Goal: Communication & Community: Answer question/provide support

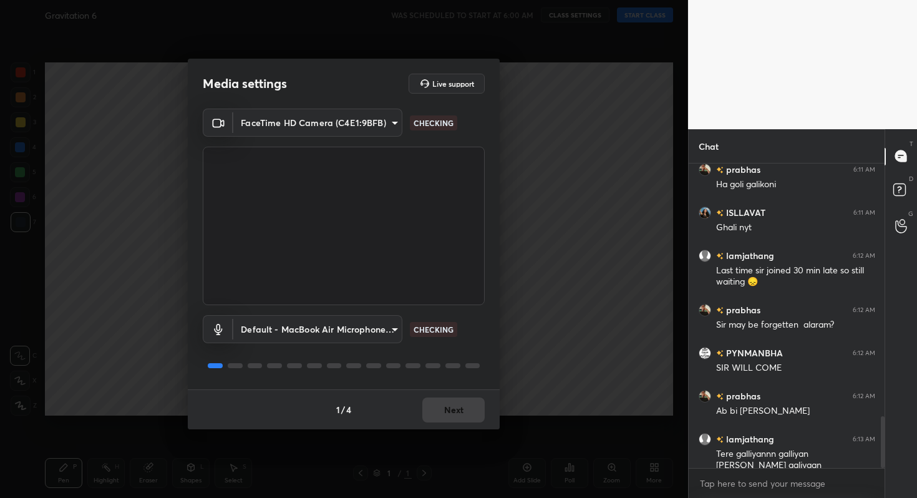
scroll to position [1492, 0]
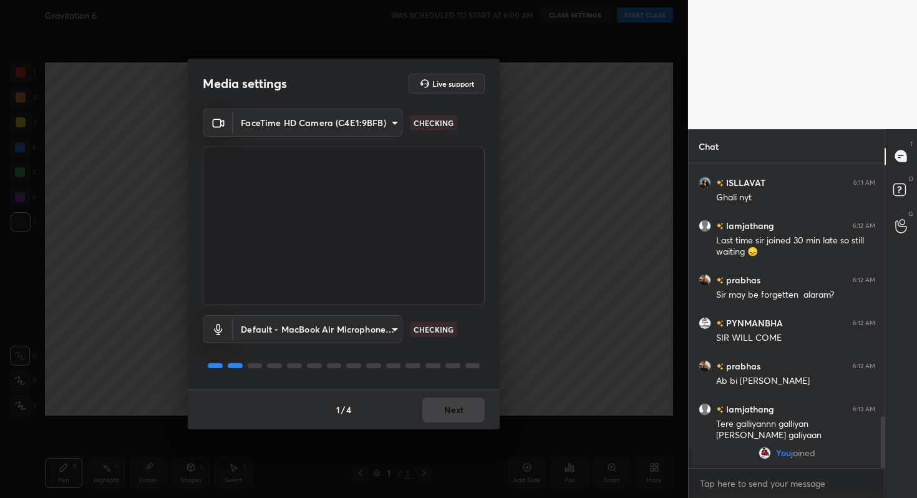
click at [459, 419] on div "1 / 4 Next" at bounding box center [344, 409] width 312 height 40
click at [459, 419] on button "Next" at bounding box center [453, 410] width 62 height 25
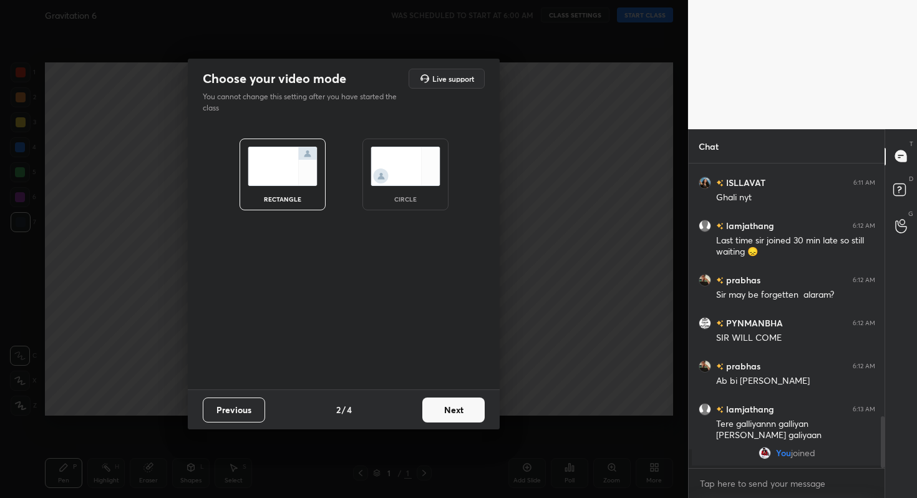
click at [459, 419] on button "Next" at bounding box center [453, 410] width 62 height 25
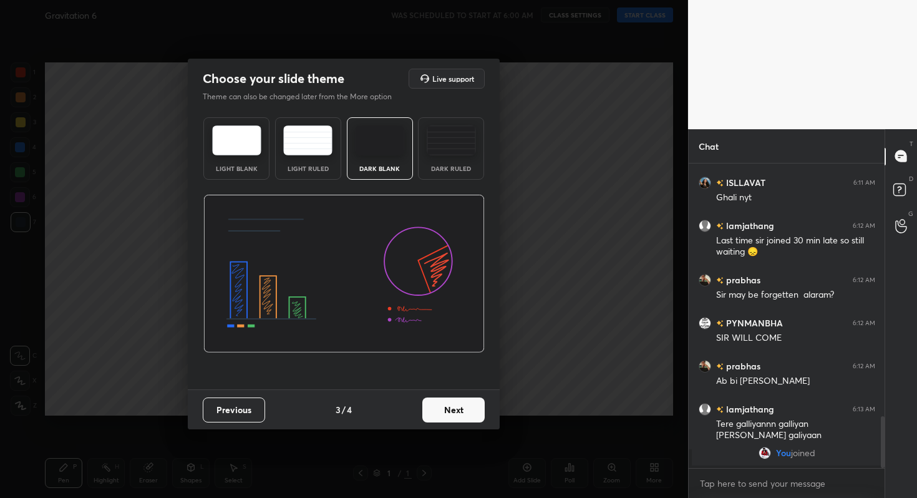
click at [459, 419] on button "Next" at bounding box center [453, 410] width 62 height 25
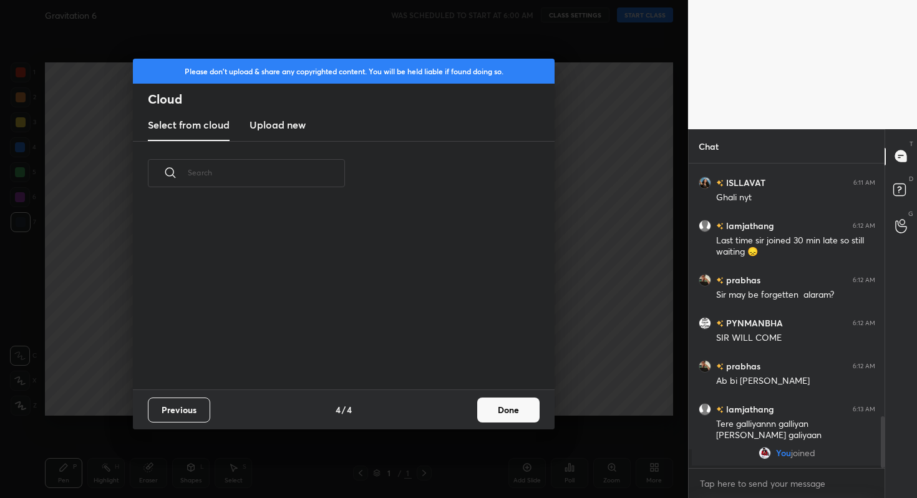
scroll to position [1364, 0]
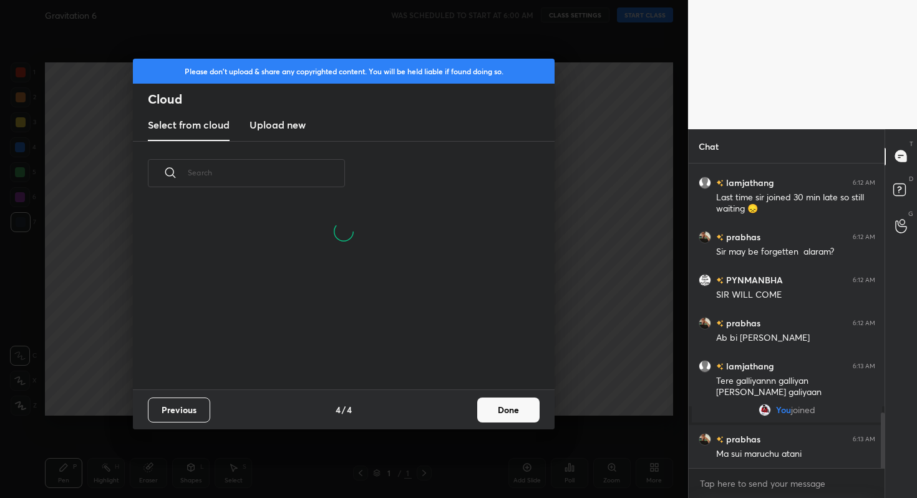
click at [489, 407] on button "Done" at bounding box center [508, 410] width 62 height 25
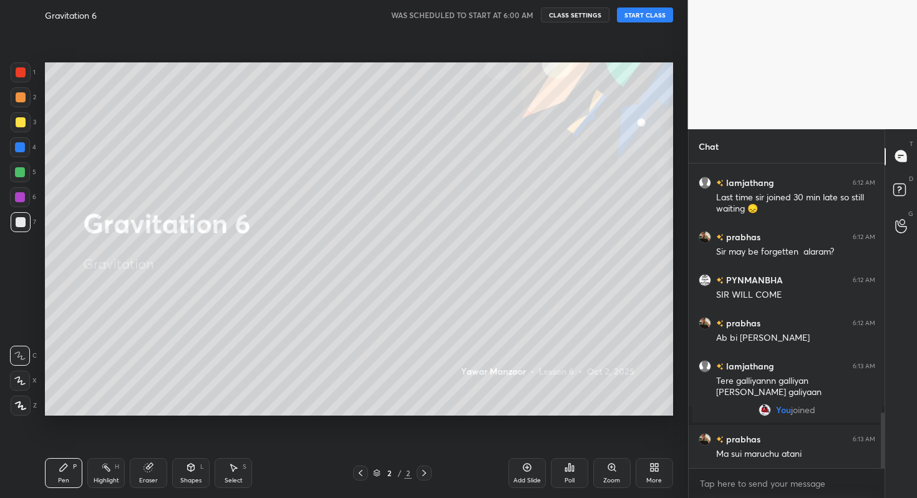
click at [624, 14] on button "START CLASS" at bounding box center [645, 14] width 56 height 15
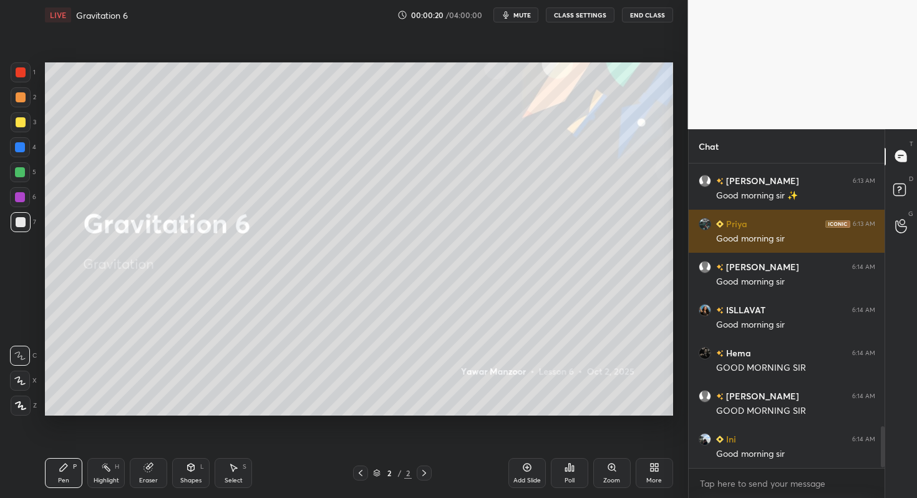
scroll to position [1960, 0]
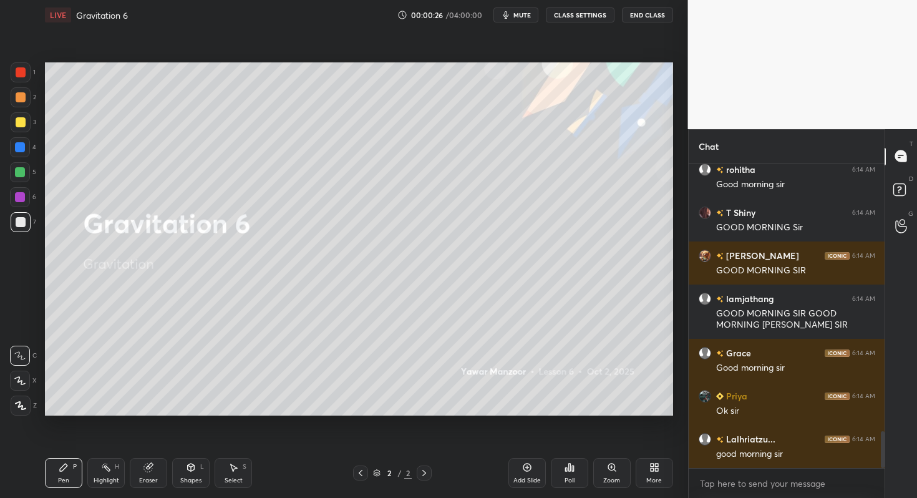
click at [509, 12] on icon "button" at bounding box center [506, 14] width 6 height 7
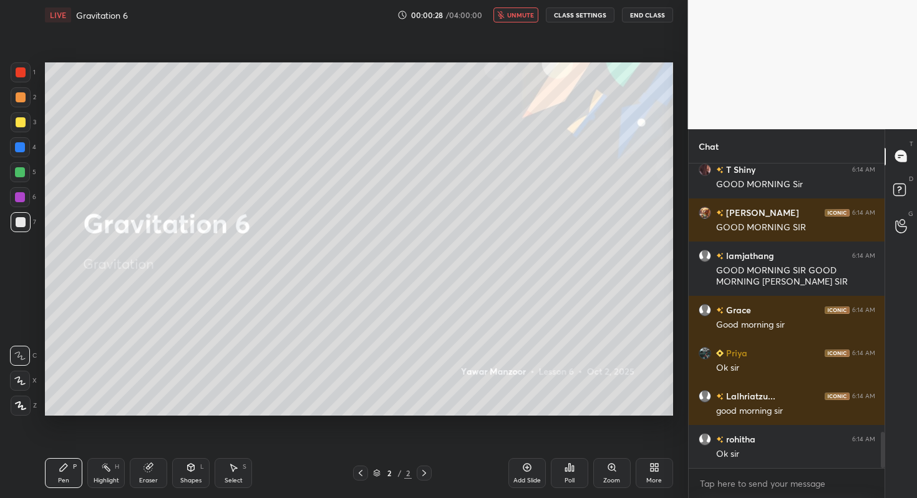
click at [579, 467] on div "Poll" at bounding box center [569, 473] width 37 height 30
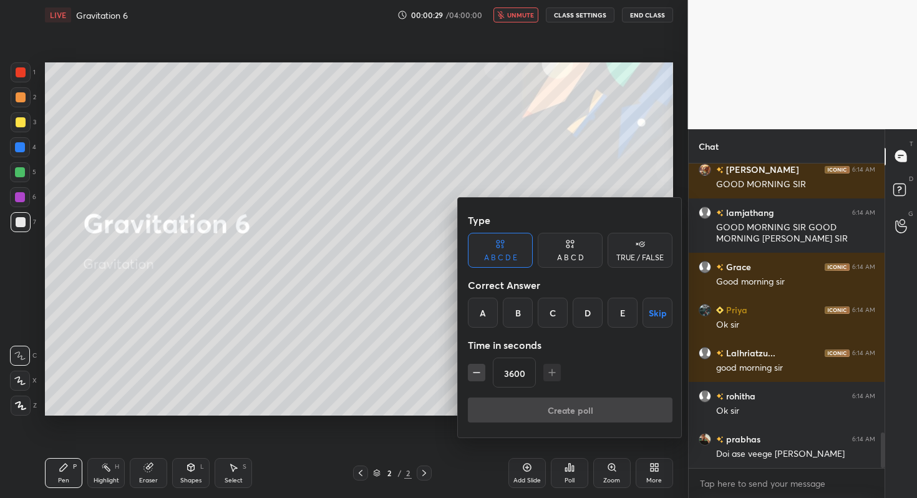
click at [663, 316] on button "Skip" at bounding box center [658, 313] width 30 height 30
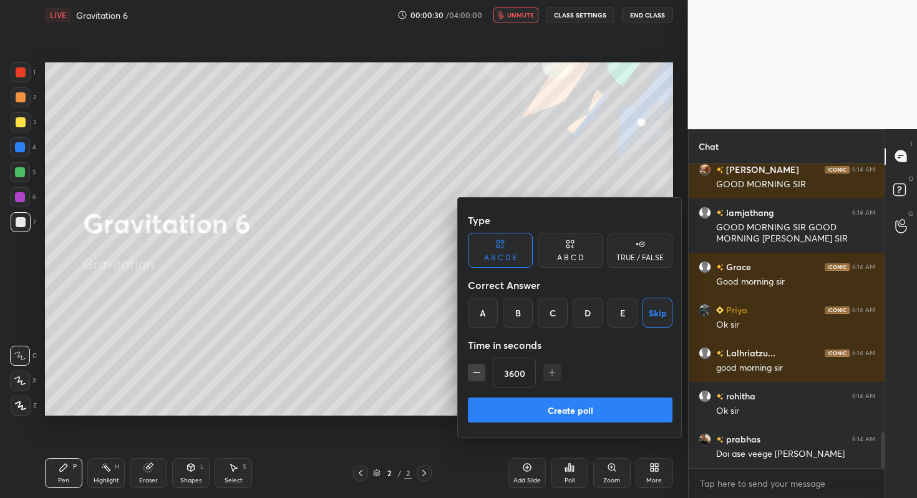
click at [607, 406] on button "Create poll" at bounding box center [570, 410] width 205 height 25
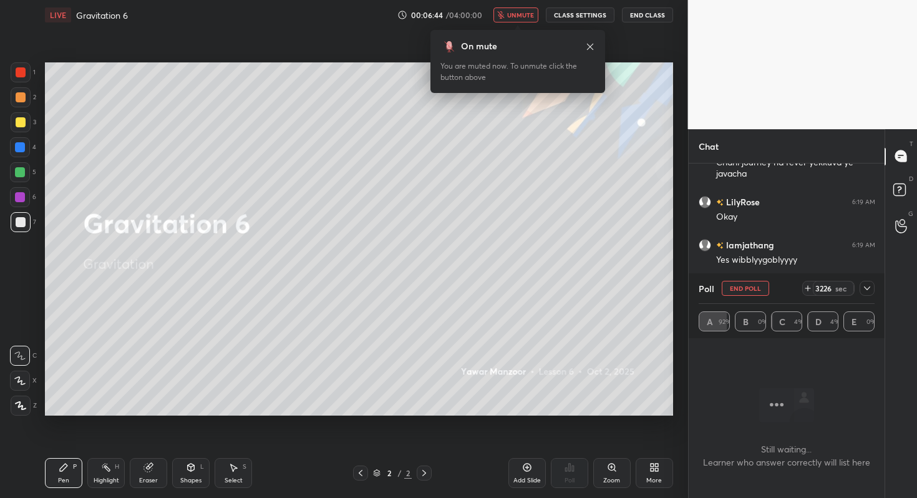
scroll to position [3340, 0]
click at [525, 14] on span "unmute" at bounding box center [520, 15] width 27 height 9
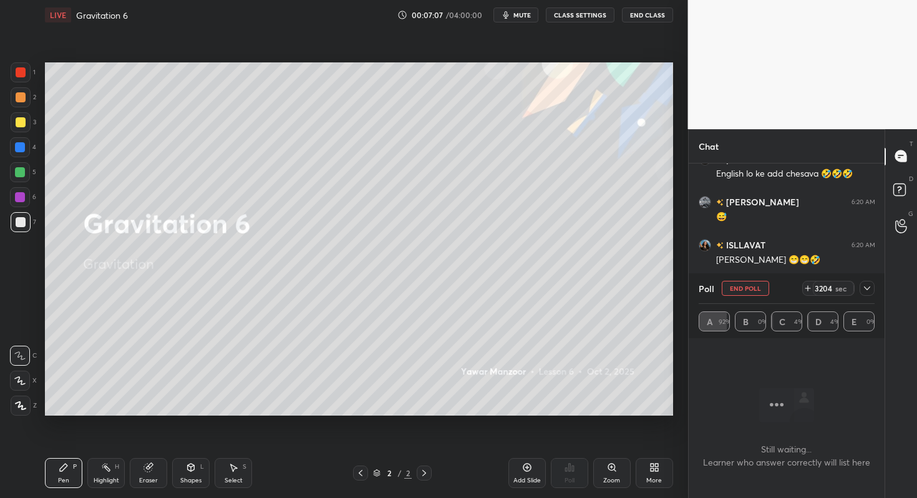
scroll to position [3456, 0]
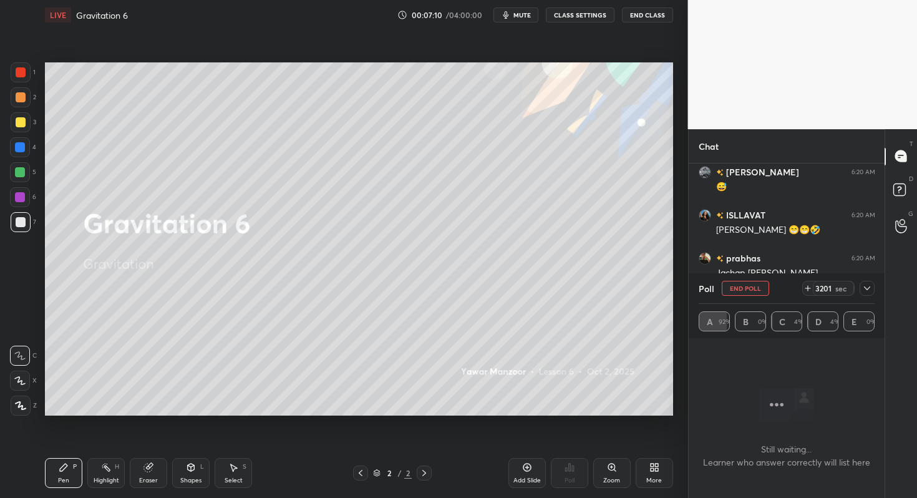
click at [754, 290] on button "End Poll" at bounding box center [745, 288] width 47 height 15
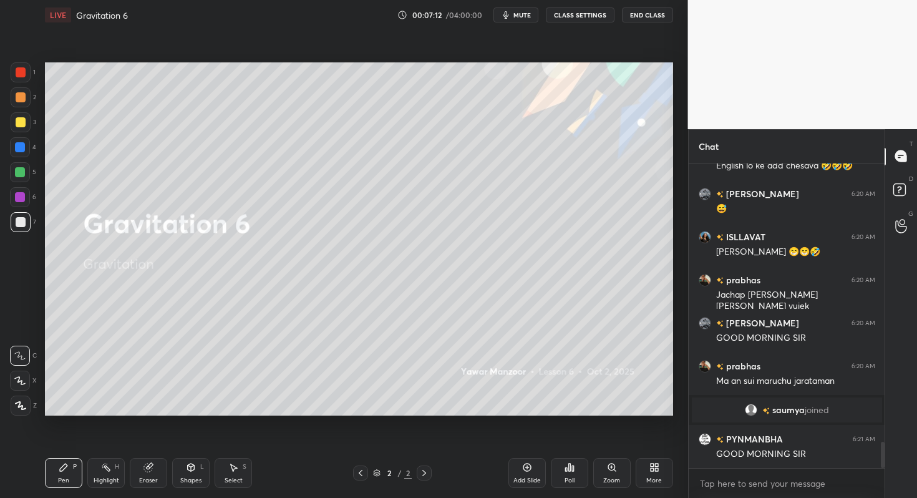
scroll to position [3267, 0]
click at [647, 476] on div "More" at bounding box center [654, 473] width 37 height 30
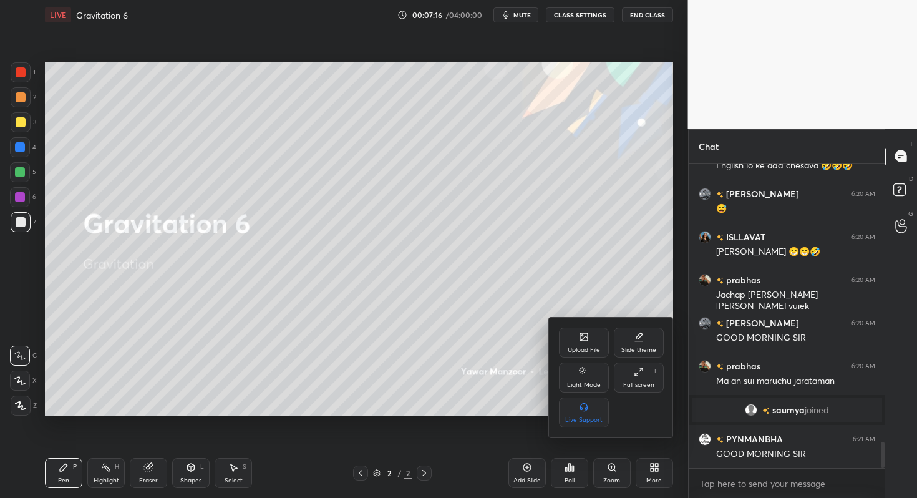
click at [596, 337] on div "Upload File" at bounding box center [584, 343] width 50 height 30
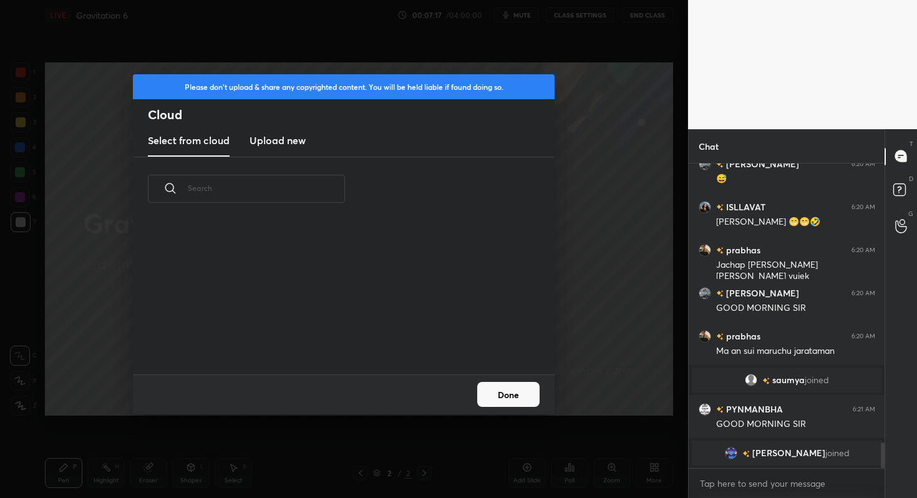
scroll to position [154, 401]
click at [287, 145] on h3 "Upload new" at bounding box center [278, 140] width 56 height 15
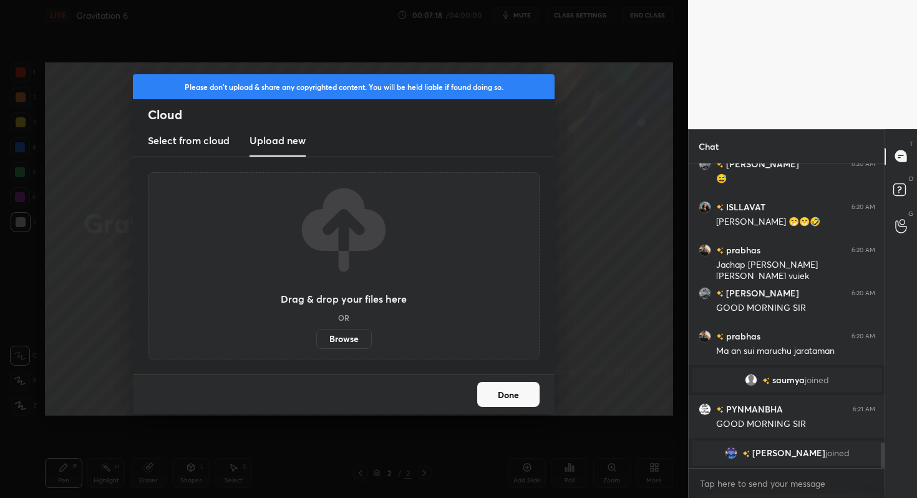
click at [339, 336] on label "Browse" at bounding box center [344, 339] width 56 height 20
click at [316, 336] on input "Browse" at bounding box center [316, 339] width 0 height 20
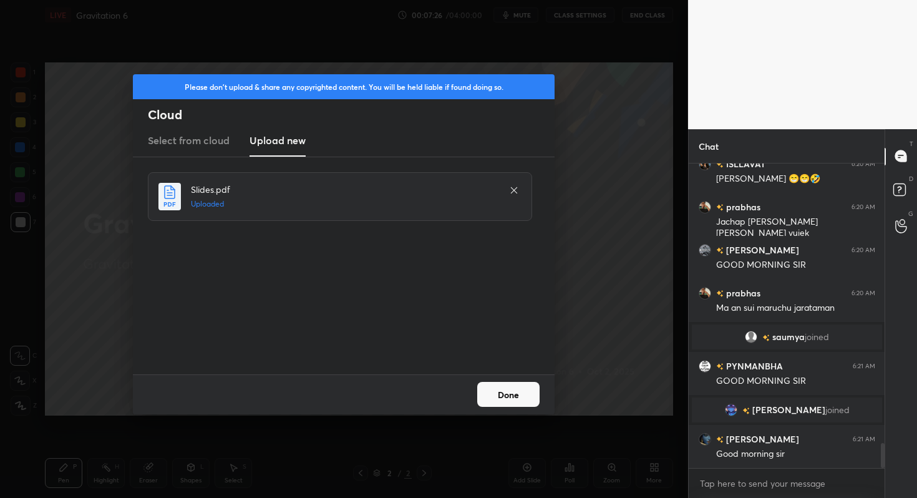
scroll to position [3383, 0]
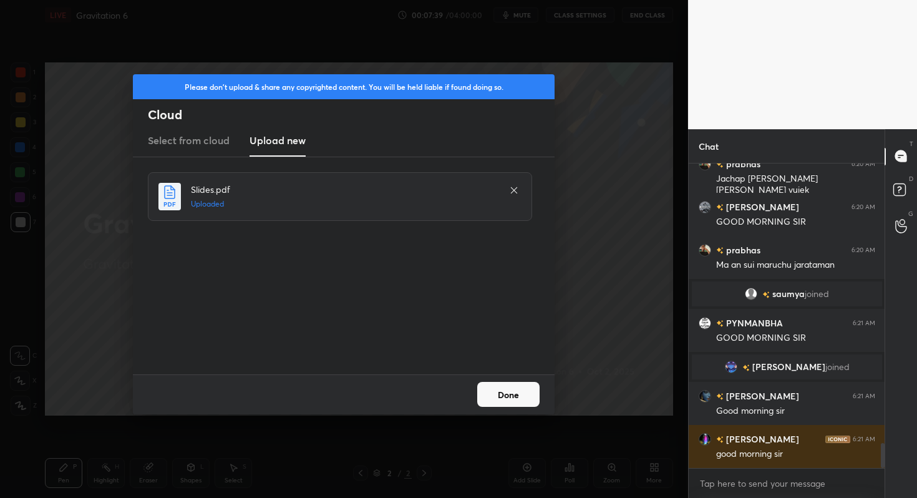
click at [515, 399] on button "Done" at bounding box center [508, 394] width 62 height 25
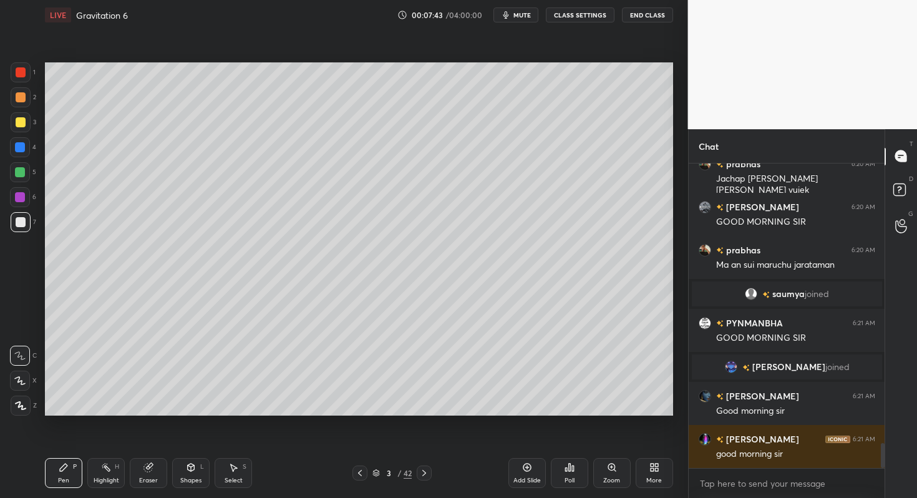
click at [650, 472] on div "More" at bounding box center [654, 473] width 37 height 30
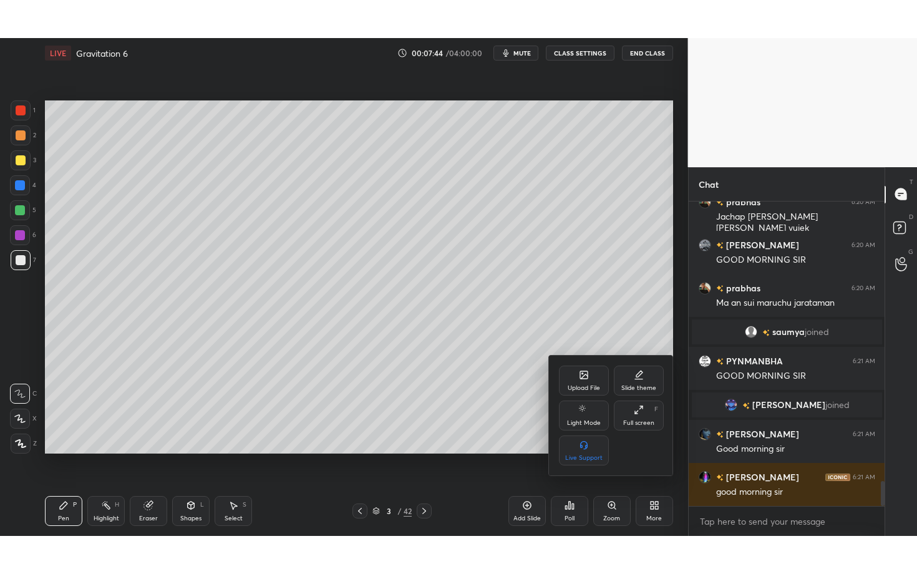
scroll to position [3426, 0]
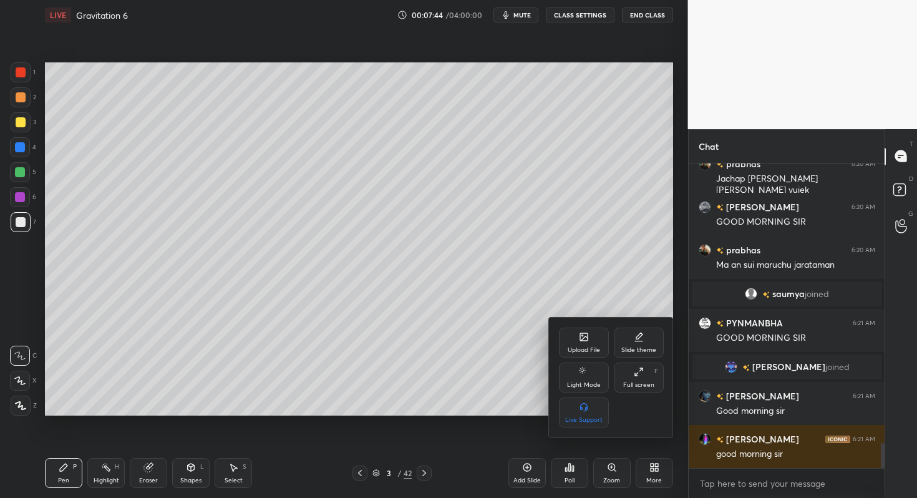
click at [634, 376] on div "Full screen F" at bounding box center [639, 378] width 50 height 30
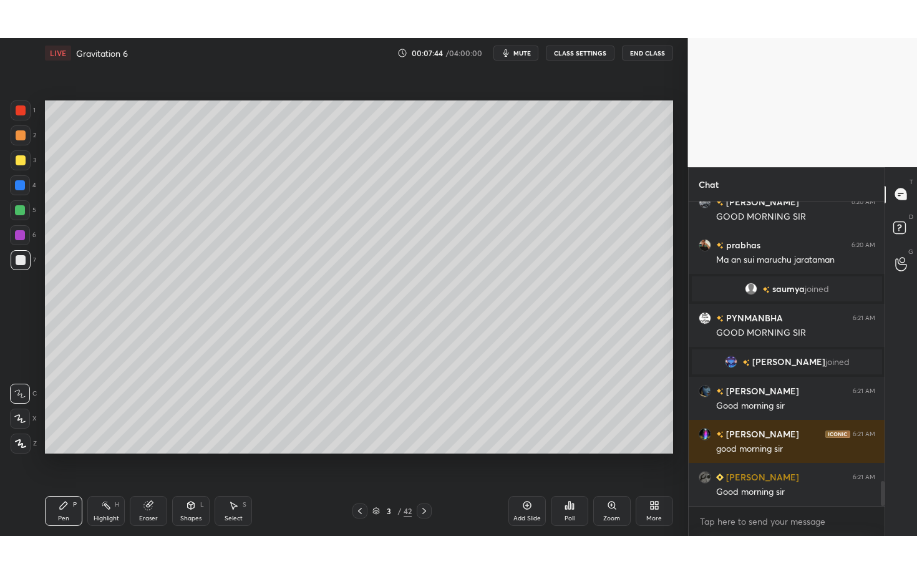
scroll to position [3350, 0]
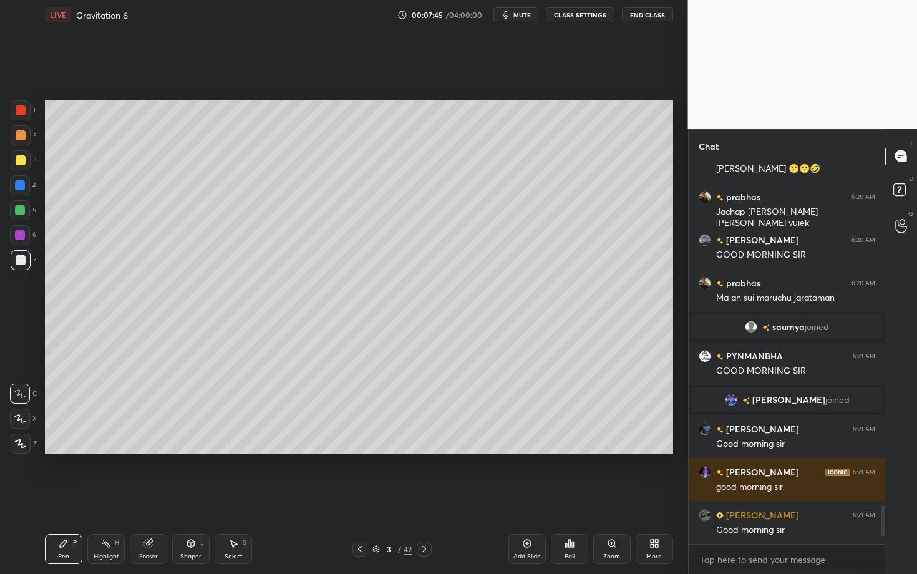
click at [23, 443] on icon at bounding box center [20, 443] width 11 height 9
click at [21, 112] on div at bounding box center [21, 110] width 10 height 10
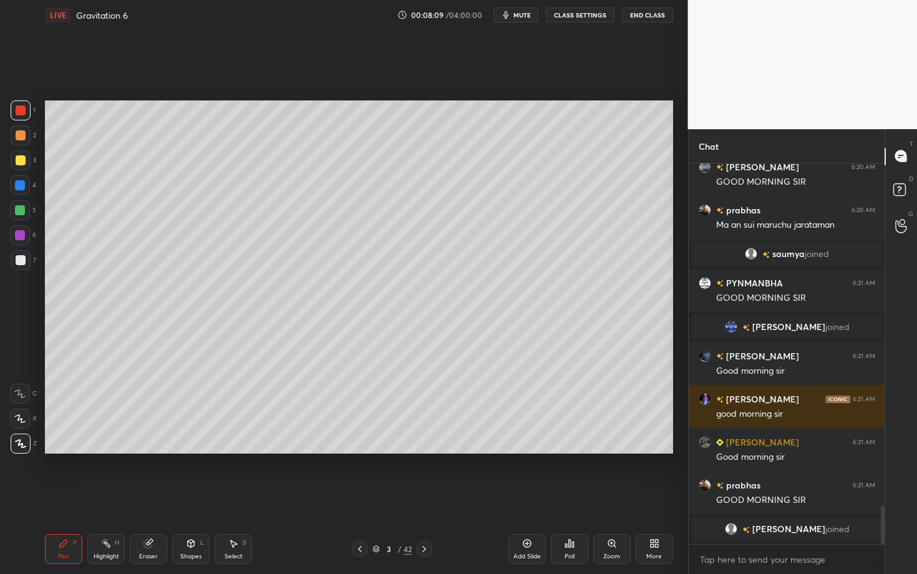
scroll to position [3444, 0]
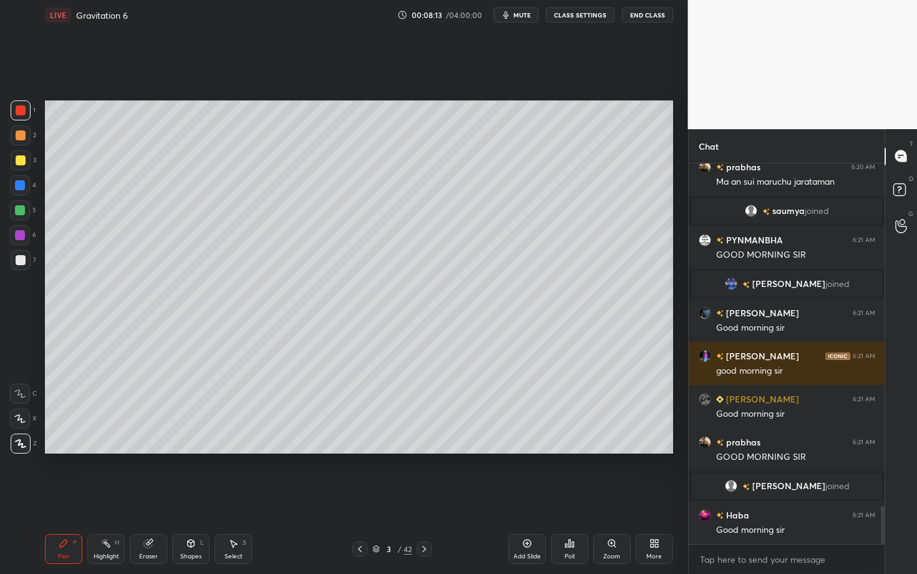
click at [24, 114] on div at bounding box center [21, 110] width 20 height 20
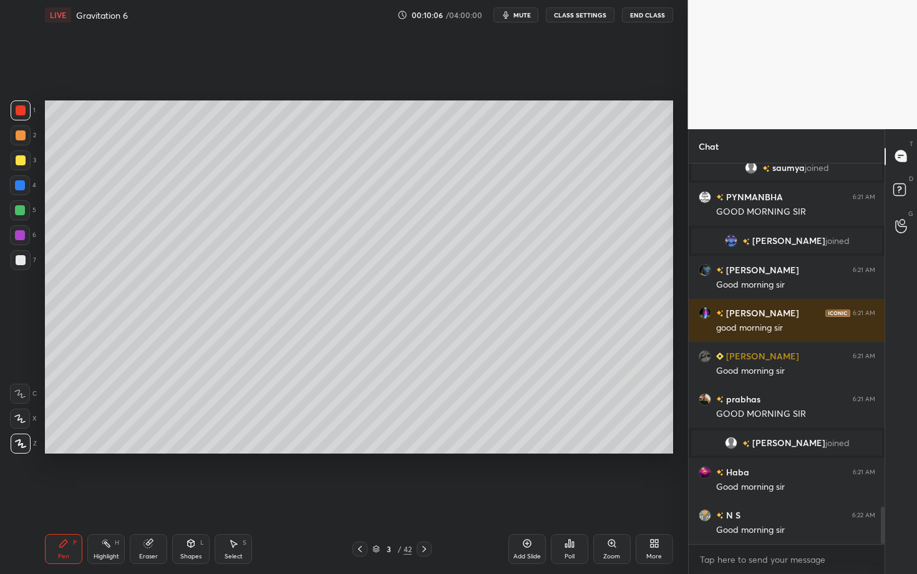
click at [240, 497] on div "Select" at bounding box center [234, 557] width 18 height 6
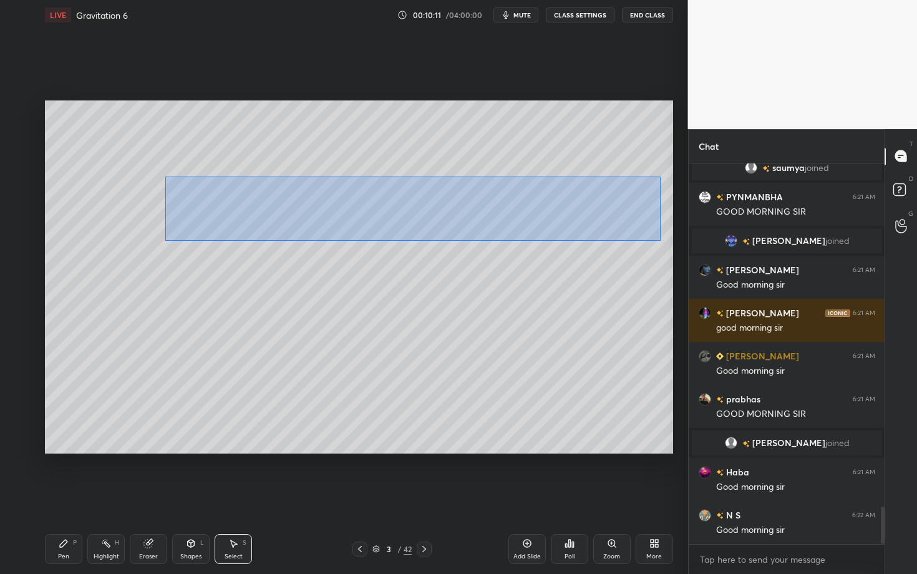
drag, startPoint x: 181, startPoint y: 185, endPoint x: 660, endPoint y: 241, distance: 482.5
click at [660, 242] on div "0 ° Undo Copy Duplicate Duplicate to new slide Delete" at bounding box center [359, 276] width 628 height 353
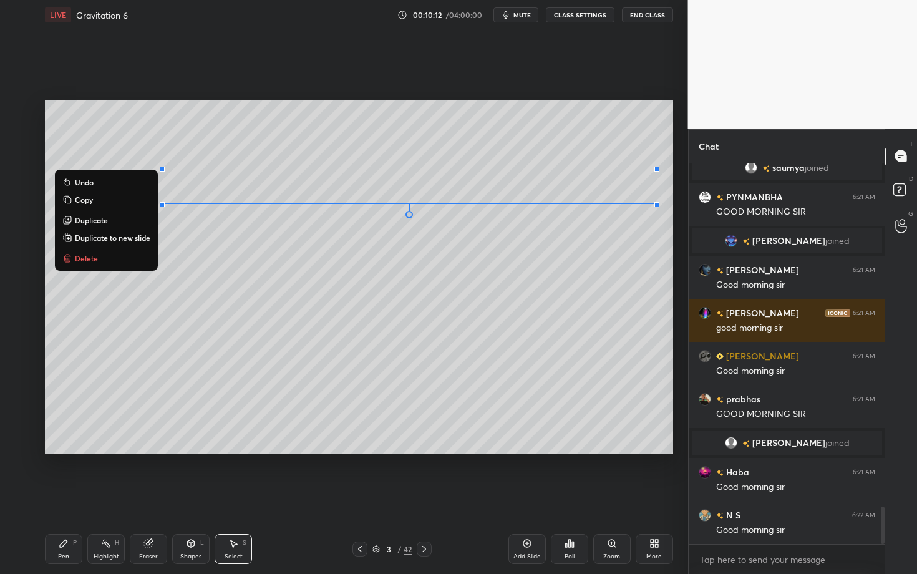
click at [125, 256] on button "Delete" at bounding box center [106, 258] width 93 height 15
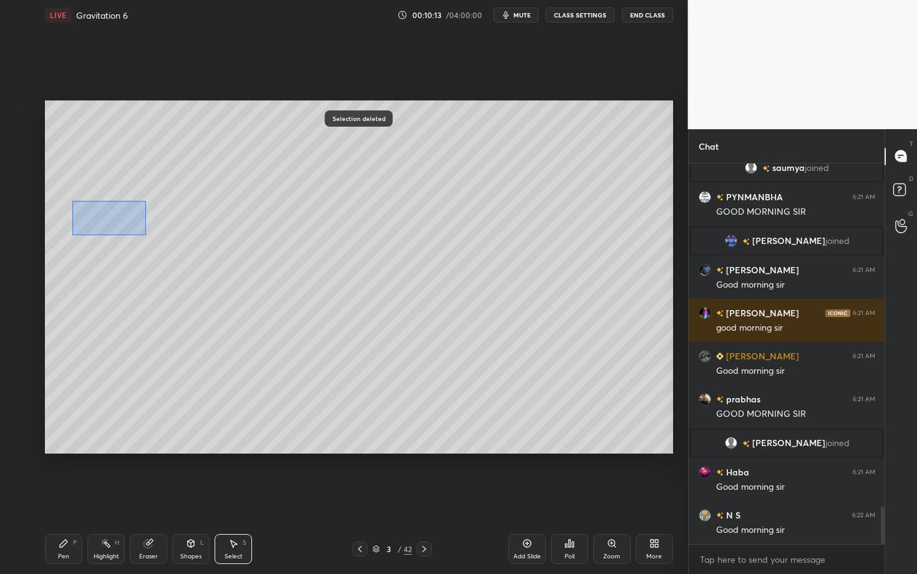
drag, startPoint x: 70, startPoint y: 199, endPoint x: 147, endPoint y: 235, distance: 84.9
click at [147, 235] on div "0 ° Undo Copy Duplicate Duplicate to new slide Delete" at bounding box center [359, 276] width 628 height 353
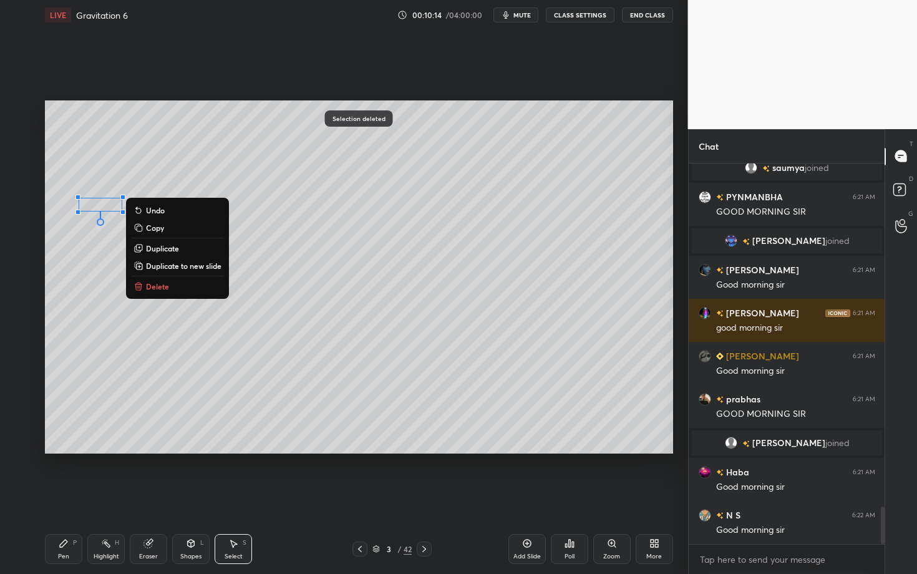
click at [182, 285] on button "Delete" at bounding box center [177, 286] width 93 height 15
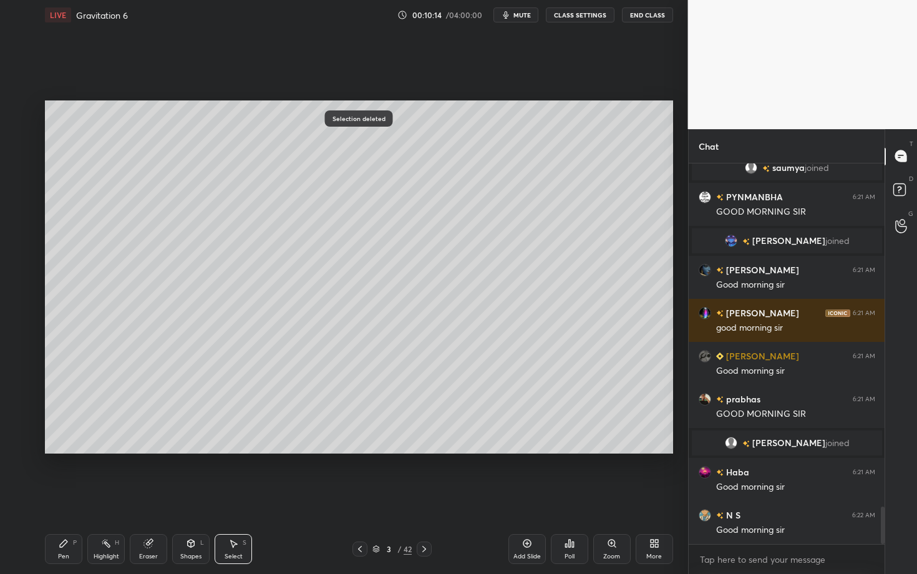
click at [66, 497] on icon at bounding box center [64, 544] width 10 height 10
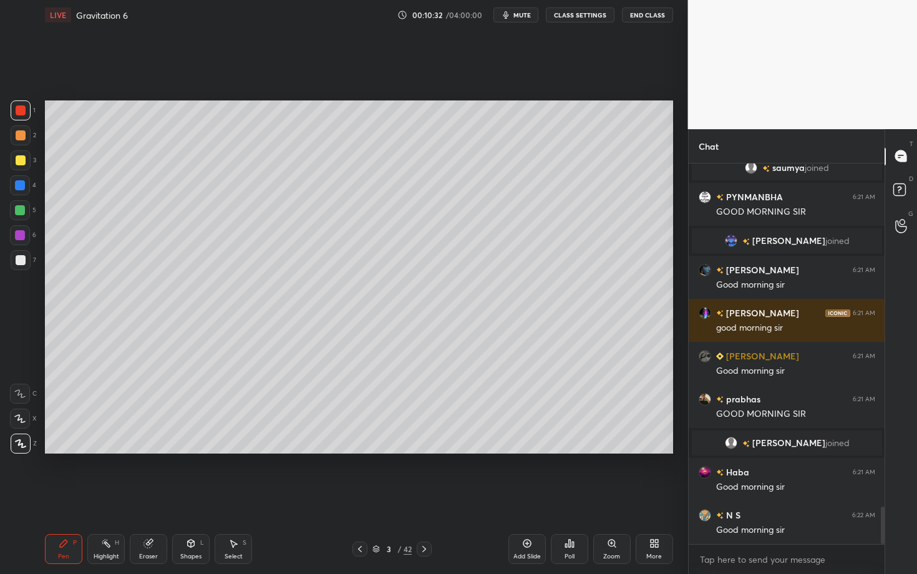
click at [249, 497] on div "Select S" at bounding box center [233, 549] width 37 height 30
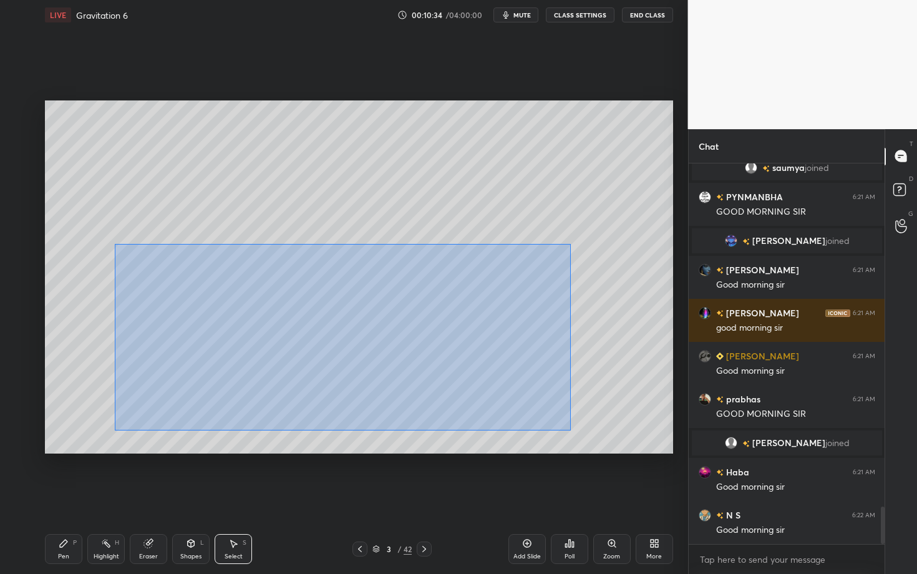
drag, startPoint x: 185, startPoint y: 315, endPoint x: 570, endPoint y: 430, distance: 402.0
click at [569, 430] on div "0 ° Undo Copy Duplicate Duplicate to new slide Delete" at bounding box center [359, 276] width 628 height 353
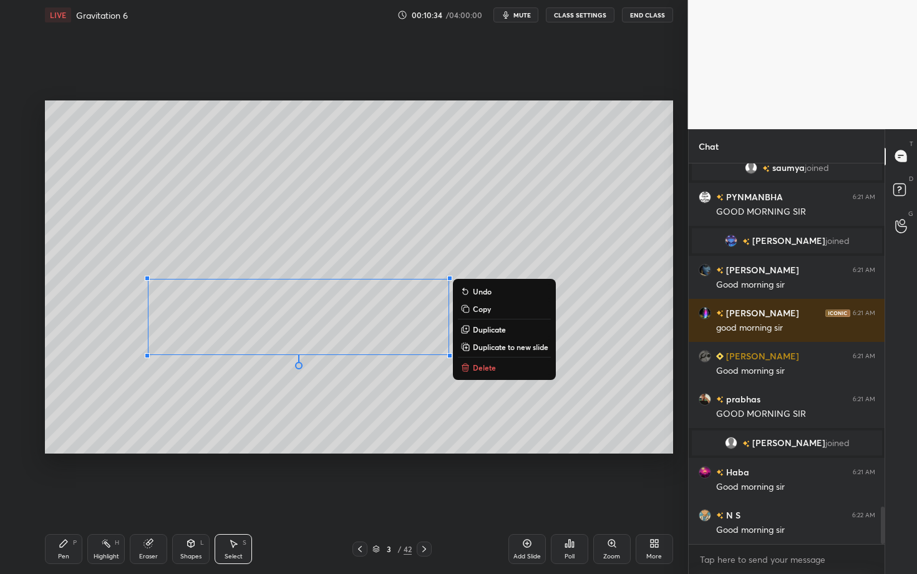
click at [505, 364] on button "Delete" at bounding box center [504, 367] width 93 height 15
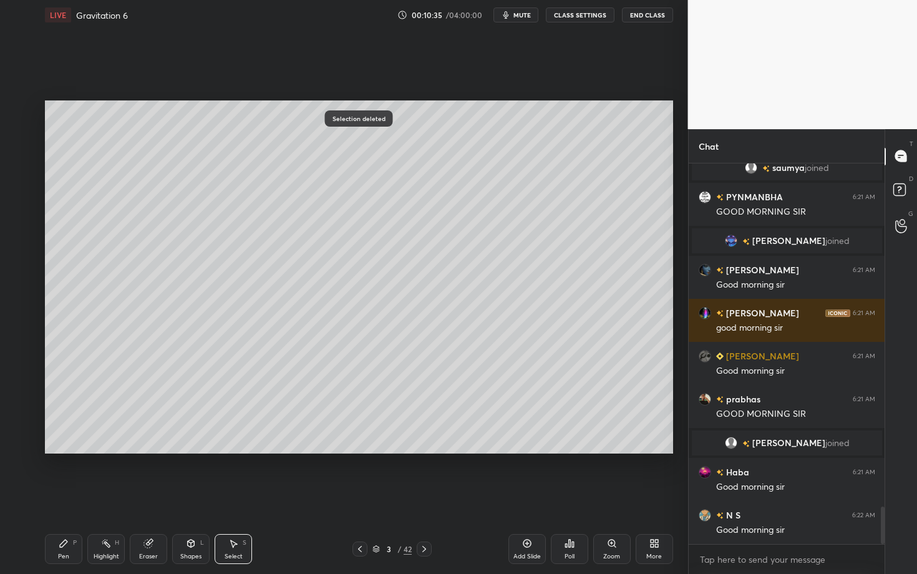
click at [68, 497] on div "Pen P" at bounding box center [63, 549] width 37 height 30
click at [191, 497] on div "Shapes" at bounding box center [190, 557] width 21 height 6
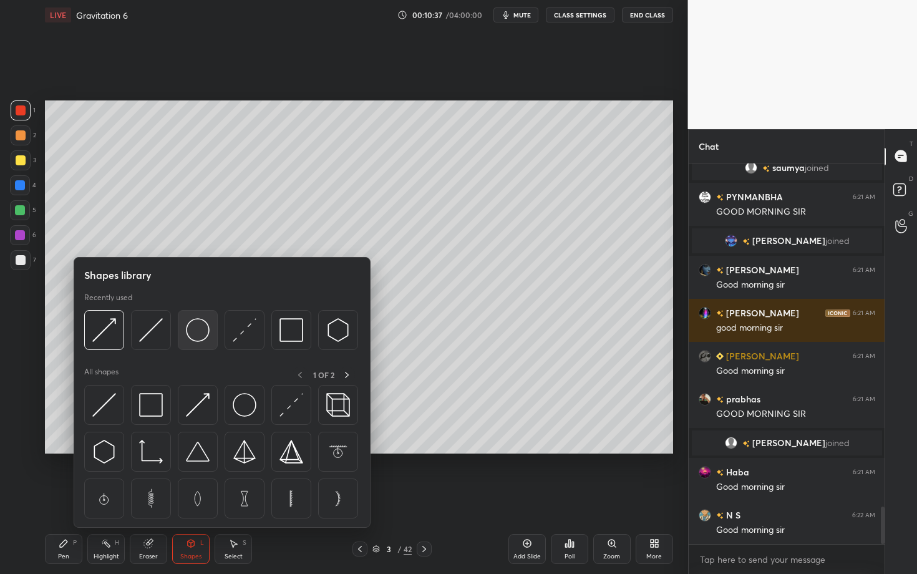
click at [205, 334] on div at bounding box center [198, 330] width 40 height 40
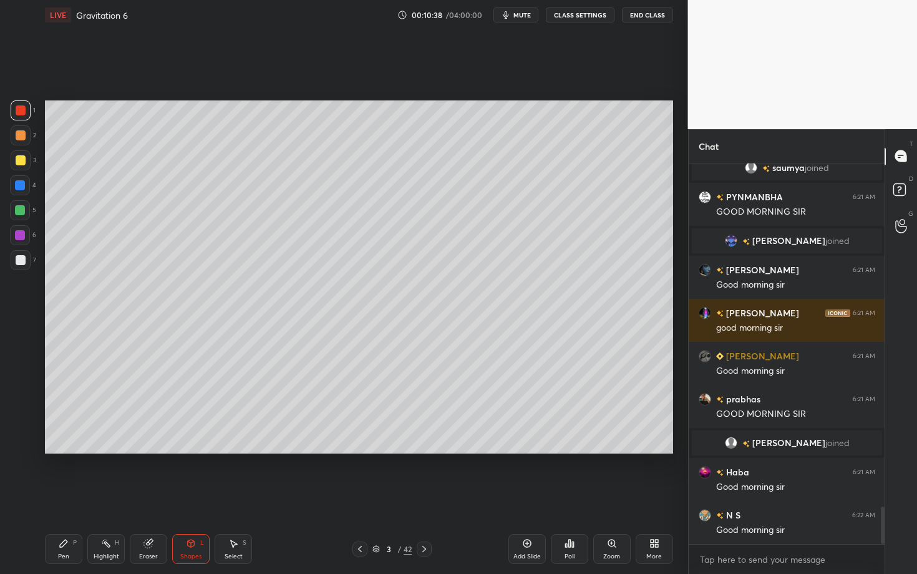
scroll to position [3517, 0]
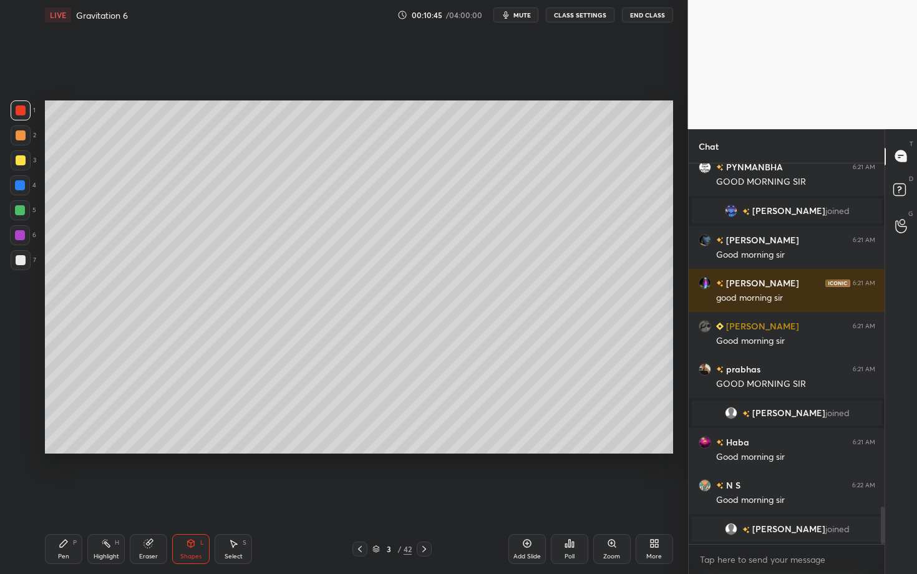
click at [21, 259] on div at bounding box center [21, 260] width 10 height 10
click at [74, 497] on div "Pen P" at bounding box center [63, 549] width 37 height 30
click at [197, 497] on div "Shapes" at bounding box center [190, 557] width 21 height 6
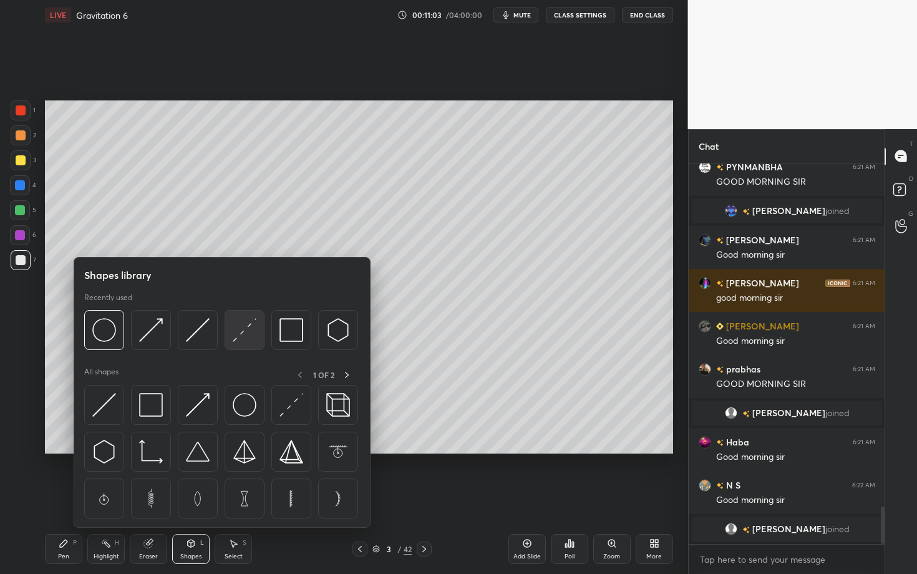
click at [256, 335] on img at bounding box center [245, 330] width 24 height 24
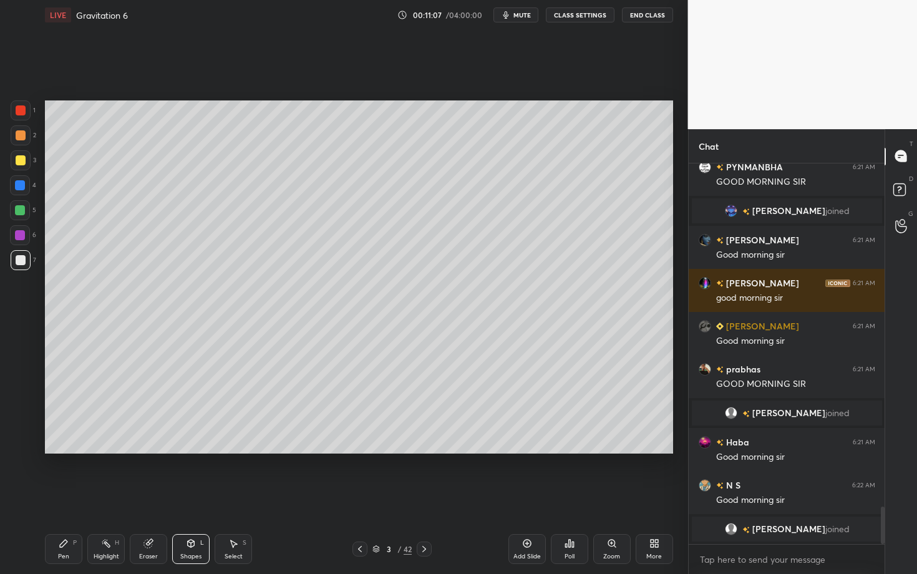
click at [71, 497] on div "Pen P" at bounding box center [63, 549] width 37 height 30
click at [343, 497] on div "Pen P Highlight H Eraser Shapes L Select S 3 / 42 Add Slide Poll Zoom More" at bounding box center [359, 549] width 628 height 50
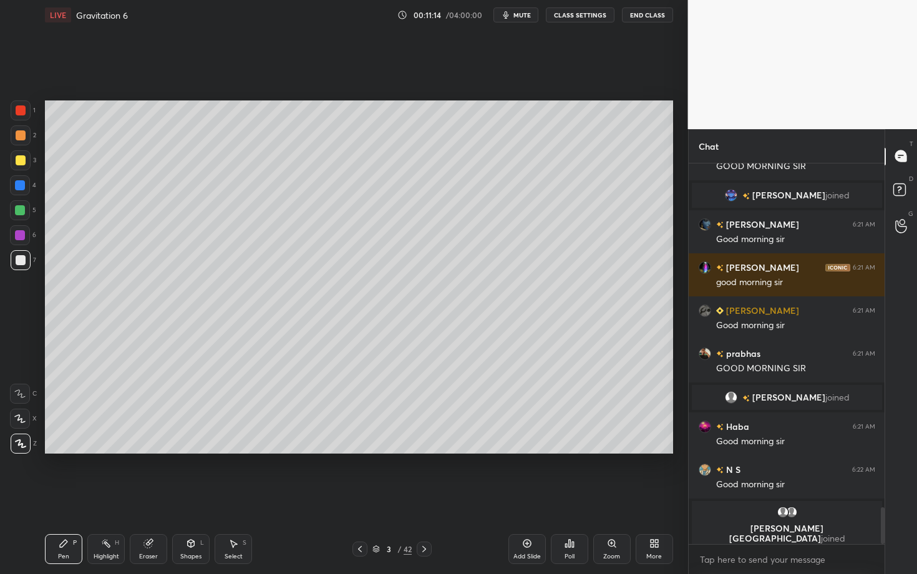
click at [199, 497] on div "Shapes" at bounding box center [190, 557] width 21 height 6
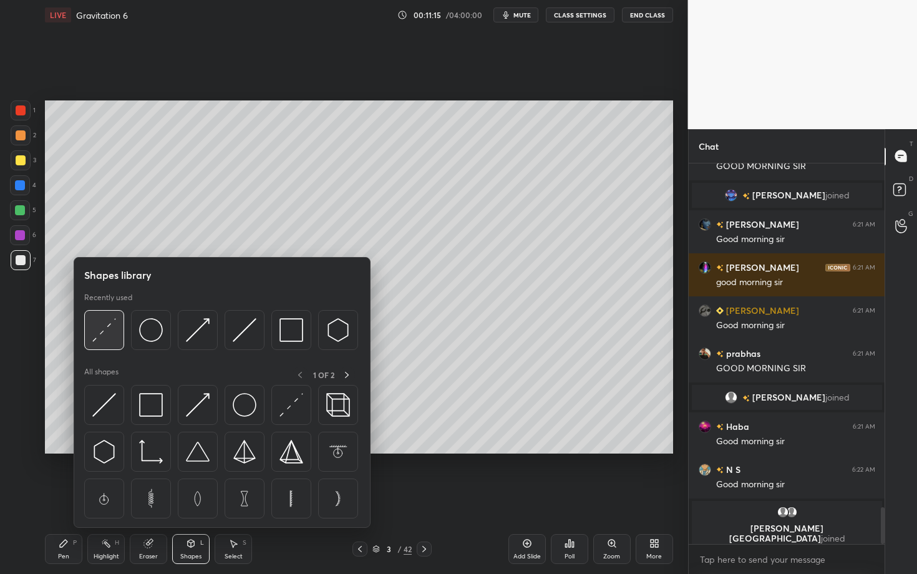
click at [104, 331] on img at bounding box center [104, 330] width 24 height 24
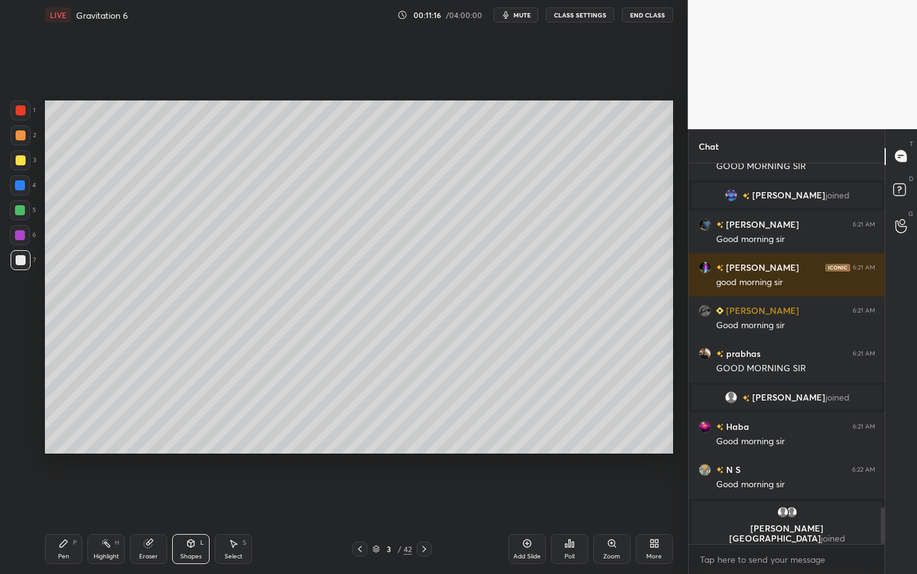
click at [22, 135] on div at bounding box center [21, 135] width 10 height 10
click at [66, 497] on div "Pen" at bounding box center [63, 557] width 11 height 6
click at [201, 497] on div "L" at bounding box center [202, 543] width 4 height 6
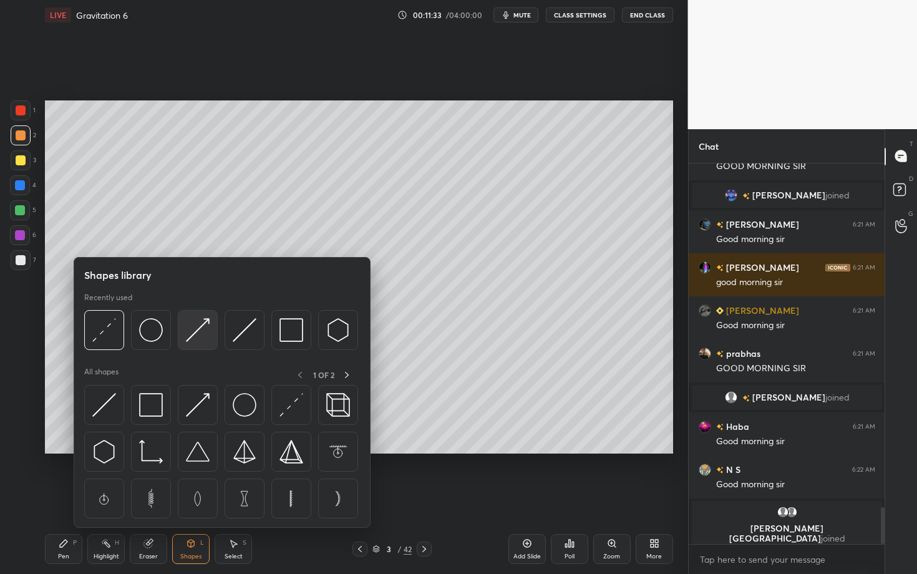
click at [196, 323] on img at bounding box center [198, 330] width 24 height 24
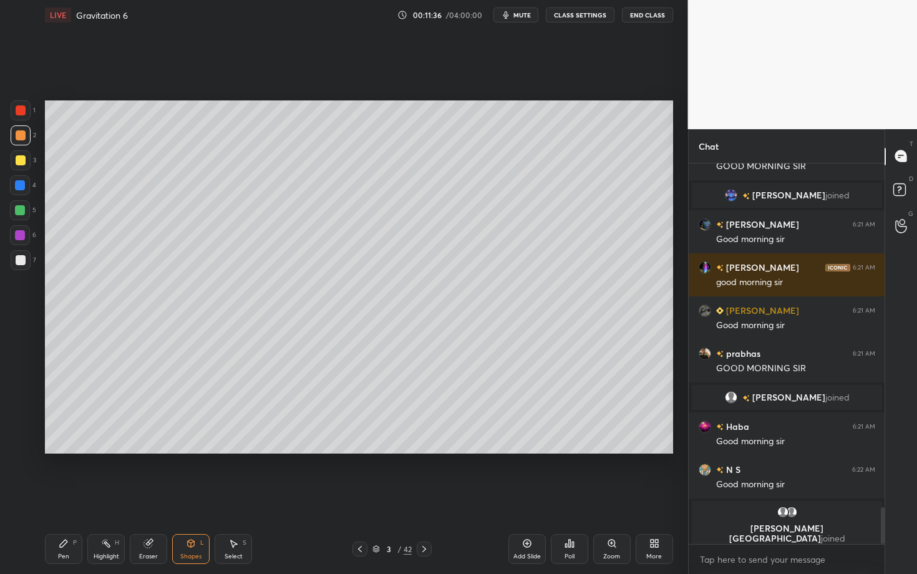
click at [63, 497] on icon at bounding box center [64, 544] width 10 height 10
click at [59, 497] on icon at bounding box center [64, 544] width 10 height 10
click at [60, 497] on icon at bounding box center [64, 544] width 10 height 10
click at [28, 268] on div at bounding box center [21, 260] width 20 height 20
click at [119, 497] on div "Highlight H" at bounding box center [105, 549] width 37 height 30
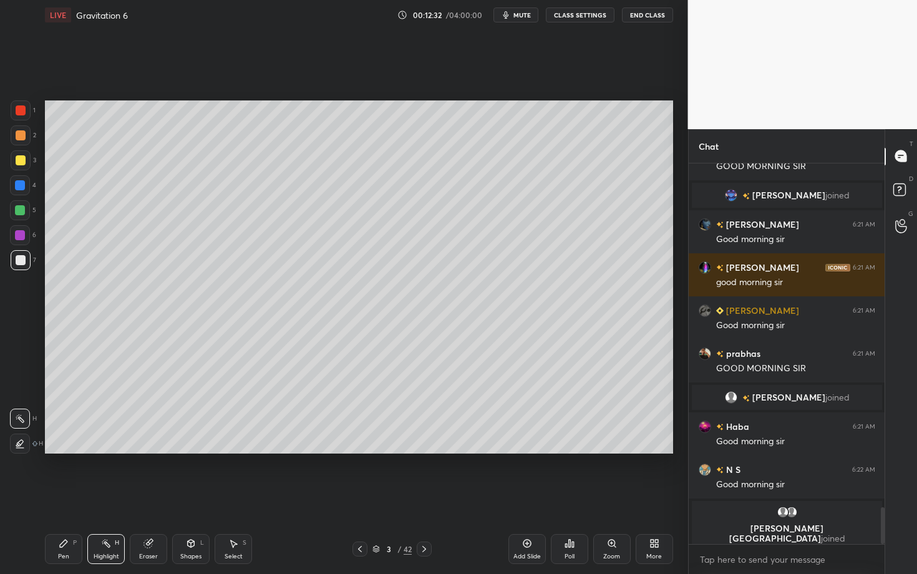
click at [71, 497] on div "Pen P" at bounding box center [63, 549] width 37 height 30
click at [108, 497] on div "Highlight H" at bounding box center [105, 549] width 37 height 30
click at [64, 497] on icon at bounding box center [64, 544] width 10 height 10
click at [155, 497] on div "Eraser" at bounding box center [148, 549] width 37 height 30
click at [62, 497] on icon at bounding box center [63, 543] width 7 height 7
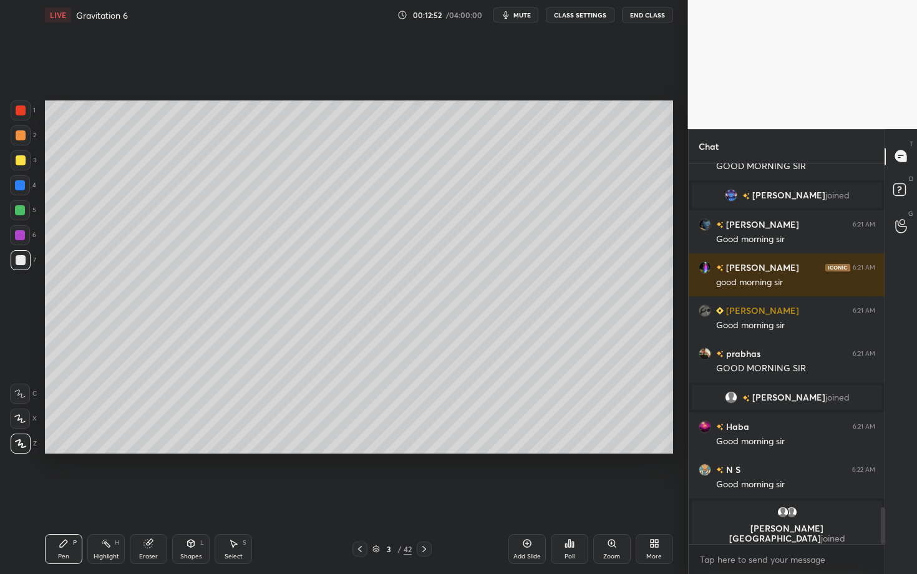
click at [103, 497] on icon at bounding box center [106, 544] width 10 height 10
click at [64, 497] on div "Pen P" at bounding box center [63, 549] width 37 height 30
click at [111, 497] on div "Highlight H" at bounding box center [105, 549] width 37 height 30
click at [67, 497] on div "Pen P" at bounding box center [63, 549] width 37 height 30
click at [66, 497] on div "Pen P" at bounding box center [63, 549] width 37 height 30
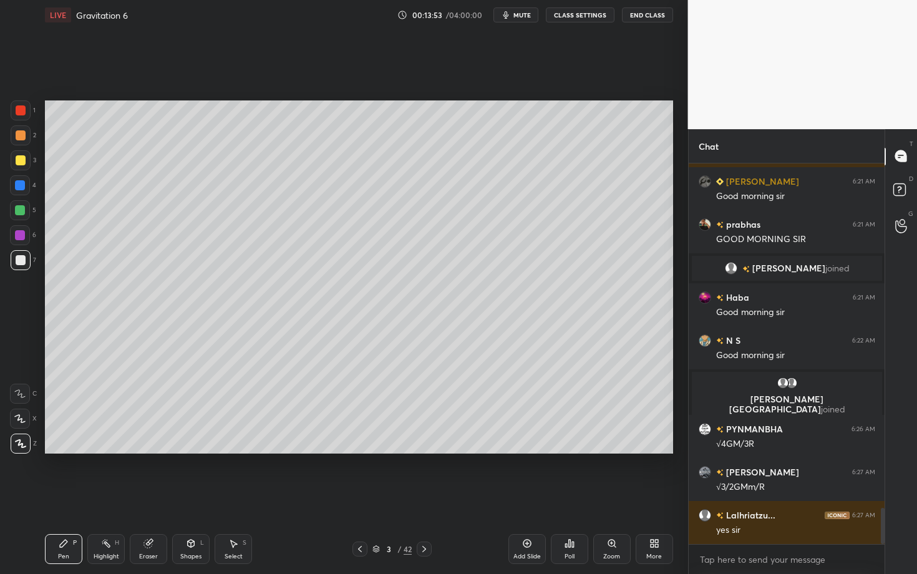
scroll to position [3656, 0]
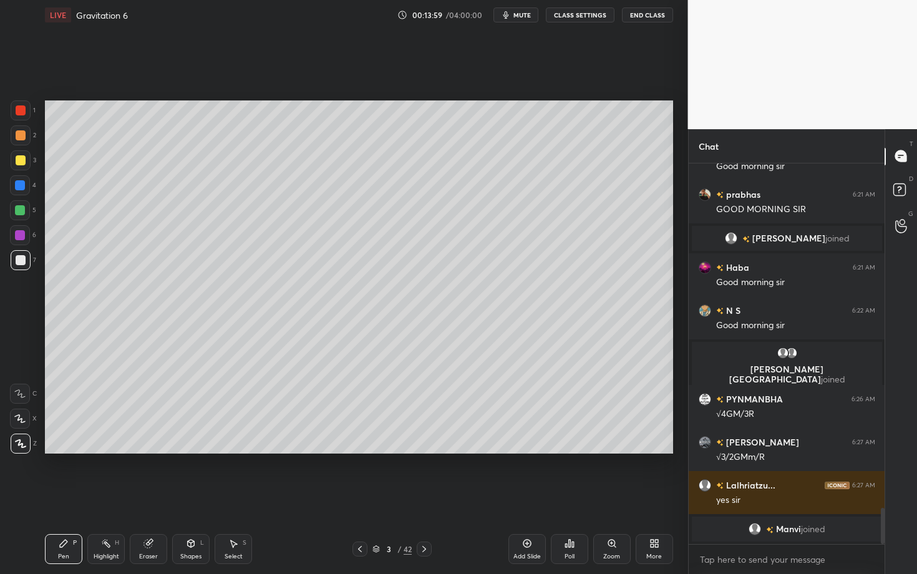
click at [558, 497] on div "Poll" at bounding box center [569, 549] width 37 height 30
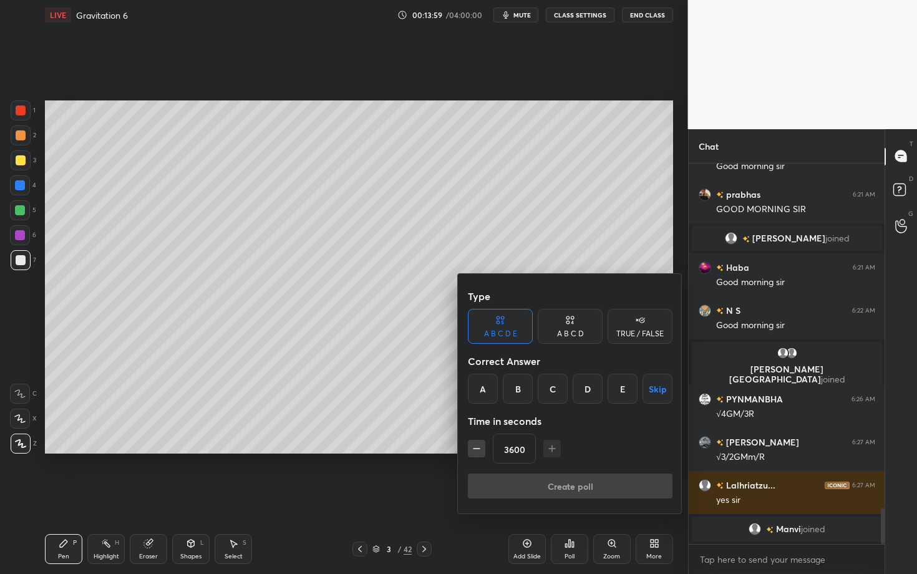
click at [489, 416] on div "Time in seconds" at bounding box center [570, 421] width 205 height 25
click at [298, 497] on div at bounding box center [458, 287] width 917 height 574
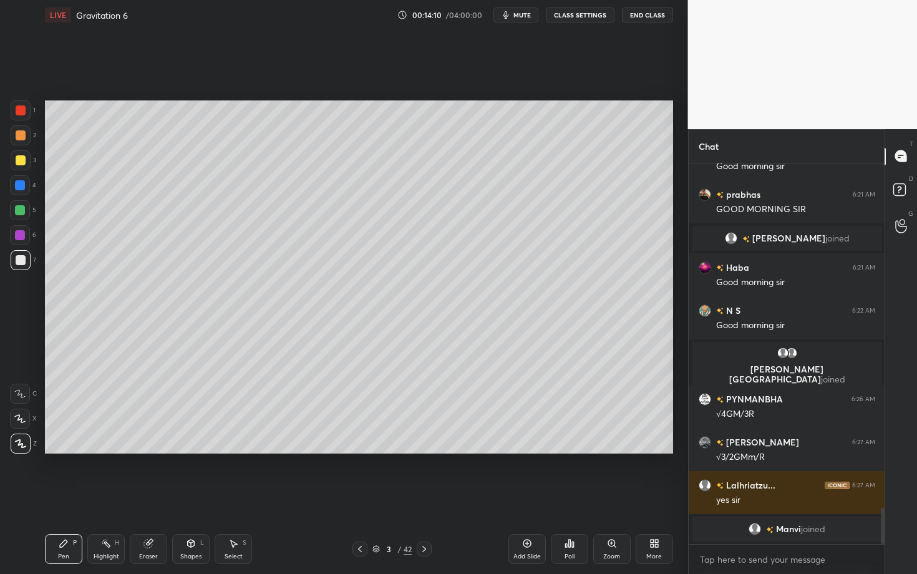
click at [426, 497] on icon at bounding box center [424, 549] width 10 height 10
click at [16, 164] on div at bounding box center [21, 160] width 20 height 20
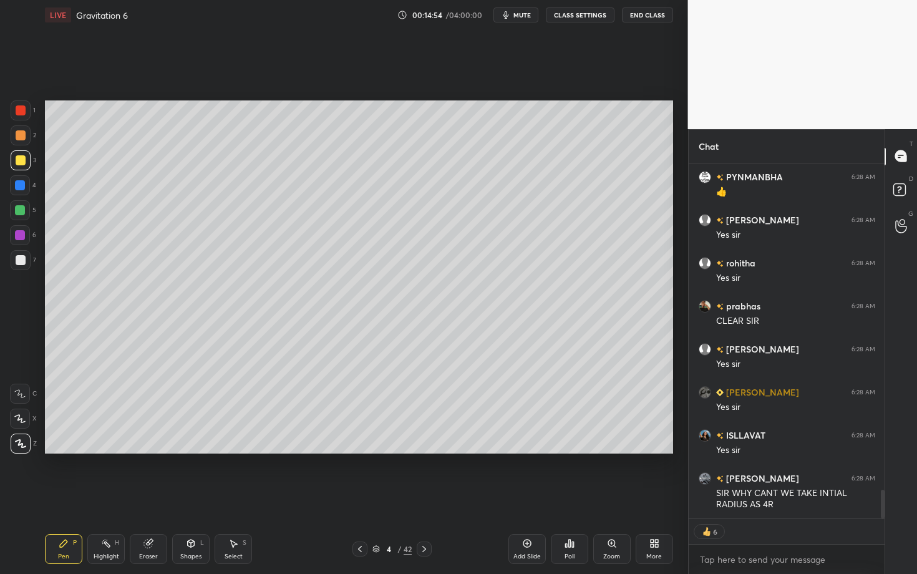
scroll to position [4061, 0]
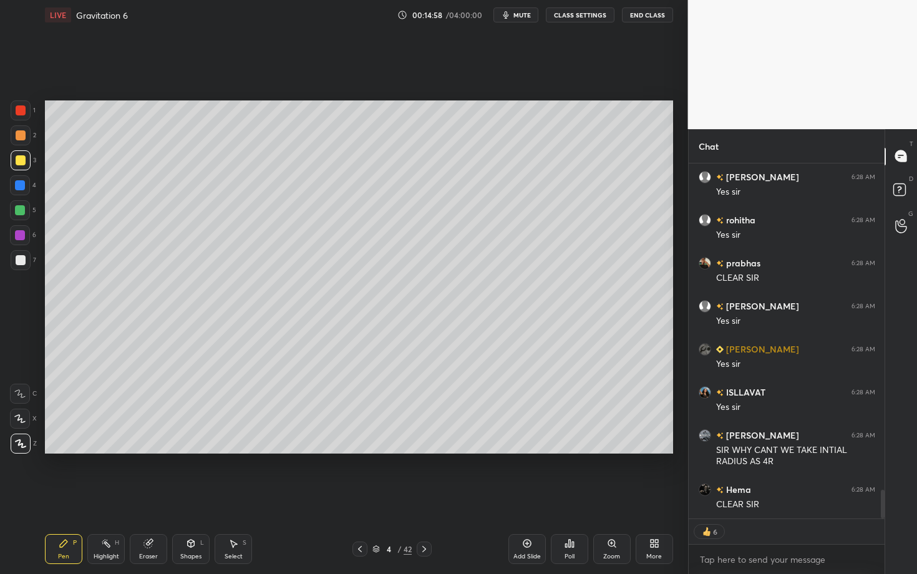
click at [361, 497] on icon at bounding box center [360, 549] width 10 height 10
click at [120, 497] on div "Highlight H" at bounding box center [105, 549] width 37 height 30
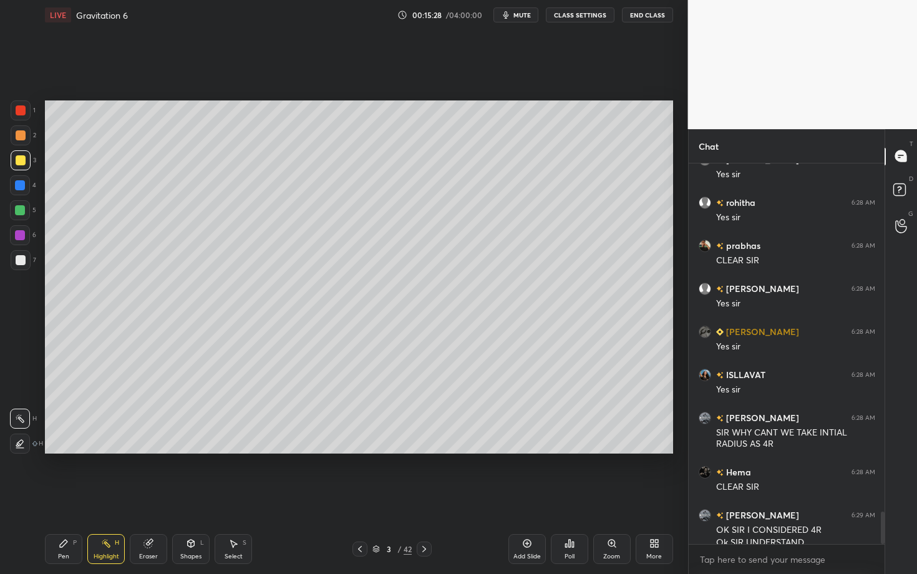
scroll to position [4091, 0]
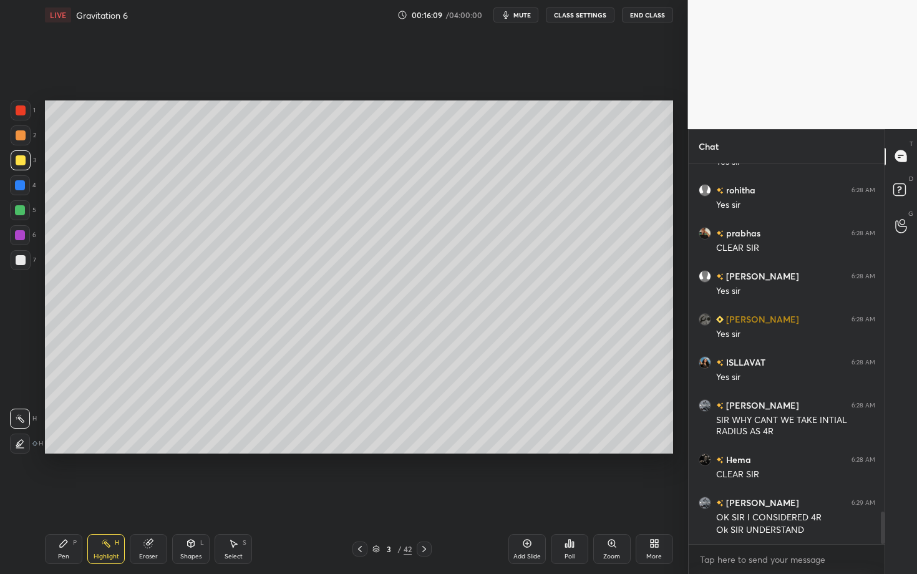
click at [424, 497] on icon at bounding box center [424, 549] width 10 height 10
click at [426, 497] on icon at bounding box center [424, 549] width 10 height 10
click at [21, 111] on div at bounding box center [21, 110] width 10 height 10
click at [69, 497] on div "Pen P" at bounding box center [63, 549] width 37 height 30
click at [157, 497] on div "Eraser" at bounding box center [148, 549] width 37 height 30
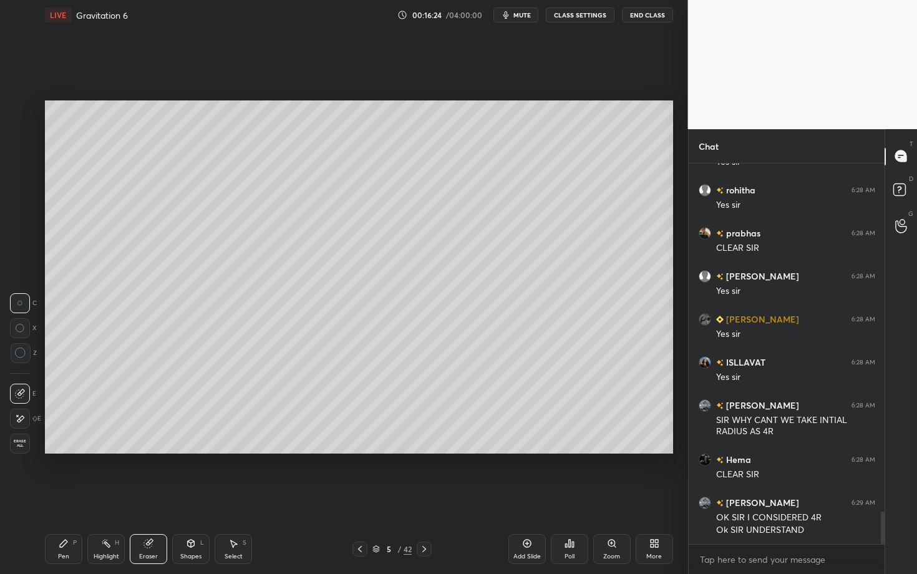
click at [200, 497] on div "Shapes L" at bounding box center [190, 549] width 37 height 30
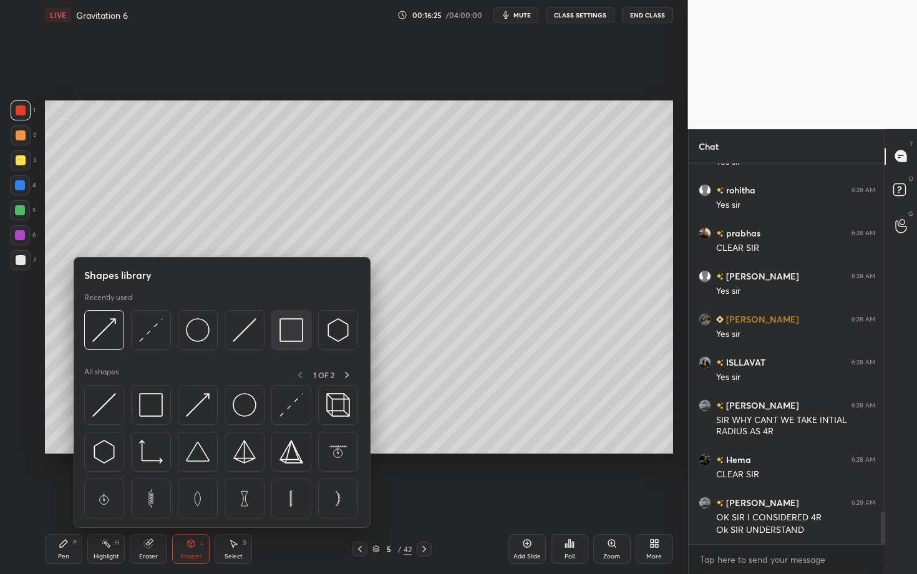
click at [281, 336] on img at bounding box center [292, 330] width 24 height 24
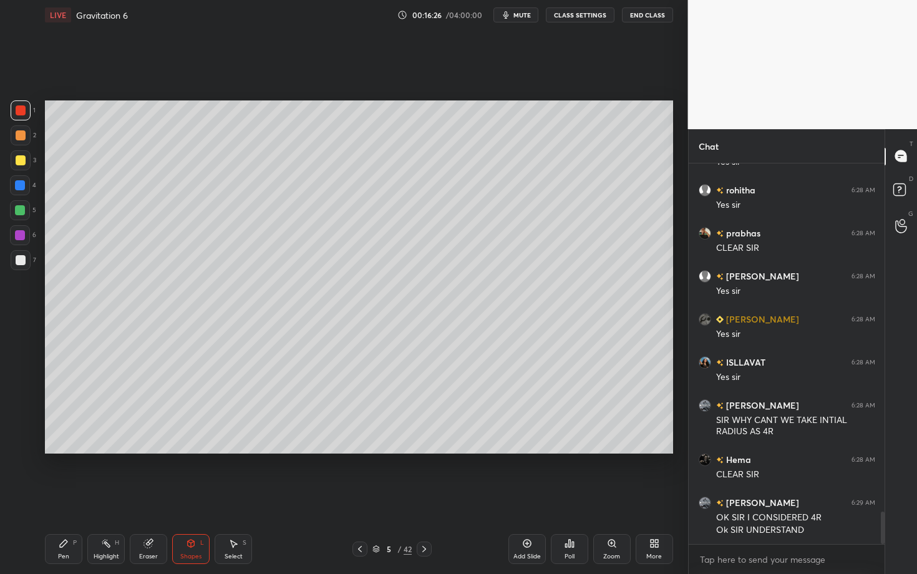
click at [21, 260] on div at bounding box center [21, 260] width 10 height 10
click at [51, 497] on div "Pen P Highlight H Eraser Shapes L Select S 5 / 42 Add Slide Poll Zoom More" at bounding box center [359, 549] width 628 height 50
click at [70, 497] on div "Pen P" at bounding box center [63, 549] width 37 height 30
click at [20, 262] on div at bounding box center [21, 260] width 10 height 10
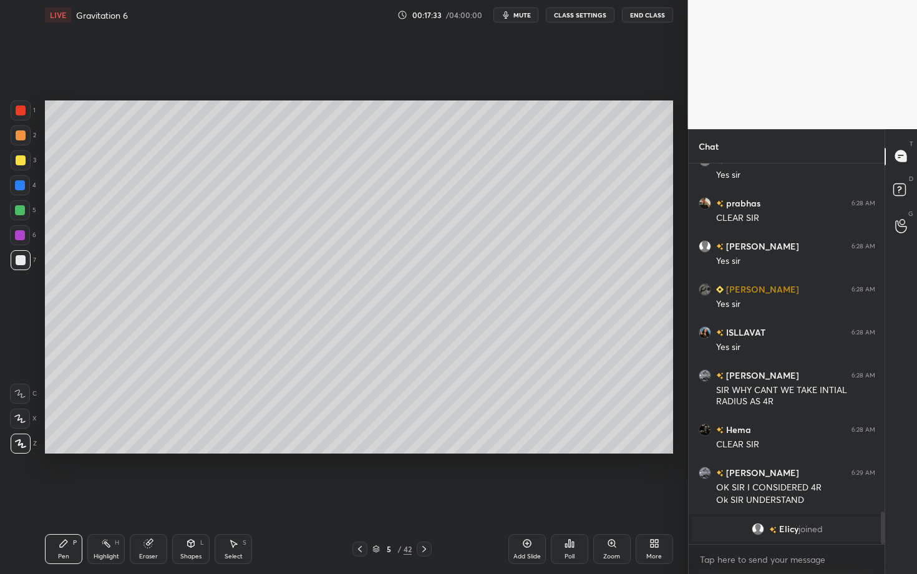
click at [65, 497] on div "Pen P" at bounding box center [63, 549] width 37 height 30
click at [109, 497] on icon at bounding box center [106, 544] width 10 height 10
click at [70, 497] on div "Pen P" at bounding box center [63, 549] width 37 height 30
click at [21, 117] on div at bounding box center [21, 110] width 20 height 20
click at [19, 144] on div at bounding box center [21, 135] width 20 height 20
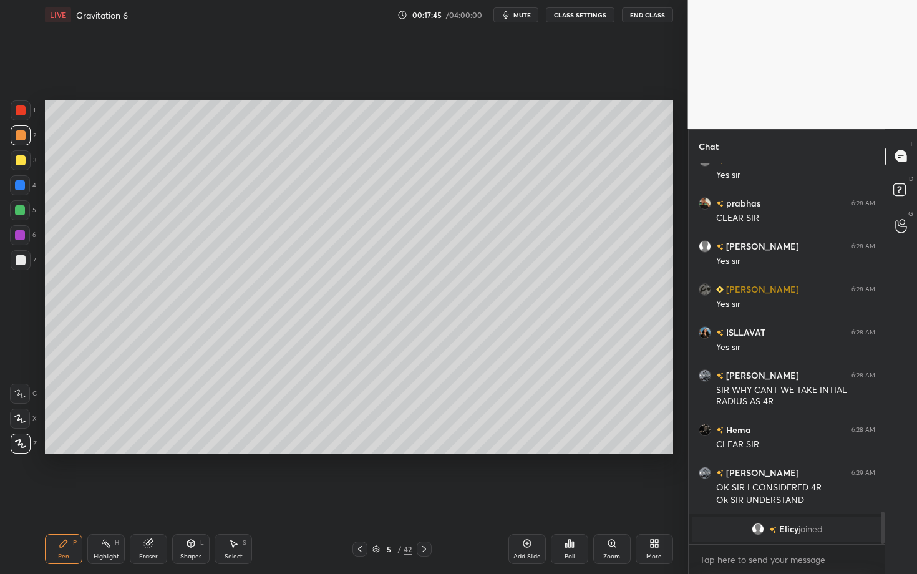
click at [21, 186] on div at bounding box center [20, 185] width 10 height 10
click at [203, 497] on div "Shapes L" at bounding box center [190, 549] width 37 height 30
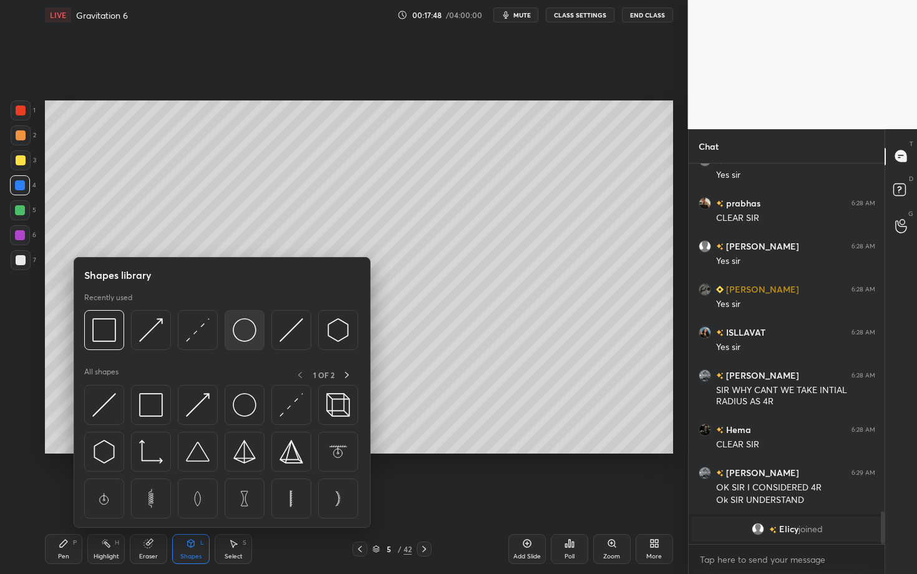
click at [247, 330] on img at bounding box center [245, 330] width 24 height 24
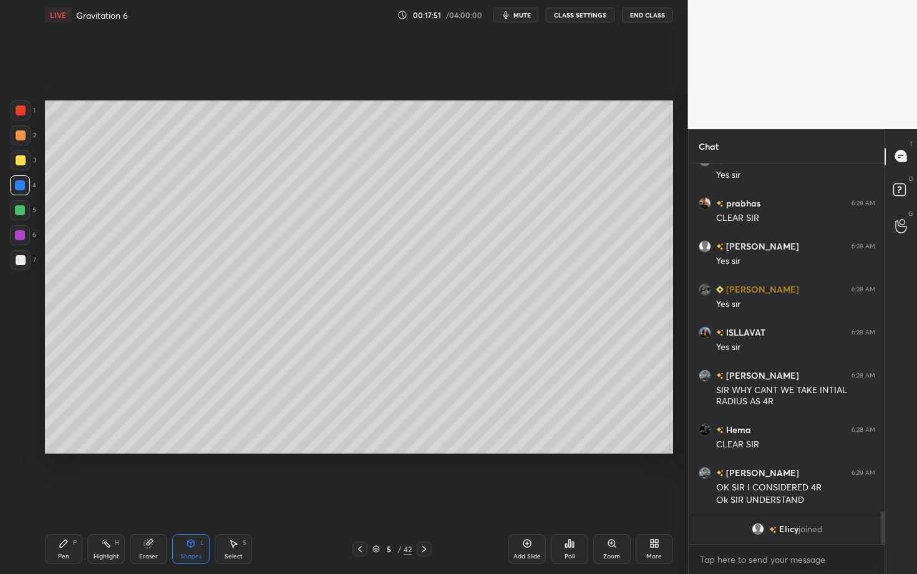
scroll to position [4137, 0]
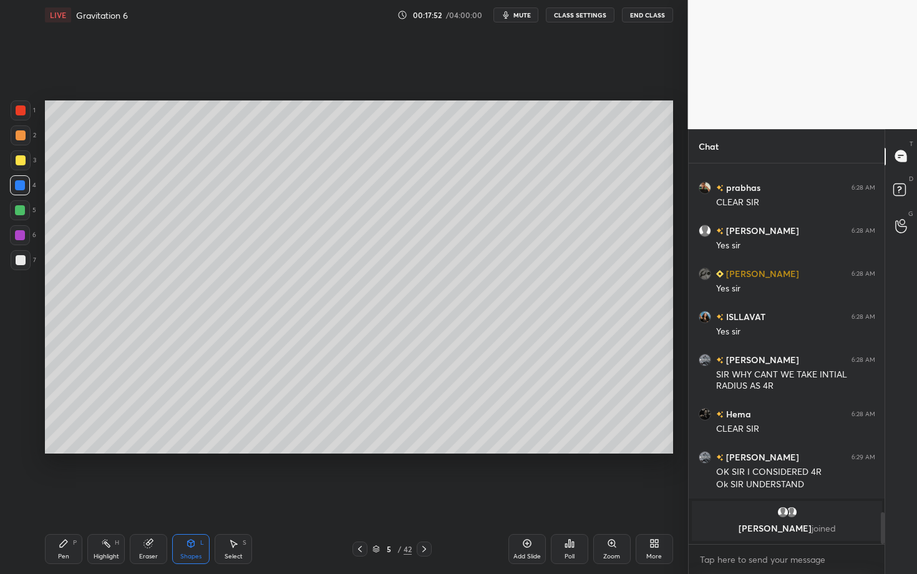
click at [60, 497] on div "Pen" at bounding box center [63, 557] width 11 height 6
click at [189, 497] on div "Shapes" at bounding box center [190, 557] width 21 height 6
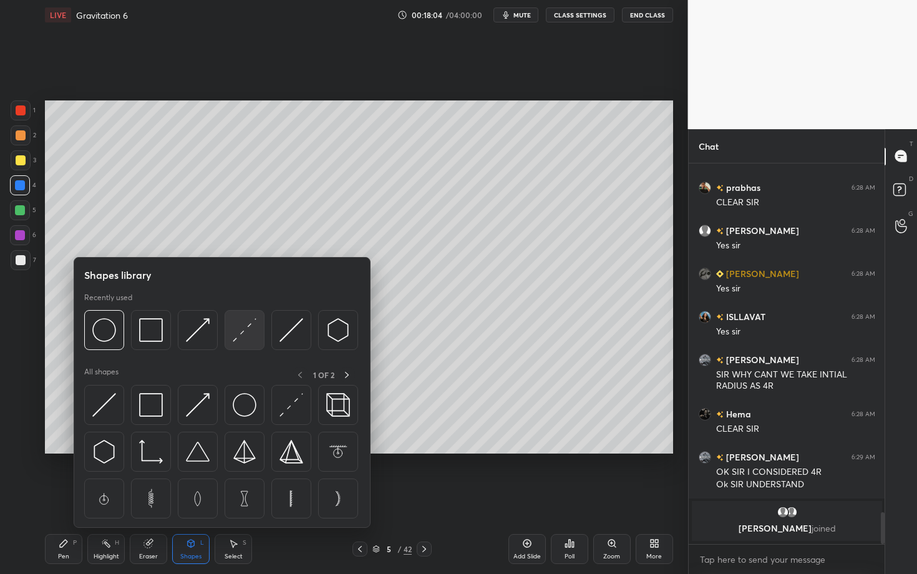
click at [242, 330] on img at bounding box center [245, 330] width 24 height 24
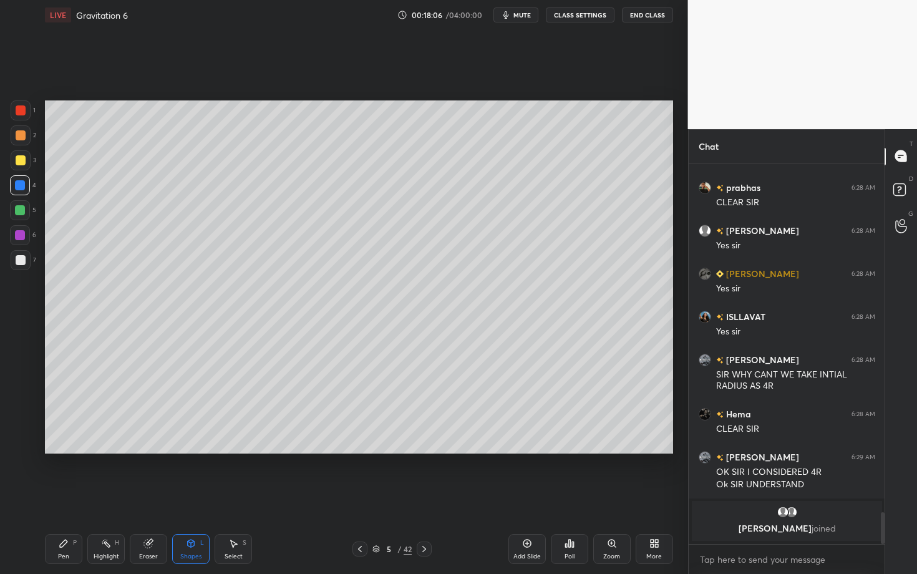
click at [65, 497] on icon at bounding box center [64, 544] width 10 height 10
click at [114, 497] on div "Highlight H" at bounding box center [105, 549] width 37 height 30
click at [13, 249] on div "1 2 3 4 5 6 7 C X Z C X Z E E Erase all H H LIVE Gravitation 6 00:18:26 / 04:00…" at bounding box center [339, 287] width 678 height 574
click at [235, 253] on div "1 2 3 4 5 6 7 C X Z C X Z E E Erase all H H LIVE Gravitation 6 00:18:27 / 04:00…" at bounding box center [339, 287] width 678 height 574
click at [73, 497] on div "Pen P" at bounding box center [63, 549] width 37 height 30
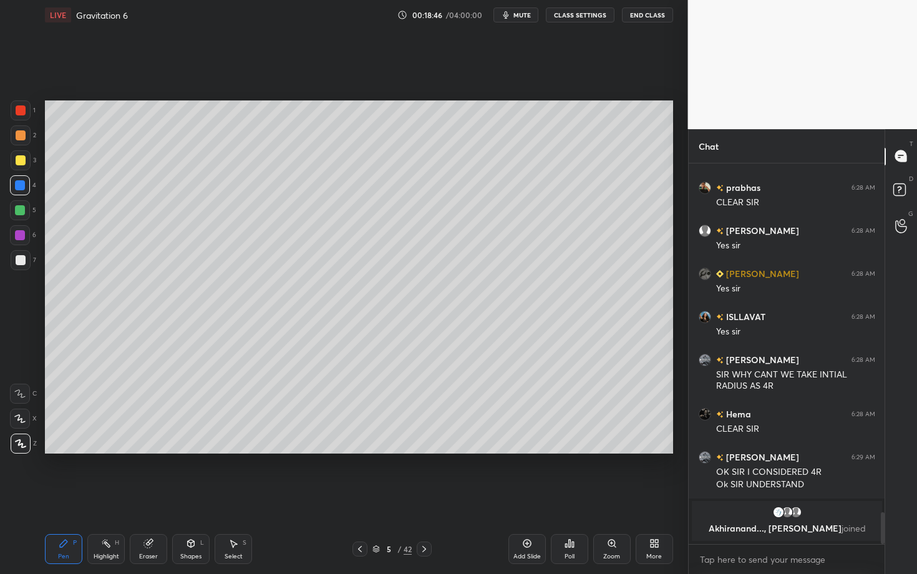
scroll to position [4146, 0]
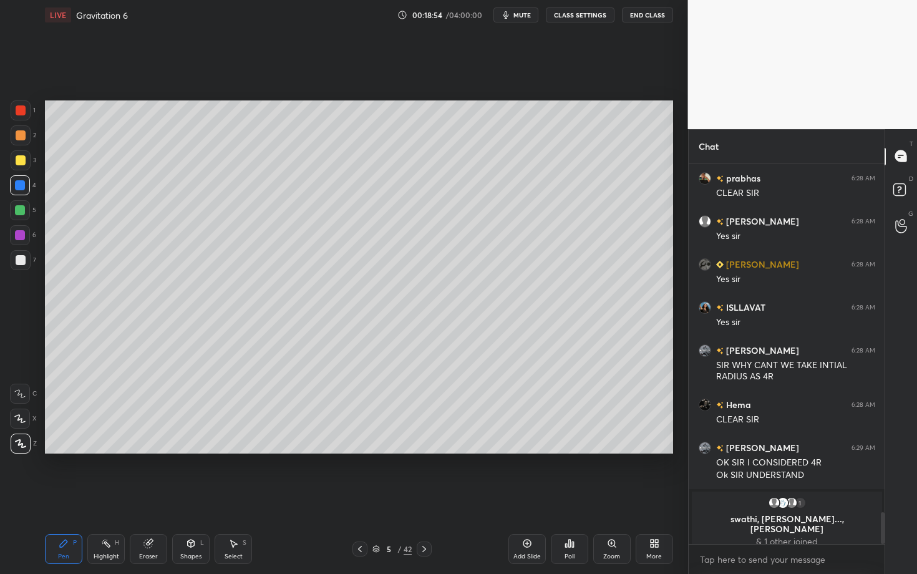
click at [346, 497] on div "5 / 42" at bounding box center [392, 549] width 232 height 15
click at [107, 497] on div "Highlight" at bounding box center [107, 557] width 26 height 6
click at [233, 497] on div "Select" at bounding box center [234, 557] width 18 height 6
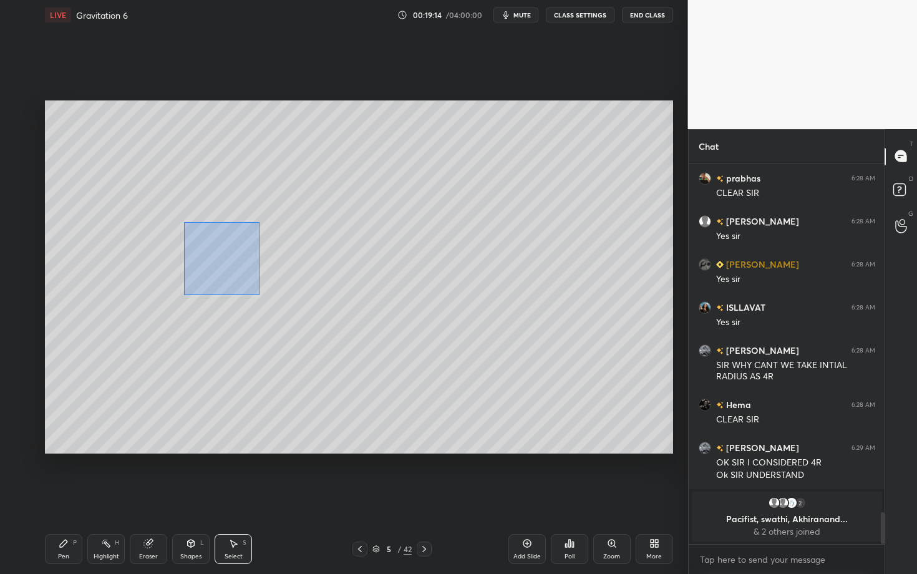
drag, startPoint x: 208, startPoint y: 248, endPoint x: 260, endPoint y: 295, distance: 69.4
click at [260, 295] on div "0 ° Undo Copy Duplicate Duplicate to new slide Delete" at bounding box center [359, 276] width 628 height 353
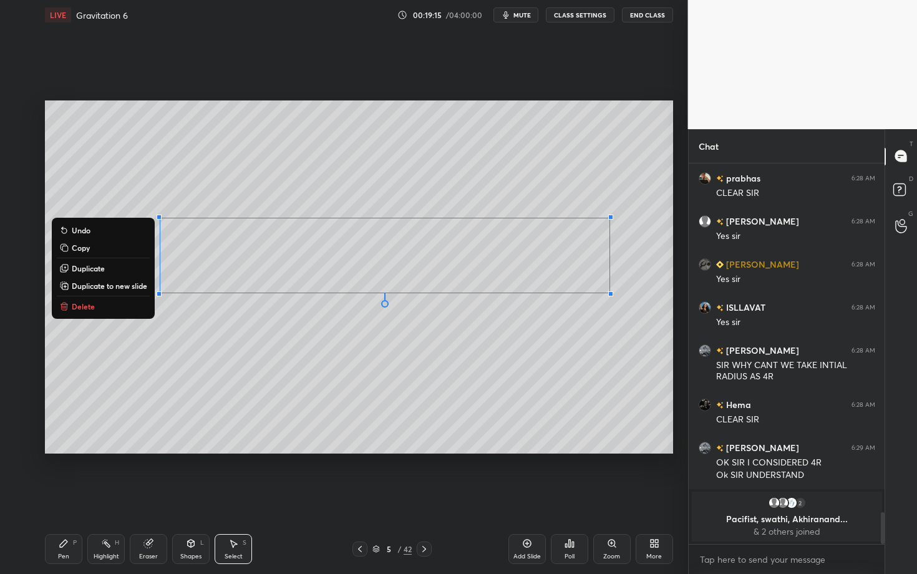
click at [101, 312] on button "Delete" at bounding box center [103, 306] width 93 height 15
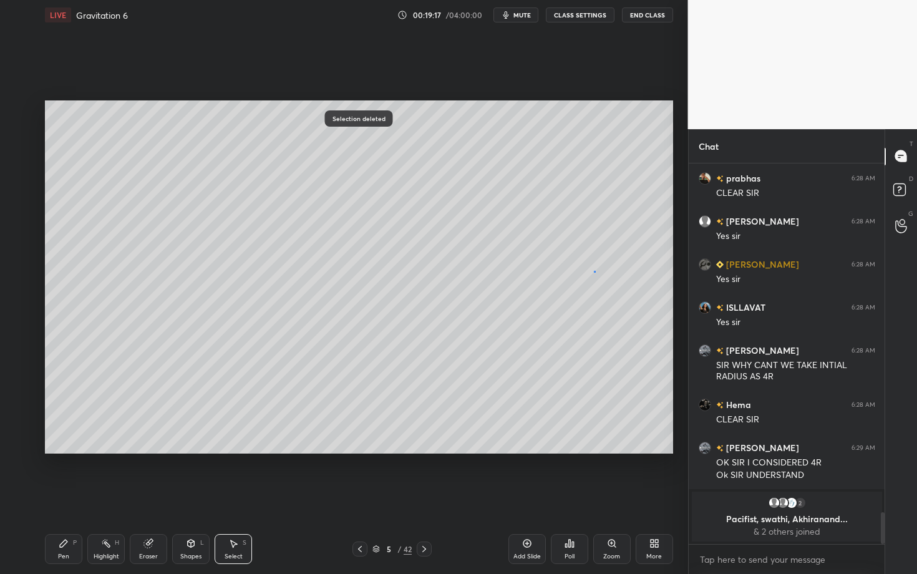
drag, startPoint x: 594, startPoint y: 270, endPoint x: 668, endPoint y: 328, distance: 93.8
click at [668, 328] on div "0 ° Undo Copy Duplicate Duplicate to new slide Delete" at bounding box center [359, 276] width 628 height 353
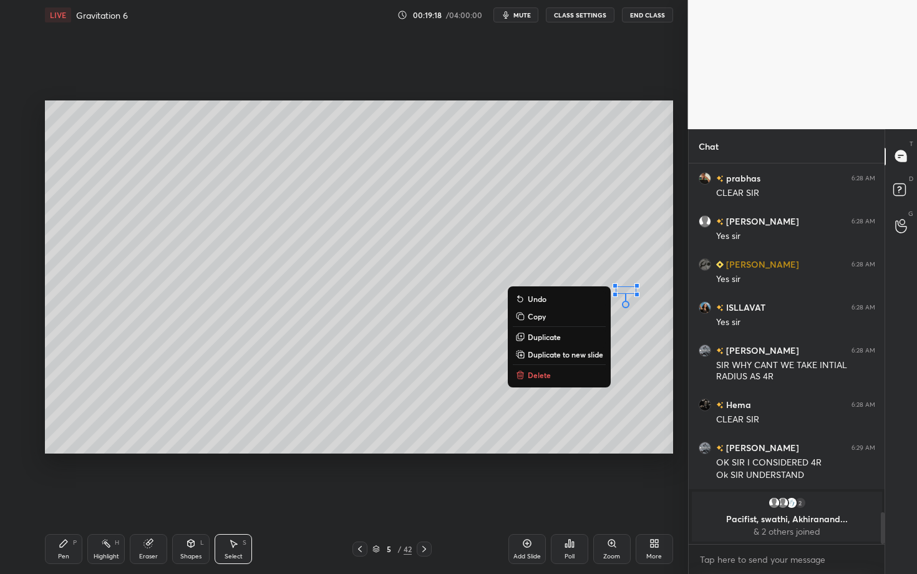
click at [561, 373] on button "Delete" at bounding box center [559, 375] width 93 height 15
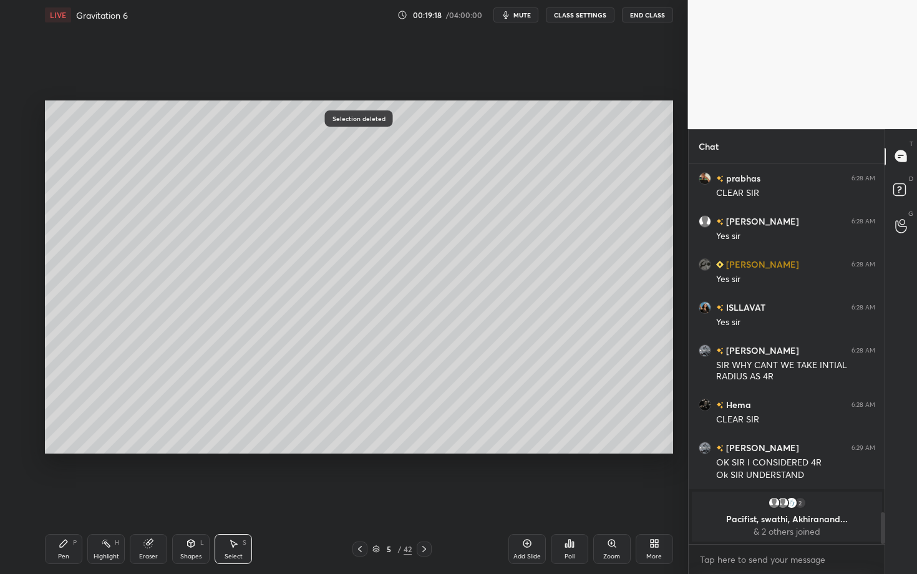
click at [64, 497] on icon at bounding box center [63, 543] width 7 height 7
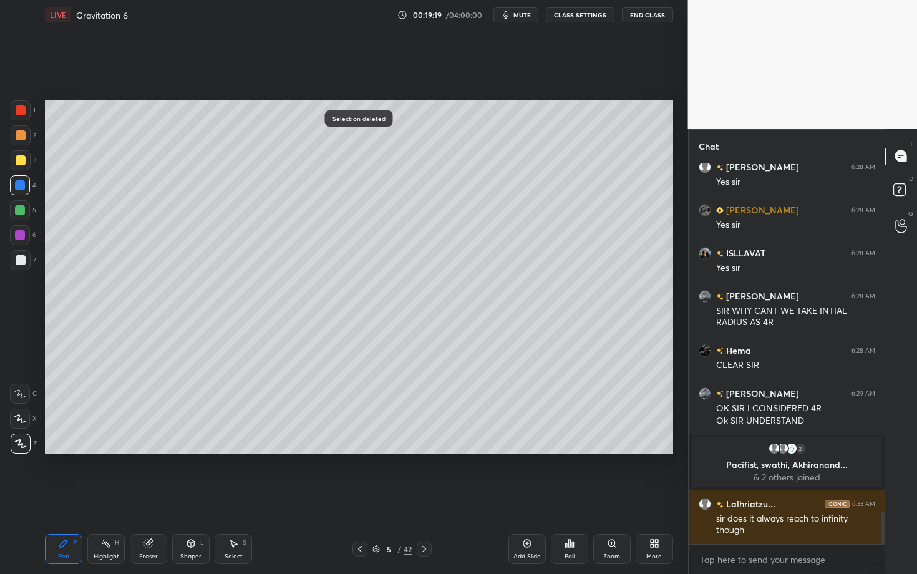
scroll to position [4074, 0]
click at [25, 186] on div at bounding box center [20, 185] width 20 height 20
click at [182, 497] on div "Shapes L" at bounding box center [190, 549] width 37 height 30
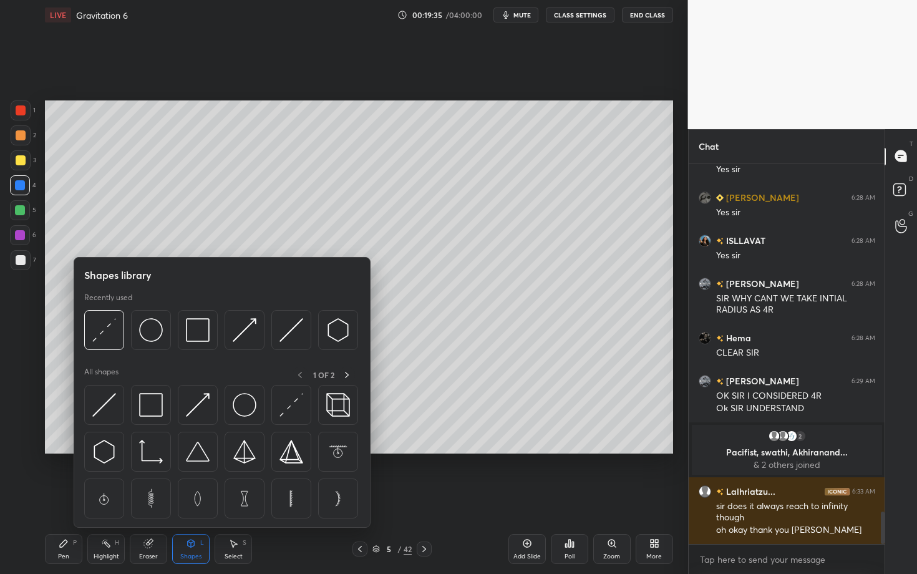
click at [58, 497] on div "Pen P" at bounding box center [63, 549] width 37 height 30
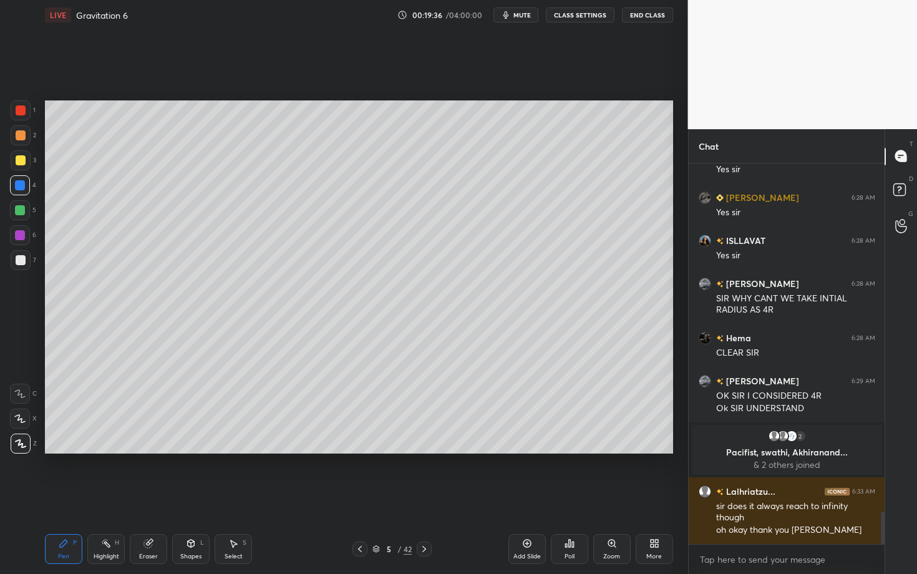
click at [154, 497] on div "Eraser" at bounding box center [148, 549] width 37 height 30
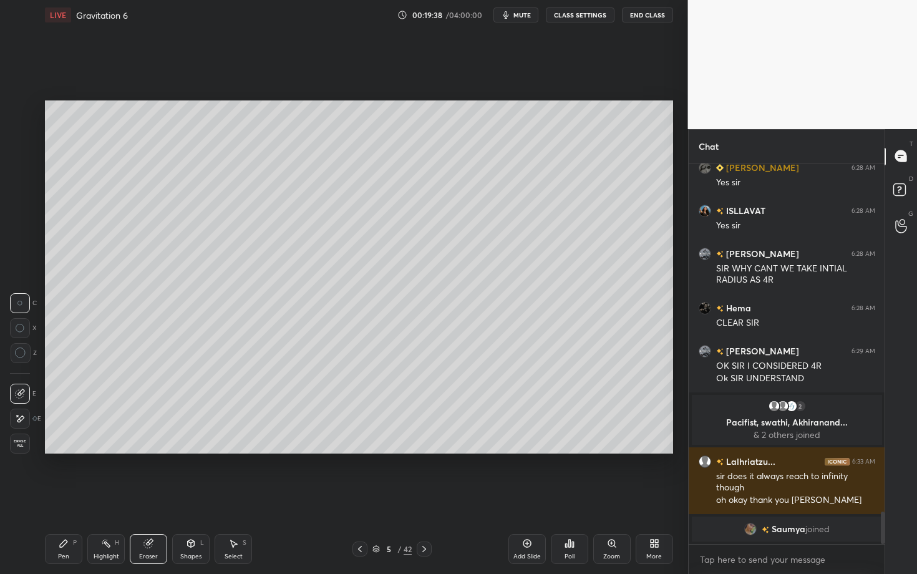
click at [197, 497] on div "Shapes" at bounding box center [190, 557] width 21 height 6
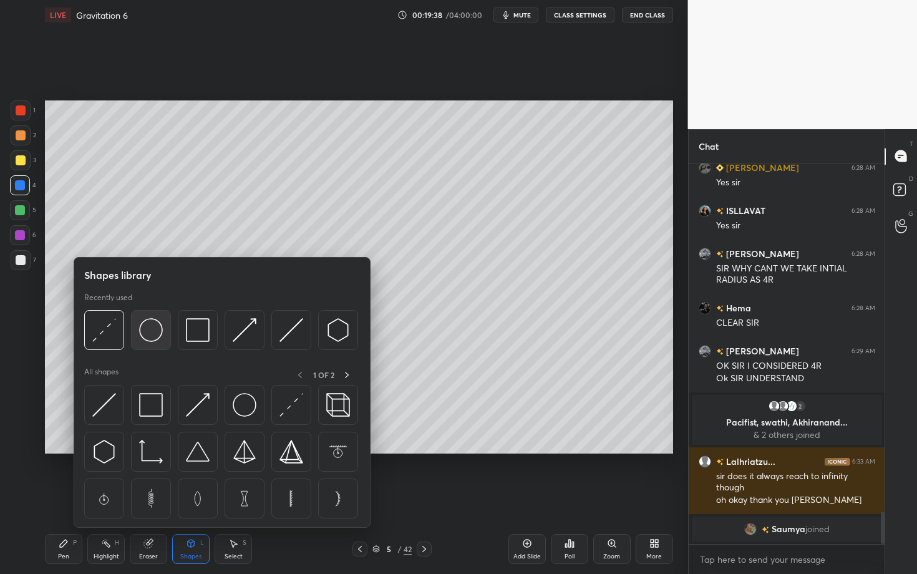
click at [155, 330] on img at bounding box center [151, 330] width 24 height 24
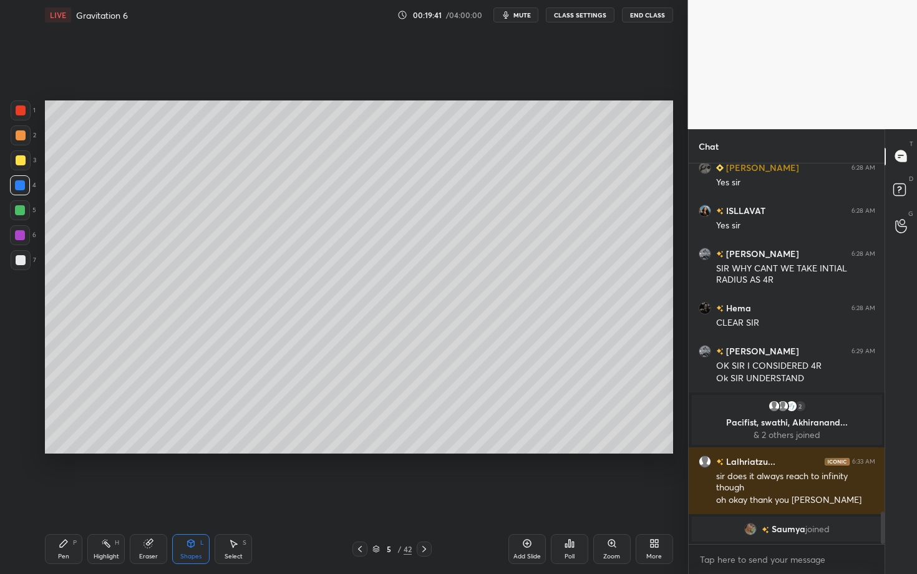
click at [64, 497] on div "Pen" at bounding box center [63, 557] width 11 height 6
click at [196, 497] on div "Shapes L" at bounding box center [190, 549] width 37 height 30
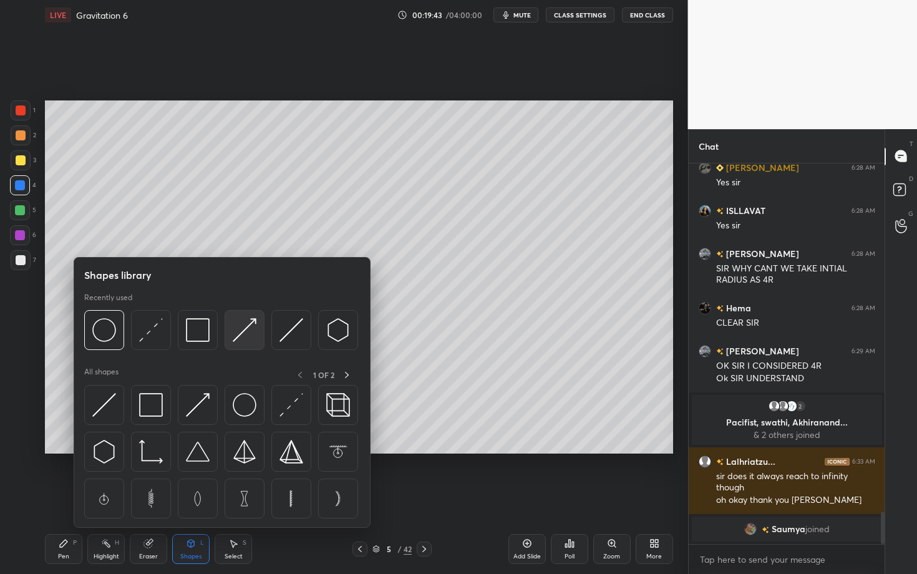
click at [256, 329] on div at bounding box center [245, 330] width 40 height 40
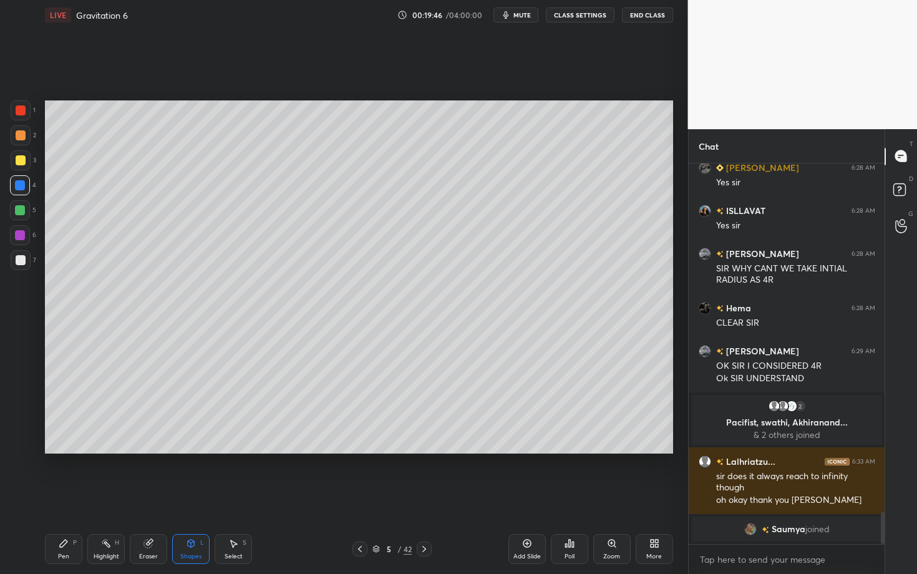
click at [61, 497] on div "Pen P" at bounding box center [63, 549] width 37 height 30
click at [21, 237] on div at bounding box center [20, 235] width 10 height 10
click at [91, 497] on div "Highlight H" at bounding box center [105, 549] width 37 height 30
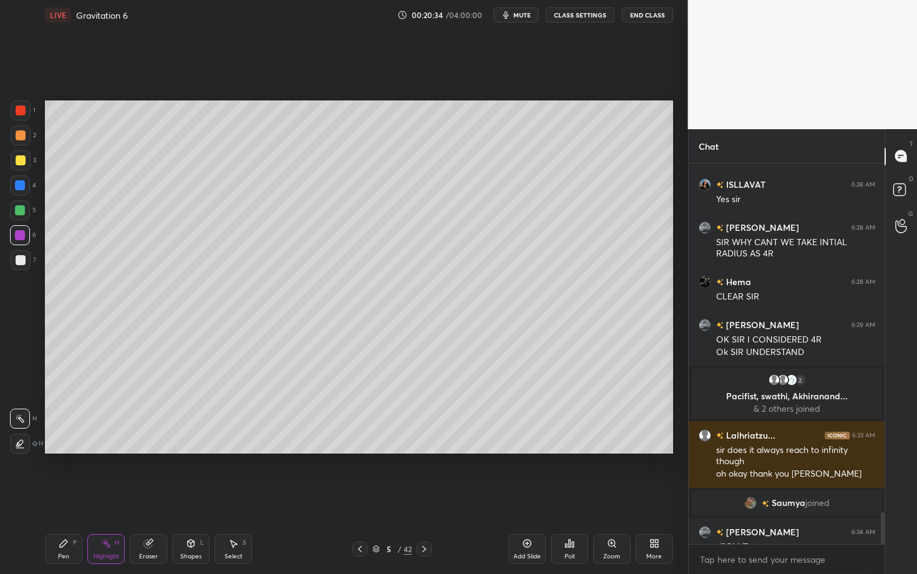
scroll to position [4133, 0]
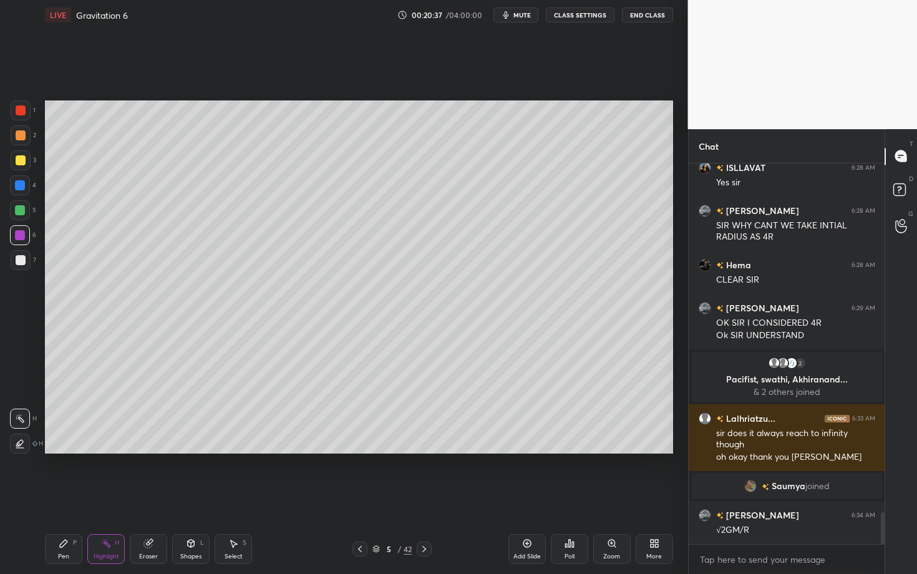
click at [64, 497] on div "Pen" at bounding box center [63, 557] width 11 height 6
click at [103, 497] on div "Highlight H" at bounding box center [105, 549] width 37 height 30
click at [66, 497] on icon at bounding box center [64, 544] width 10 height 10
click at [24, 259] on div at bounding box center [21, 260] width 10 height 10
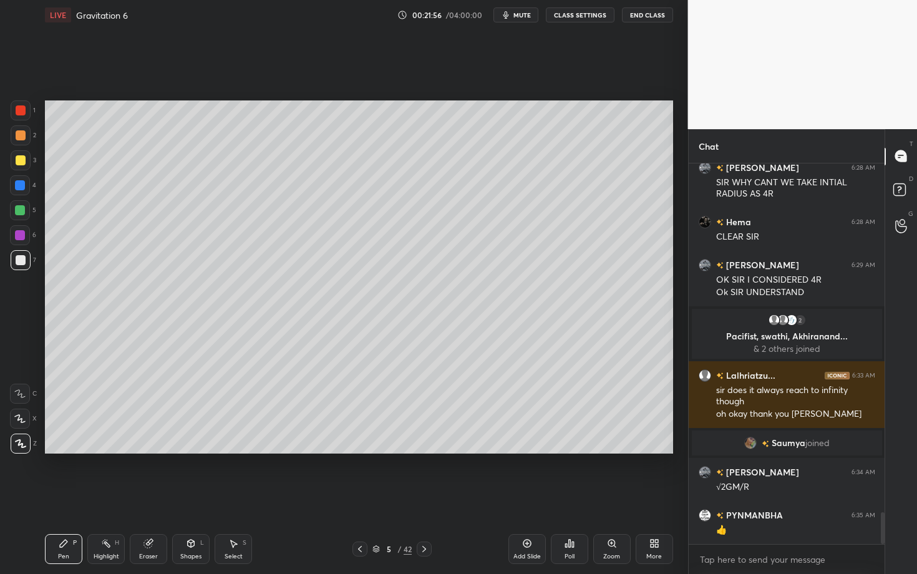
click at [108, 497] on div "Highlight H" at bounding box center [105, 549] width 37 height 30
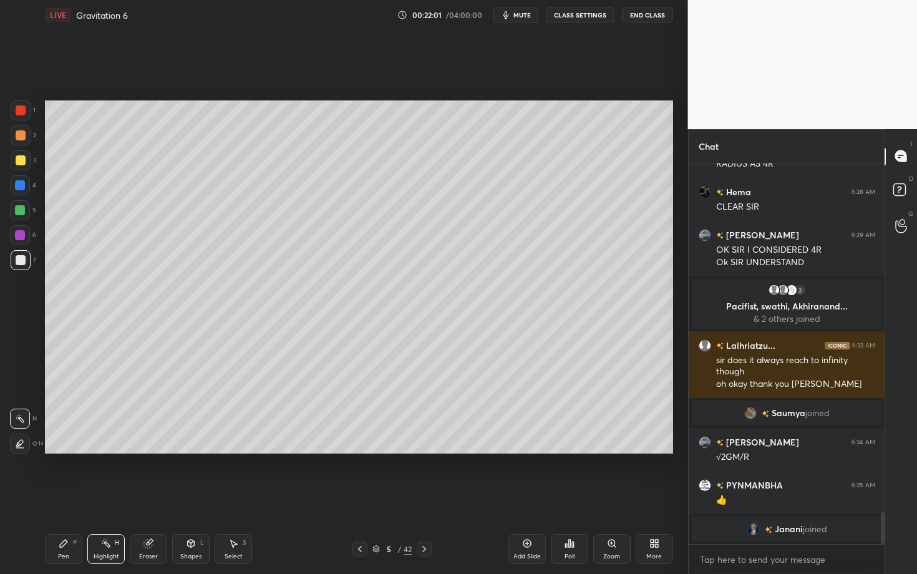
click at [61, 497] on div "Pen P" at bounding box center [63, 549] width 37 height 30
click at [519, 479] on div "Setting up your live class Poll for secs No correct answer Start poll" at bounding box center [359, 277] width 638 height 494
click at [113, 497] on div "Highlight H" at bounding box center [105, 549] width 37 height 30
click at [421, 497] on icon at bounding box center [424, 549] width 10 height 10
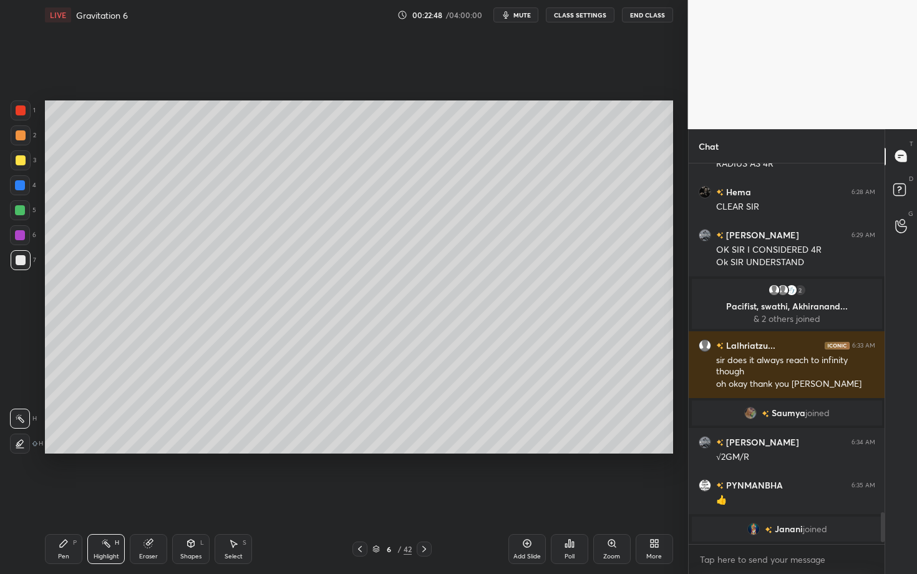
click at [24, 137] on div at bounding box center [21, 135] width 20 height 20
click at [57, 497] on div "Pen P" at bounding box center [63, 549] width 37 height 30
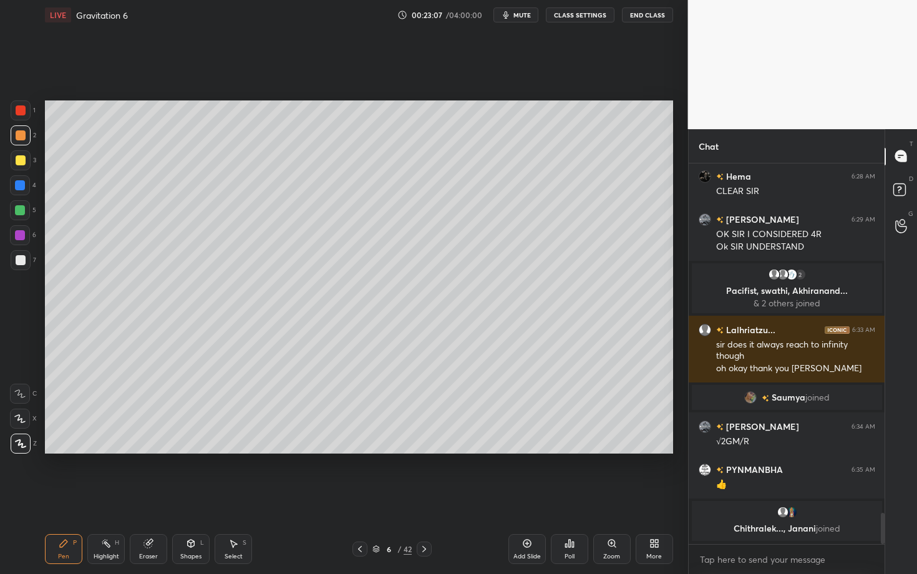
click at [190, 497] on div "Shapes" at bounding box center [190, 557] width 21 height 6
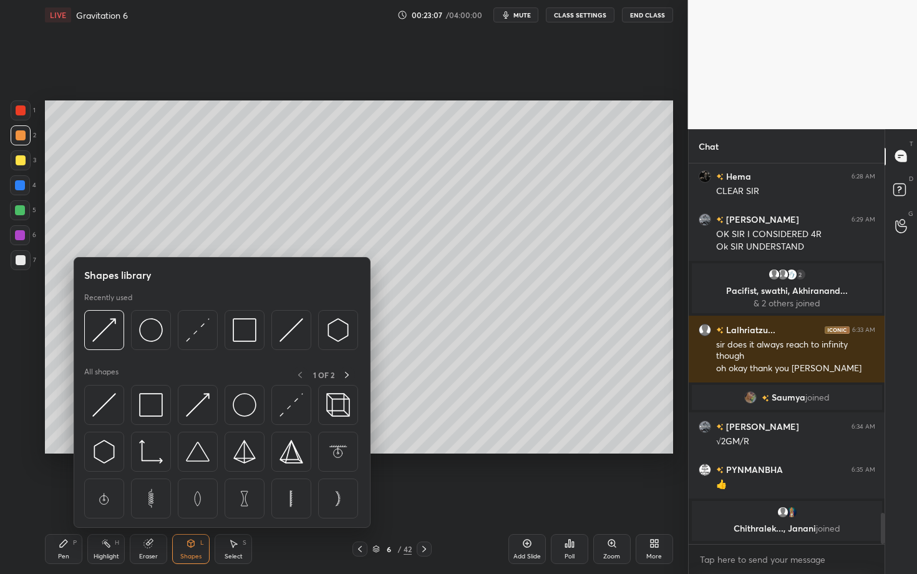
click at [143, 497] on div "Eraser" at bounding box center [148, 557] width 19 height 6
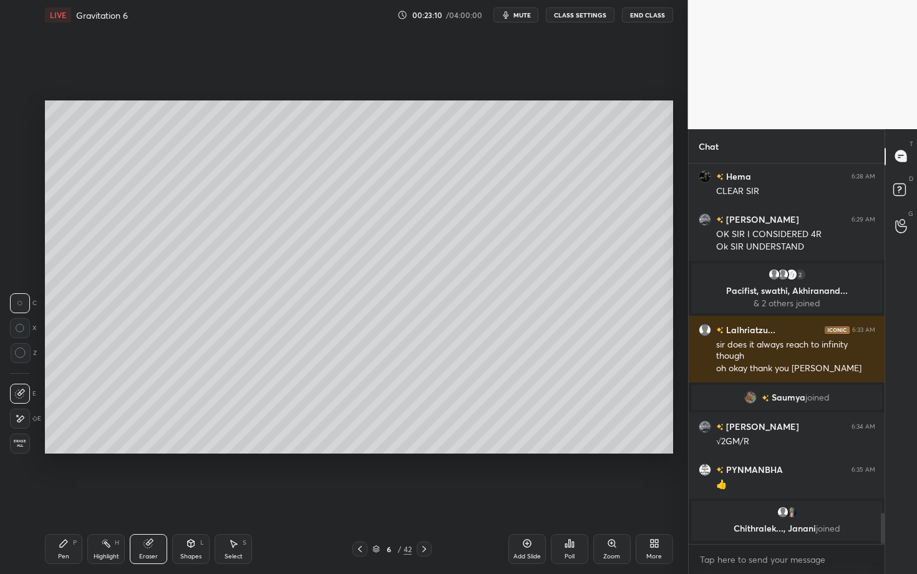
click at [72, 497] on div "Pen P" at bounding box center [63, 549] width 37 height 30
click at [359, 497] on icon at bounding box center [360, 549] width 10 height 10
click at [101, 497] on div "Highlight" at bounding box center [107, 557] width 26 height 6
click at [431, 497] on div at bounding box center [424, 549] width 15 height 15
click at [54, 497] on div "Pen P" at bounding box center [63, 549] width 37 height 30
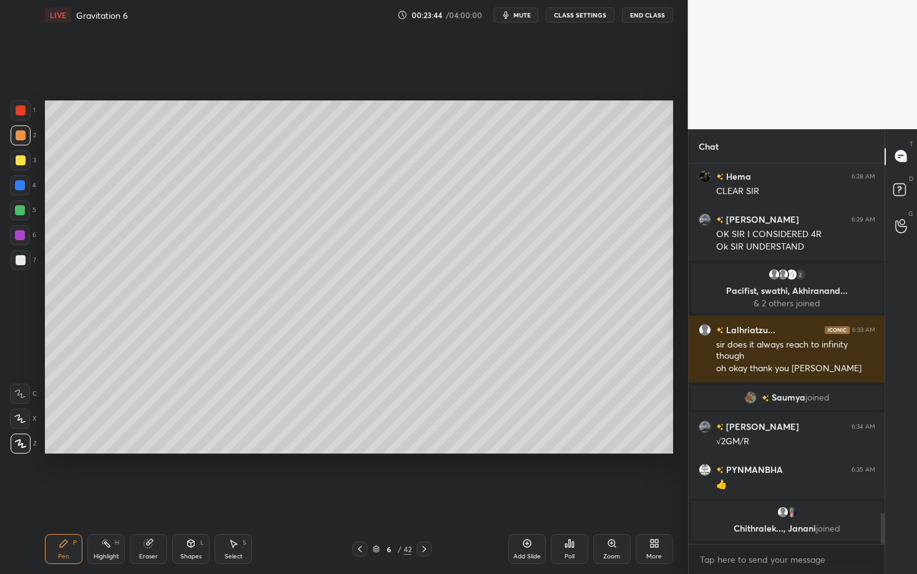
click at [23, 257] on div at bounding box center [21, 260] width 10 height 10
click at [362, 497] on icon at bounding box center [360, 549] width 10 height 10
click at [121, 497] on div "Highlight H" at bounding box center [105, 549] width 37 height 30
click at [422, 497] on icon at bounding box center [424, 549] width 10 height 10
click at [66, 497] on div "Pen" at bounding box center [63, 557] width 11 height 6
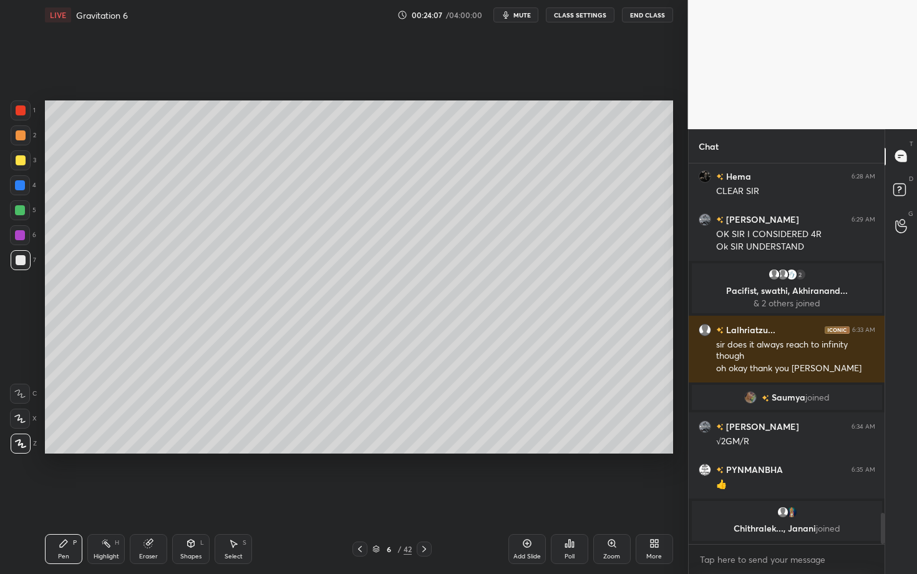
click at [106, 497] on div "Highlight H" at bounding box center [105, 549] width 37 height 30
click at [64, 497] on div "Pen P" at bounding box center [63, 549] width 37 height 30
click at [24, 208] on div at bounding box center [20, 210] width 10 height 10
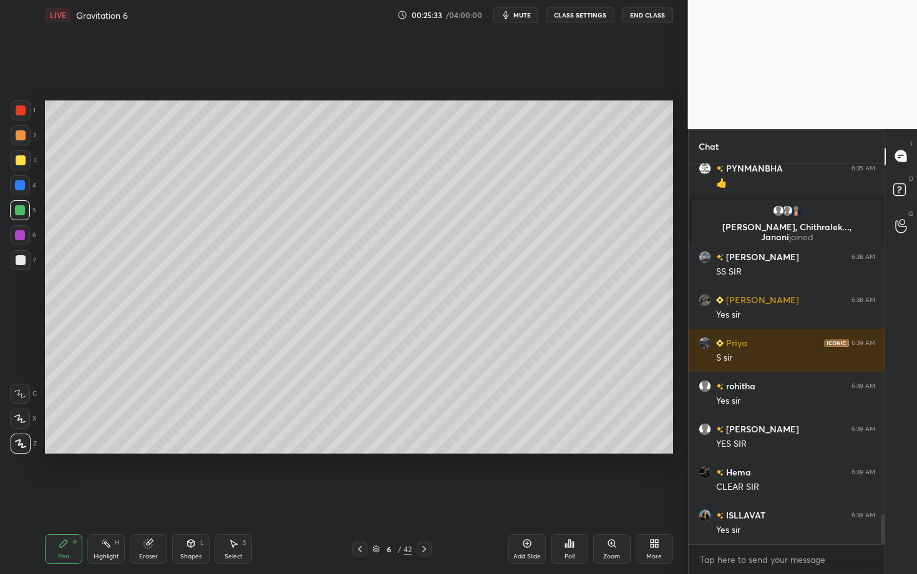
scroll to position [4531, 0]
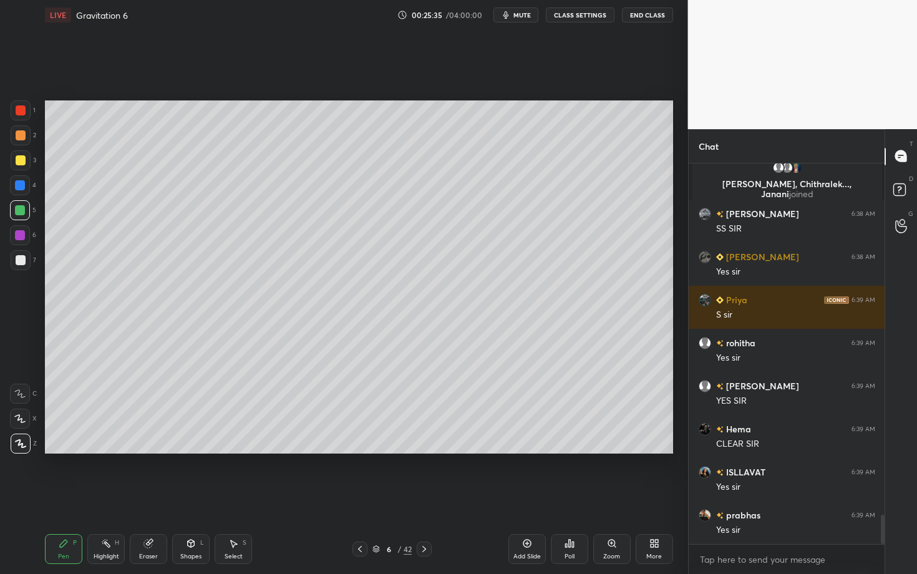
click at [422, 497] on icon at bounding box center [424, 549] width 10 height 10
click at [22, 141] on div at bounding box center [21, 135] width 20 height 20
click at [111, 497] on div "Highlight" at bounding box center [107, 557] width 26 height 6
click at [59, 497] on div "Pen P Highlight H Eraser Shapes L Select S 7 / 42 Add Slide Poll Zoom More" at bounding box center [359, 549] width 628 height 50
click at [72, 497] on div "Pen P" at bounding box center [63, 549] width 37 height 30
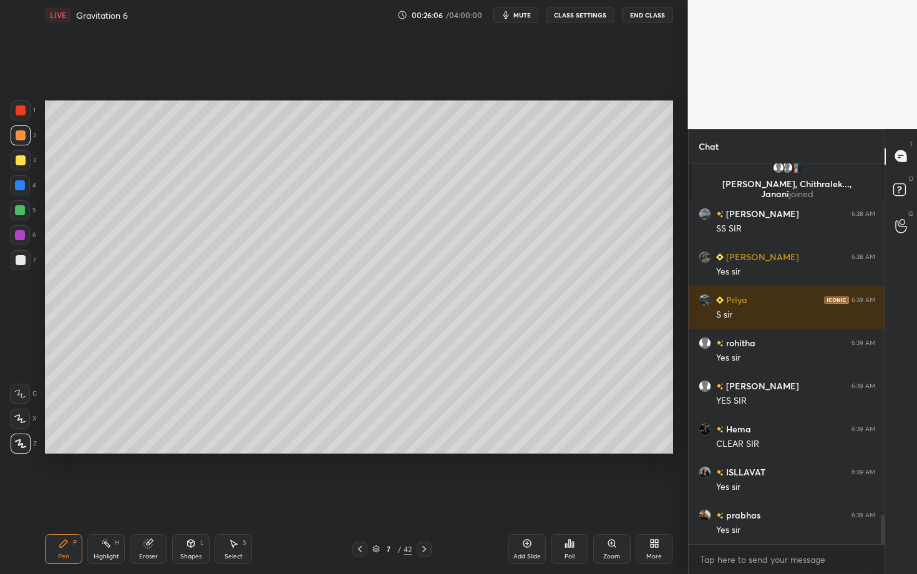
click at [19, 255] on div at bounding box center [21, 260] width 20 height 20
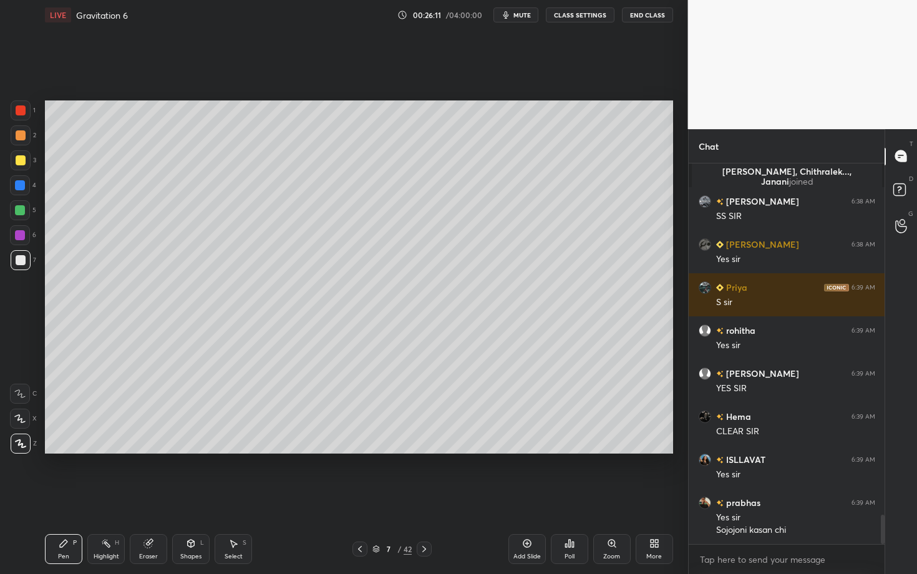
click at [139, 497] on div "Eraser" at bounding box center [148, 549] width 37 height 30
click at [79, 497] on div "Pen P" at bounding box center [63, 549] width 37 height 30
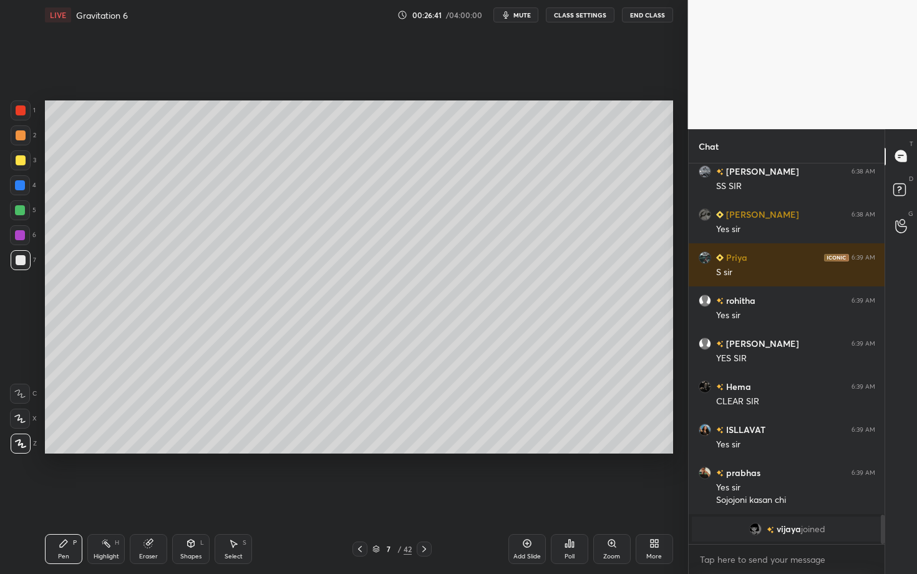
click at [186, 497] on div "Shapes" at bounding box center [190, 557] width 21 height 6
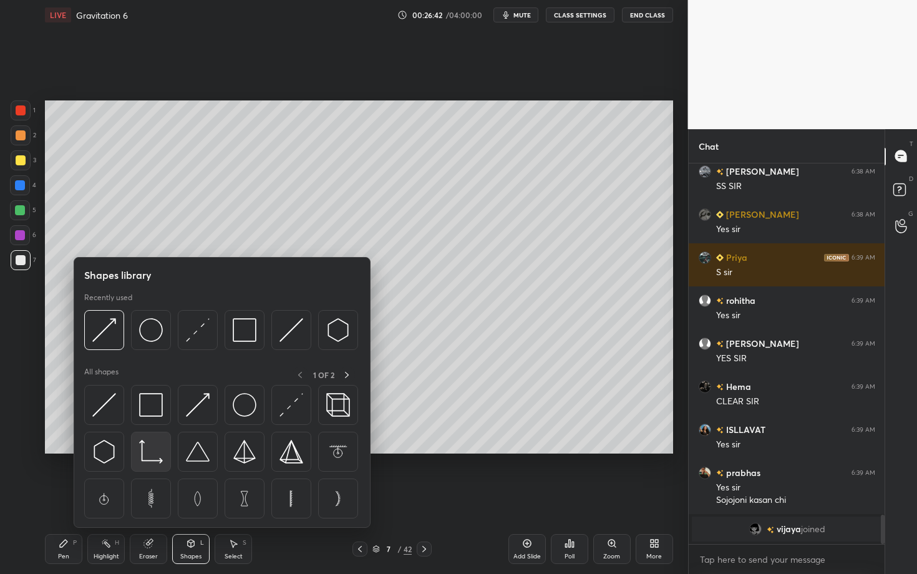
click at [146, 452] on img at bounding box center [151, 452] width 24 height 24
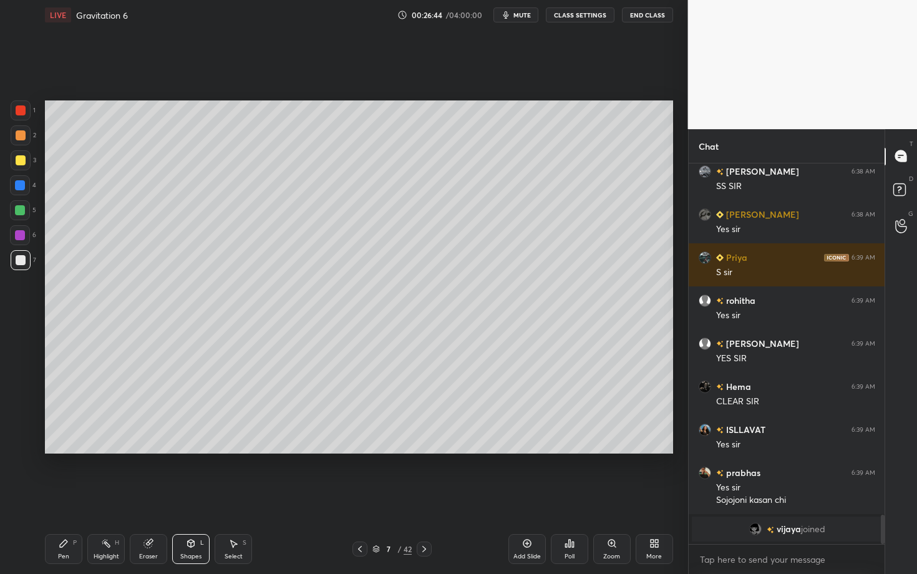
click at [197, 497] on div "Shapes" at bounding box center [190, 557] width 21 height 6
click at [69, 497] on div "Pen P" at bounding box center [63, 549] width 37 height 30
click at [192, 497] on div "Shapes" at bounding box center [190, 557] width 21 height 6
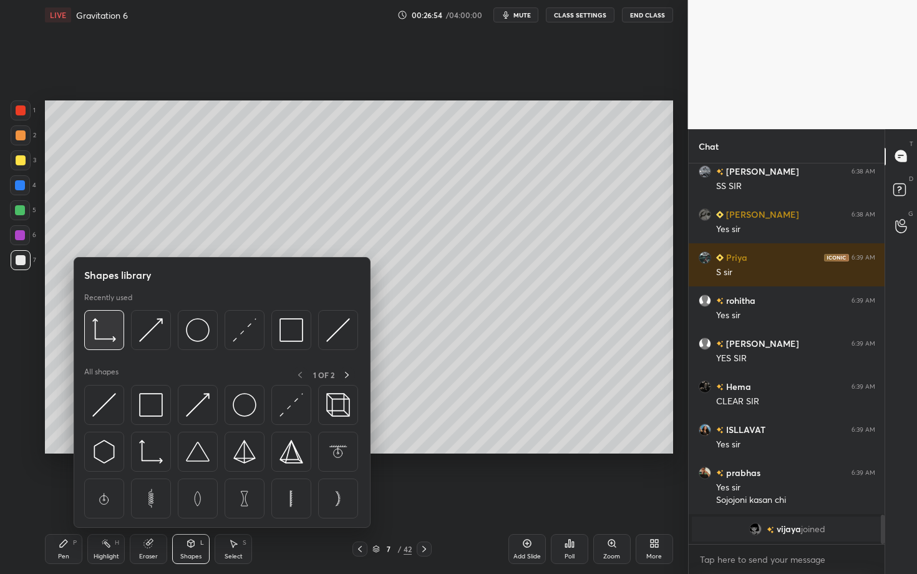
click at [108, 337] on img at bounding box center [104, 330] width 24 height 24
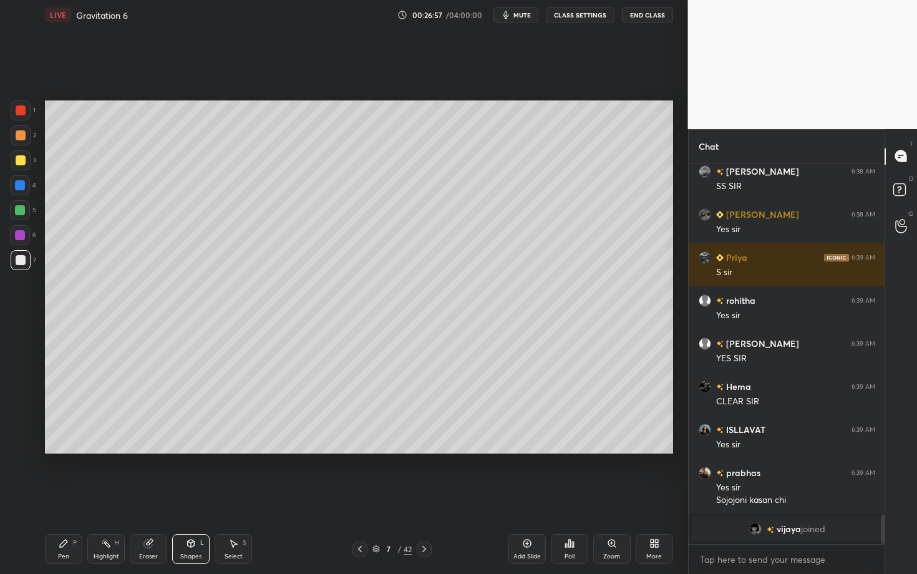
click at [192, 497] on div "Shapes L" at bounding box center [190, 549] width 37 height 30
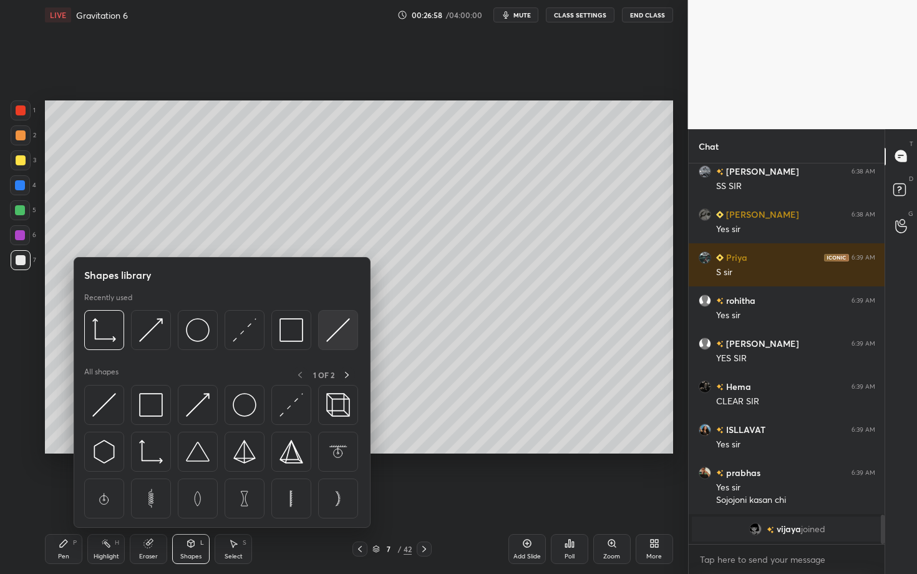
click at [333, 331] on img at bounding box center [338, 330] width 24 height 24
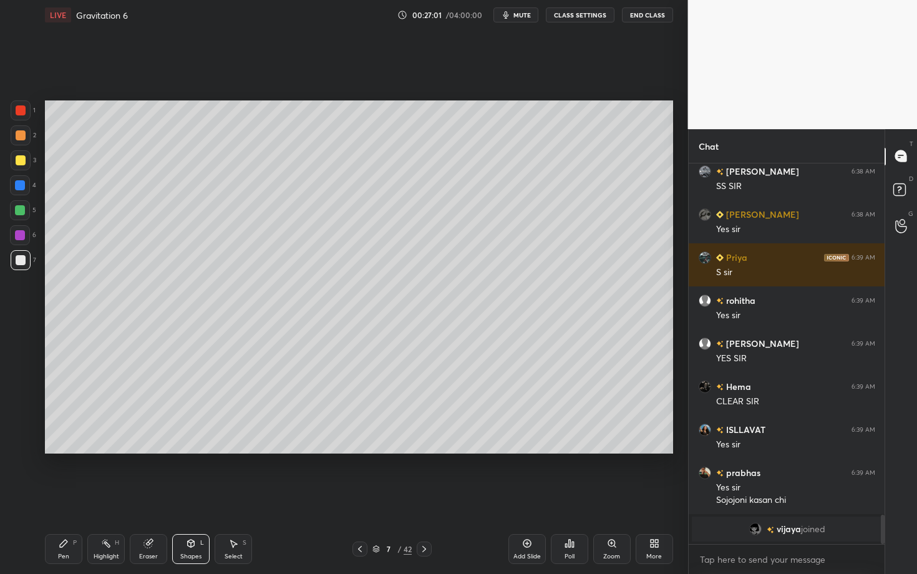
click at [74, 497] on div "Pen P" at bounding box center [63, 549] width 37 height 30
click at [426, 497] on icon at bounding box center [424, 549] width 10 height 10
click at [22, 159] on div at bounding box center [21, 160] width 10 height 10
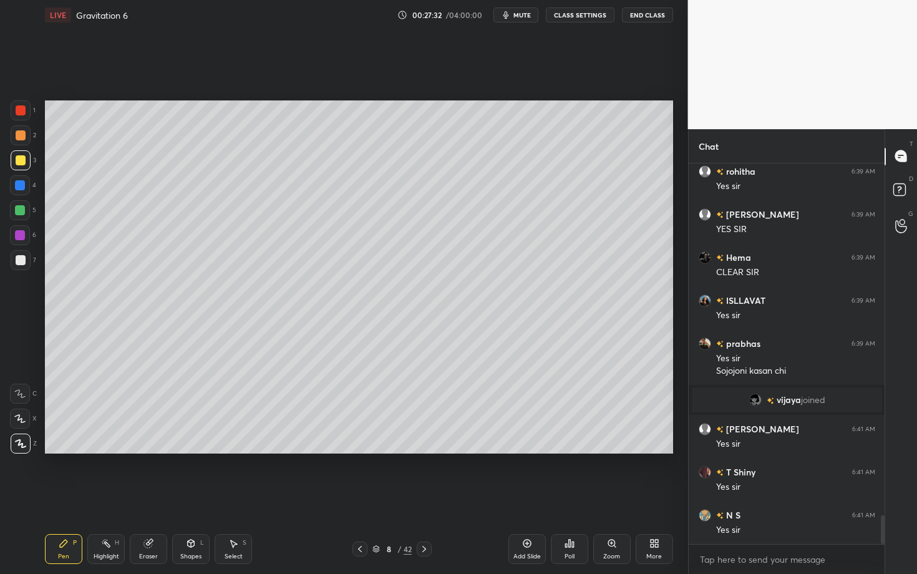
scroll to position [4687, 0]
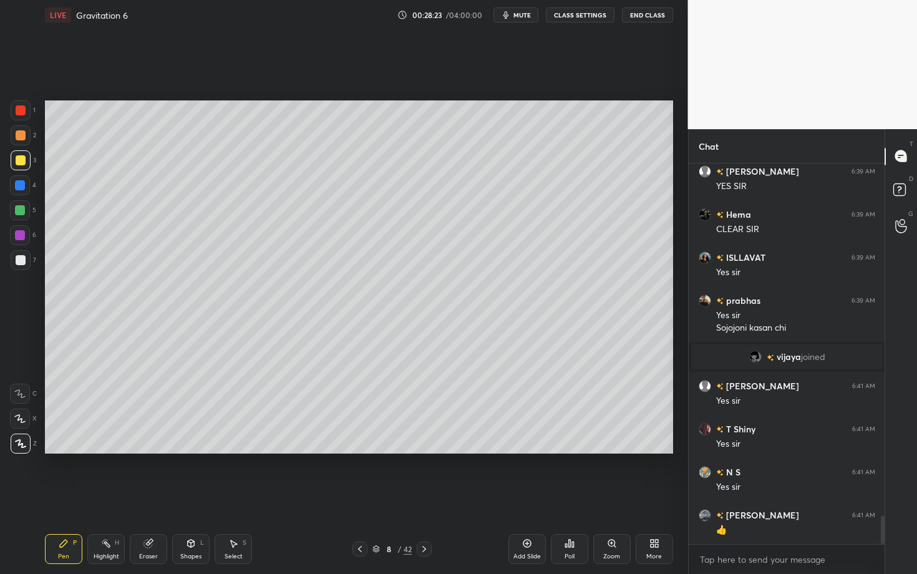
click at [348, 491] on div "Setting up your live class Poll for secs No correct answer Start poll" at bounding box center [359, 277] width 638 height 494
click at [183, 497] on div "Shapes L" at bounding box center [190, 549] width 37 height 30
click at [147, 497] on div "Eraser" at bounding box center [148, 557] width 19 height 6
click at [74, 497] on div "Pen P" at bounding box center [63, 549] width 37 height 30
click at [198, 497] on div "Shapes L" at bounding box center [190, 549] width 37 height 30
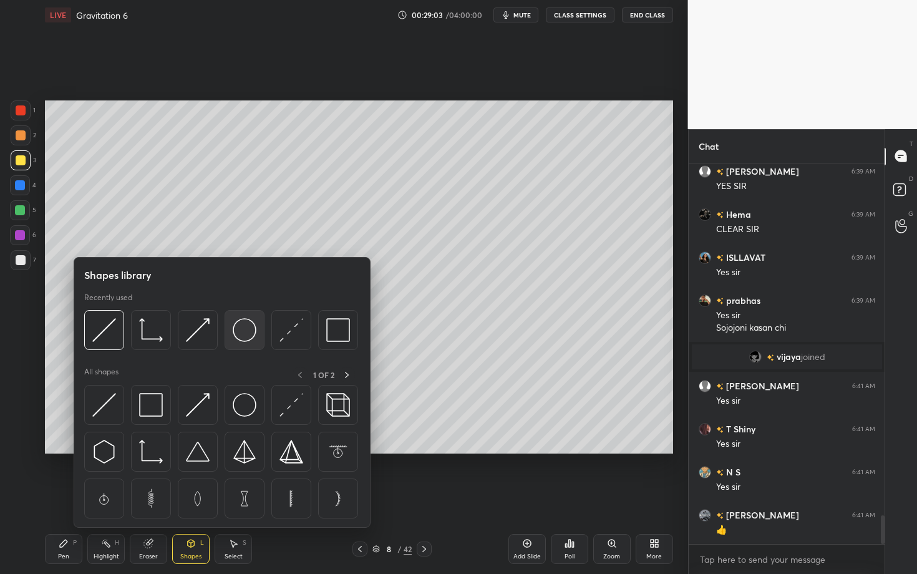
click at [232, 336] on div at bounding box center [245, 330] width 40 height 40
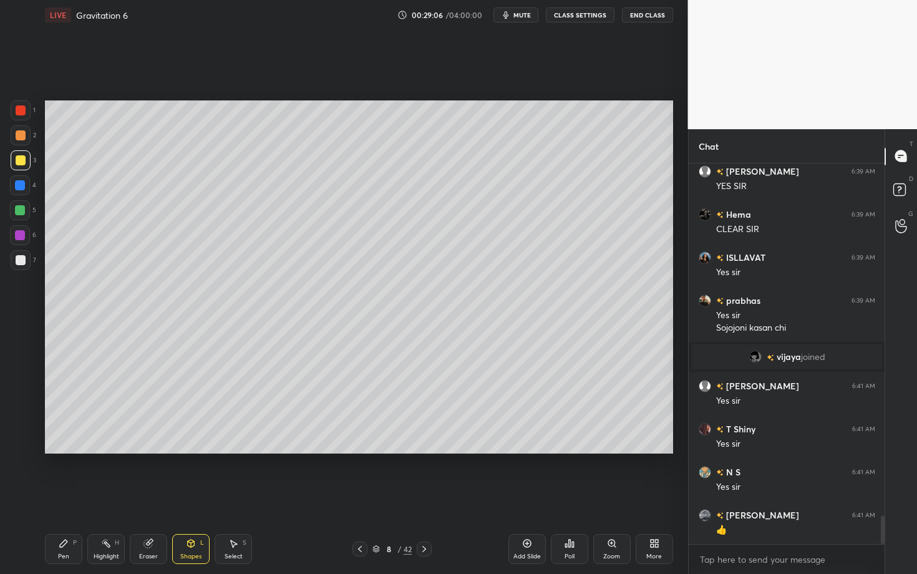
click at [188, 497] on div "Shapes L" at bounding box center [190, 549] width 37 height 30
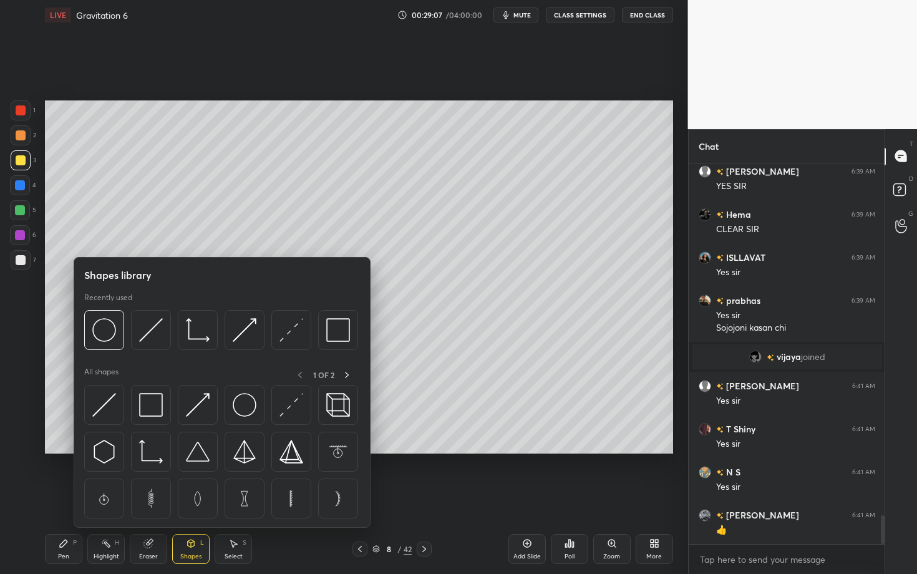
click at [62, 497] on div "Pen P" at bounding box center [63, 549] width 37 height 30
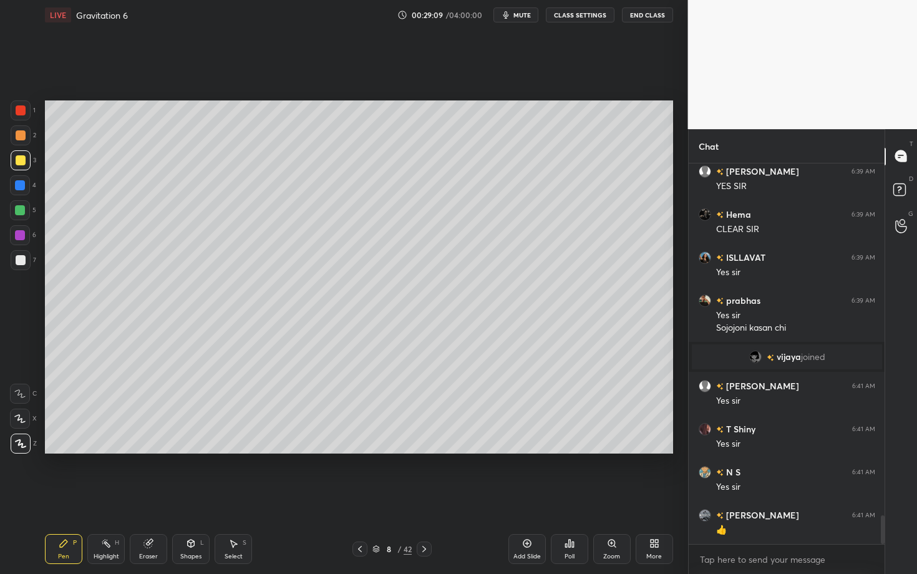
click at [183, 497] on div "Shapes L" at bounding box center [190, 549] width 37 height 30
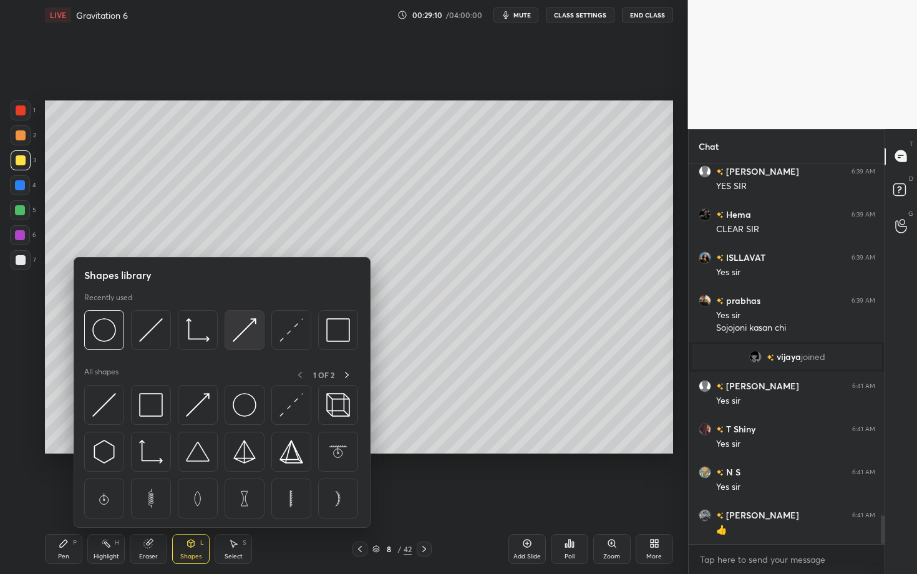
click at [235, 336] on img at bounding box center [245, 330] width 24 height 24
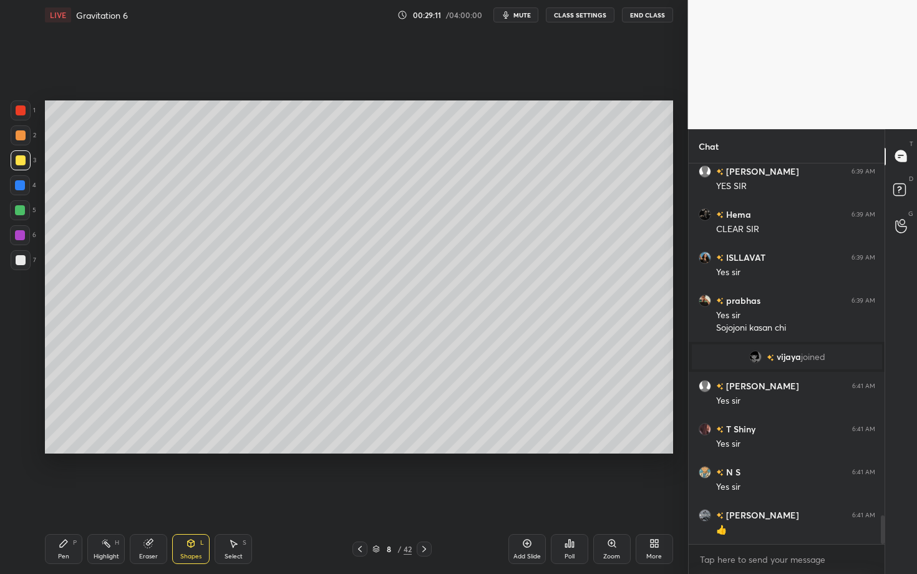
click at [64, 497] on div "Pen" at bounding box center [63, 557] width 11 height 6
click at [28, 260] on div at bounding box center [21, 260] width 20 height 20
click at [519, 497] on div "Add Slide Poll Zoom More" at bounding box center [591, 549] width 165 height 70
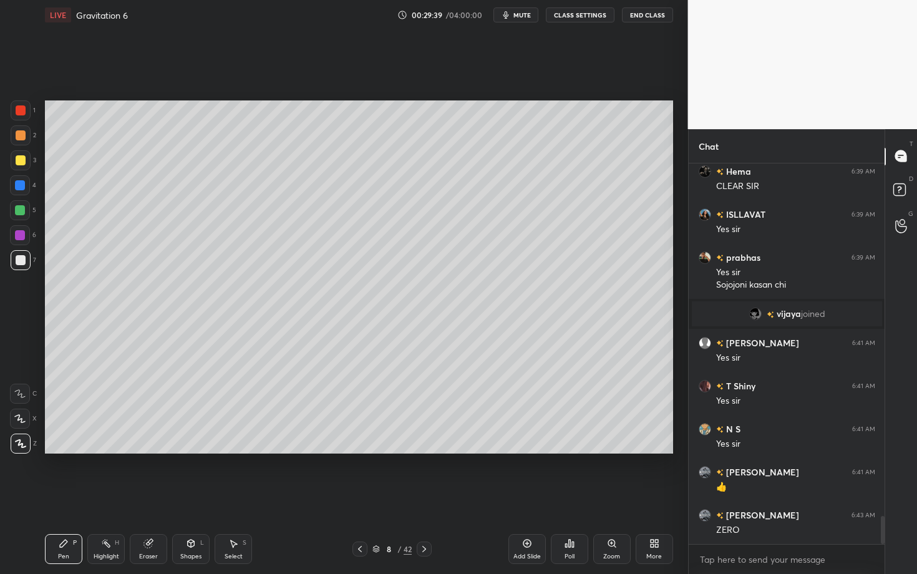
click at [103, 497] on icon at bounding box center [106, 544] width 10 height 10
click at [62, 497] on div "Pen" at bounding box center [63, 557] width 11 height 6
click at [524, 497] on icon at bounding box center [527, 544] width 8 height 8
click at [358, 497] on icon at bounding box center [360, 549] width 10 height 10
click at [115, 497] on div "H" at bounding box center [117, 543] width 4 height 6
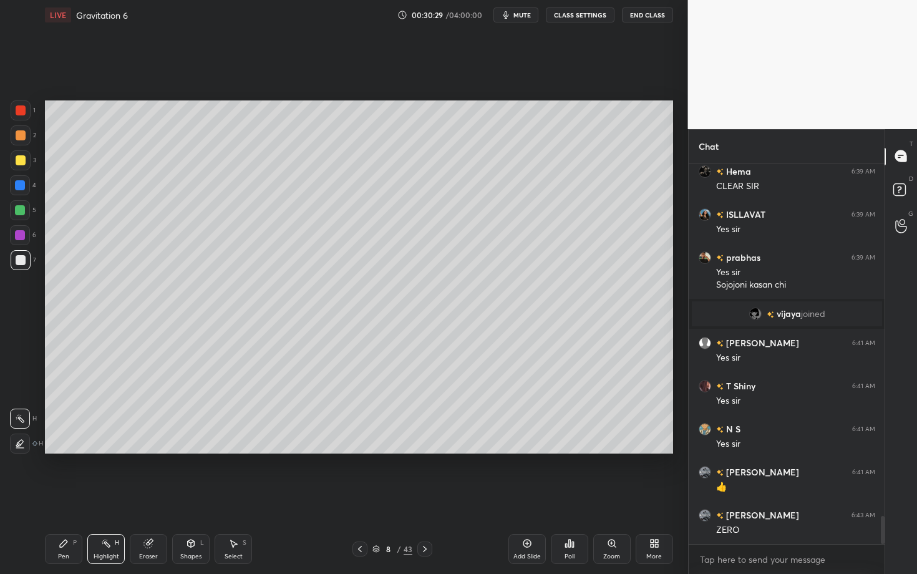
click at [60, 497] on div "Pen P" at bounding box center [63, 549] width 37 height 30
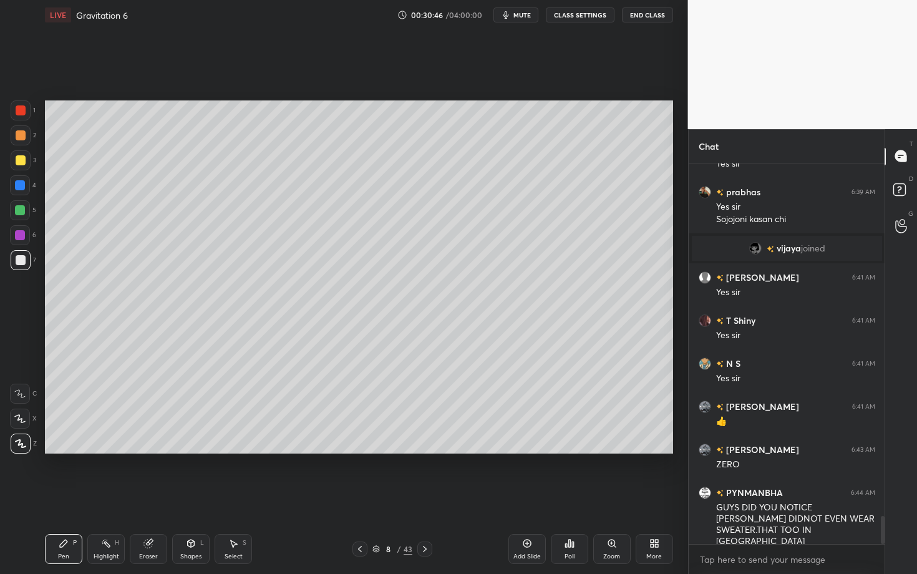
click at [159, 497] on div "Eraser" at bounding box center [148, 549] width 37 height 30
click at [71, 497] on div "Pen P" at bounding box center [63, 549] width 37 height 30
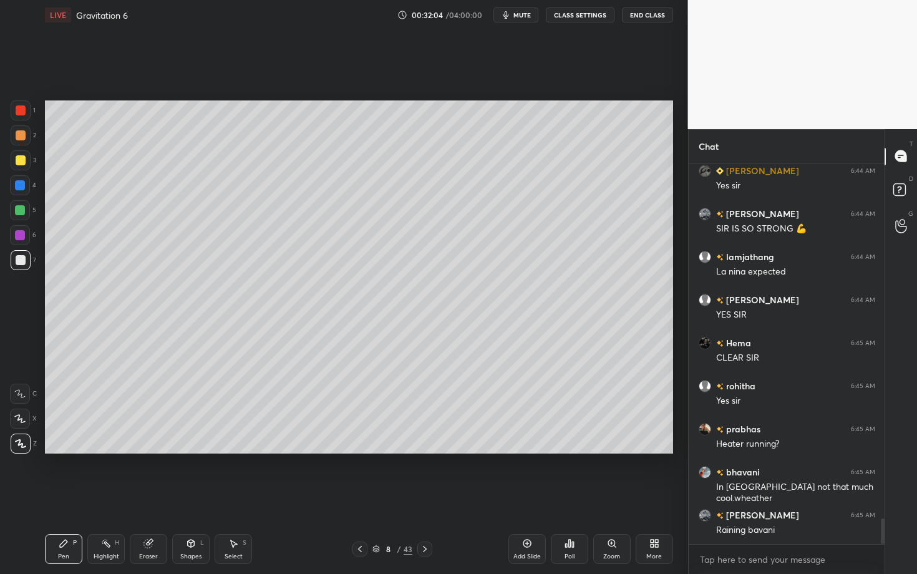
scroll to position [5356, 0]
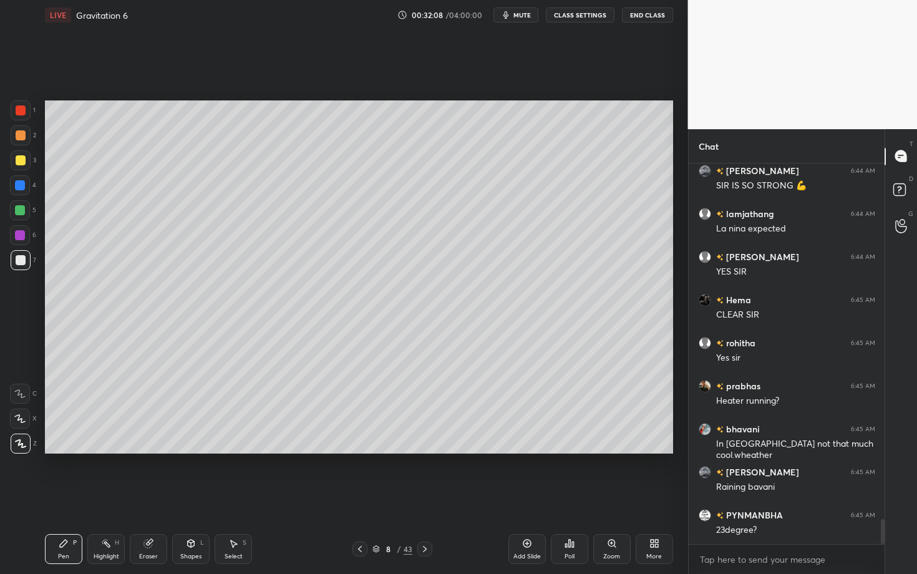
click at [424, 497] on icon at bounding box center [425, 549] width 10 height 10
click at [427, 497] on icon at bounding box center [425, 549] width 10 height 10
click at [19, 163] on div at bounding box center [21, 160] width 10 height 10
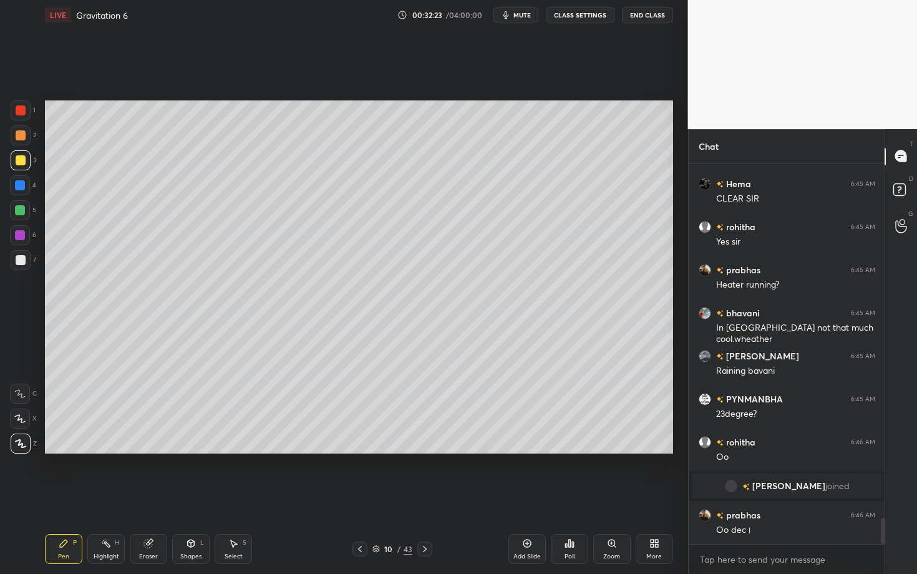
scroll to position [5205, 0]
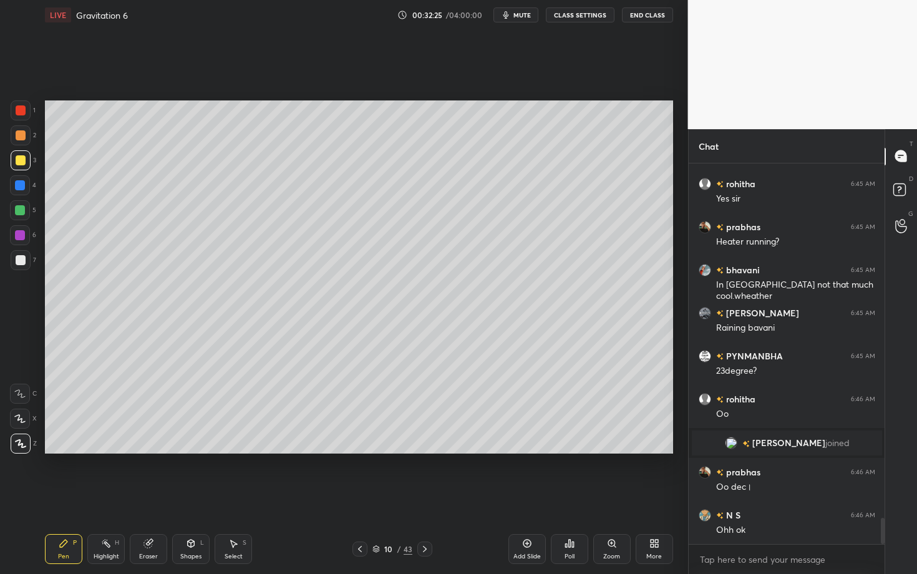
click at [19, 163] on div at bounding box center [21, 160] width 20 height 20
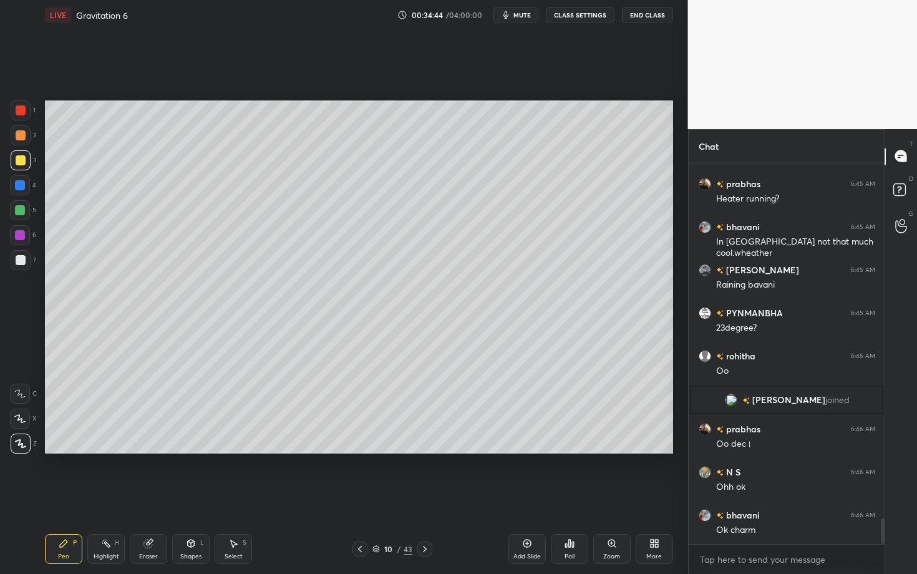
click at [243, 497] on div "Select S" at bounding box center [233, 549] width 37 height 30
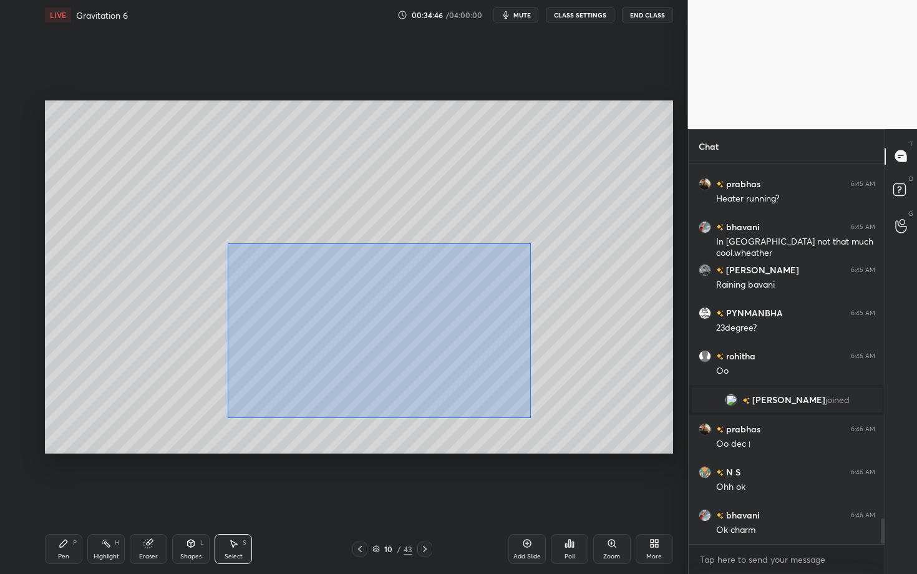
drag, startPoint x: 230, startPoint y: 293, endPoint x: 529, endPoint y: 417, distance: 323.9
click at [529, 417] on div "0 ° Undo Copy Duplicate Duplicate to new slide Delete" at bounding box center [359, 276] width 628 height 353
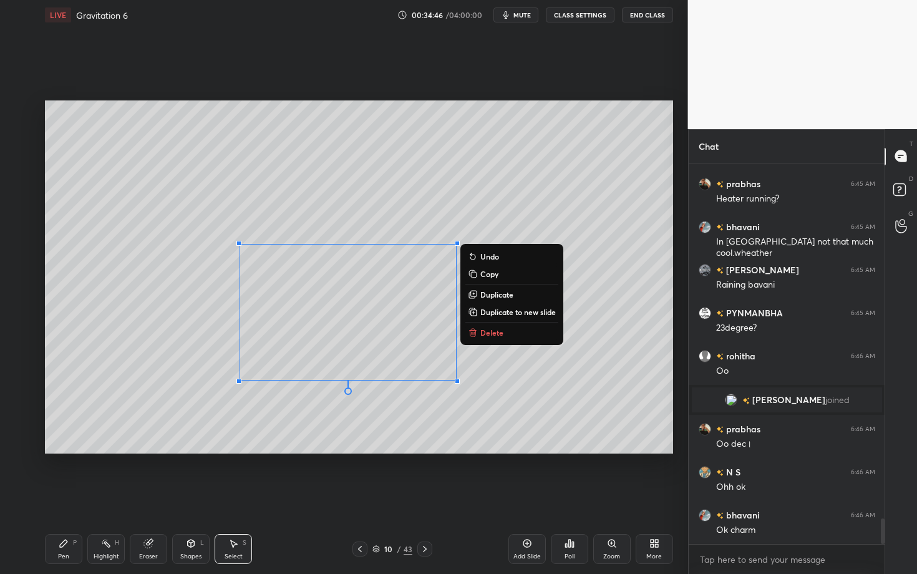
click at [522, 331] on button "Delete" at bounding box center [512, 332] width 93 height 15
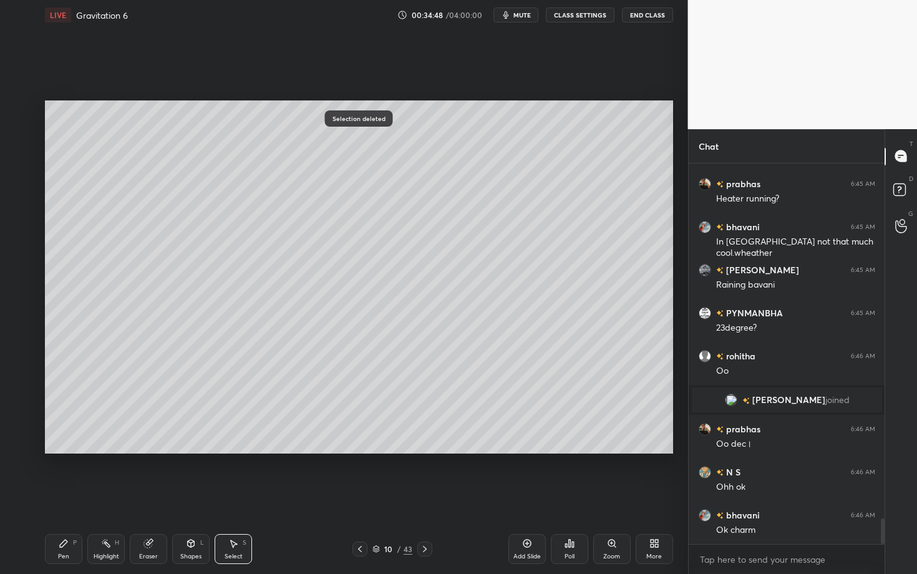
click at [67, 497] on div "Pen P" at bounding box center [63, 549] width 37 height 30
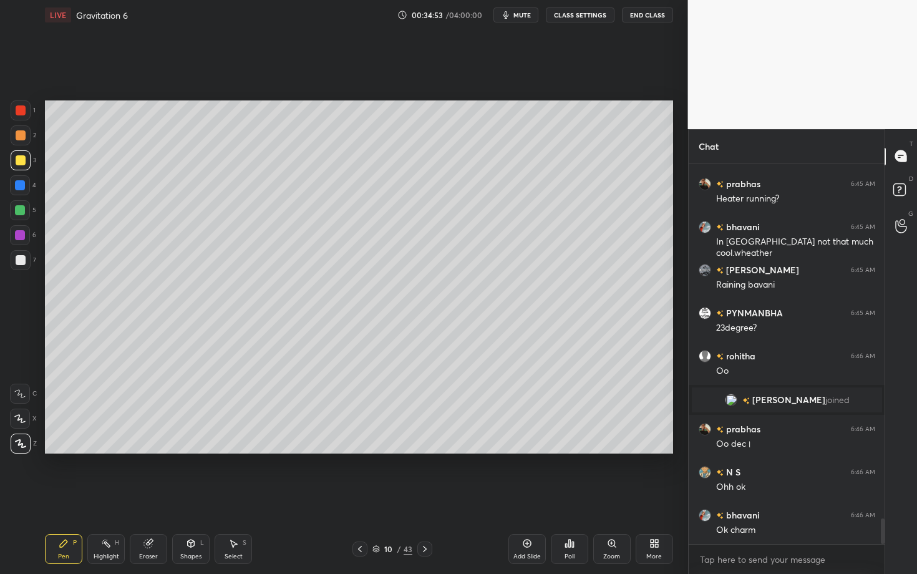
click at [18, 260] on div at bounding box center [21, 260] width 10 height 10
click at [192, 497] on div "Shapes L" at bounding box center [190, 549] width 37 height 30
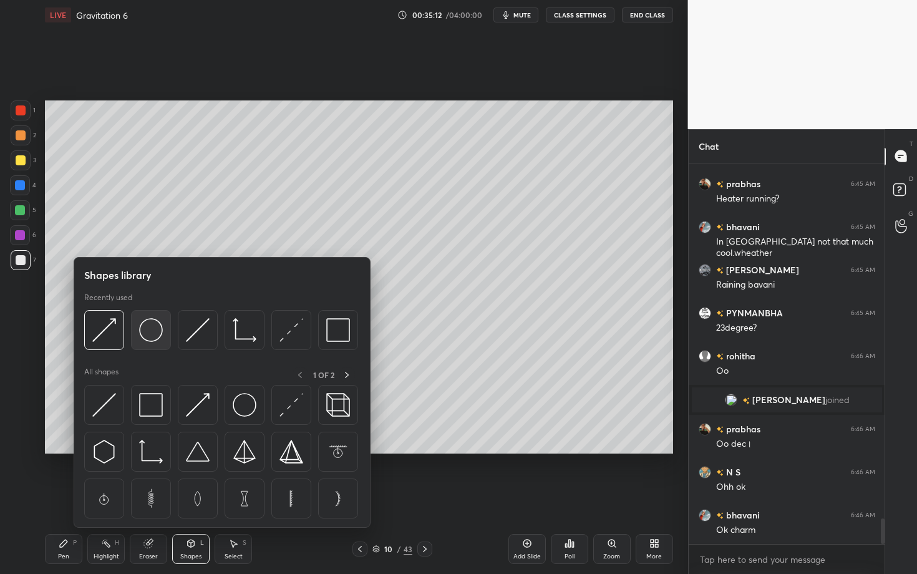
click at [160, 333] on img at bounding box center [151, 330] width 24 height 24
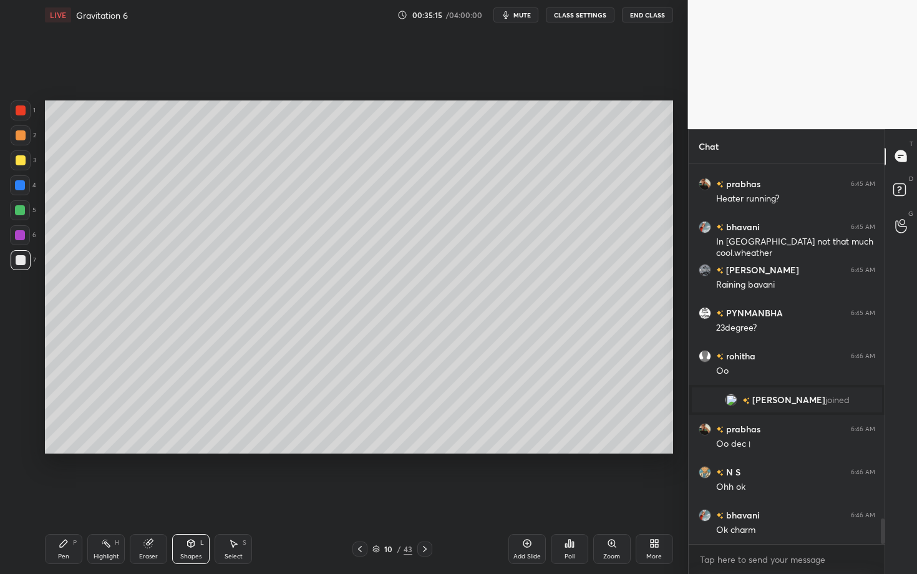
click at [64, 497] on div "Pen P" at bounding box center [63, 549] width 37 height 30
click at [113, 497] on div "Highlight H" at bounding box center [105, 549] width 37 height 30
click at [57, 497] on div "Pen P" at bounding box center [63, 549] width 37 height 30
click at [65, 497] on div "Pen" at bounding box center [63, 557] width 11 height 6
click at [58, 497] on div "Pen P" at bounding box center [63, 549] width 37 height 30
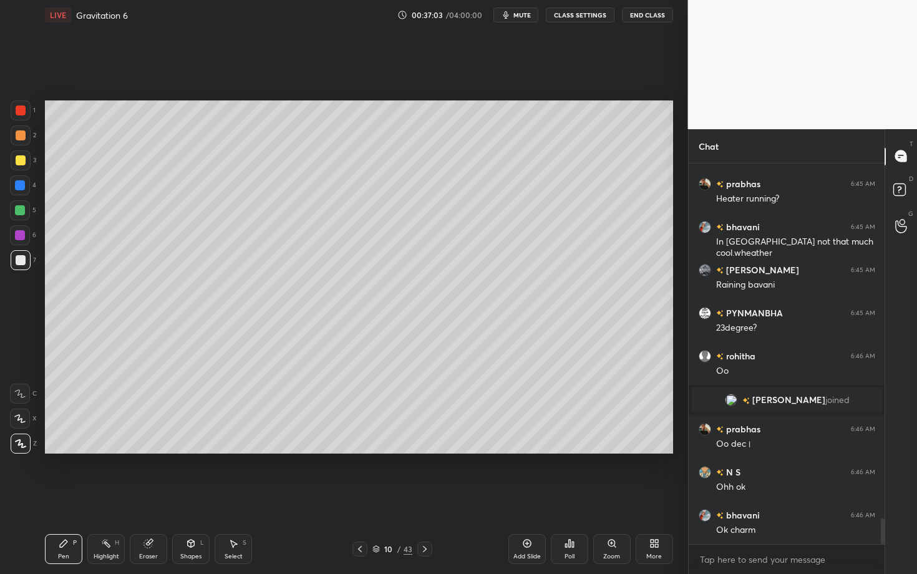
scroll to position [5291, 0]
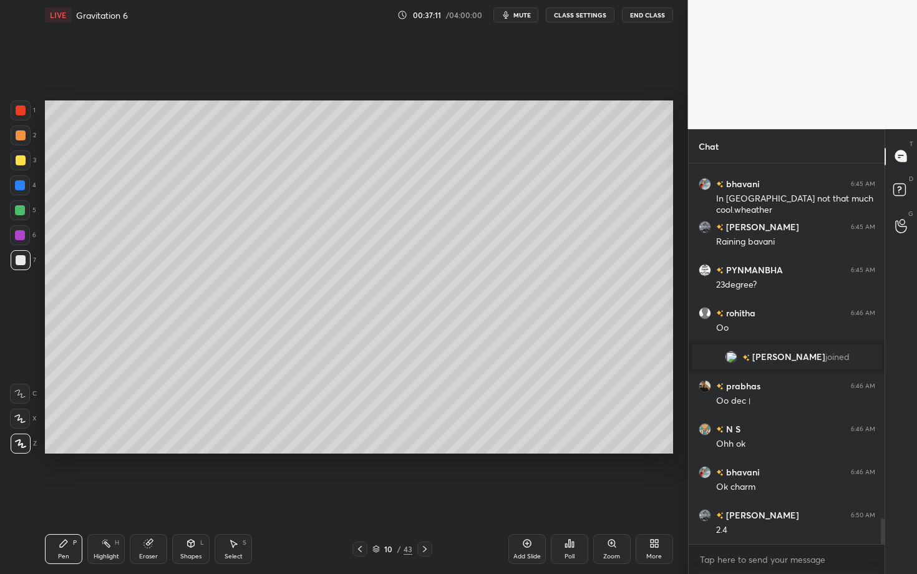
click at [234, 497] on icon at bounding box center [233, 544] width 10 height 10
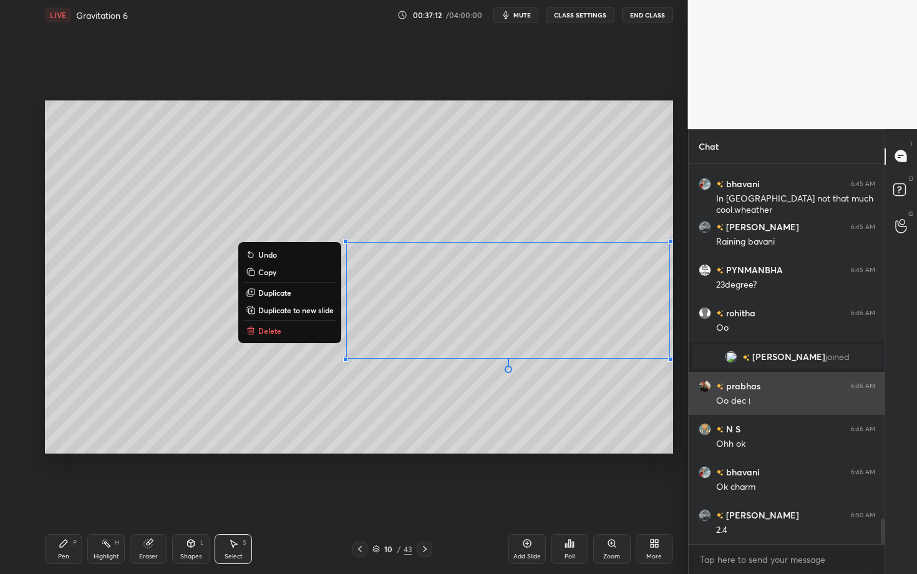
drag, startPoint x: 338, startPoint y: 247, endPoint x: 700, endPoint y: 390, distance: 389.7
click at [701, 390] on div "1 2 3 4 5 6 7 C X Z C X Z E E Erase all H H LIVE Gravitation 6 00:37:12 / 04:00…" at bounding box center [458, 287] width 917 height 574
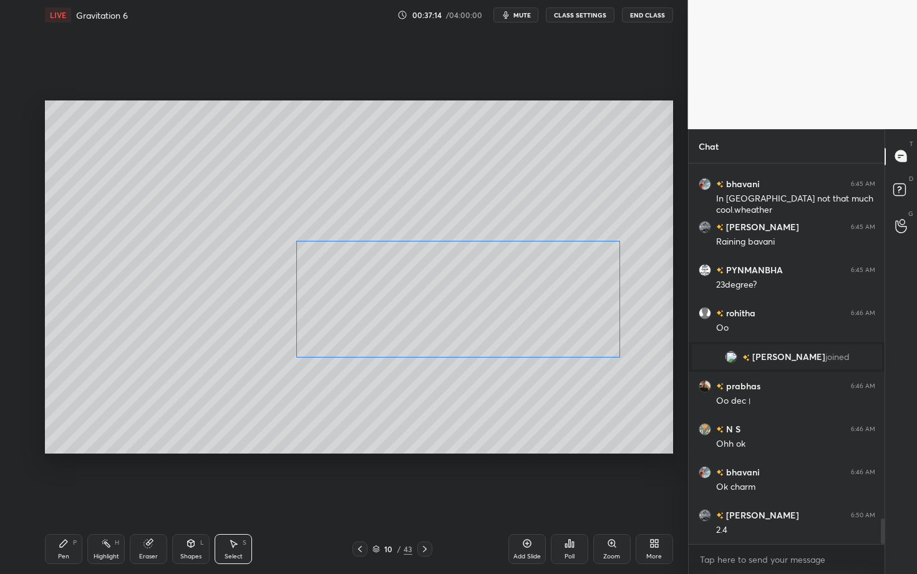
drag, startPoint x: 515, startPoint y: 310, endPoint x: 464, endPoint y: 309, distance: 51.2
click at [464, 309] on div "0 ° Undo Copy Duplicate Duplicate to new slide Delete" at bounding box center [359, 276] width 628 height 353
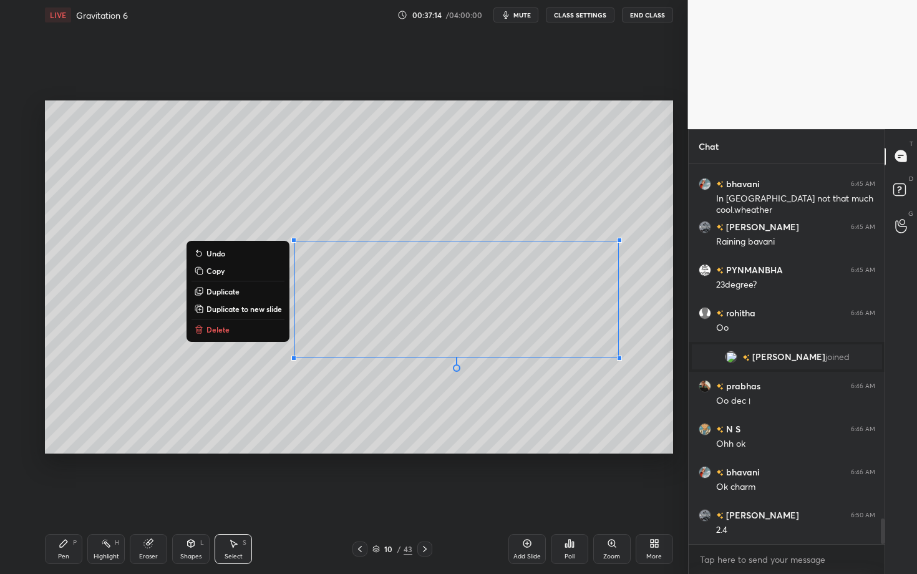
click at [64, 497] on icon at bounding box center [63, 543] width 7 height 7
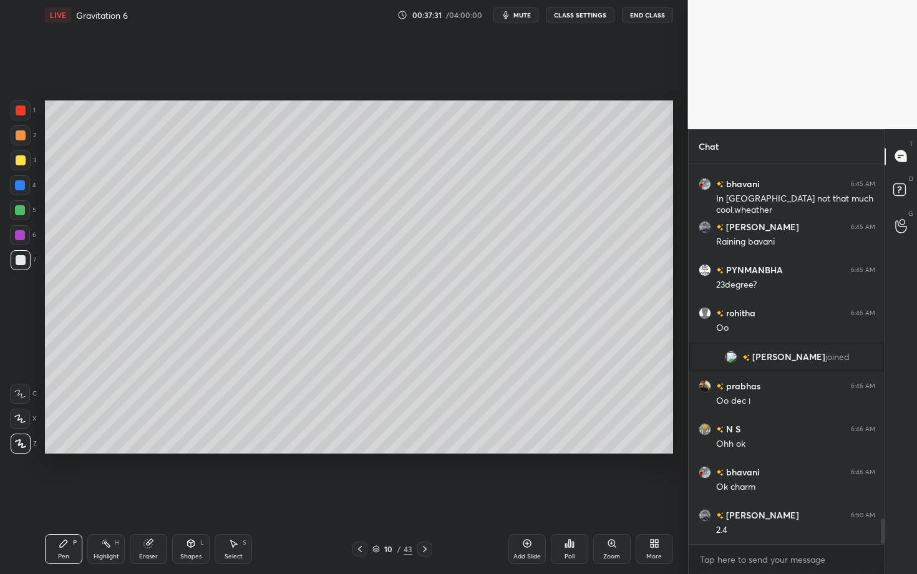
click at [69, 497] on div "Pen P" at bounding box center [63, 549] width 37 height 30
click at [67, 497] on div "Pen P" at bounding box center [63, 549] width 37 height 30
click at [61, 497] on div "Pen P" at bounding box center [63, 549] width 37 height 30
click at [111, 497] on div "Highlight H" at bounding box center [105, 549] width 37 height 30
click at [57, 497] on div "Pen P" at bounding box center [63, 549] width 37 height 30
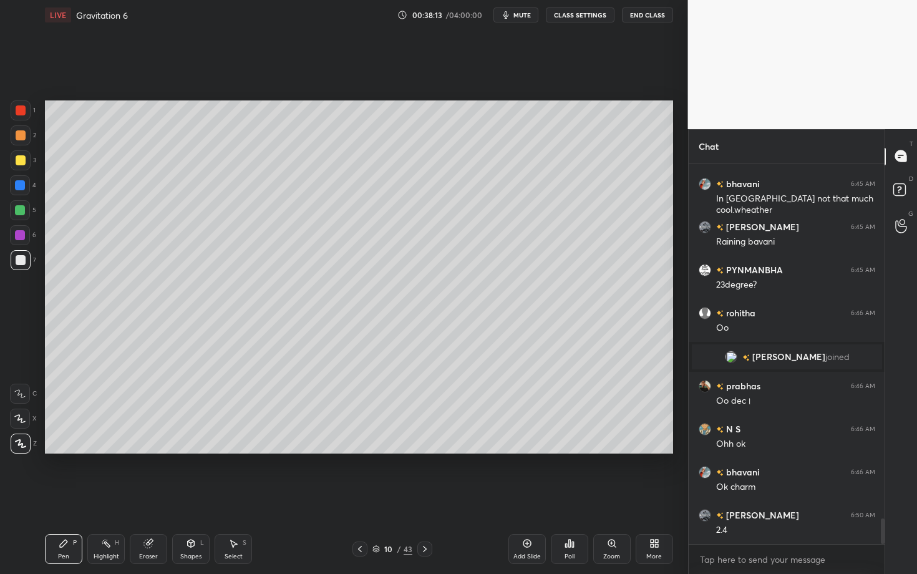
click at [424, 497] on icon at bounding box center [425, 549] width 10 height 10
click at [372, 481] on div "Setting up your live class Poll for secs No correct answer Start poll" at bounding box center [359, 277] width 638 height 494
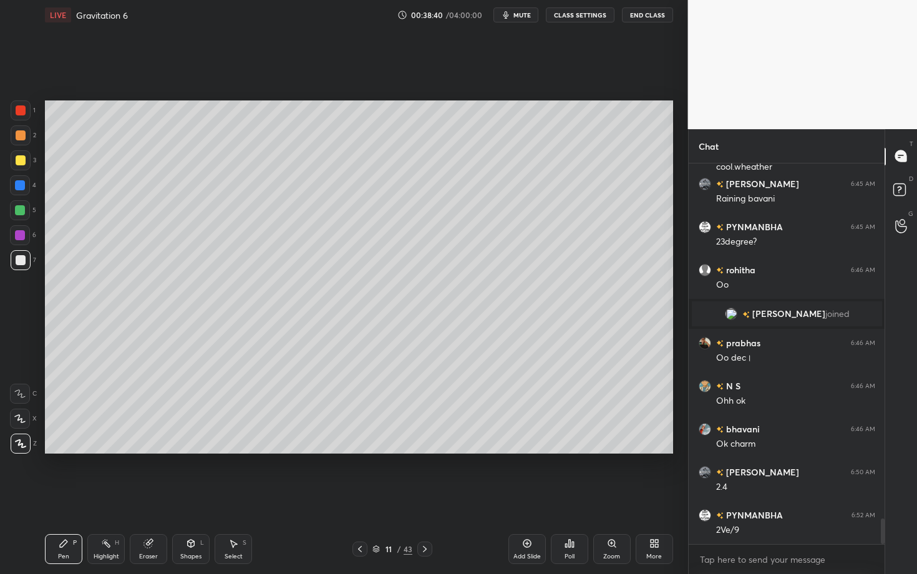
click at [362, 497] on icon at bounding box center [360, 549] width 10 height 10
click at [232, 497] on div "Select S" at bounding box center [233, 549] width 37 height 30
click at [396, 376] on div "0 ° Undo Copy Duplicate Duplicate to new slide Delete" at bounding box center [359, 276] width 628 height 353
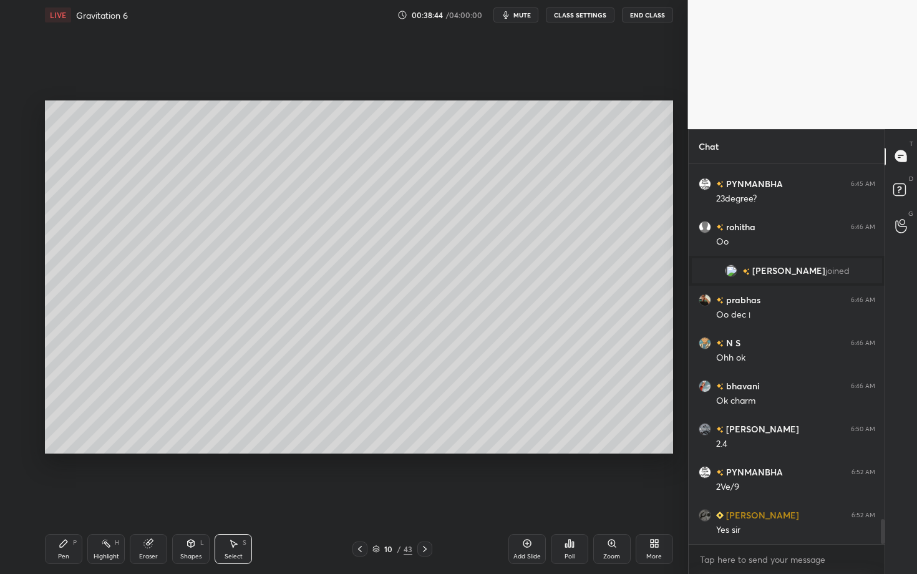
click at [231, 497] on div "Select S" at bounding box center [233, 549] width 37 height 30
click at [422, 363] on div "0 ° Undo Copy Duplicate Duplicate to new slide Delete" at bounding box center [359, 276] width 628 height 353
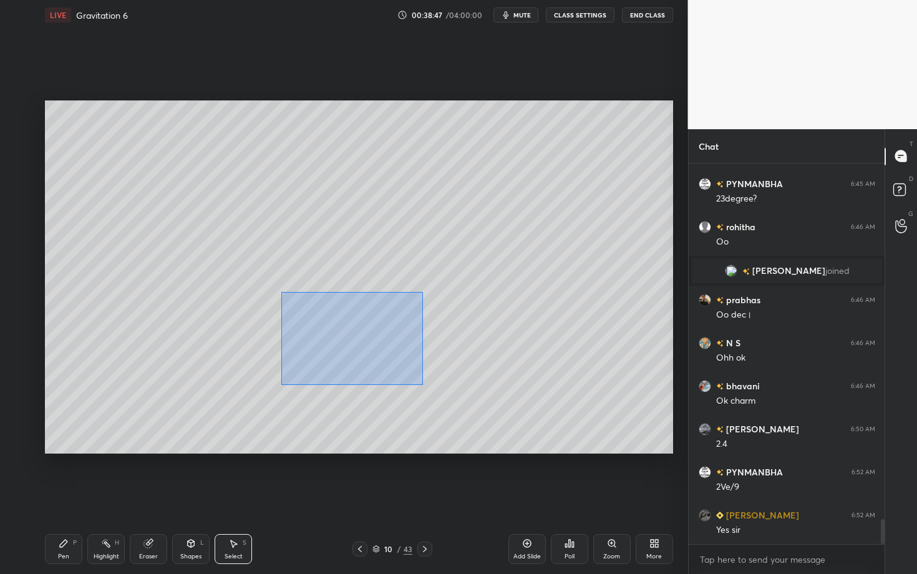
drag, startPoint x: 283, startPoint y: 296, endPoint x: 422, endPoint y: 385, distance: 165.3
click at [422, 385] on div "0 ° Undo Copy Duplicate Duplicate to new slide Delete" at bounding box center [359, 276] width 628 height 353
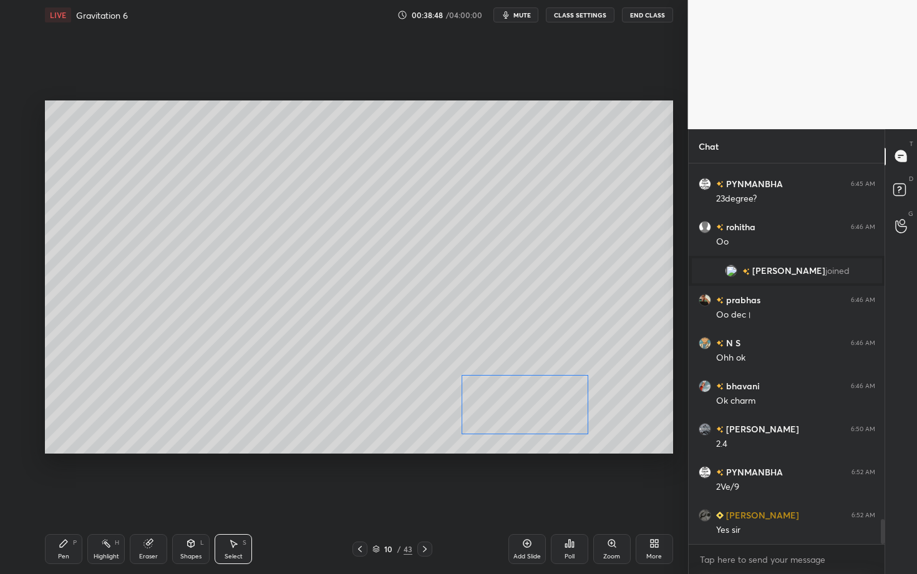
scroll to position [5420, 0]
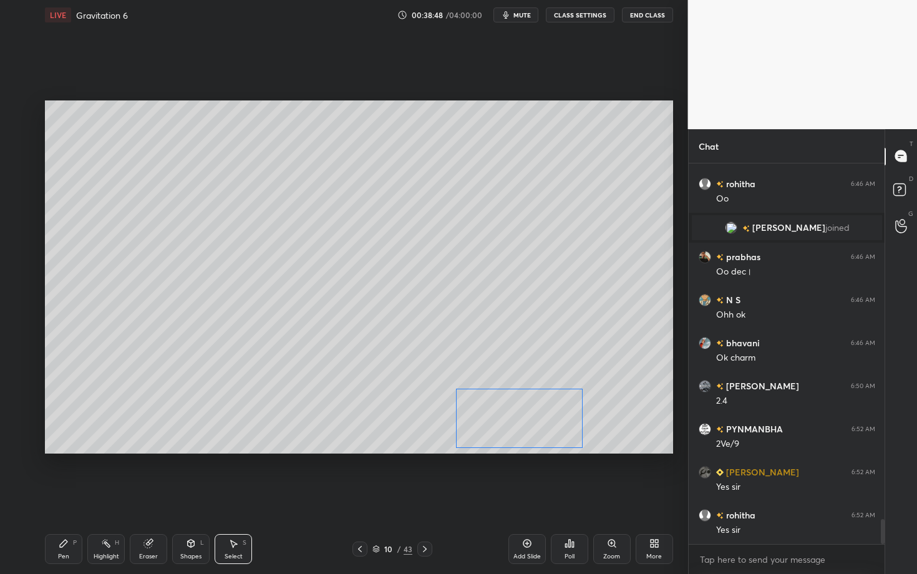
drag, startPoint x: 430, startPoint y: 368, endPoint x: 531, endPoint y: 425, distance: 116.0
click at [532, 425] on div "0 ° Undo Copy Duplicate Duplicate to new slide Delete" at bounding box center [359, 276] width 628 height 353
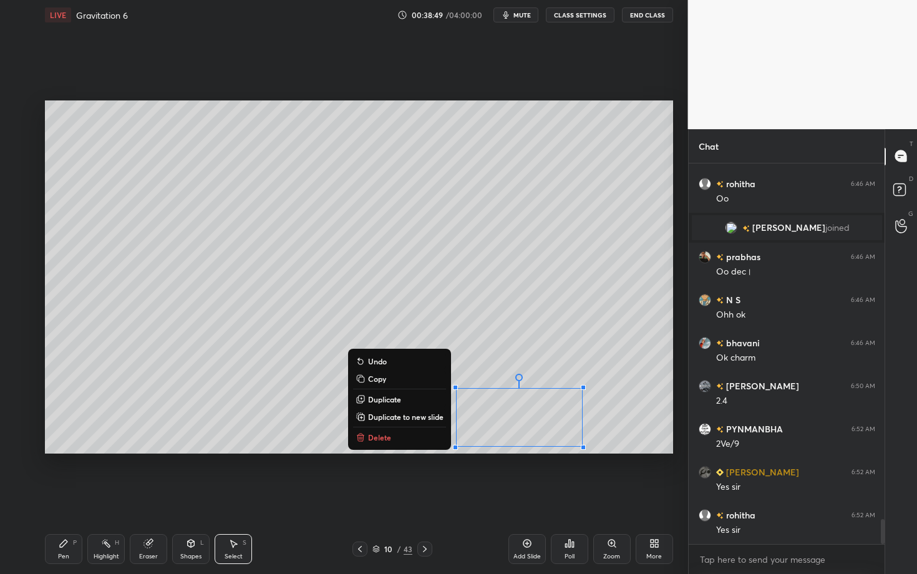
scroll to position [5463, 0]
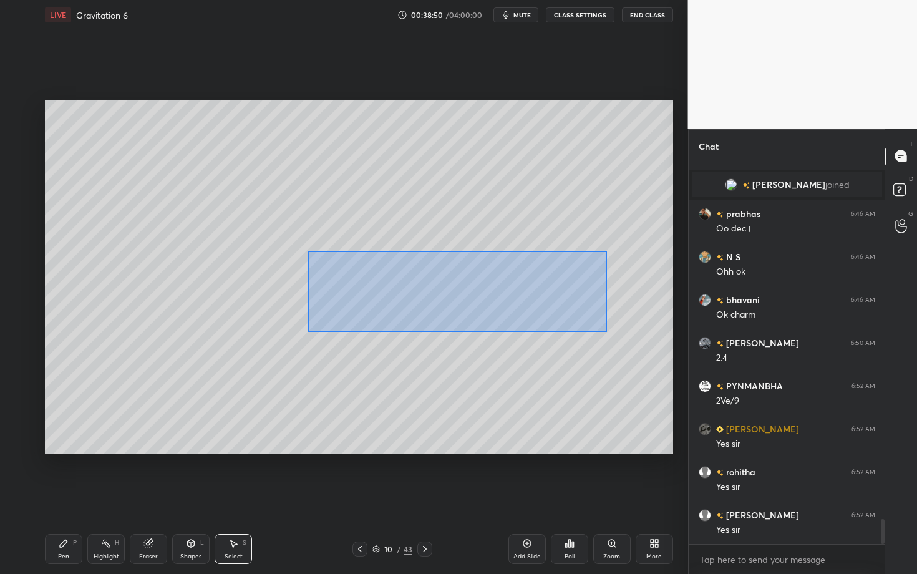
drag, startPoint x: 308, startPoint y: 251, endPoint x: 626, endPoint y: 333, distance: 328.0
click at [625, 333] on div "0 ° Undo Copy Duplicate Duplicate to new slide Delete" at bounding box center [359, 276] width 628 height 353
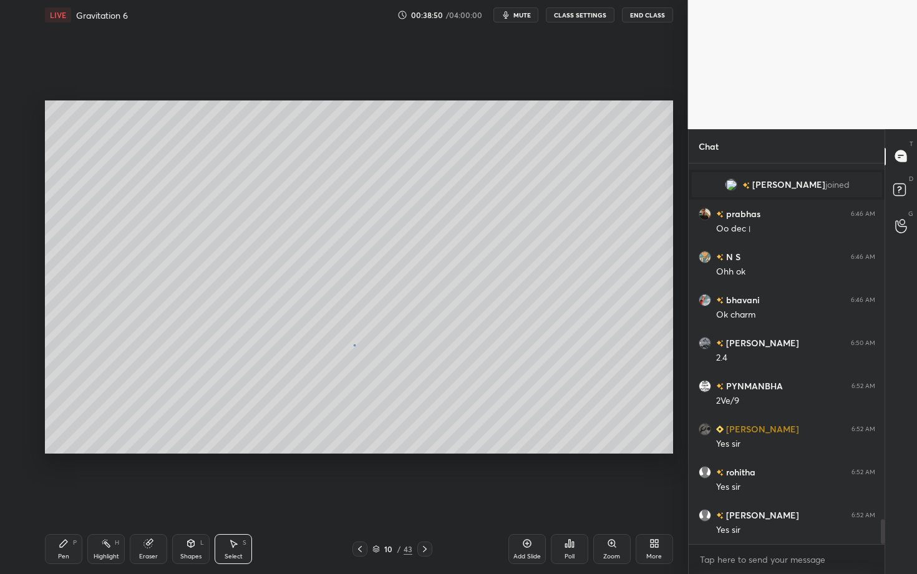
click at [355, 343] on div "0 ° Undo Copy Duplicate Duplicate to new slide Delete" at bounding box center [359, 276] width 628 height 353
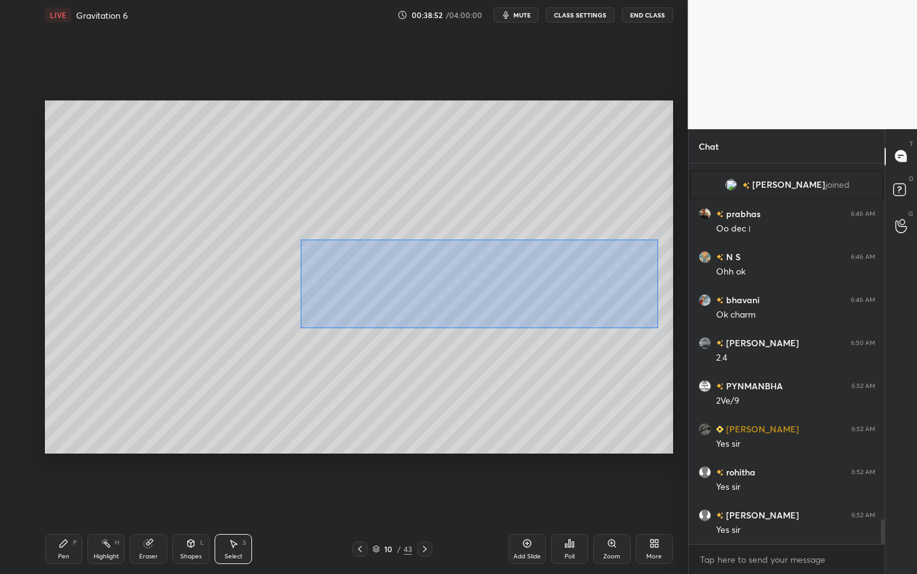
drag, startPoint x: 373, startPoint y: 271, endPoint x: 657, endPoint y: 328, distance: 289.6
click at [657, 328] on div "0 ° Undo Copy Duplicate Duplicate to new slide Delete" at bounding box center [359, 276] width 628 height 353
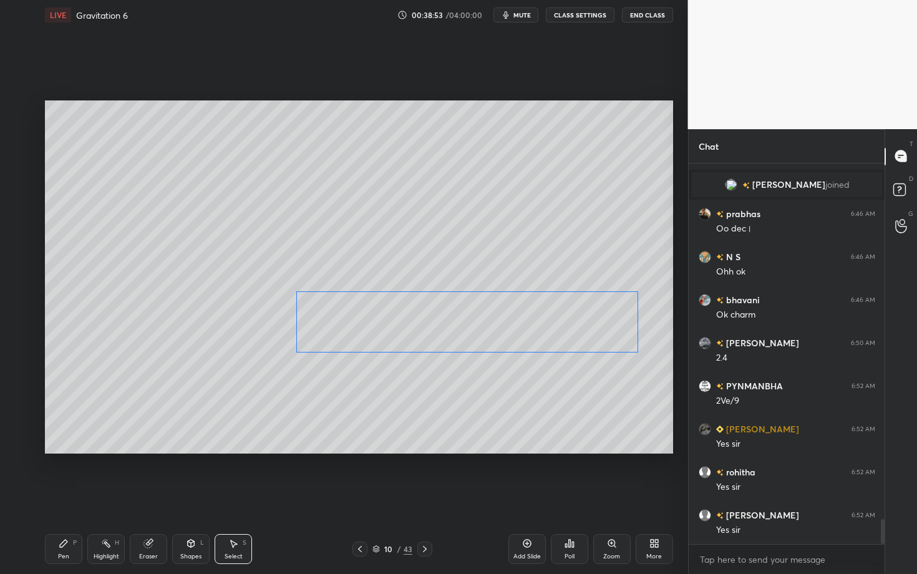
drag, startPoint x: 427, startPoint y: 280, endPoint x: 420, endPoint y: 320, distance: 40.0
click at [421, 320] on div "0 ° Undo Copy Duplicate Duplicate to new slide Delete" at bounding box center [359, 276] width 628 height 353
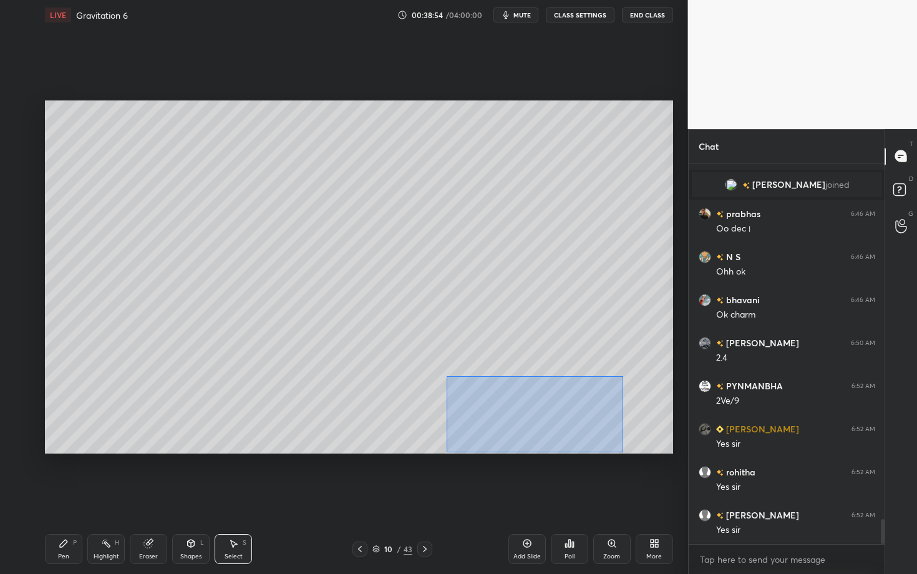
drag, startPoint x: 463, startPoint y: 404, endPoint x: 627, endPoint y: 456, distance: 172.1
click at [627, 456] on div "0 ° Undo Copy Duplicate Duplicate to new slide Delete Setting up your live clas…" at bounding box center [359, 277] width 638 height 494
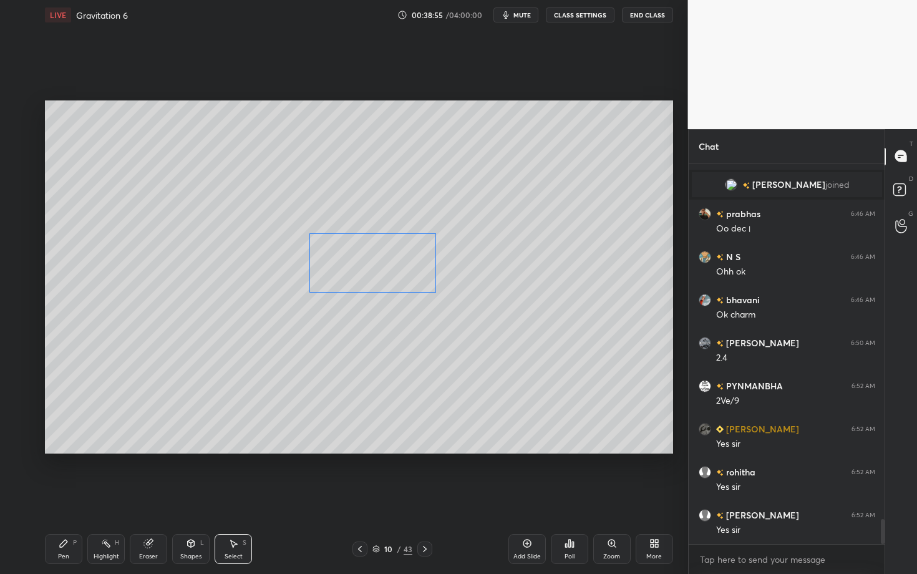
scroll to position [5506, 0]
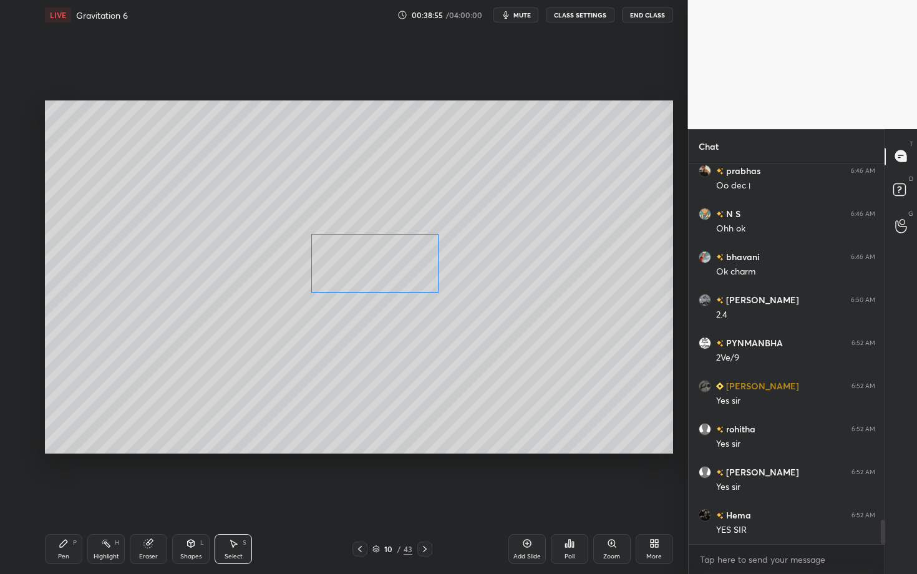
drag, startPoint x: 520, startPoint y: 419, endPoint x: 376, endPoint y: 268, distance: 208.8
click at [376, 268] on div "0 ° Undo Copy Duplicate Duplicate to new slide Delete" at bounding box center [359, 276] width 628 height 353
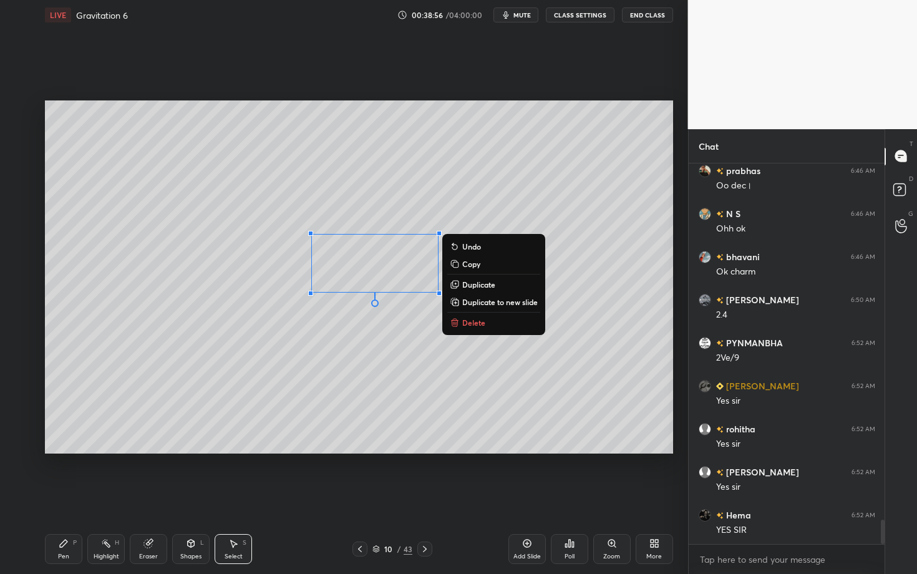
click at [456, 406] on div "0 ° Undo Copy Duplicate Duplicate to new slide Delete" at bounding box center [359, 276] width 628 height 353
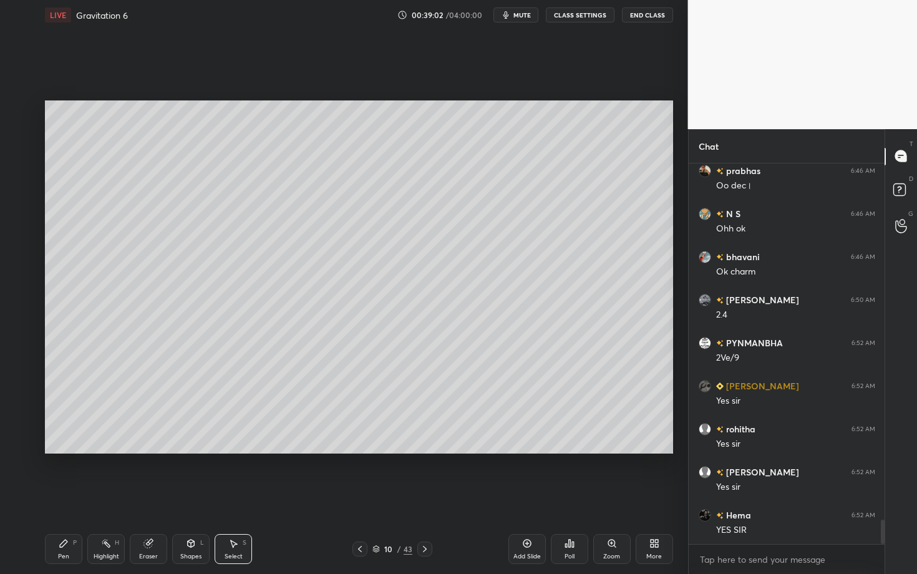
click at [425, 497] on icon at bounding box center [425, 549] width 4 height 6
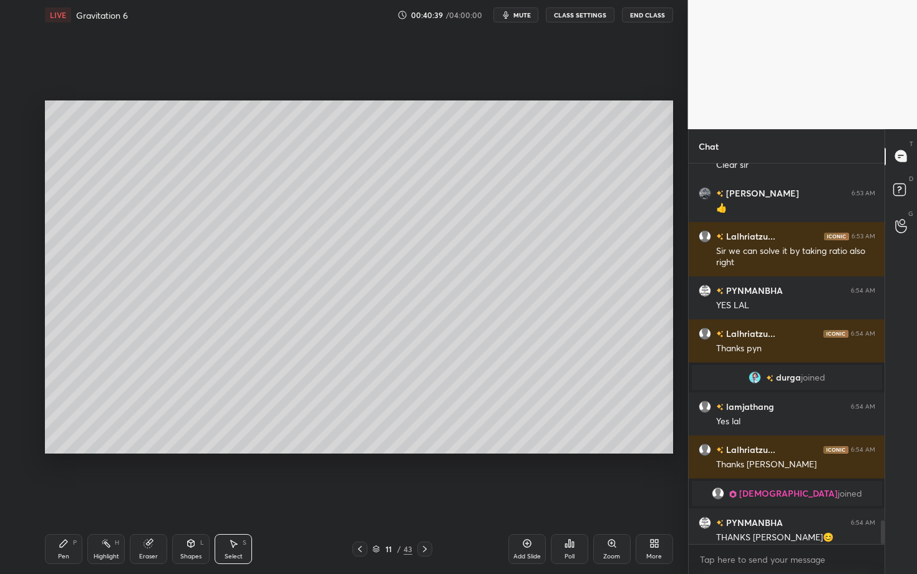
scroll to position [5718, 0]
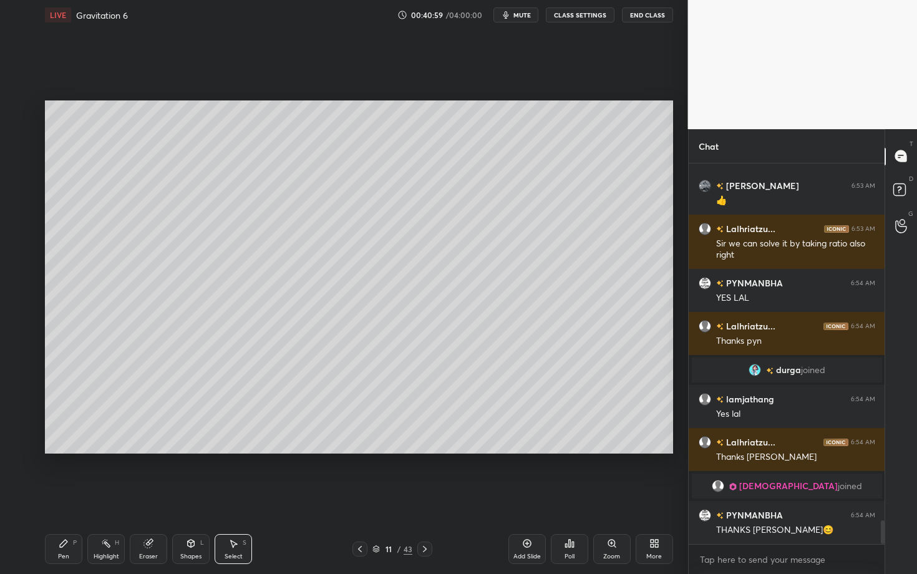
click at [427, 497] on div at bounding box center [424, 549] width 15 height 15
click at [64, 497] on div "Pen P Highlight H Eraser Shapes L Select S 12 / 43 Add Slide Poll Zoom More" at bounding box center [359, 549] width 628 height 50
click at [72, 497] on div "Pen P" at bounding box center [63, 549] width 37 height 30
click at [192, 492] on div "Setting up your live class Poll for secs No correct answer Start poll" at bounding box center [359, 277] width 638 height 494
click at [16, 109] on div at bounding box center [21, 110] width 10 height 10
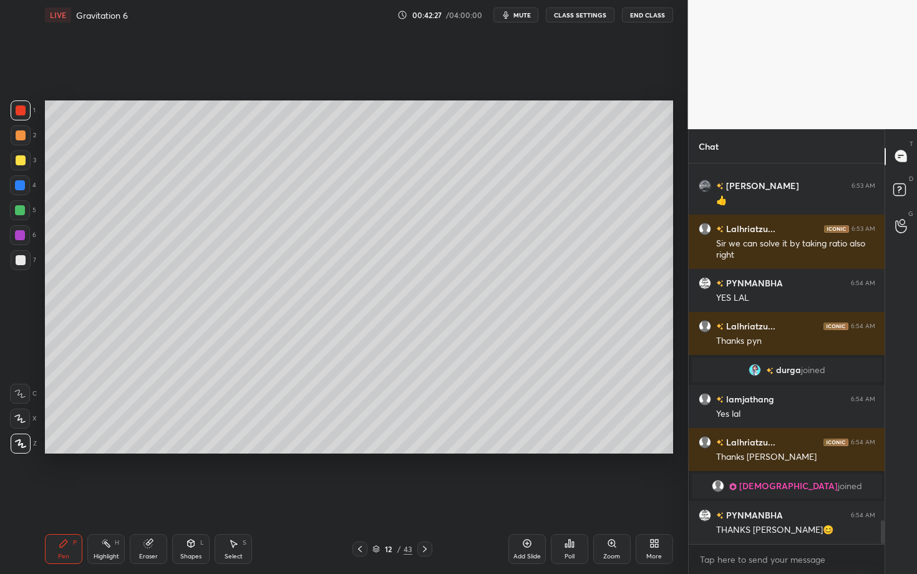
click at [295, 497] on div "Setting up your live class Poll for secs No correct answer Start poll" at bounding box center [359, 277] width 638 height 494
click at [23, 263] on div at bounding box center [21, 260] width 20 height 20
click at [196, 497] on div "Shapes L" at bounding box center [190, 549] width 37 height 30
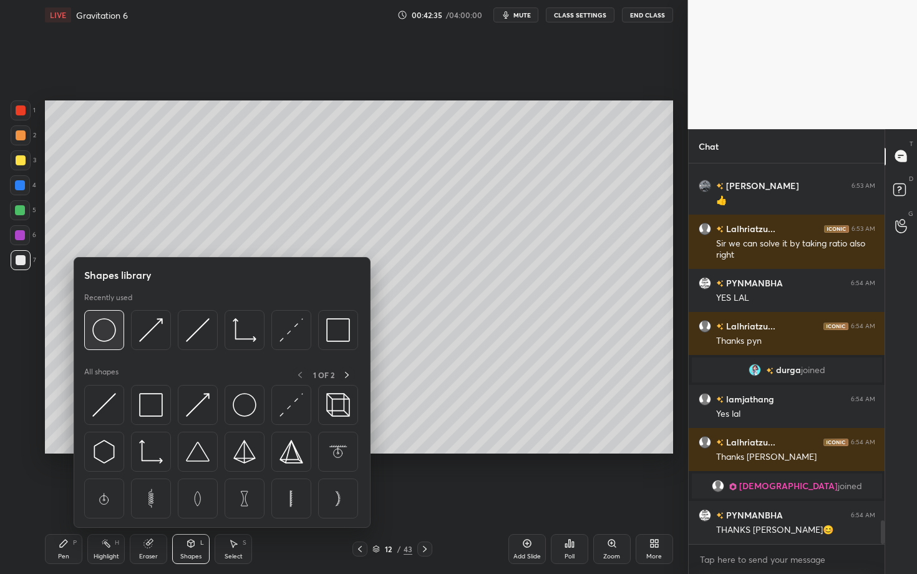
click at [106, 335] on img at bounding box center [104, 330] width 24 height 24
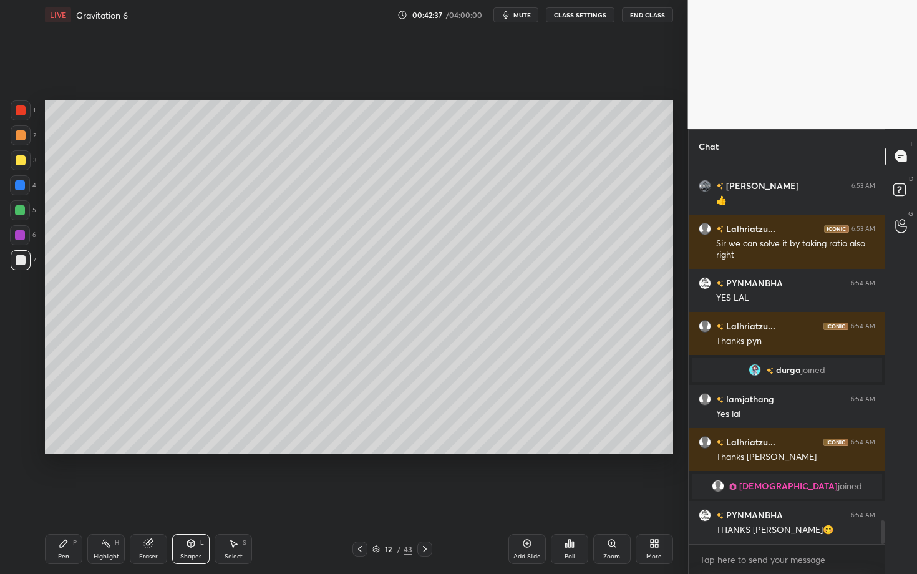
click at [188, 497] on div "Shapes" at bounding box center [190, 557] width 21 height 6
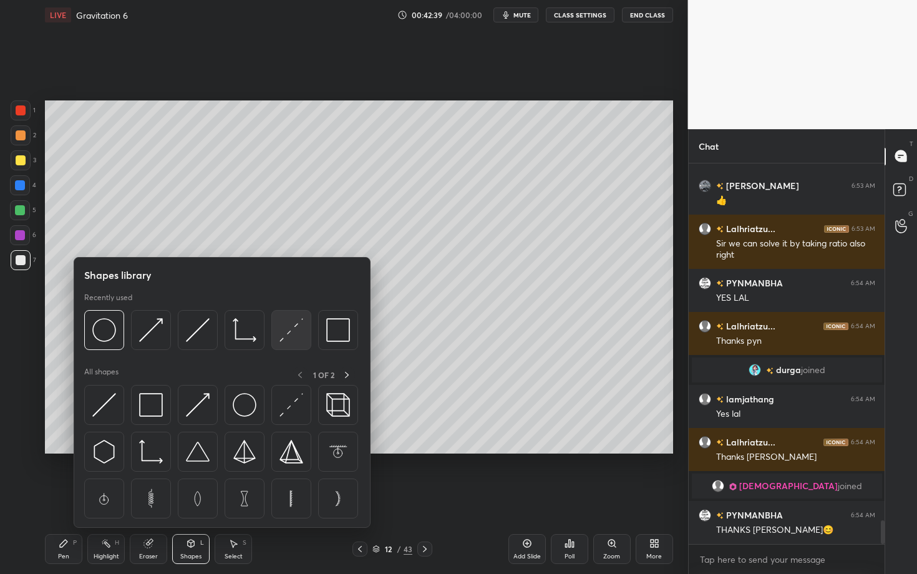
click at [298, 334] on img at bounding box center [292, 330] width 24 height 24
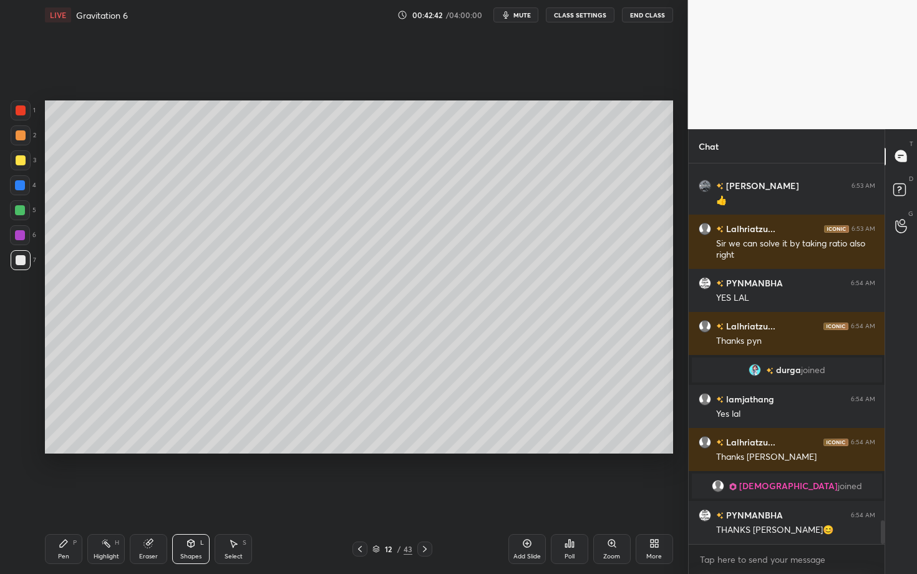
click at [59, 497] on div "Pen P" at bounding box center [63, 549] width 37 height 30
click at [190, 497] on div "Shapes L" at bounding box center [190, 549] width 37 height 30
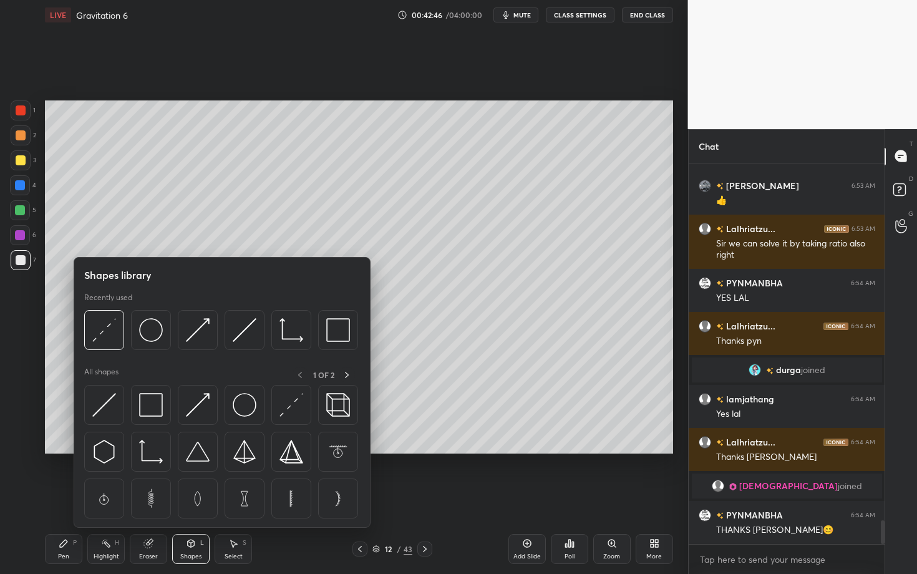
scroll to position [5773, 0]
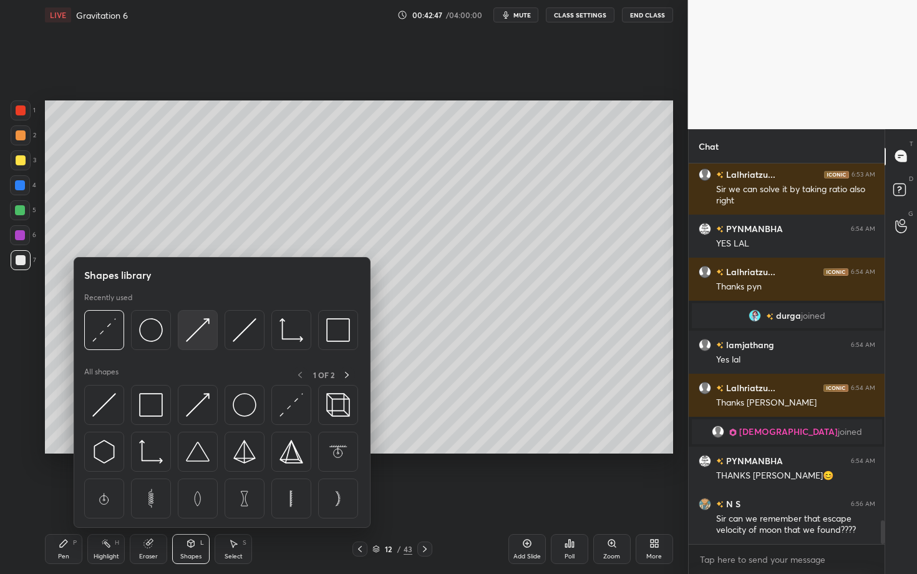
click at [198, 336] on img at bounding box center [198, 330] width 24 height 24
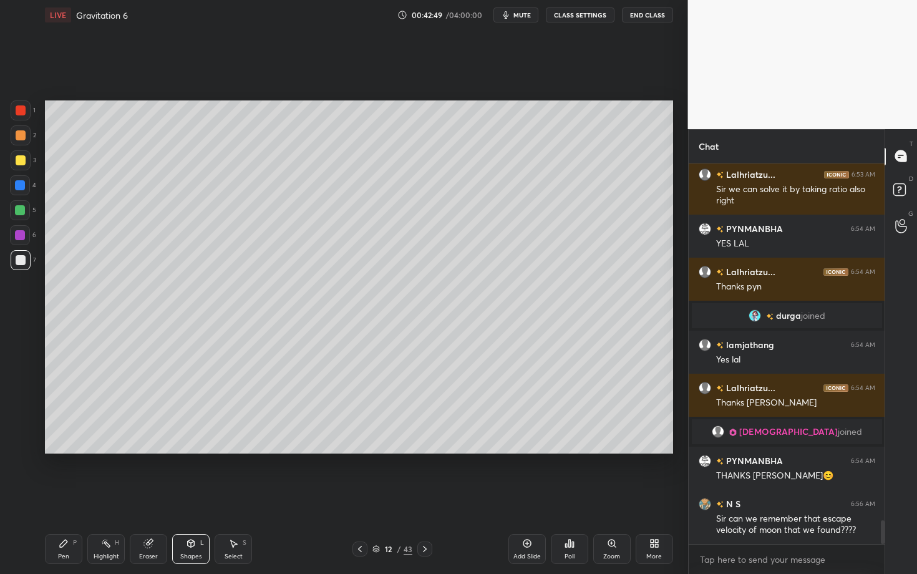
click at [54, 497] on div "Pen P" at bounding box center [63, 549] width 37 height 30
click at [188, 497] on div "Shapes L" at bounding box center [190, 549] width 37 height 30
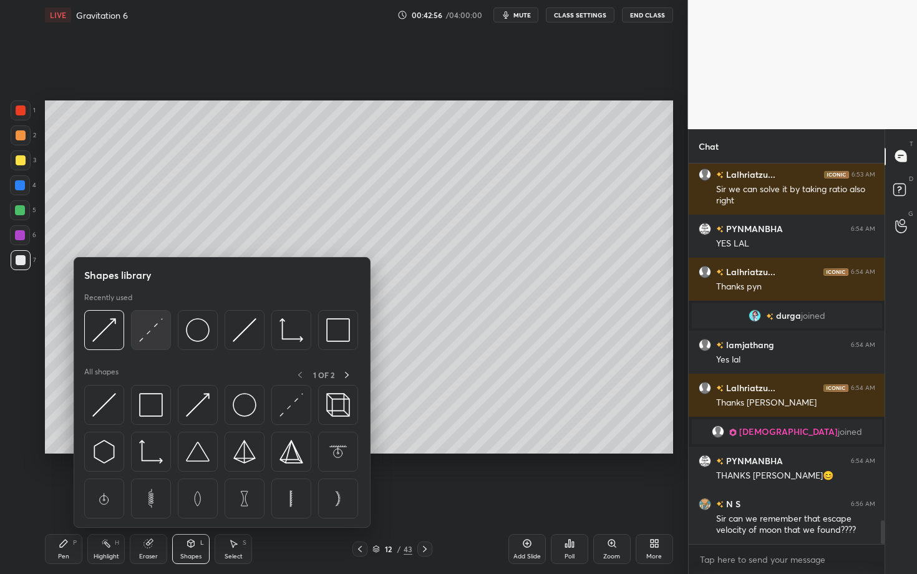
click at [159, 327] on img at bounding box center [151, 330] width 24 height 24
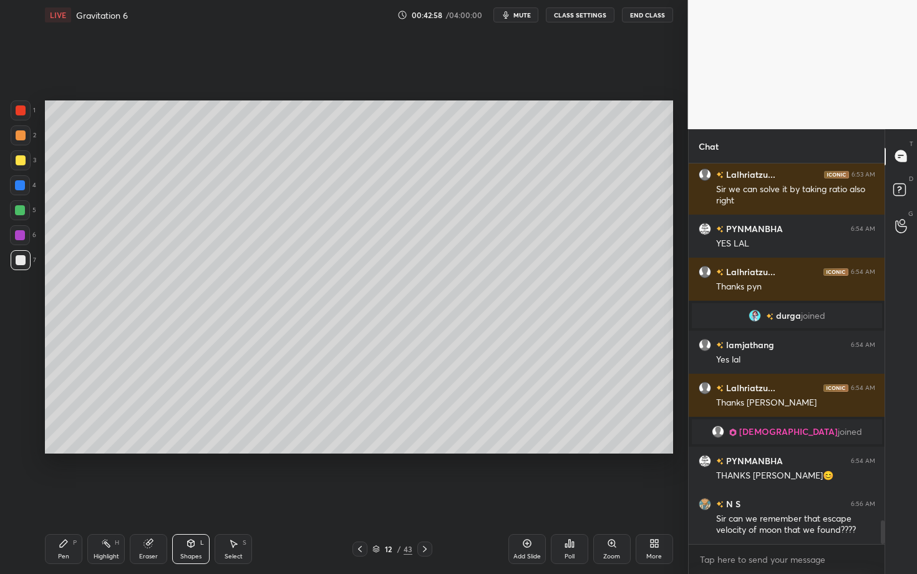
click at [89, 497] on div "Highlight H" at bounding box center [105, 549] width 37 height 30
click at [63, 497] on div "Pen P" at bounding box center [63, 549] width 37 height 30
click at [17, 161] on div at bounding box center [21, 160] width 10 height 10
click at [22, 123] on div "1" at bounding box center [23, 112] width 25 height 25
click at [23, 132] on div at bounding box center [21, 135] width 20 height 20
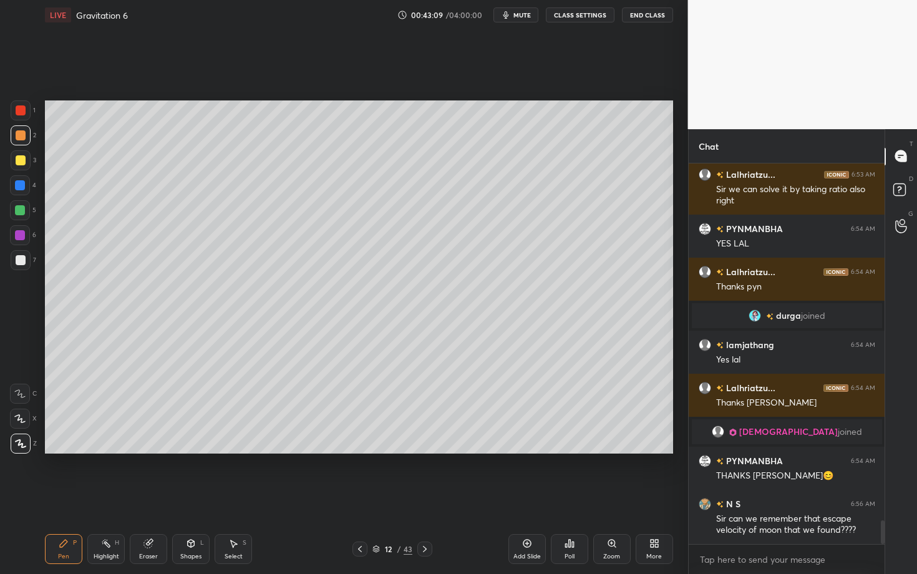
click at [17, 213] on div at bounding box center [20, 210] width 10 height 10
click at [19, 190] on div at bounding box center [20, 185] width 10 height 10
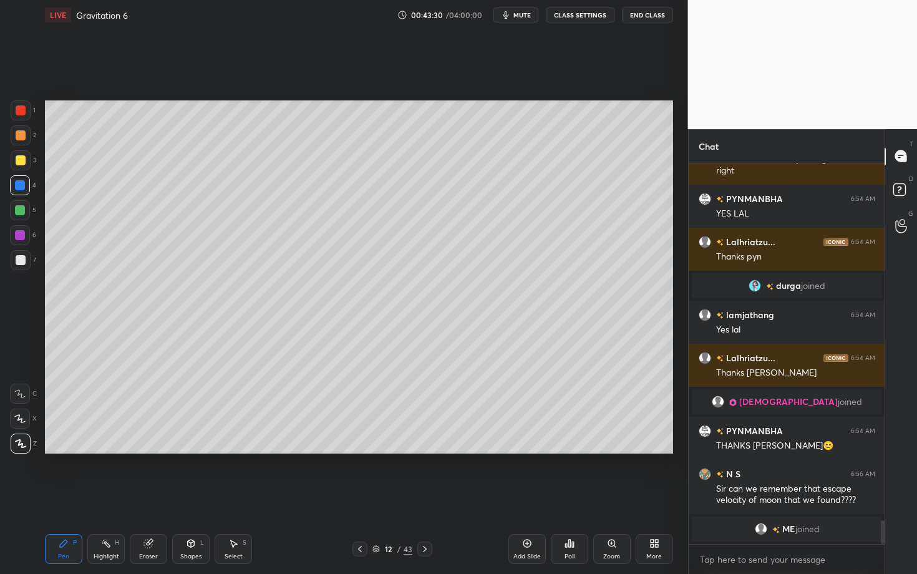
scroll to position [5823, 0]
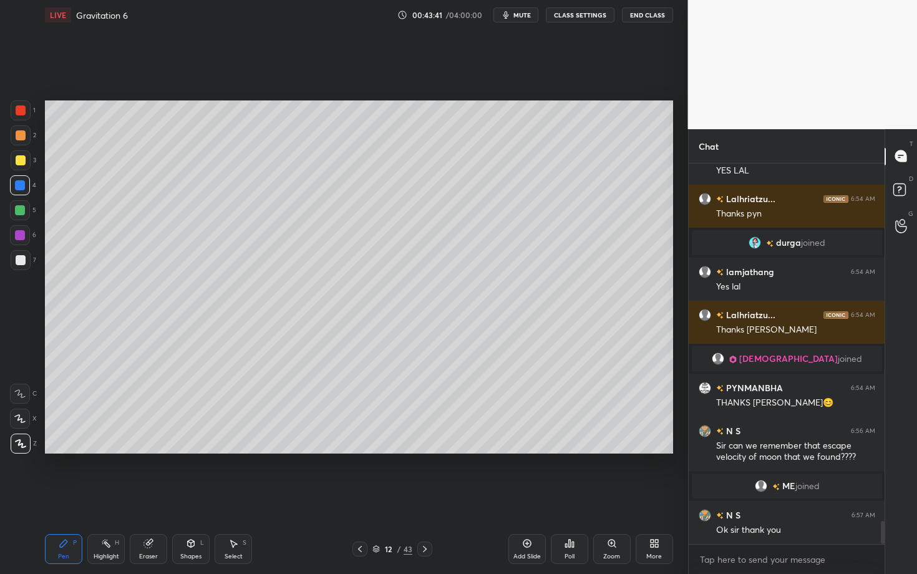
click at [21, 258] on div at bounding box center [21, 260] width 10 height 10
click at [23, 238] on div at bounding box center [20, 235] width 10 height 10
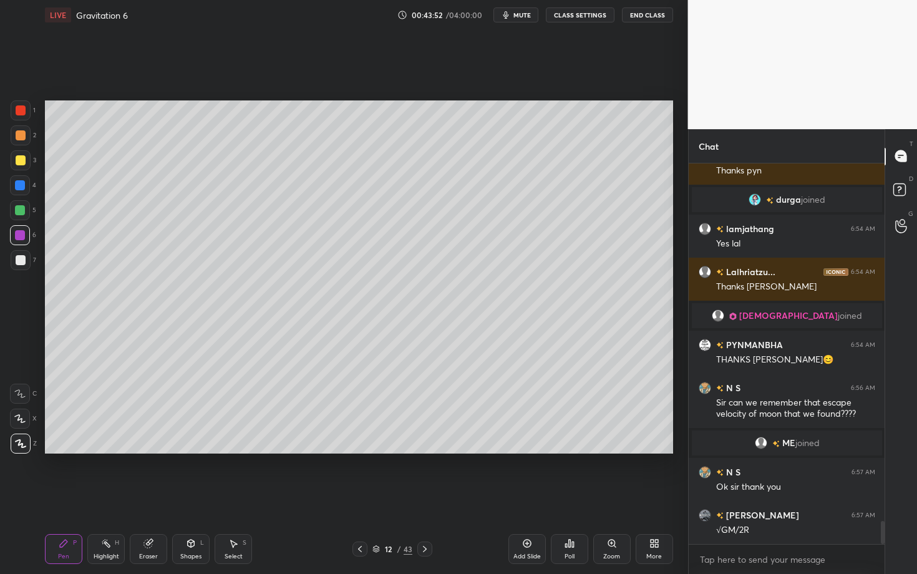
click at [147, 497] on div "Eraser" at bounding box center [148, 557] width 19 height 6
click at [66, 497] on div "Pen P" at bounding box center [63, 549] width 37 height 30
click at [426, 497] on div at bounding box center [424, 549] width 15 height 15
click at [23, 137] on div at bounding box center [21, 135] width 10 height 10
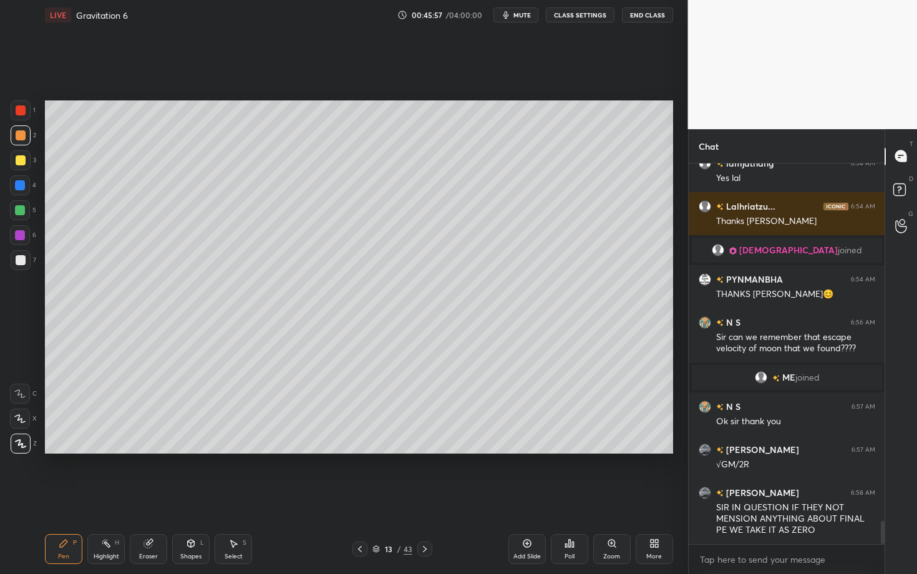
click at [26, 262] on div at bounding box center [21, 260] width 20 height 20
click at [22, 258] on div at bounding box center [21, 260] width 10 height 10
click at [238, 497] on div "Select" at bounding box center [234, 557] width 18 height 6
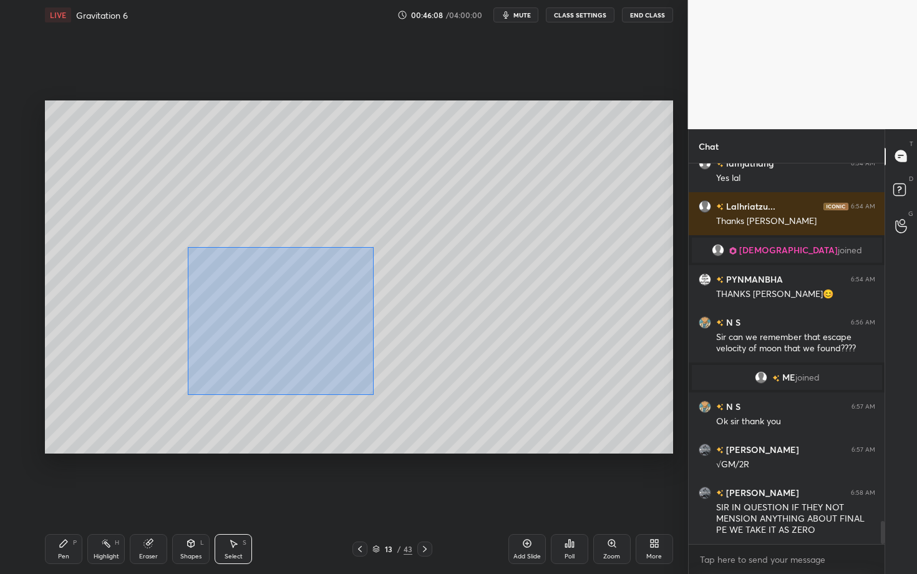
drag, startPoint x: 188, startPoint y: 247, endPoint x: 456, endPoint y: 415, distance: 316.0
click at [455, 416] on div "0 ° Undo Copy Duplicate Duplicate to new slide Delete" at bounding box center [359, 276] width 628 height 353
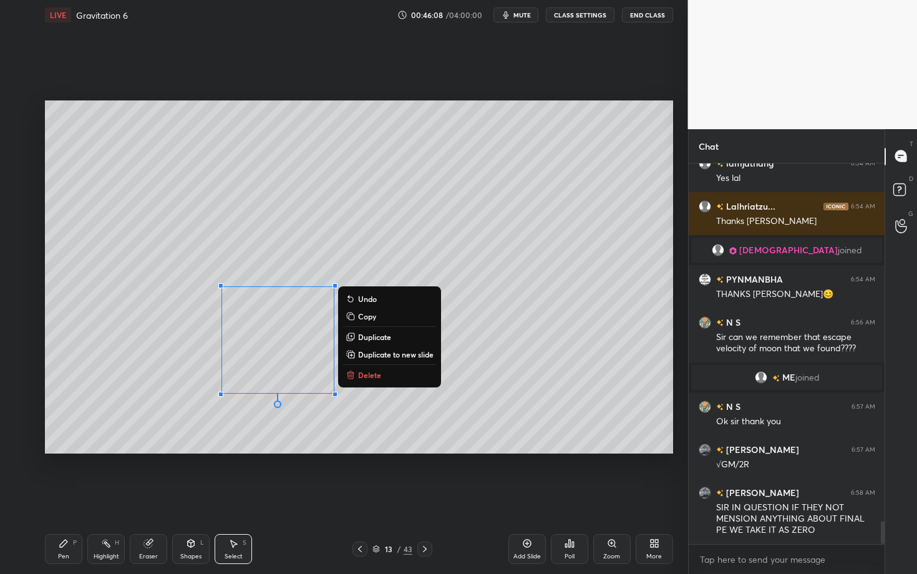
click at [388, 376] on button "Delete" at bounding box center [389, 375] width 93 height 15
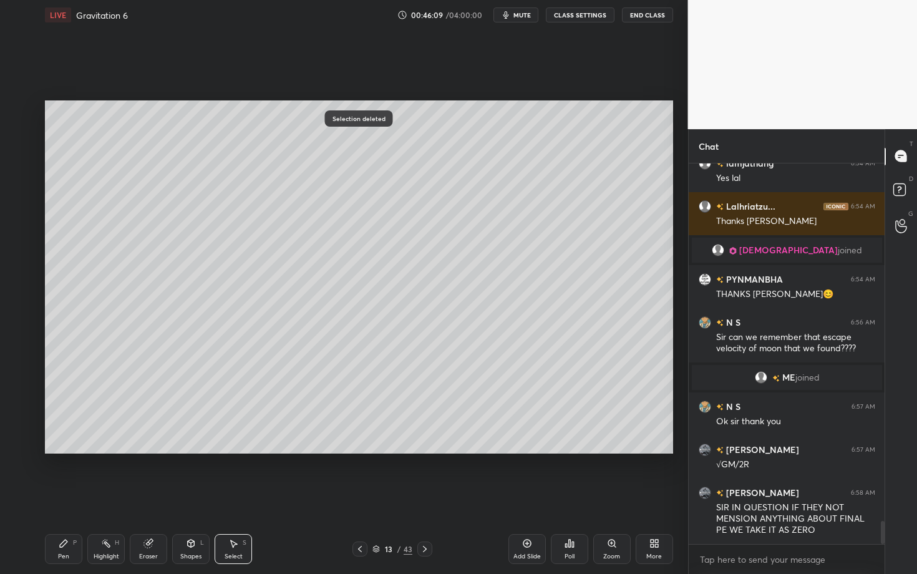
click at [54, 497] on div "Pen P" at bounding box center [63, 549] width 37 height 30
click at [360, 497] on div at bounding box center [360, 549] width 15 height 15
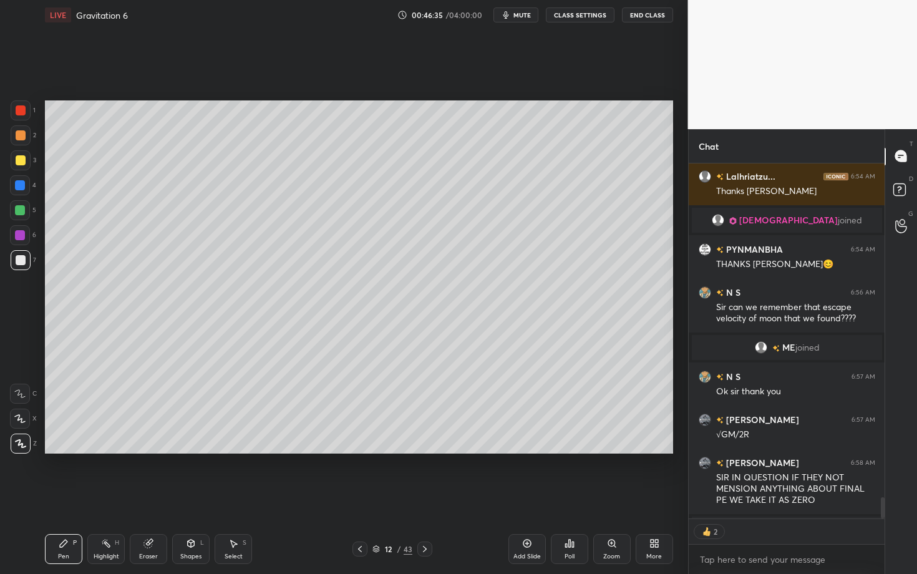
scroll to position [4, 4]
click at [425, 497] on icon at bounding box center [425, 549] width 10 height 10
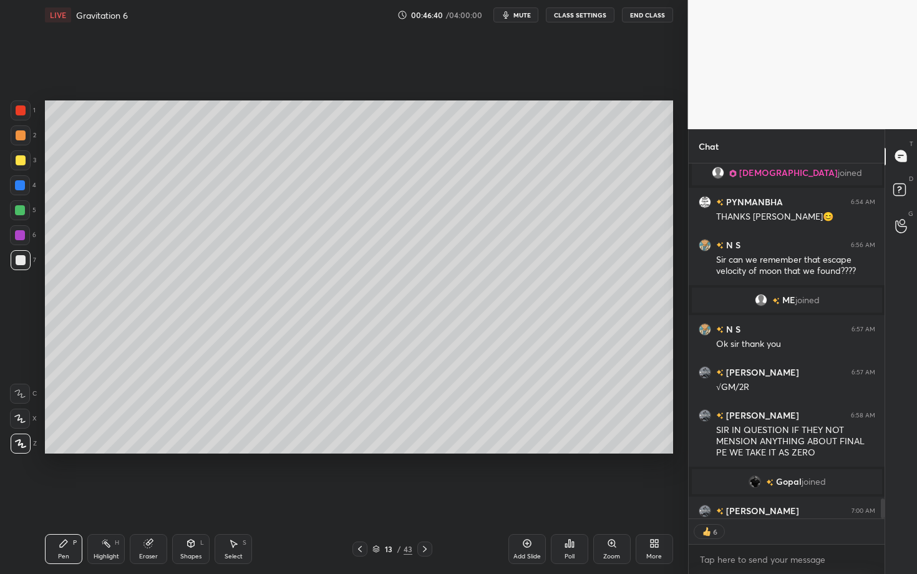
scroll to position [5983, 0]
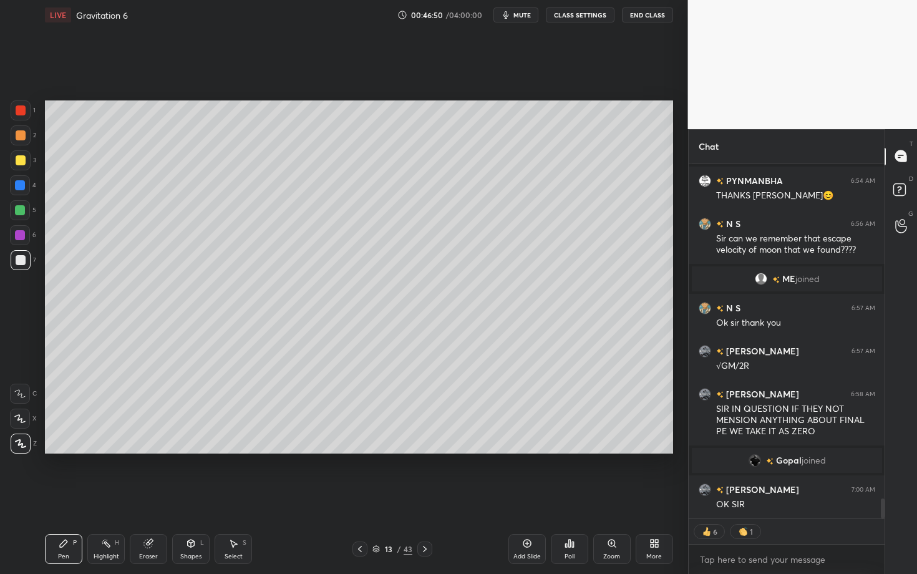
click at [182, 497] on div "Shapes L" at bounding box center [190, 549] width 37 height 30
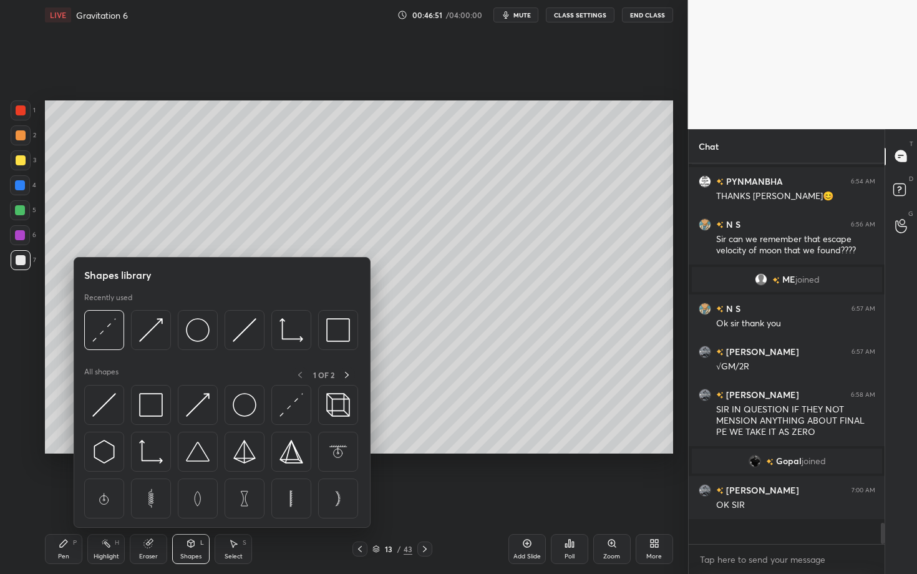
scroll to position [5957, 0]
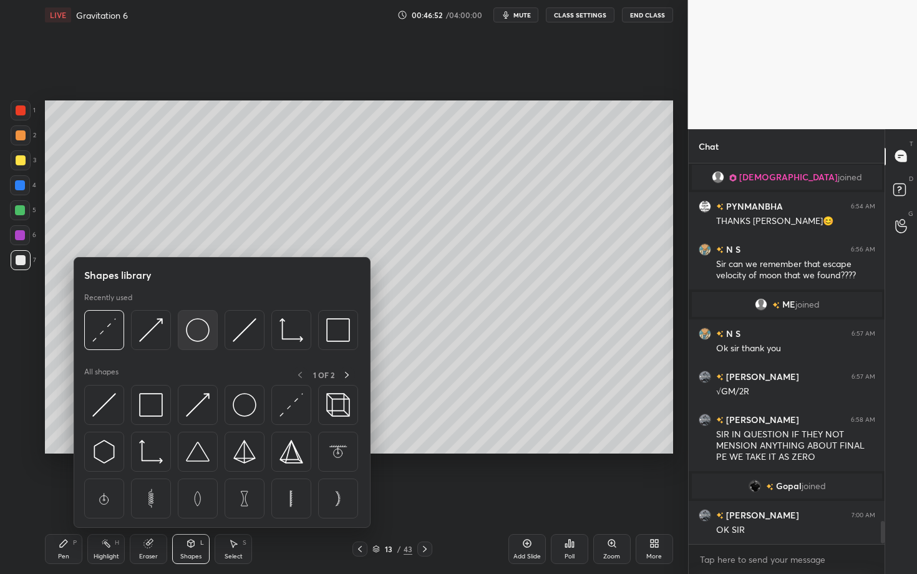
click at [205, 340] on img at bounding box center [198, 330] width 24 height 24
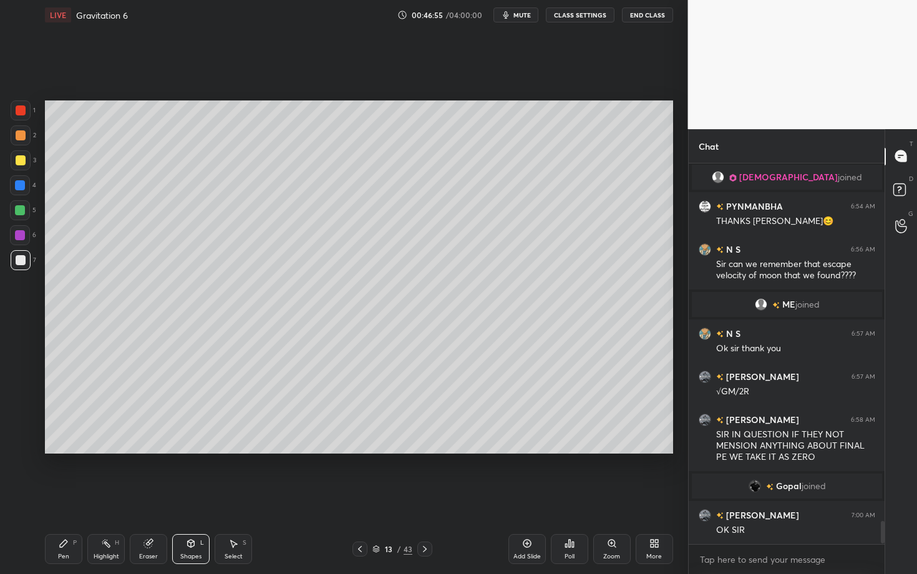
click at [65, 497] on div "Pen" at bounding box center [63, 557] width 11 height 6
click at [106, 497] on icon at bounding box center [106, 544] width 10 height 10
click at [56, 497] on div "Pen P" at bounding box center [63, 549] width 37 height 30
click at [414, 497] on div "Setting up your live class Poll for secs No correct answer Start poll" at bounding box center [359, 277] width 638 height 494
click at [17, 260] on div at bounding box center [21, 260] width 10 height 10
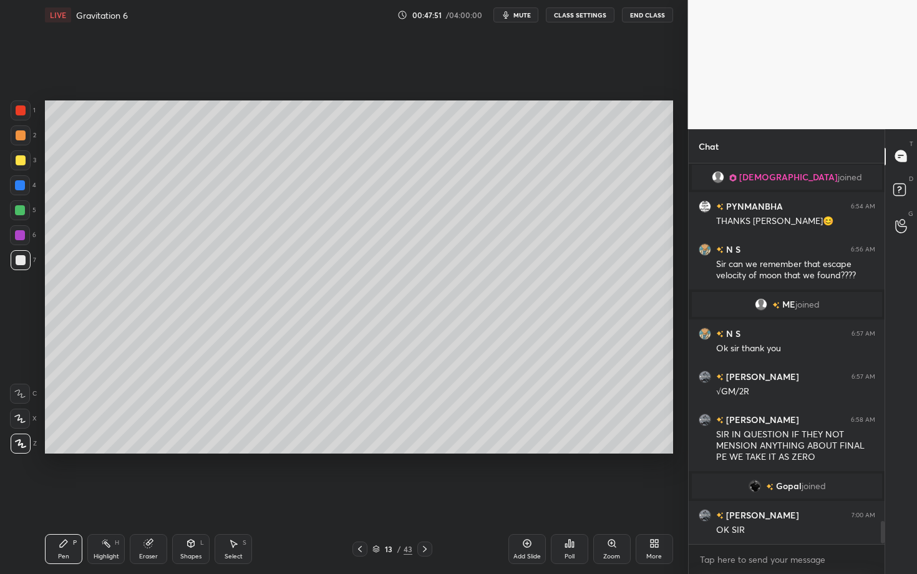
click at [475, 497] on div "13 / 43" at bounding box center [392, 549] width 232 height 15
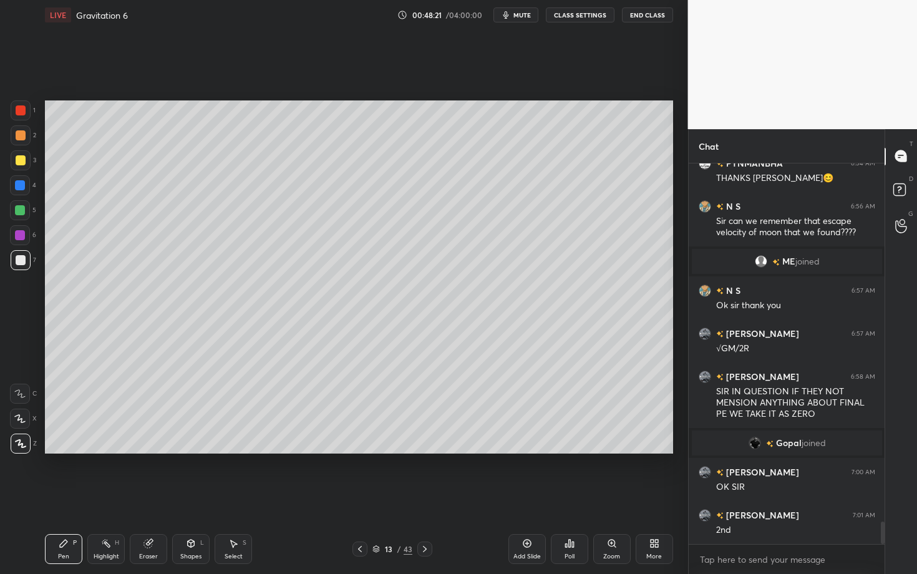
click at [103, 497] on icon at bounding box center [106, 544] width 10 height 10
click at [62, 497] on div "Pen P" at bounding box center [63, 549] width 37 height 30
click at [26, 235] on div at bounding box center [20, 235] width 20 height 20
click at [92, 497] on div "Highlight H" at bounding box center [105, 549] width 37 height 30
click at [58, 497] on div "Pen P" at bounding box center [63, 549] width 37 height 30
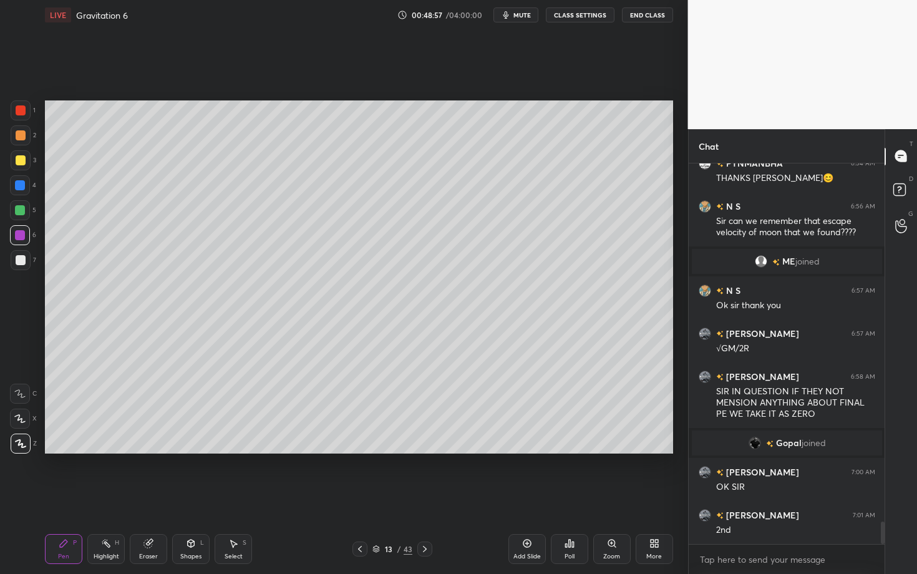
scroll to position [6043, 0]
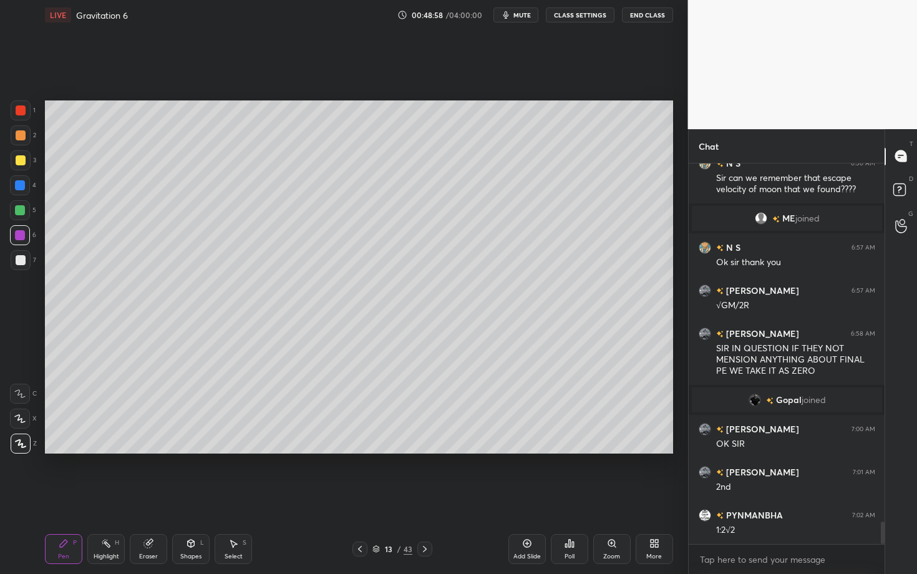
click at [22, 264] on div at bounding box center [21, 260] width 10 height 10
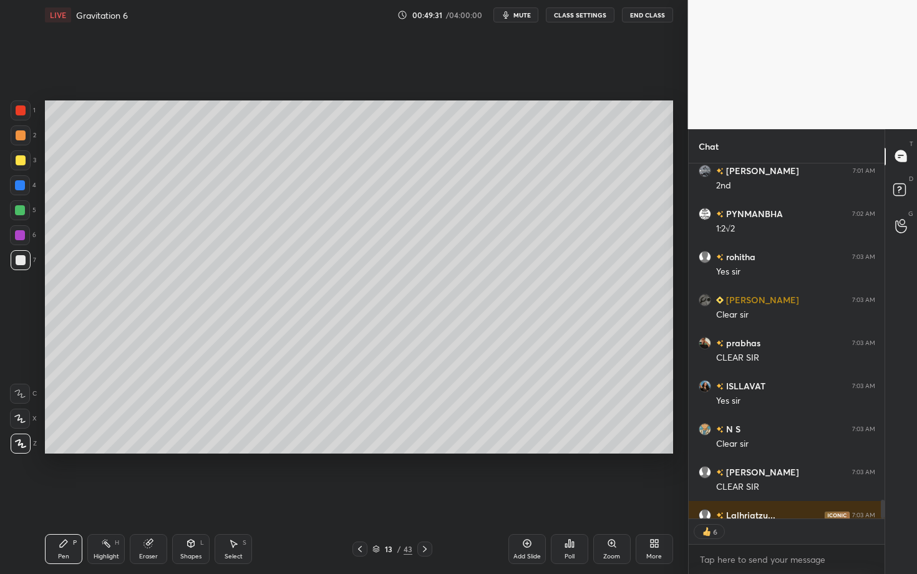
scroll to position [6413, 0]
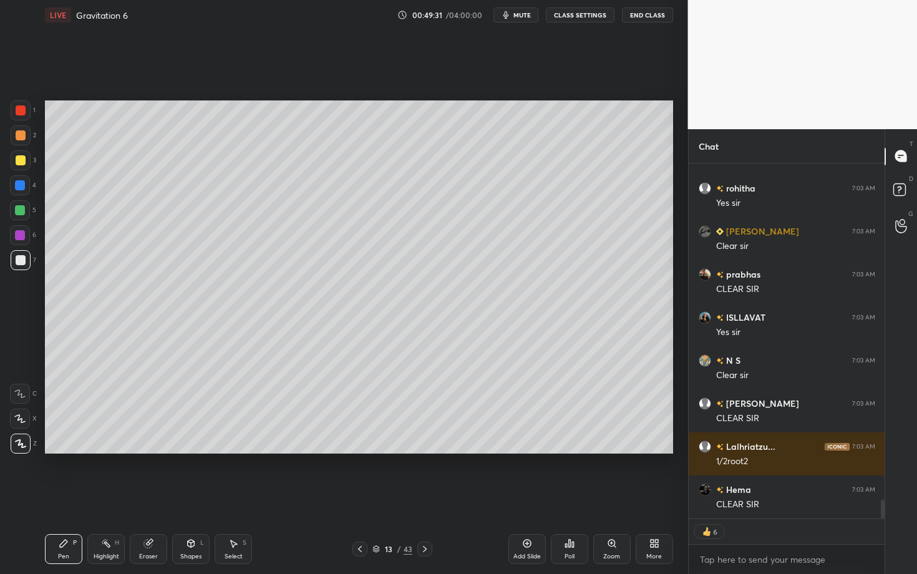
click at [429, 497] on div at bounding box center [424, 549] width 15 height 15
click at [21, 140] on div at bounding box center [21, 135] width 20 height 20
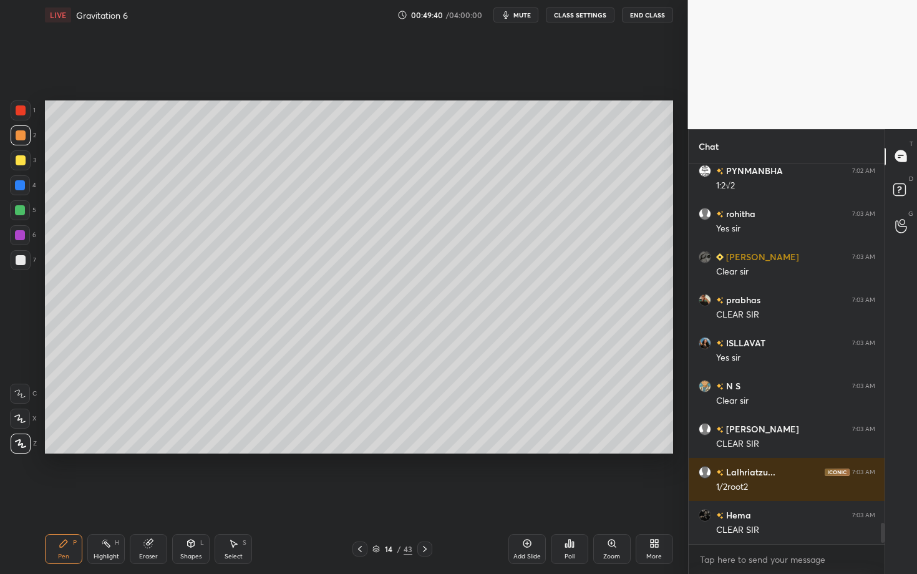
scroll to position [6388, 0]
click at [514, 467] on div "Setting up your live class Poll for secs No correct answer Start poll" at bounding box center [359, 277] width 638 height 494
click at [237, 497] on icon at bounding box center [233, 544] width 10 height 10
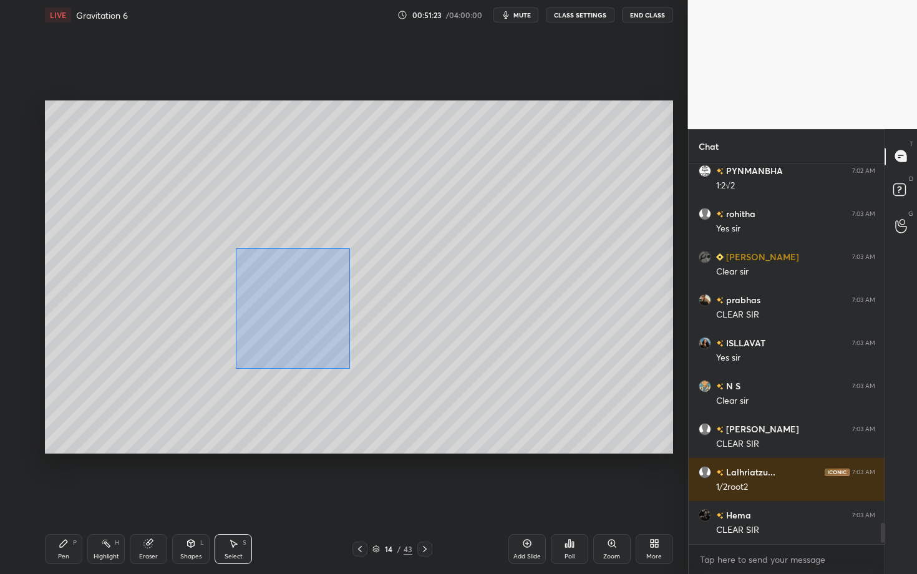
drag, startPoint x: 258, startPoint y: 283, endPoint x: 352, endPoint y: 369, distance: 127.2
click at [352, 369] on div "0 ° Undo Copy Duplicate Duplicate to new slide Delete" at bounding box center [359, 276] width 628 height 353
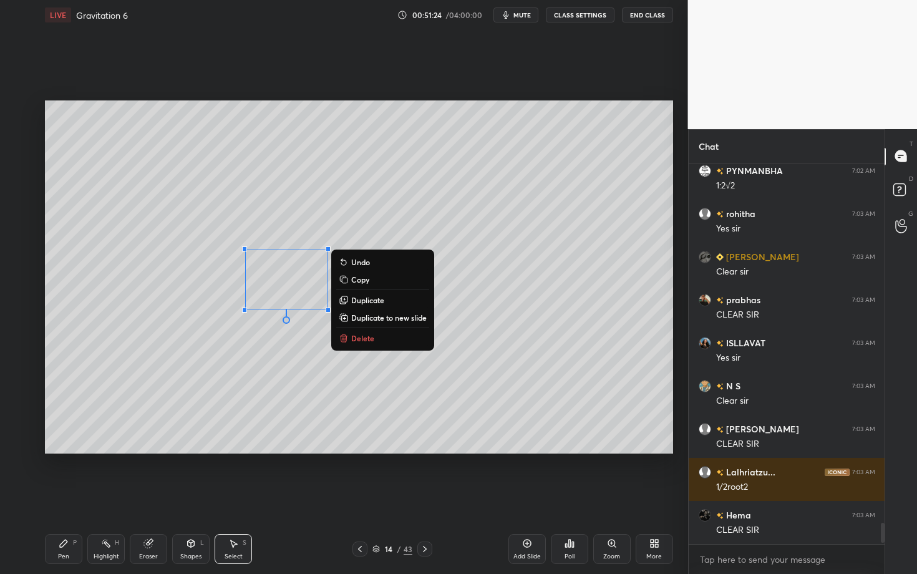
click at [364, 334] on p "Delete" at bounding box center [362, 338] width 23 height 10
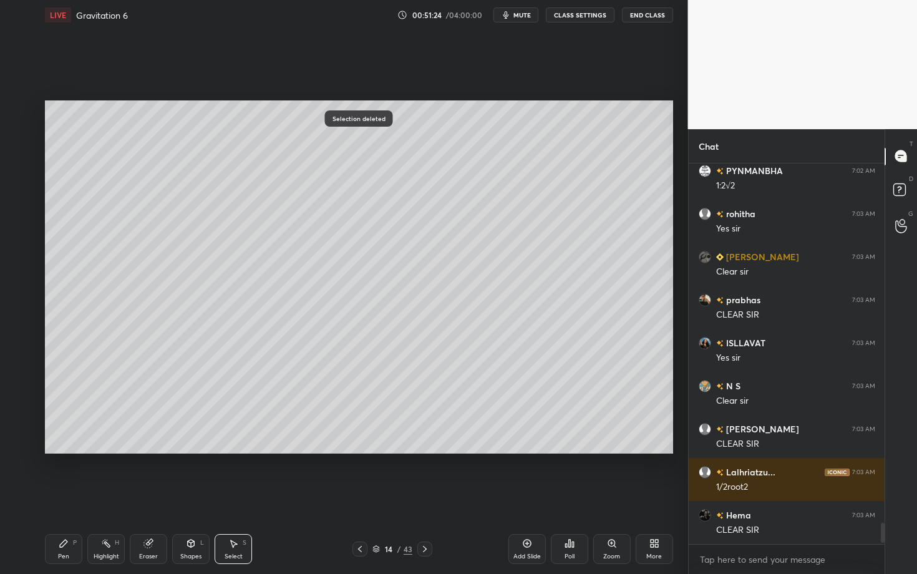
click at [54, 497] on div "Pen P" at bounding box center [63, 549] width 37 height 30
click at [22, 250] on div at bounding box center [21, 260] width 20 height 20
click at [25, 257] on div at bounding box center [21, 260] width 20 height 20
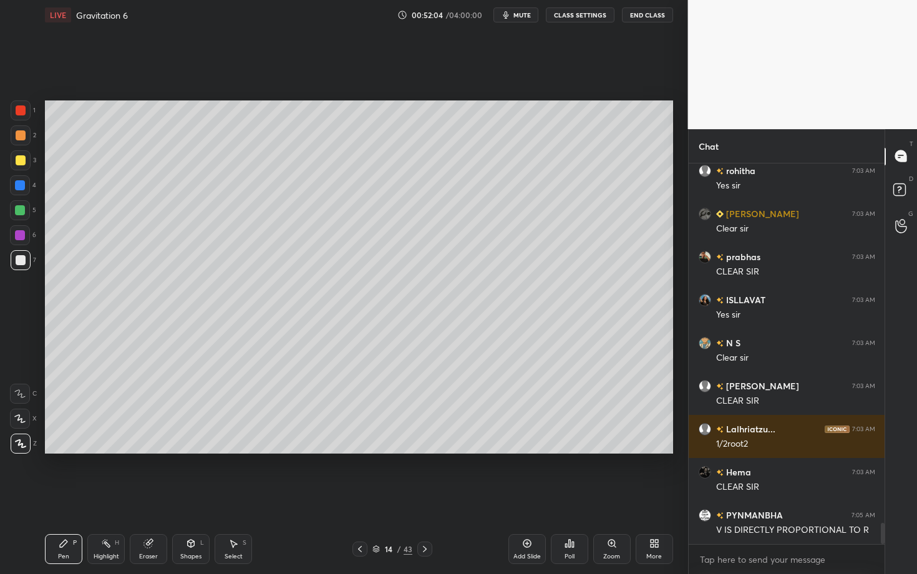
click at [105, 497] on div "Highlight H" at bounding box center [105, 549] width 37 height 30
click at [65, 497] on div "Pen P" at bounding box center [63, 549] width 37 height 30
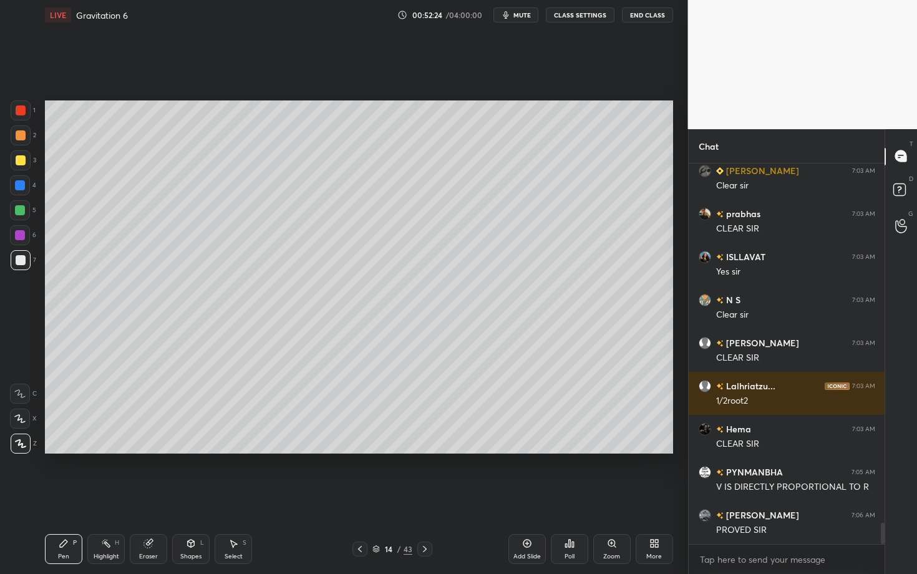
click at [96, 497] on div "Highlight H" at bounding box center [105, 549] width 37 height 30
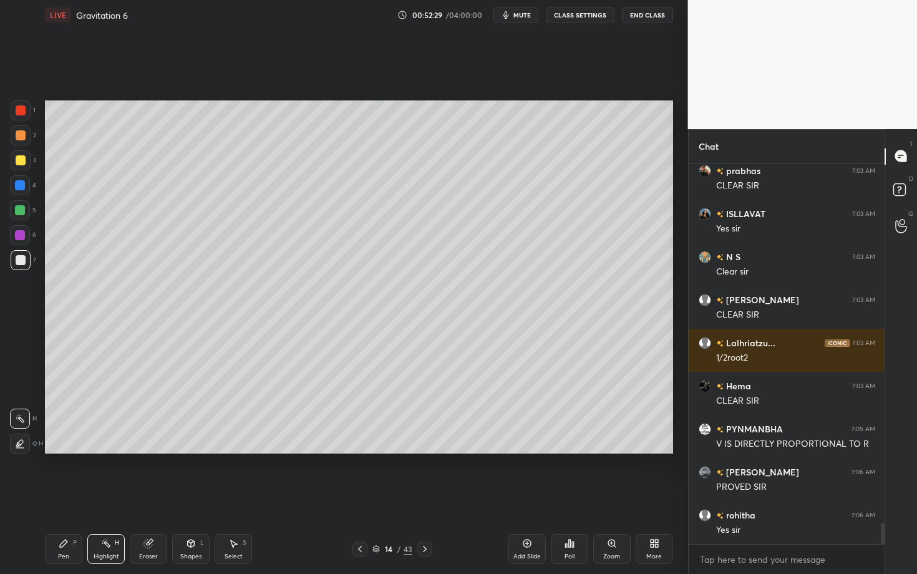
click at [72, 497] on div "Pen P" at bounding box center [63, 549] width 37 height 30
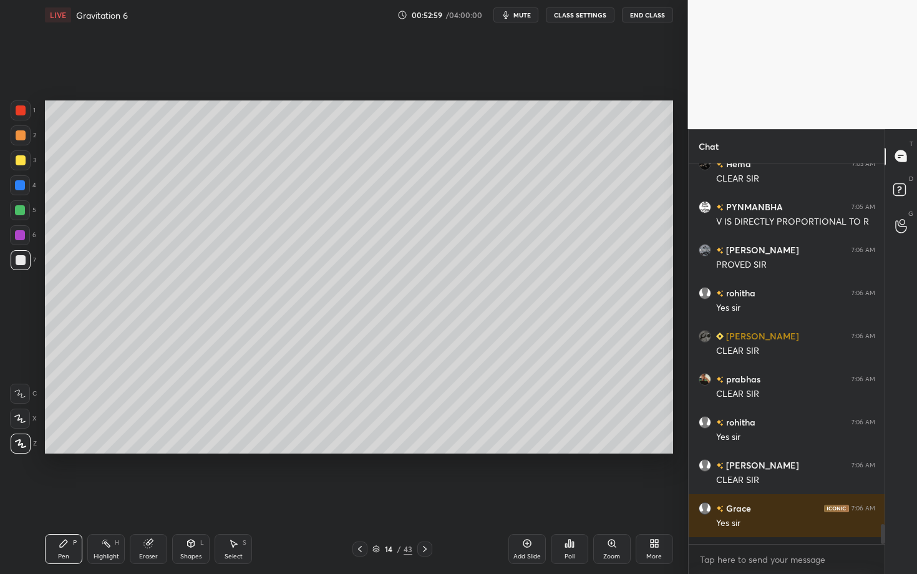
scroll to position [6732, 0]
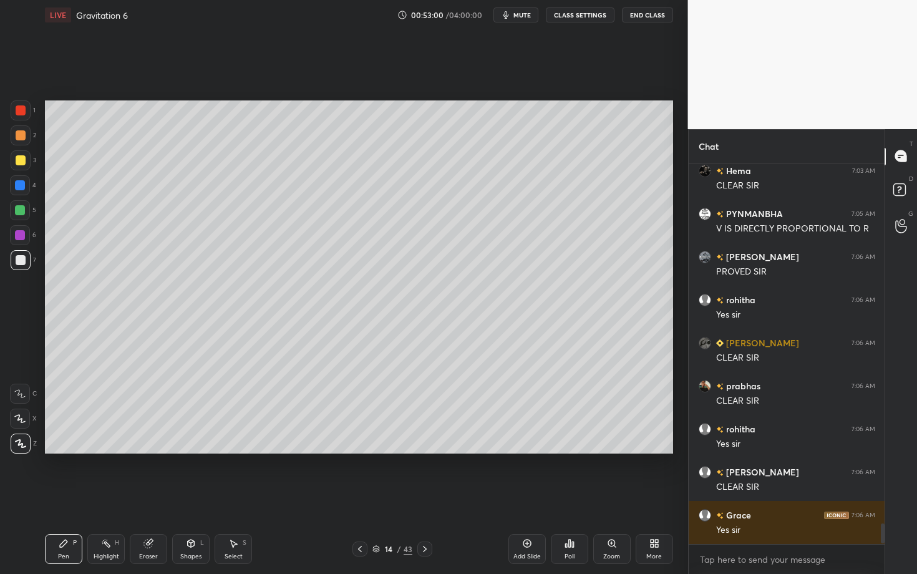
click at [521, 19] on button "mute" at bounding box center [516, 14] width 45 height 15
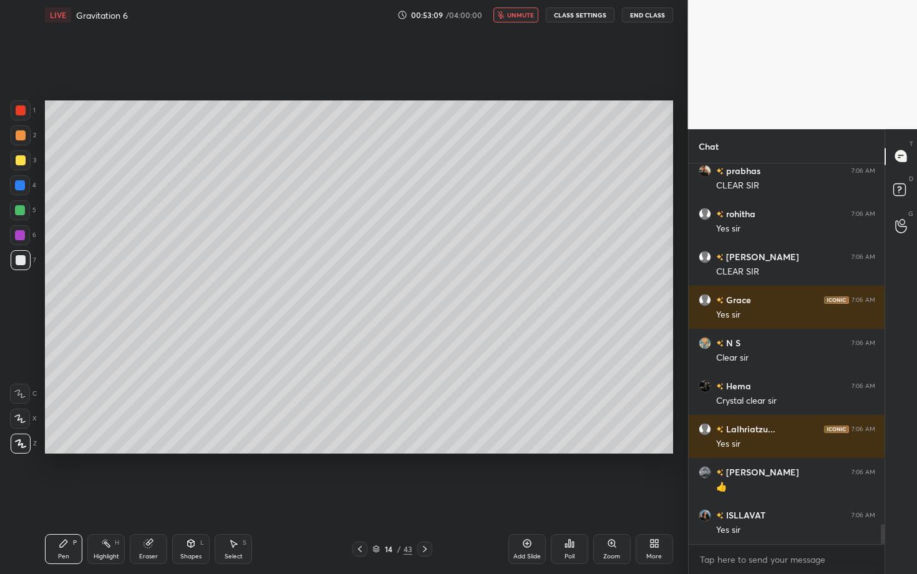
scroll to position [6991, 0]
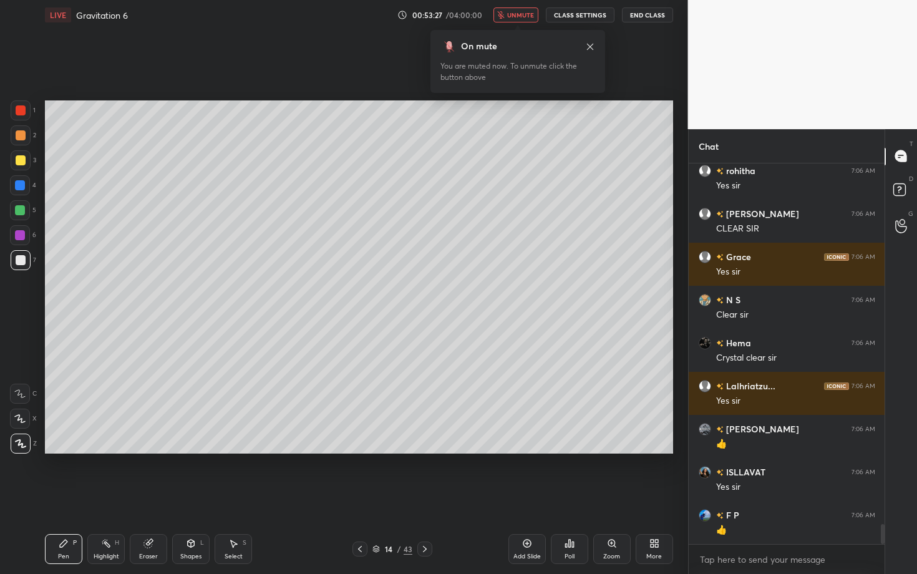
click at [521, 22] on button "unmute" at bounding box center [516, 14] width 45 height 15
click at [521, 22] on button "mute" at bounding box center [516, 14] width 45 height 15
click at [521, 22] on button "unmute" at bounding box center [516, 14] width 45 height 15
click at [428, 497] on div at bounding box center [424, 549] width 15 height 15
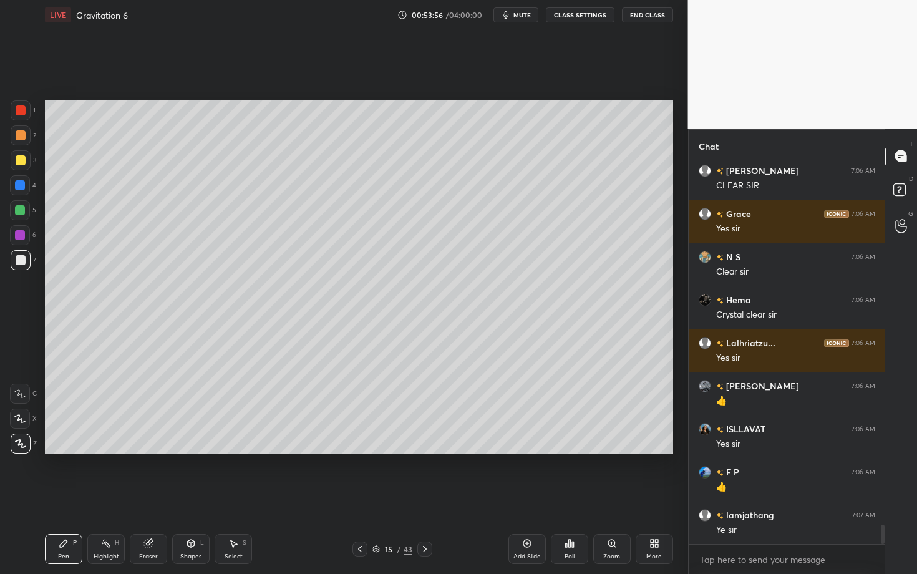
scroll to position [7077, 0]
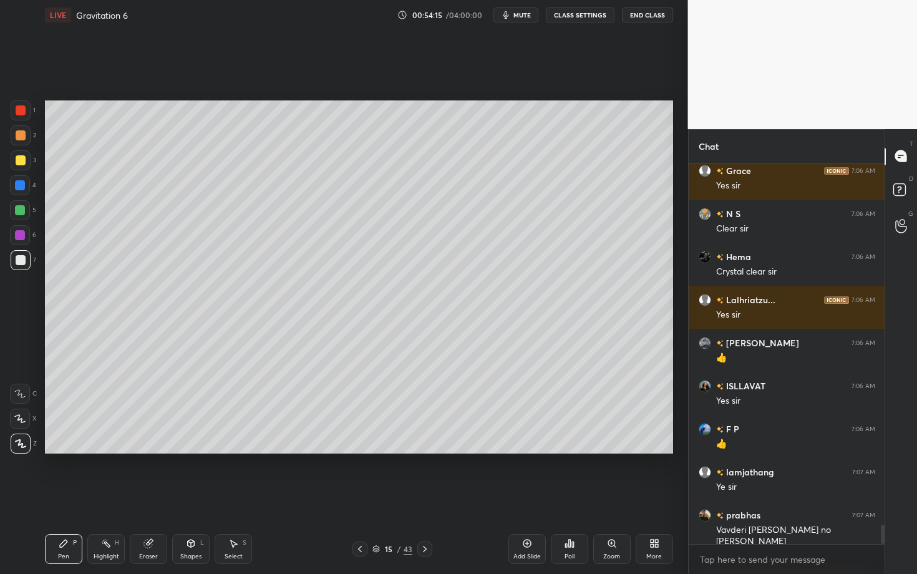
click at [17, 110] on div at bounding box center [21, 110] width 10 height 10
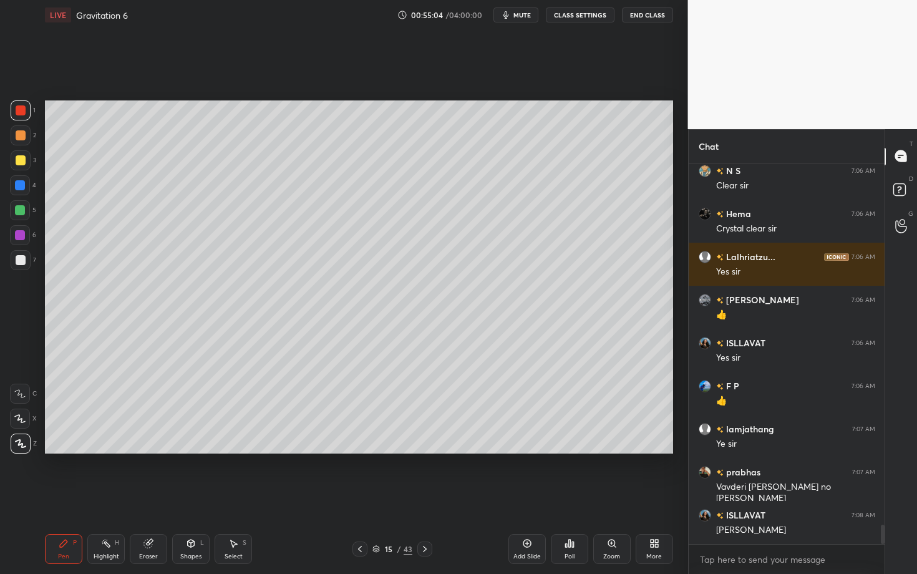
click at [26, 260] on div at bounding box center [21, 260] width 20 height 20
click at [180, 497] on div "Shapes L" at bounding box center [190, 549] width 37 height 30
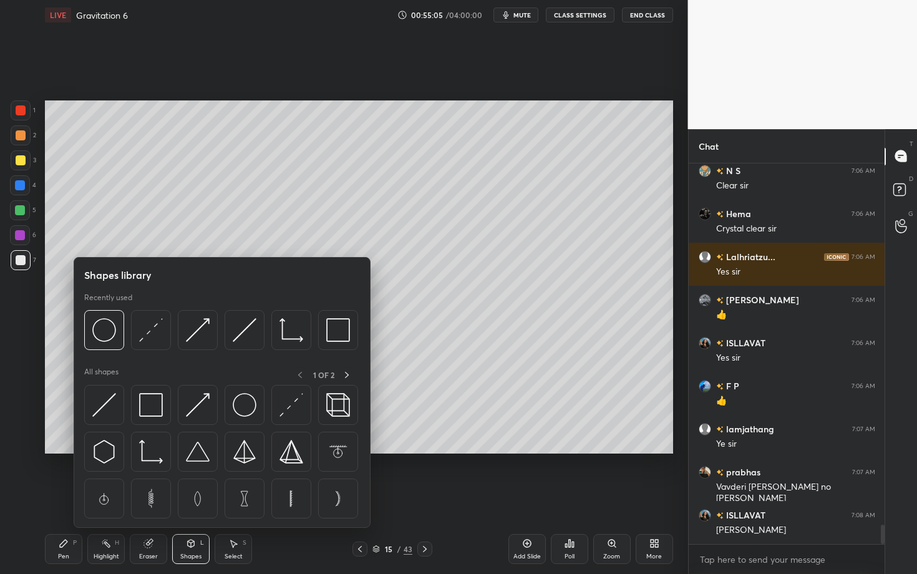
click at [153, 497] on div "Eraser" at bounding box center [148, 557] width 19 height 6
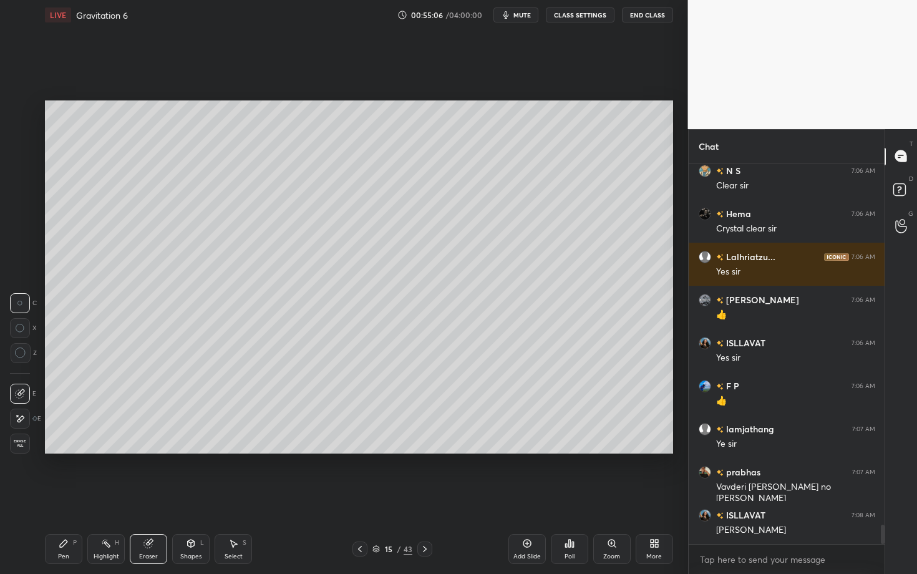
click at [74, 497] on div "Pen P Highlight H Eraser Shapes L Select S 15 / 43 Add Slide Poll Zoom More" at bounding box center [359, 549] width 628 height 50
click at [64, 497] on div "Pen" at bounding box center [63, 557] width 11 height 6
click at [22, 266] on div at bounding box center [21, 260] width 20 height 20
click at [199, 497] on div "Shapes L" at bounding box center [190, 549] width 37 height 30
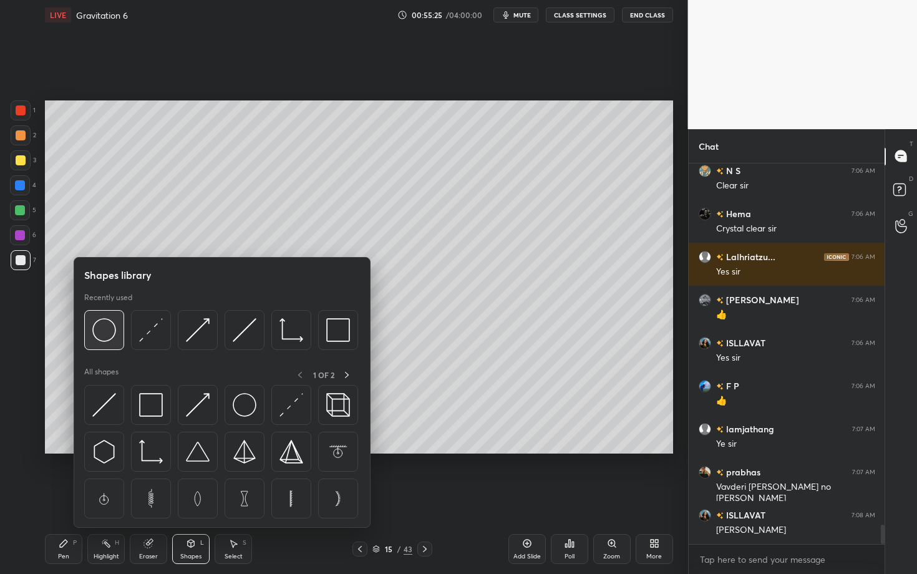
click at [108, 333] on img at bounding box center [104, 330] width 24 height 24
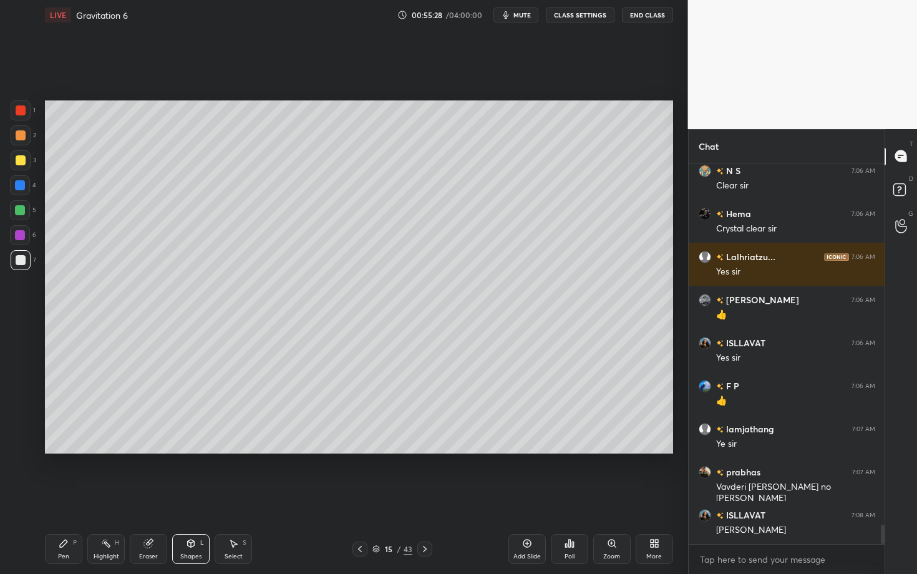
click at [238, 497] on div "Select S" at bounding box center [233, 549] width 37 height 30
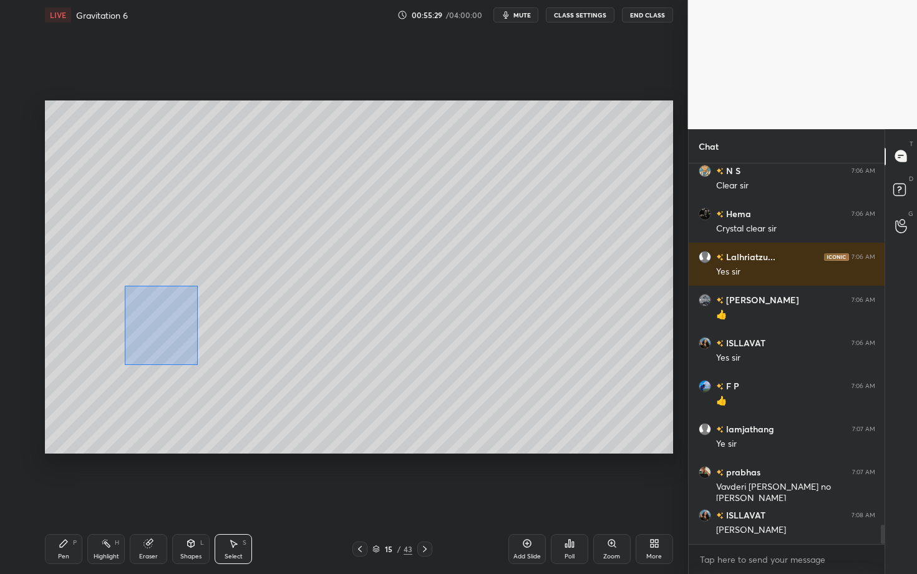
drag, startPoint x: 190, startPoint y: 359, endPoint x: 207, endPoint y: 371, distance: 20.5
click at [206, 371] on div "0 ° Undo Copy Duplicate Duplicate to new slide Delete" at bounding box center [359, 276] width 628 height 353
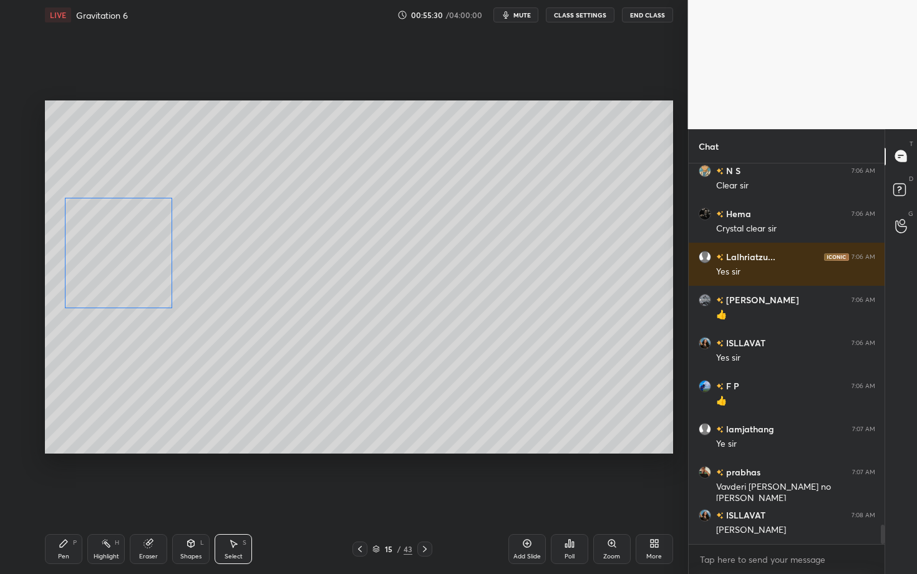
drag, startPoint x: 119, startPoint y: 280, endPoint x: 116, endPoint y: 273, distance: 7.0
click at [117, 273] on div "0 ° Undo Copy Duplicate Duplicate to new slide Delete" at bounding box center [359, 276] width 628 height 353
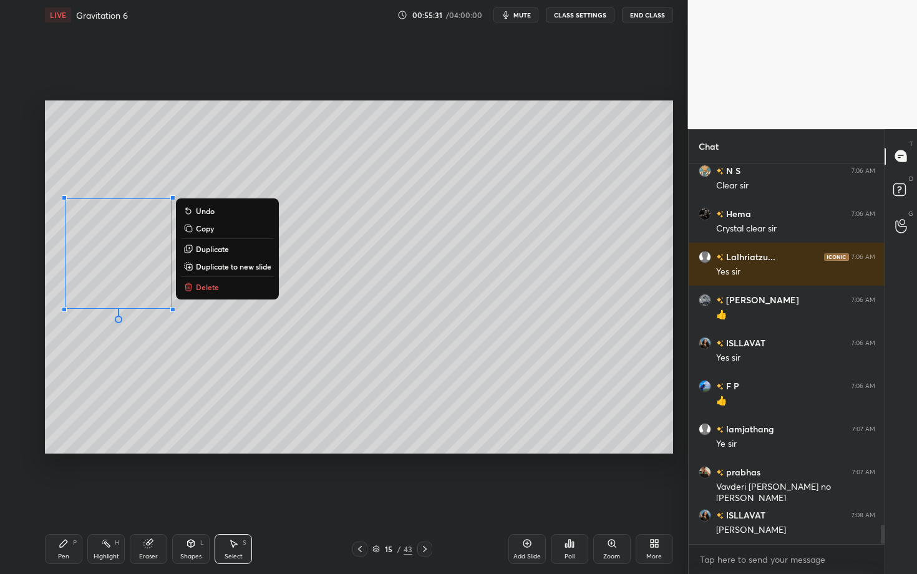
click at [57, 497] on div "Pen P" at bounding box center [63, 549] width 37 height 30
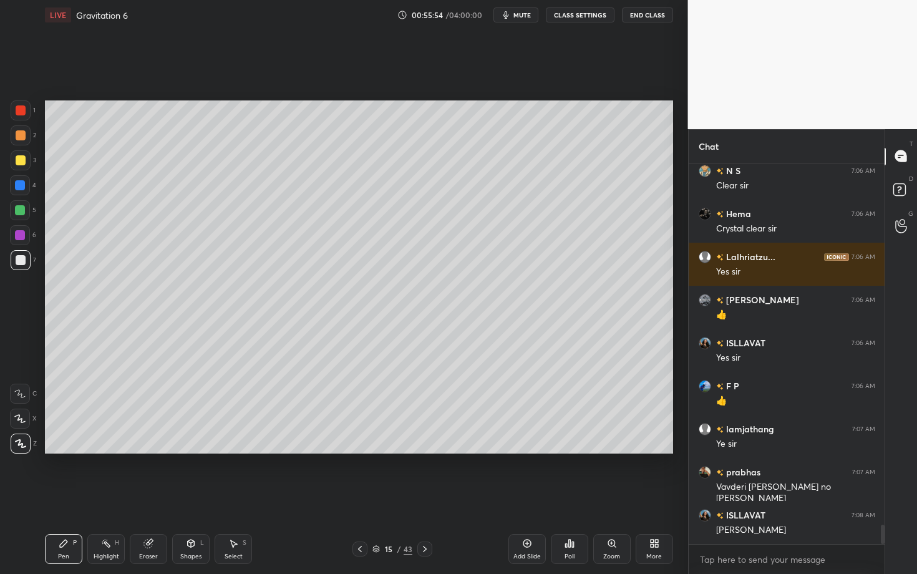
click at [379, 469] on div "Setting up your live class Poll for secs No correct answer Start poll" at bounding box center [359, 277] width 638 height 494
click at [18, 237] on div at bounding box center [20, 235] width 10 height 10
click at [23, 216] on div at bounding box center [20, 210] width 20 height 20
click at [21, 233] on div at bounding box center [20, 235] width 10 height 10
click at [64, 497] on icon at bounding box center [64, 544] width 10 height 10
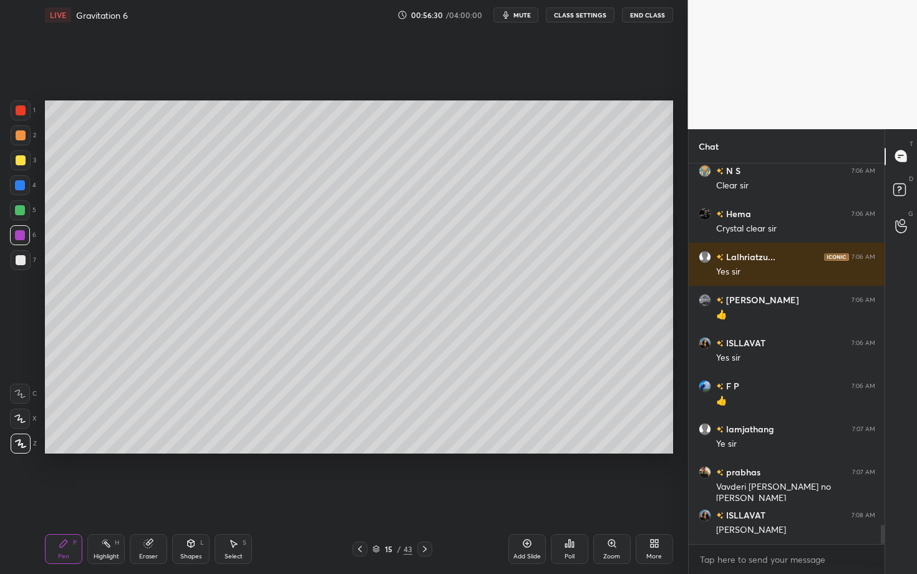
click at [22, 188] on div at bounding box center [20, 185] width 10 height 10
click at [110, 497] on div "Highlight H" at bounding box center [105, 549] width 37 height 30
click at [62, 497] on icon at bounding box center [63, 543] width 7 height 7
click at [157, 497] on div "Eraser" at bounding box center [148, 549] width 37 height 30
click at [62, 497] on div "Pen" at bounding box center [63, 557] width 11 height 6
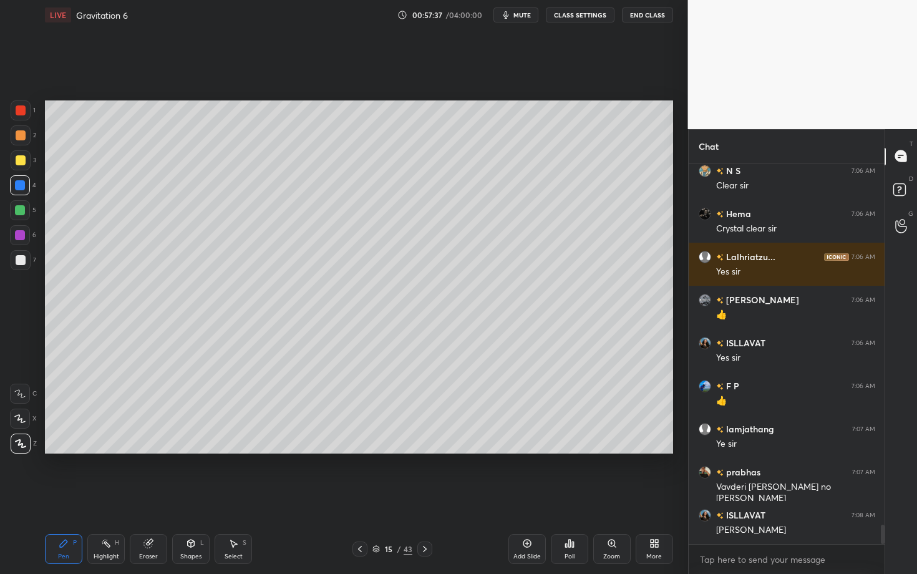
click at [23, 258] on div at bounding box center [21, 260] width 10 height 10
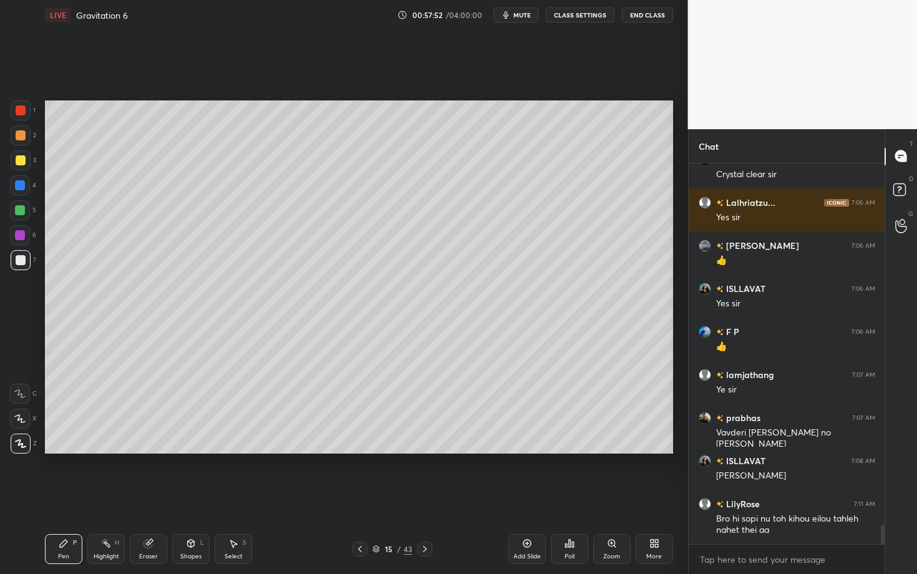
click at [22, 209] on div at bounding box center [20, 210] width 10 height 10
click at [426, 497] on icon at bounding box center [425, 549] width 10 height 10
click at [351, 497] on div "16 / 43" at bounding box center [392, 549] width 232 height 15
click at [355, 497] on icon at bounding box center [360, 549] width 10 height 10
click at [421, 497] on icon at bounding box center [425, 549] width 10 height 10
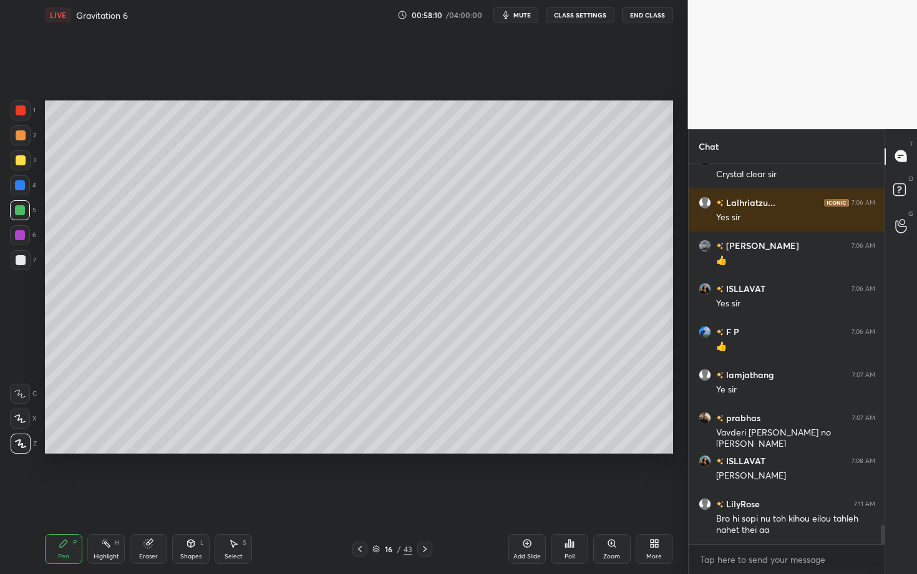
click at [361, 497] on icon at bounding box center [360, 549] width 10 height 10
click at [426, 497] on icon at bounding box center [425, 549] width 10 height 10
click at [357, 497] on icon at bounding box center [360, 549] width 10 height 10
click at [424, 497] on icon at bounding box center [425, 549] width 10 height 10
click at [124, 497] on div "Pen P Highlight H Eraser Shapes L Select S" at bounding box center [161, 549] width 232 height 30
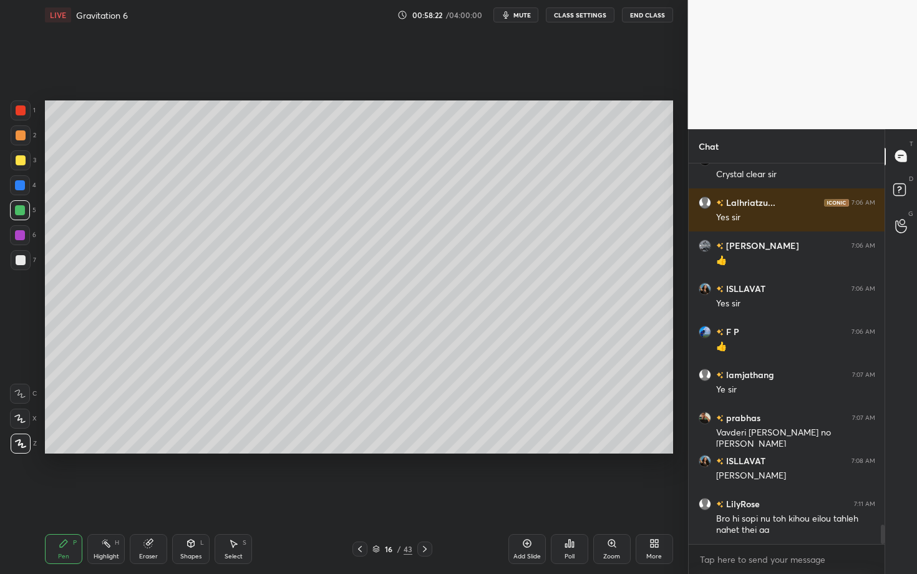
click at [110, 497] on div "Highlight" at bounding box center [107, 557] width 26 height 6
click at [26, 262] on div at bounding box center [21, 260] width 20 height 20
click at [61, 497] on div "Pen P" at bounding box center [63, 549] width 37 height 30
click at [239, 497] on div "Select S" at bounding box center [233, 549] width 37 height 30
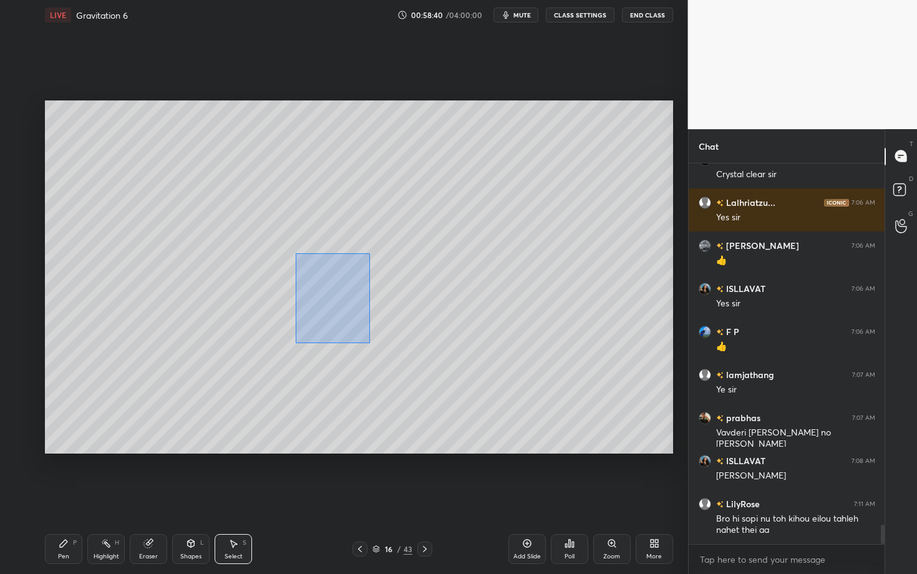
drag, startPoint x: 295, startPoint y: 253, endPoint x: 369, endPoint y: 345, distance: 117.6
click at [368, 345] on div "0 ° Undo Copy Duplicate Duplicate to new slide Delete" at bounding box center [359, 276] width 628 height 353
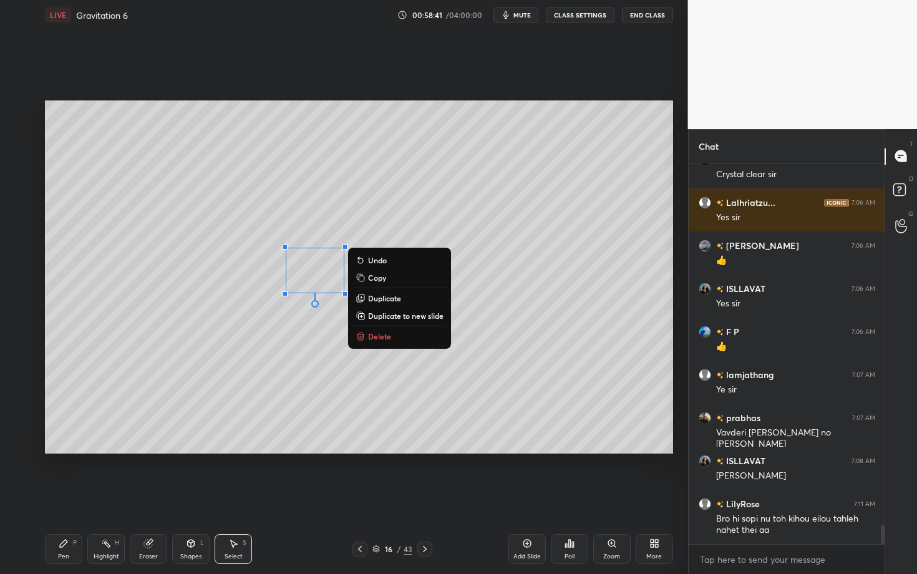
click at [388, 337] on p "Delete" at bounding box center [379, 336] width 23 height 10
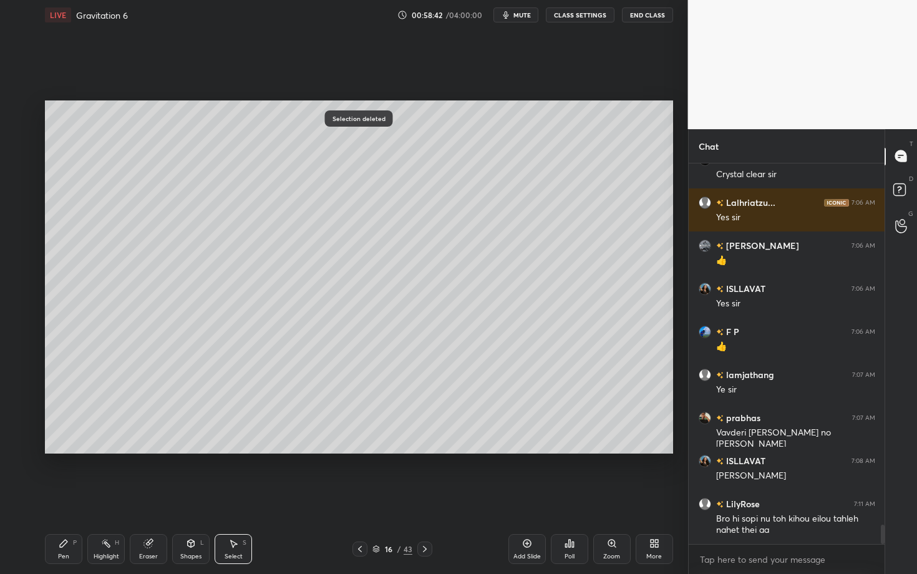
click at [76, 497] on div "Pen P" at bounding box center [63, 549] width 37 height 30
click at [525, 14] on span "mute" at bounding box center [522, 15] width 17 height 9
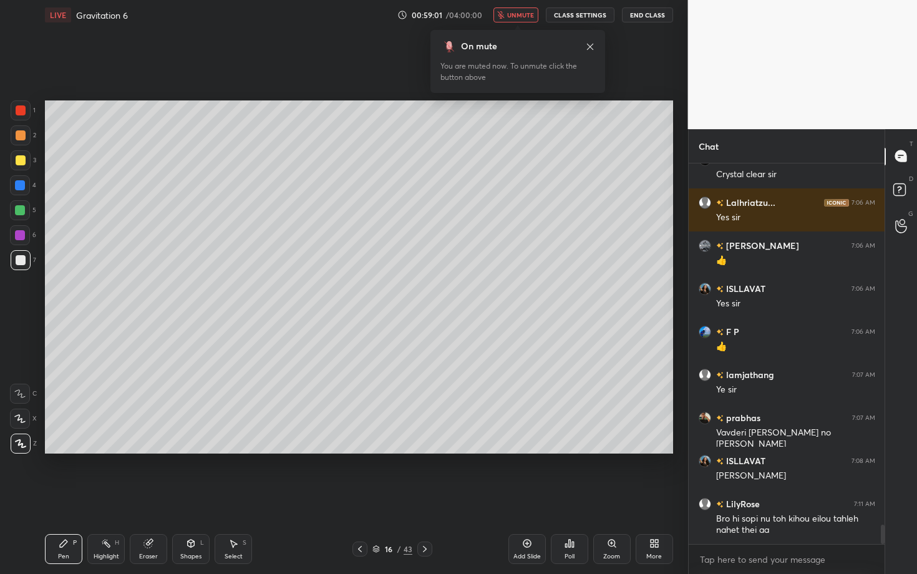
scroll to position [7217, 0]
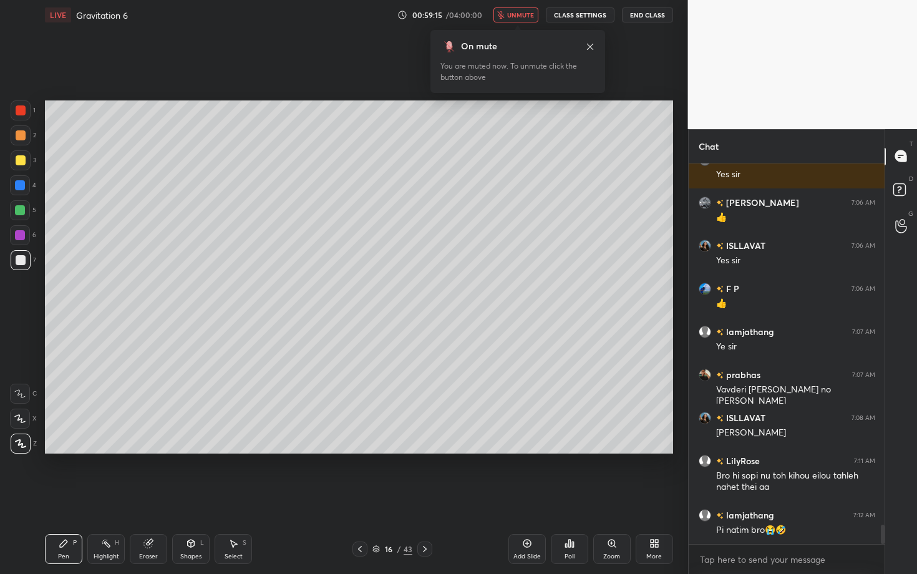
click at [361, 497] on icon at bounding box center [360, 549] width 10 height 10
click at [421, 497] on icon at bounding box center [425, 549] width 10 height 10
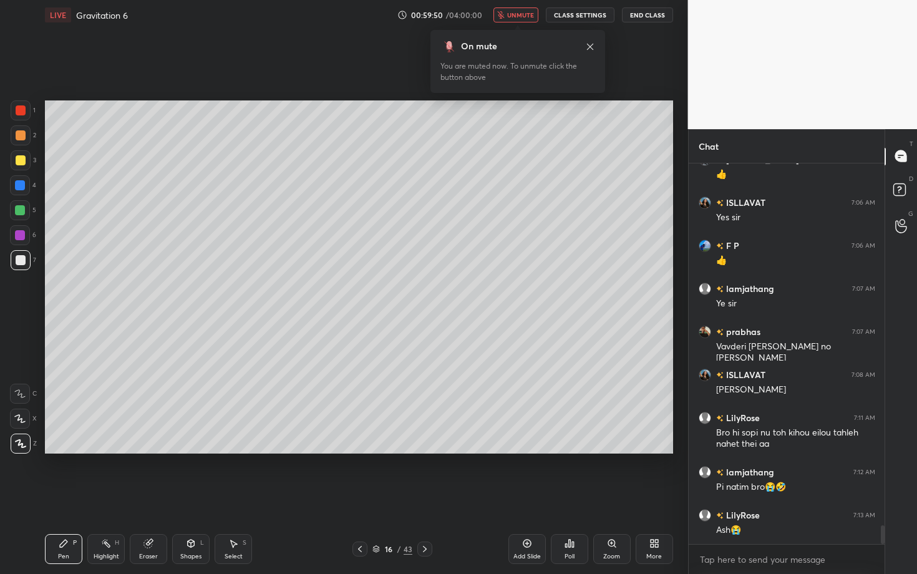
click at [524, 9] on button "unmute" at bounding box center [516, 14] width 45 height 15
click at [422, 497] on icon at bounding box center [425, 549] width 10 height 10
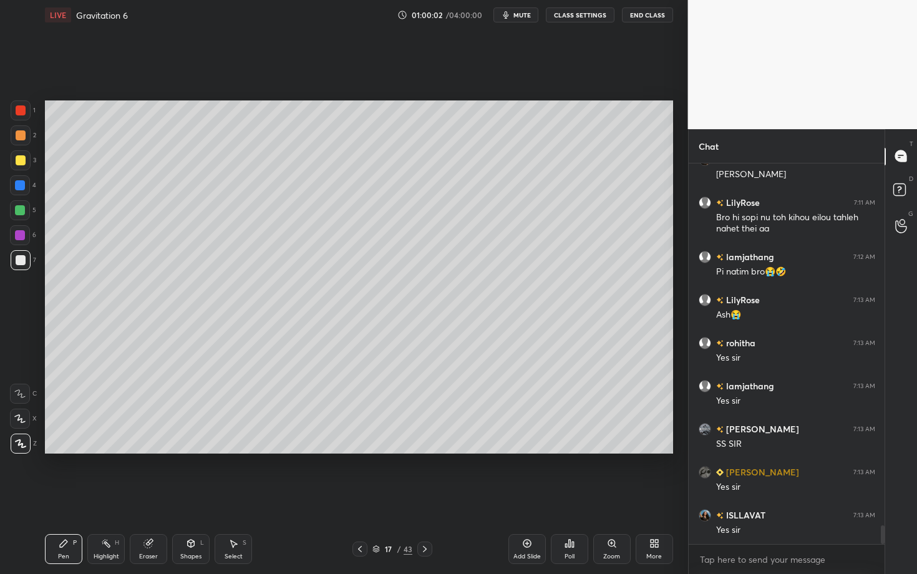
scroll to position [7519, 0]
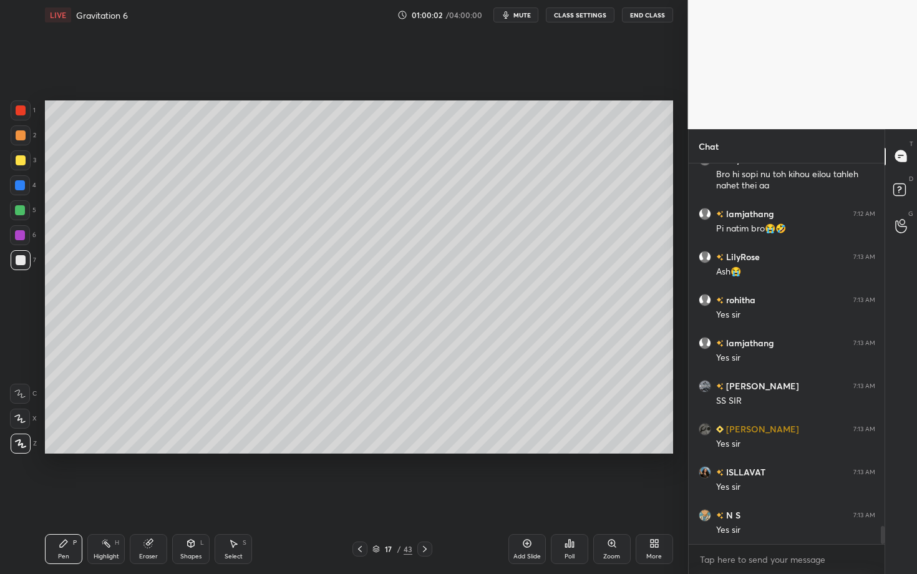
click at [17, 159] on div at bounding box center [21, 160] width 10 height 10
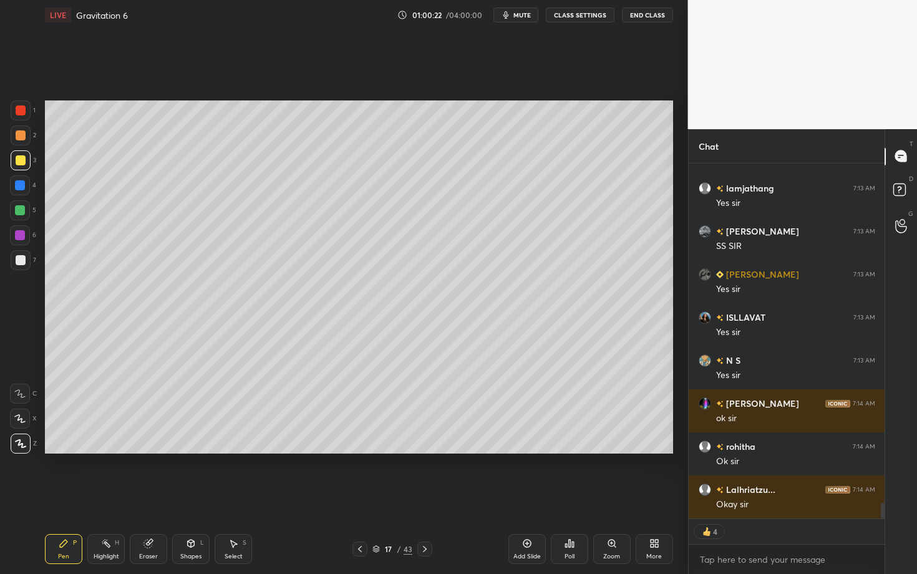
scroll to position [7717, 0]
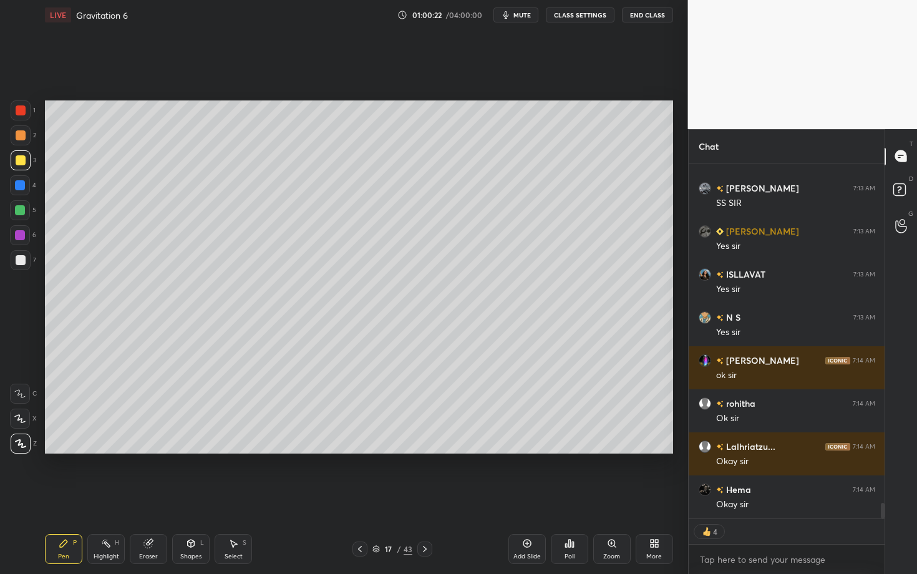
click at [519, 17] on span "mute" at bounding box center [522, 15] width 17 height 9
click at [560, 497] on div "Poll" at bounding box center [569, 549] width 37 height 30
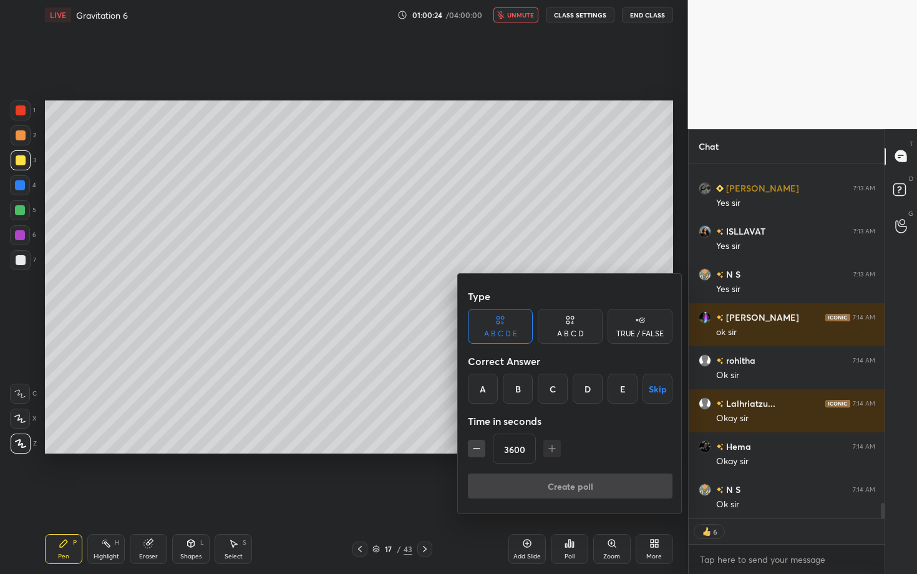
click at [661, 384] on button "Skip" at bounding box center [658, 389] width 30 height 30
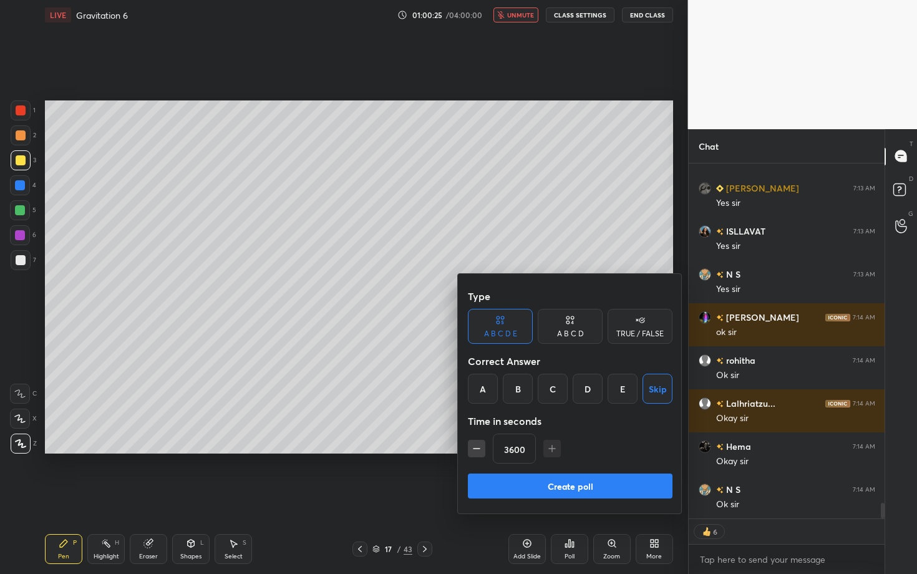
click at [603, 477] on button "Create poll" at bounding box center [570, 486] width 205 height 25
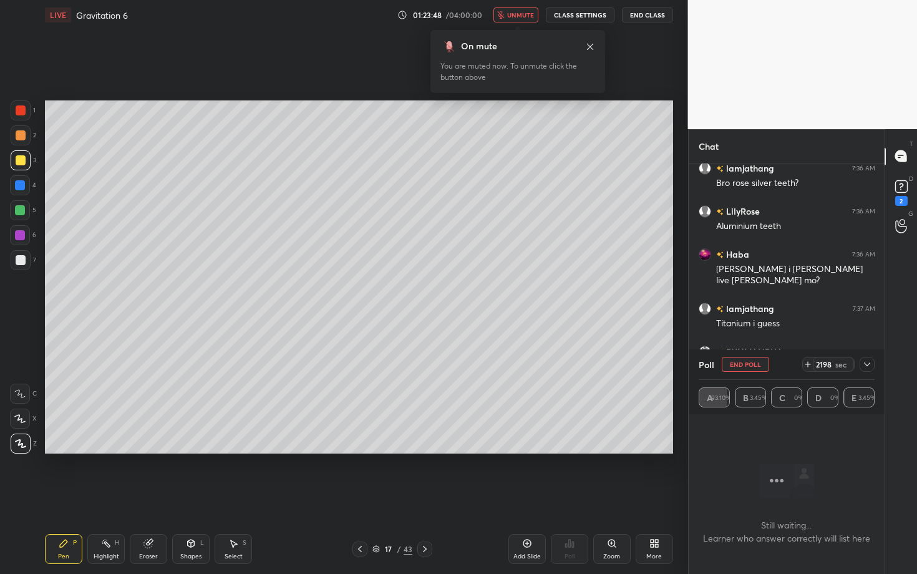
scroll to position [13555, 0]
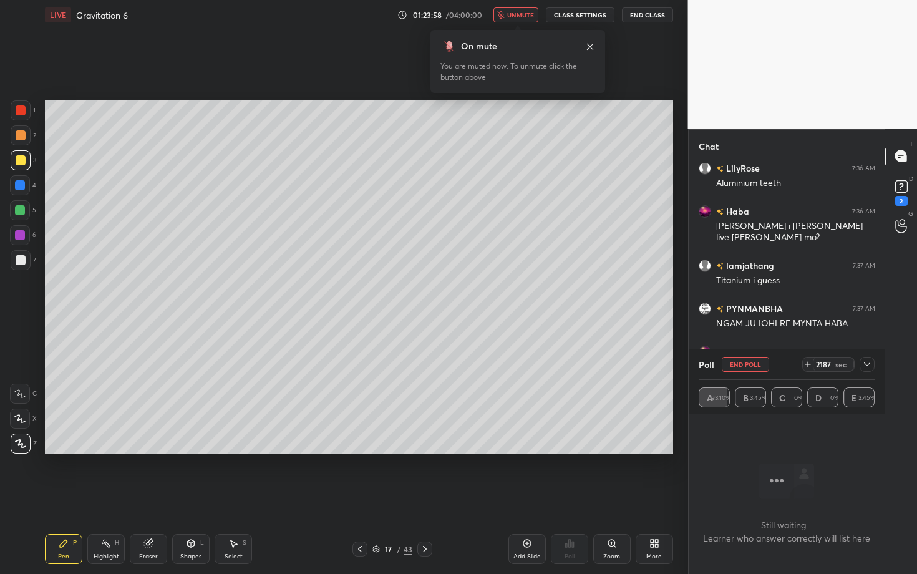
click at [524, 16] on span "unmute" at bounding box center [520, 15] width 27 height 9
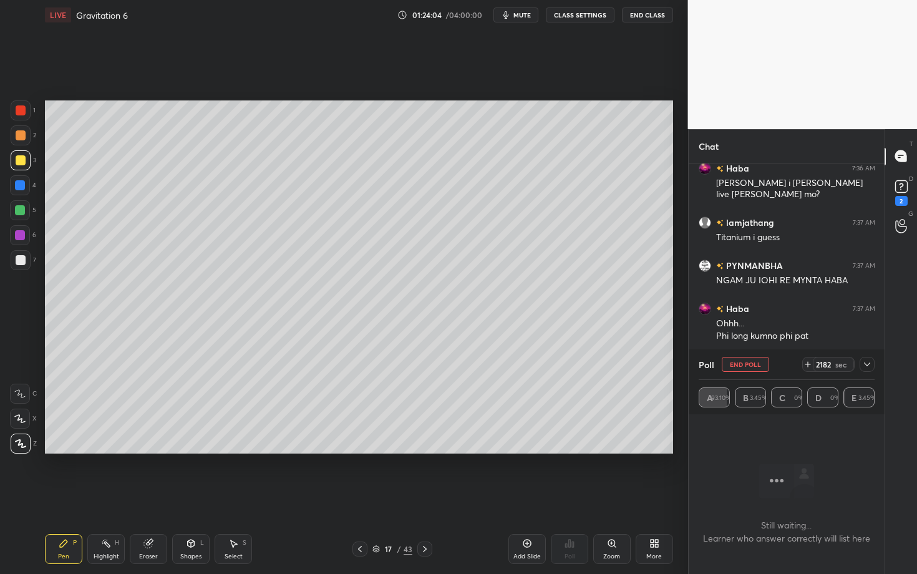
scroll to position [13641, 0]
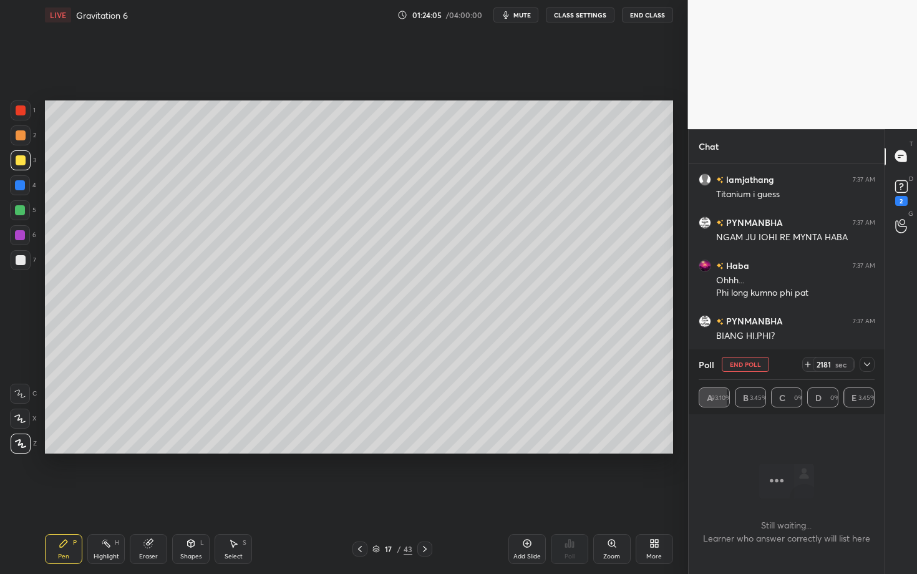
click at [738, 366] on button "End Poll" at bounding box center [745, 364] width 47 height 15
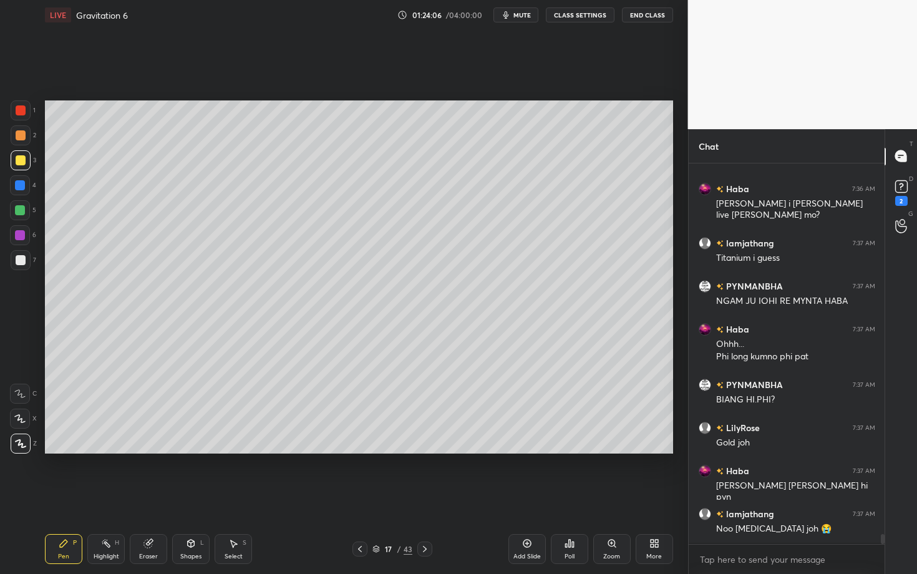
scroll to position [4, 4]
click at [233, 497] on div "Select S" at bounding box center [233, 549] width 37 height 30
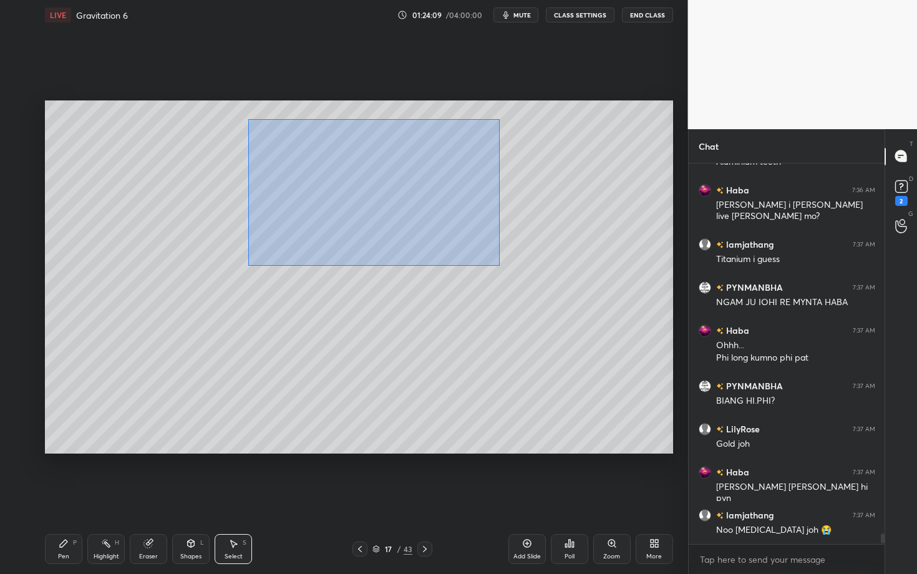
drag, startPoint x: 251, startPoint y: 125, endPoint x: 526, endPoint y: 278, distance: 314.0
click at [526, 277] on div "0 ° Undo Copy Duplicate Duplicate to new slide Delete" at bounding box center [359, 276] width 628 height 353
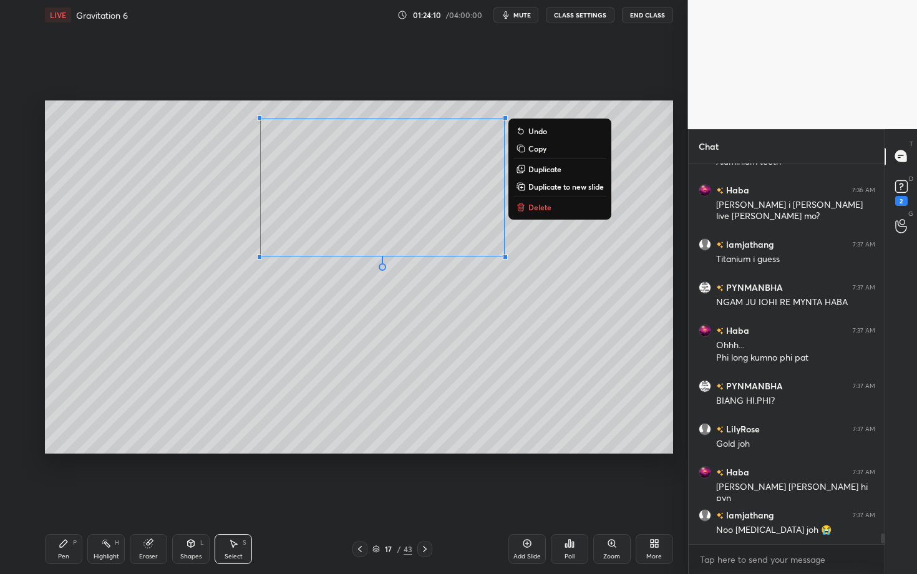
click at [532, 211] on p "Delete" at bounding box center [540, 207] width 23 height 10
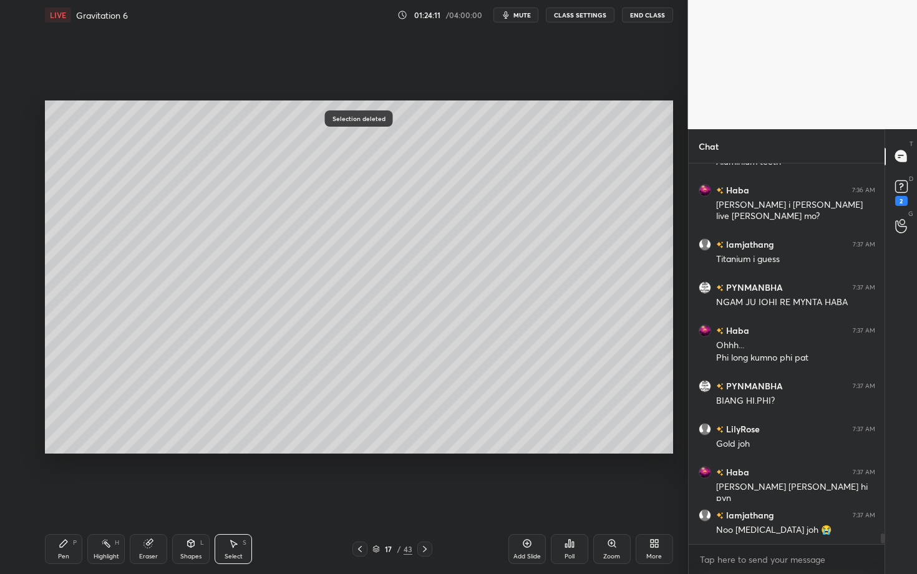
click at [72, 497] on div "Pen P" at bounding box center [63, 549] width 37 height 30
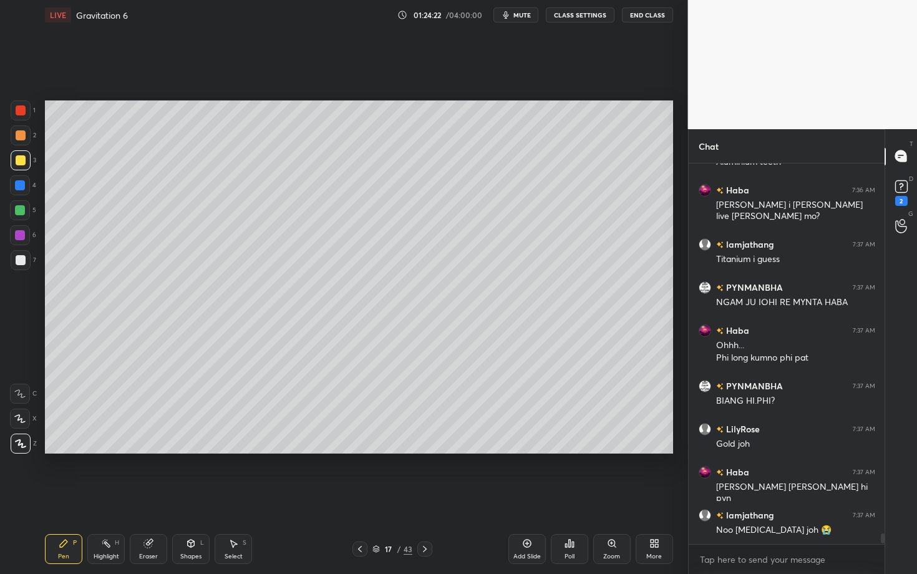
scroll to position [13619, 0]
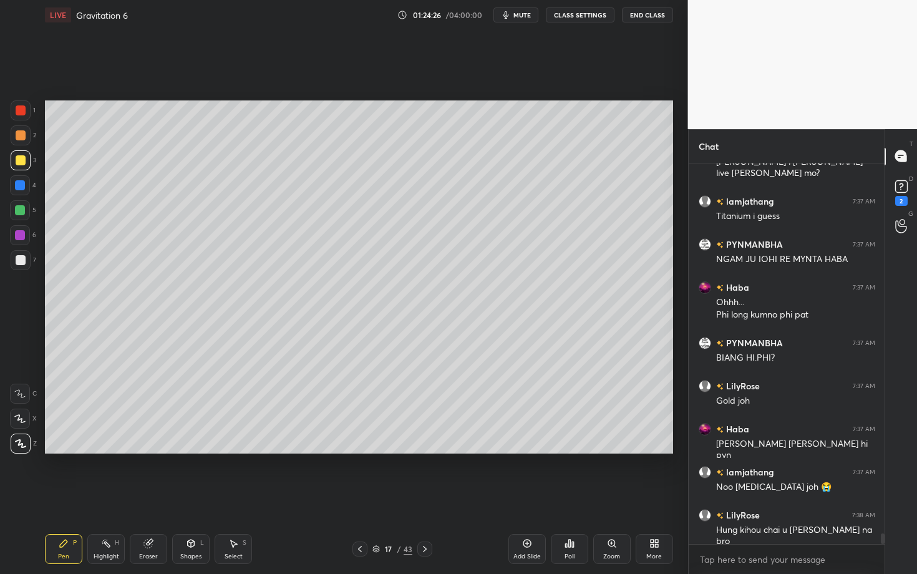
click at [61, 497] on div "Pen" at bounding box center [63, 557] width 11 height 6
click at [19, 134] on div at bounding box center [21, 135] width 10 height 10
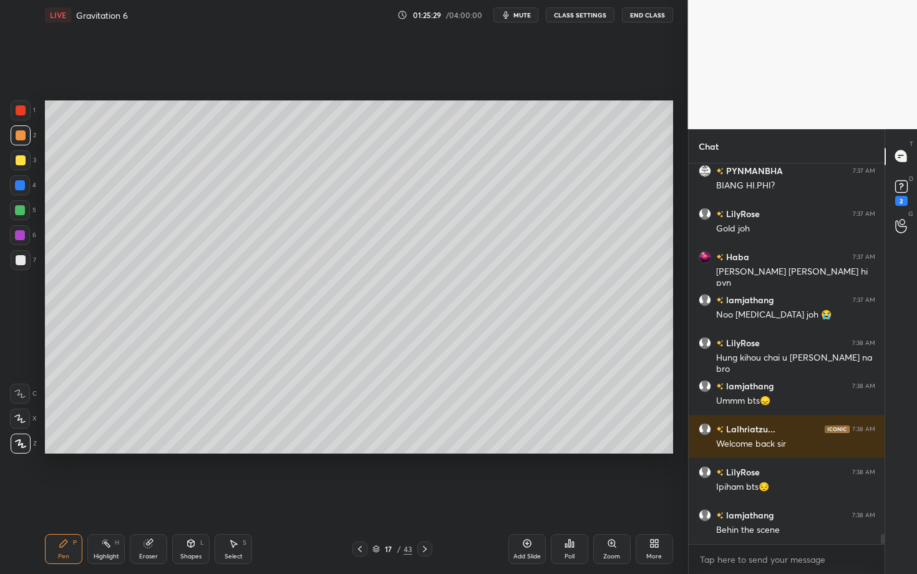
scroll to position [13835, 0]
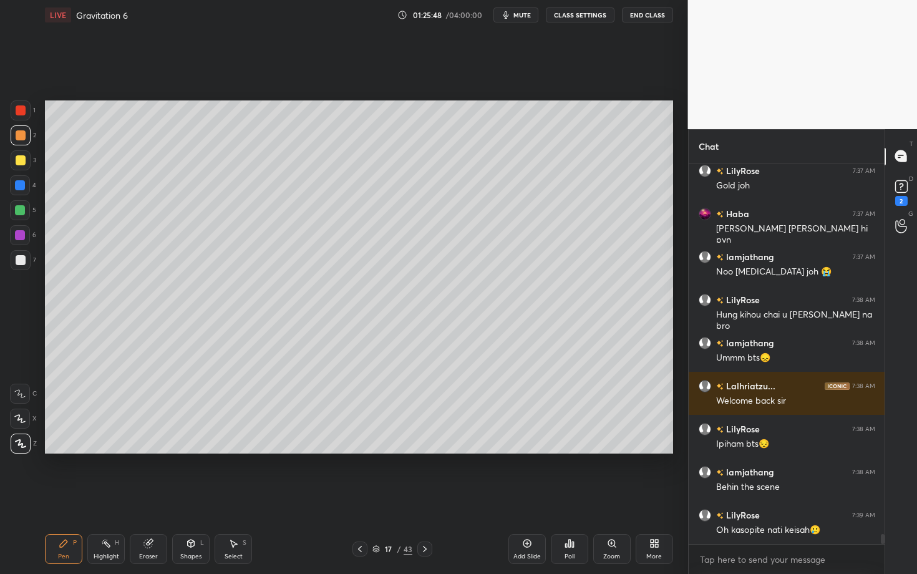
click at [155, 497] on div "Eraser" at bounding box center [148, 549] width 37 height 30
click at [51, 497] on div "Pen P" at bounding box center [63, 549] width 37 height 30
click at [21, 263] on div at bounding box center [21, 260] width 10 height 10
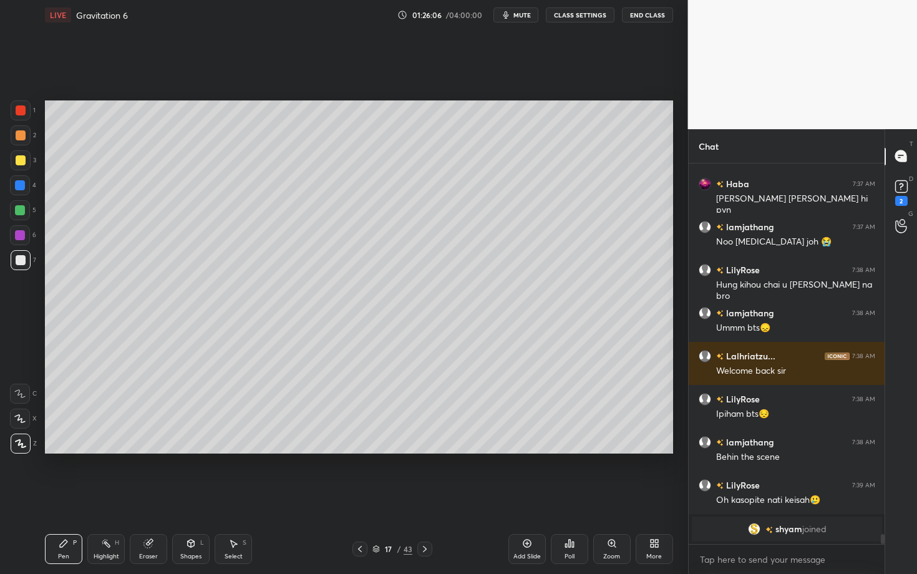
click at [359, 497] on icon at bounding box center [360, 549] width 10 height 10
click at [66, 497] on div "Pen P" at bounding box center [63, 549] width 37 height 30
click at [20, 130] on div at bounding box center [21, 135] width 10 height 10
click at [85, 497] on div "Pen P Highlight H Eraser Shapes L Select S" at bounding box center [161, 549] width 232 height 30
click at [110, 497] on div "Highlight" at bounding box center [107, 557] width 26 height 6
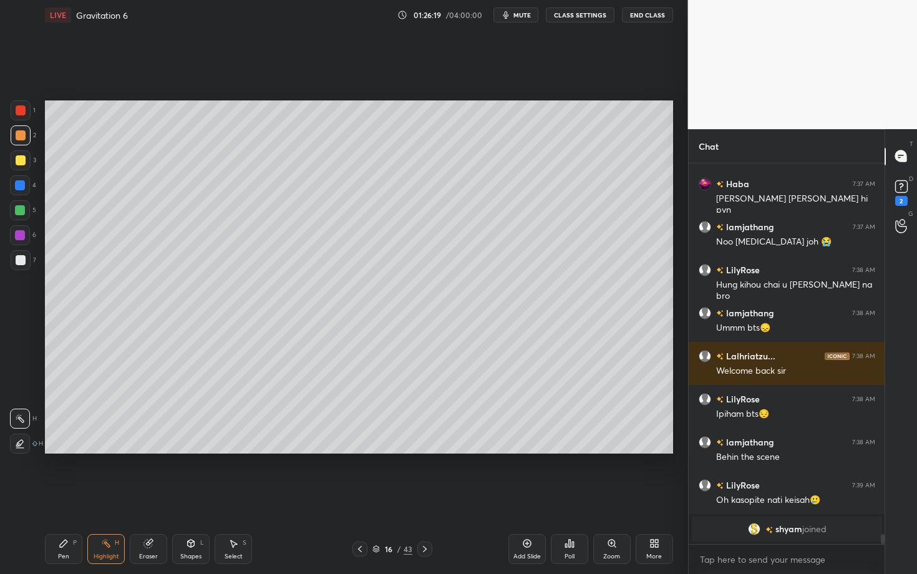
click at [110, 497] on div "Highlight H" at bounding box center [105, 549] width 37 height 30
click at [73, 497] on div "Pen P" at bounding box center [63, 549] width 37 height 30
click at [424, 497] on div at bounding box center [424, 549] width 15 height 15
click at [360, 497] on icon at bounding box center [360, 549] width 4 height 6
click at [432, 497] on div "16 / 43" at bounding box center [392, 549] width 232 height 15
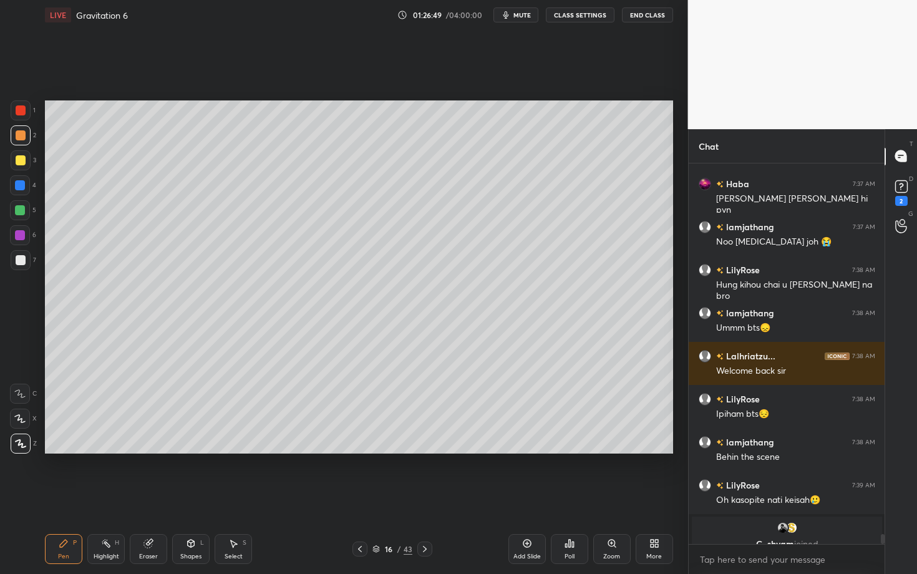
scroll to position [13880, 0]
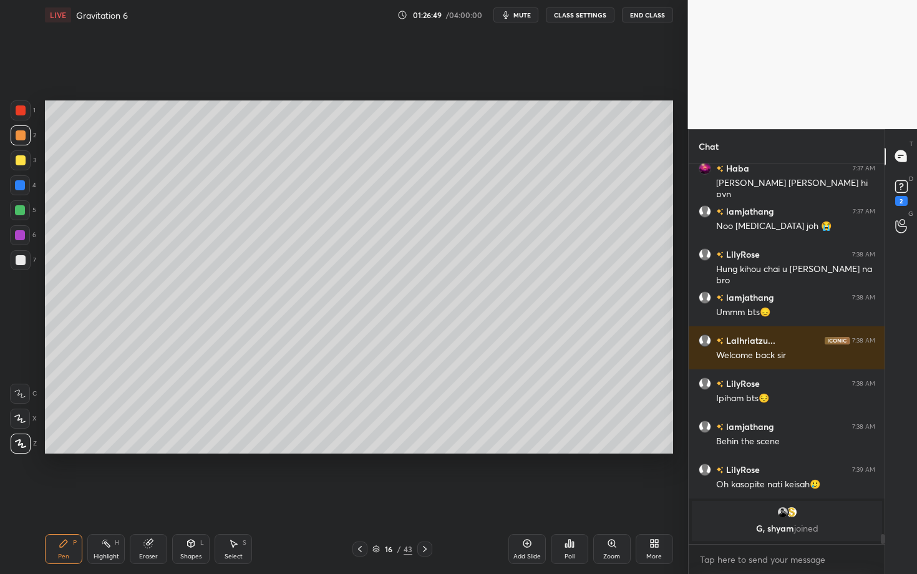
click at [424, 497] on div at bounding box center [424, 549] width 15 height 15
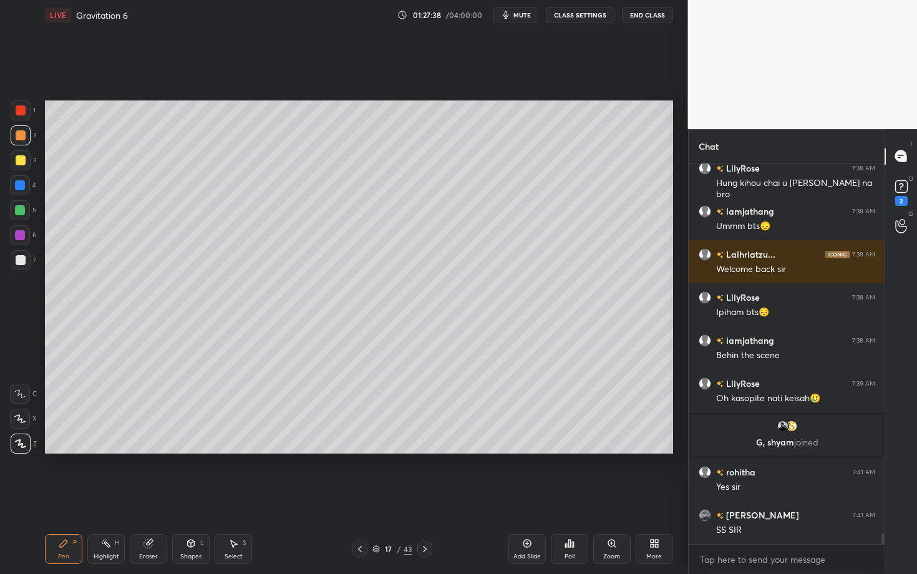
scroll to position [13705, 0]
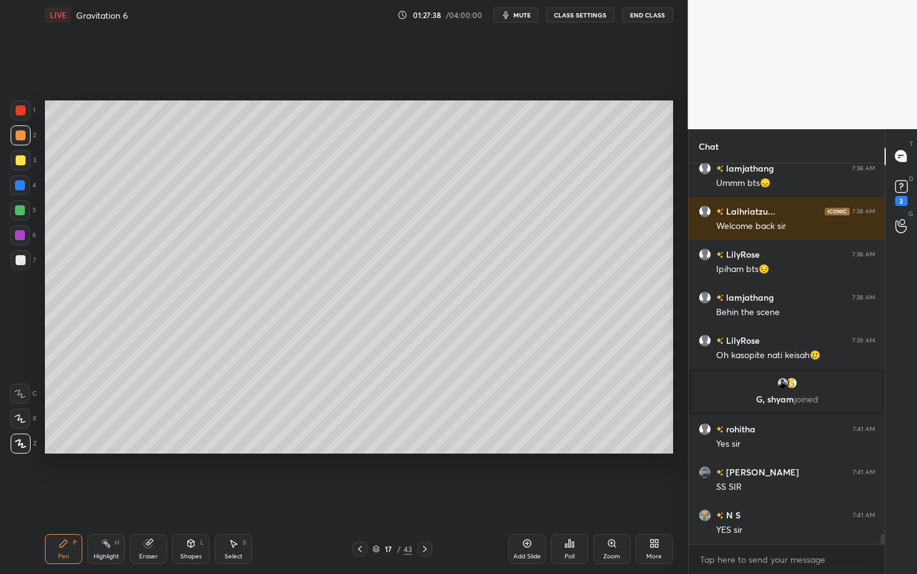
click at [429, 497] on div at bounding box center [424, 549] width 15 height 15
click at [23, 117] on div at bounding box center [21, 110] width 20 height 20
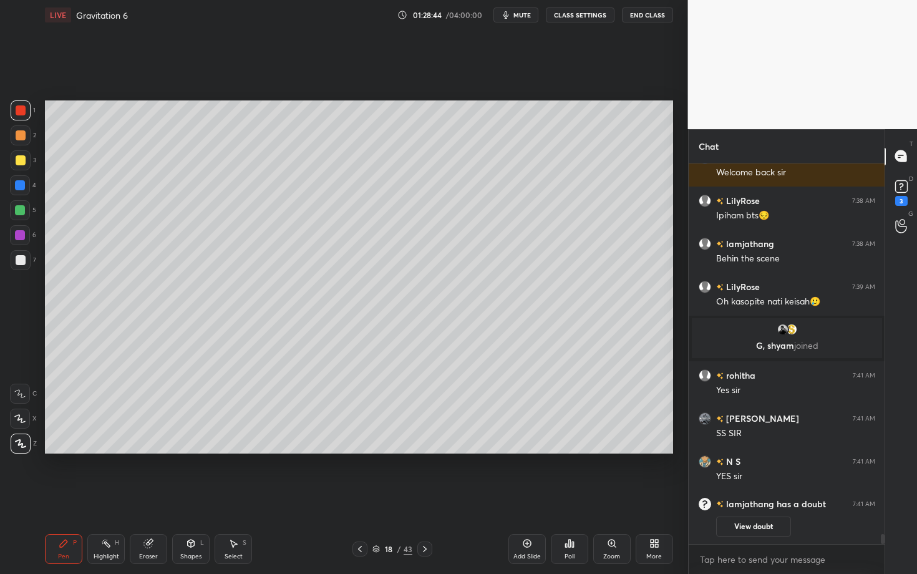
click at [235, 497] on div "Select" at bounding box center [234, 557] width 18 height 6
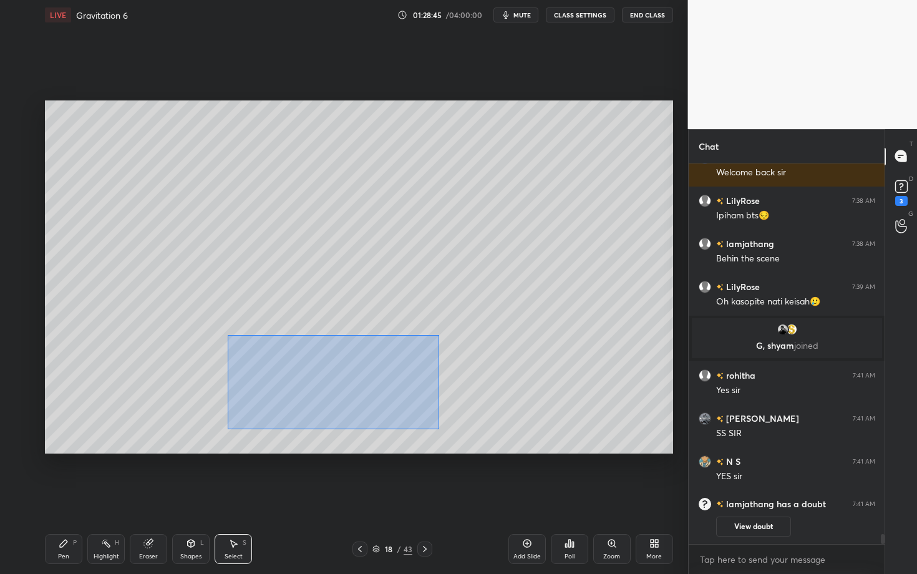
drag, startPoint x: 356, startPoint y: 416, endPoint x: 473, endPoint y: 435, distance: 118.9
click at [473, 434] on div "0 ° Undo Copy Duplicate Duplicate to new slide Delete" at bounding box center [359, 276] width 628 height 353
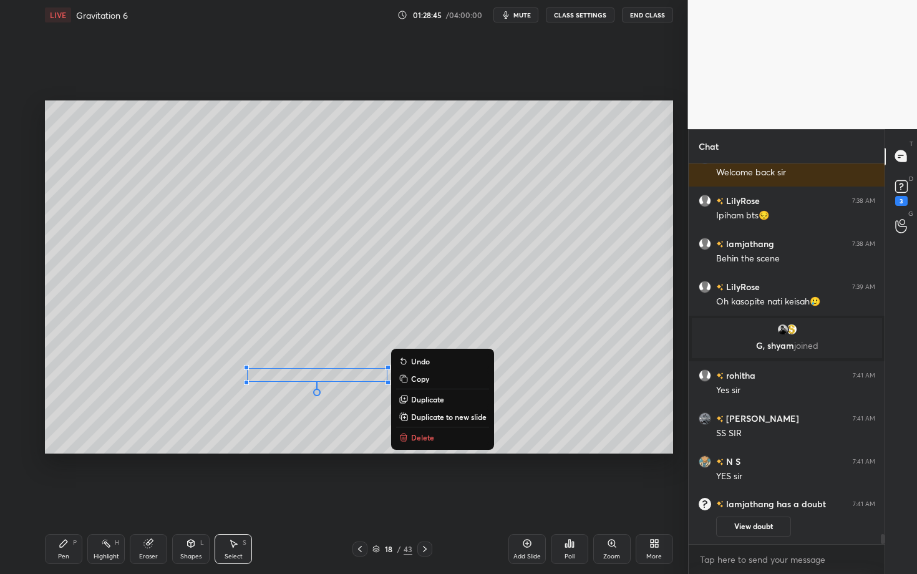
click at [449, 441] on button "Delete" at bounding box center [442, 437] width 93 height 15
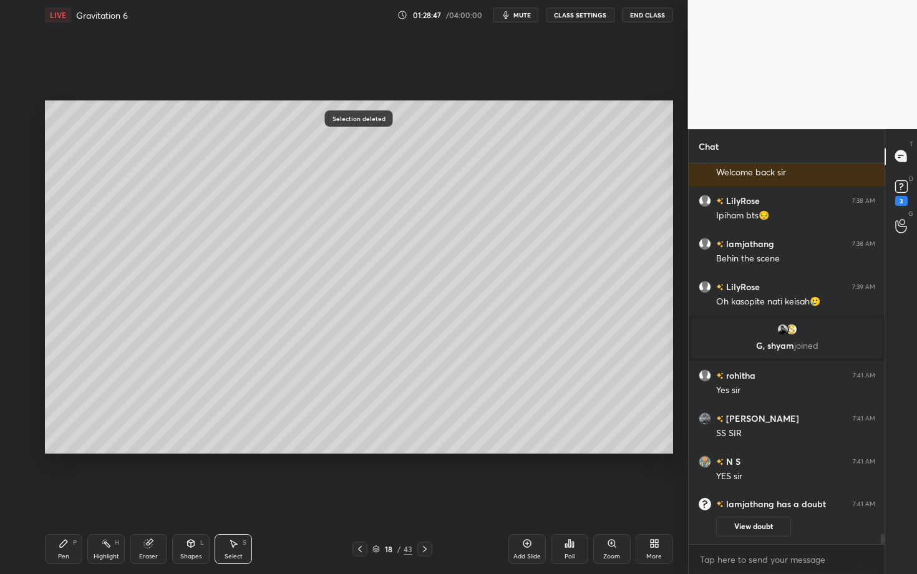
click at [192, 497] on icon at bounding box center [191, 543] width 7 height 7
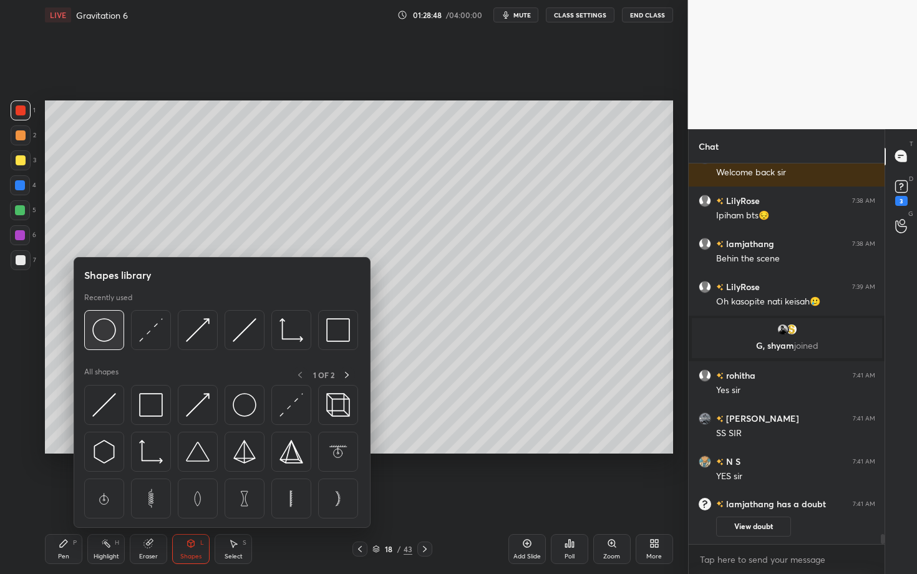
click at [98, 329] on img at bounding box center [104, 330] width 24 height 24
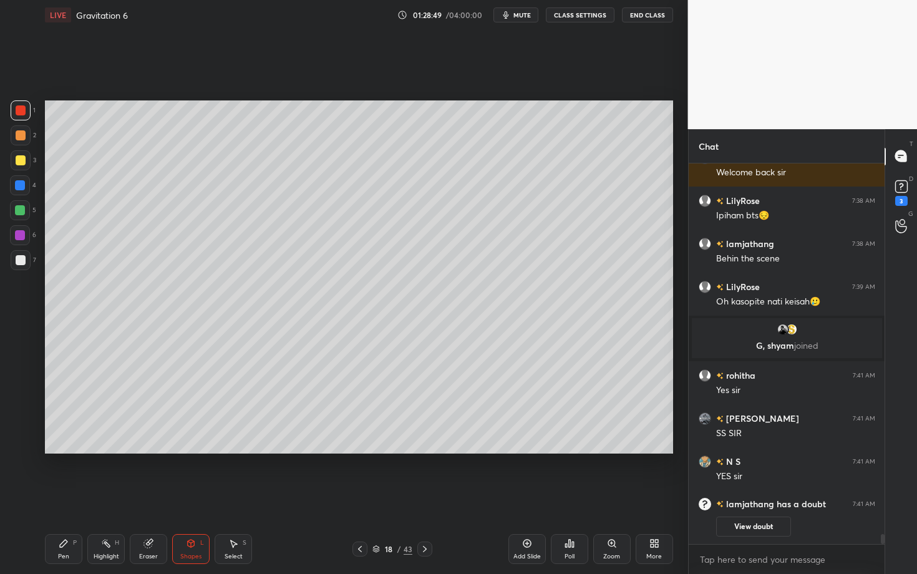
click at [19, 260] on div at bounding box center [21, 260] width 10 height 10
click at [62, 497] on div "Pen P" at bounding box center [63, 549] width 37 height 30
click at [180, 497] on div "Shapes L" at bounding box center [190, 549] width 37 height 30
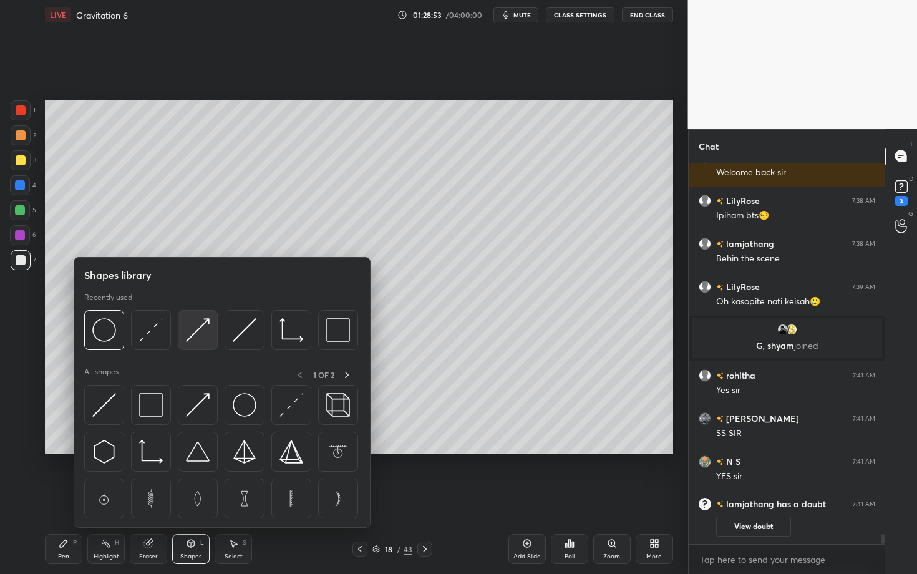
click at [203, 333] on img at bounding box center [198, 330] width 24 height 24
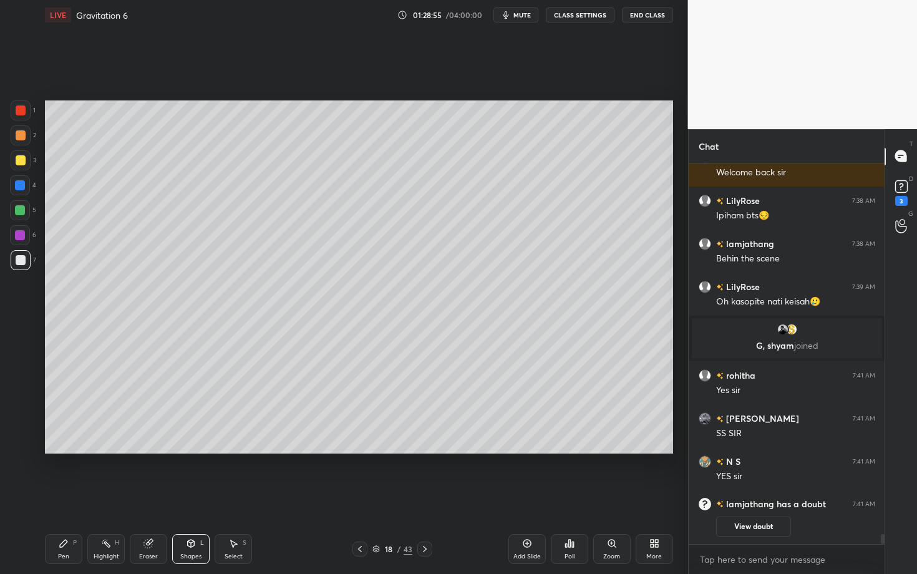
click at [61, 497] on div "Pen P" at bounding box center [63, 549] width 37 height 30
click at [189, 497] on div "Shapes L" at bounding box center [190, 549] width 37 height 30
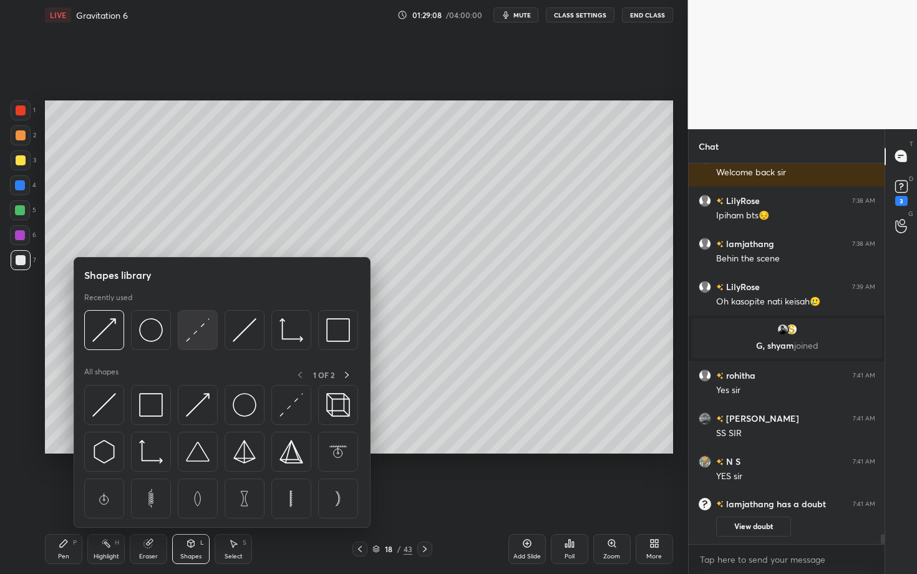
click at [197, 328] on img at bounding box center [198, 330] width 24 height 24
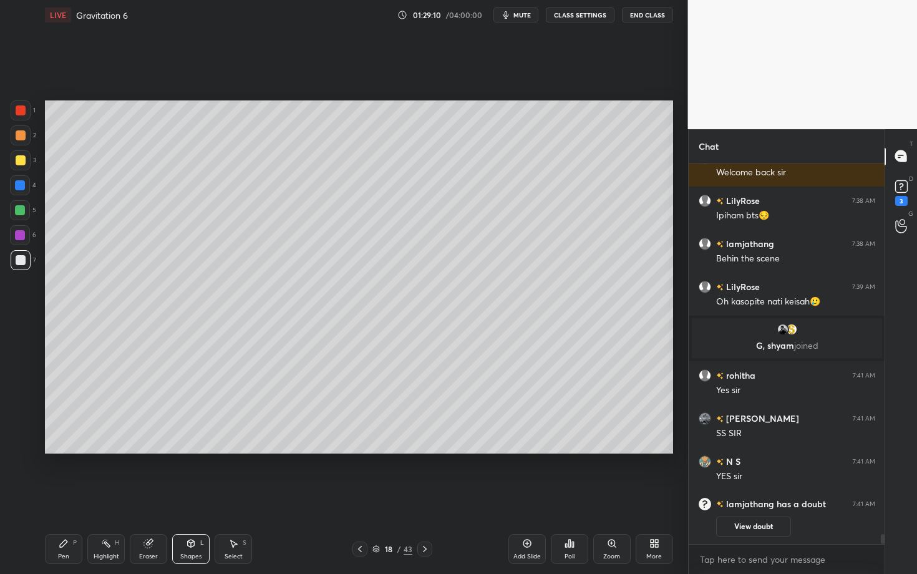
click at [65, 497] on div "Pen P" at bounding box center [63, 549] width 37 height 30
click at [68, 497] on div "Pen P" at bounding box center [63, 549] width 37 height 30
click at [245, 497] on div "Select S" at bounding box center [233, 549] width 37 height 30
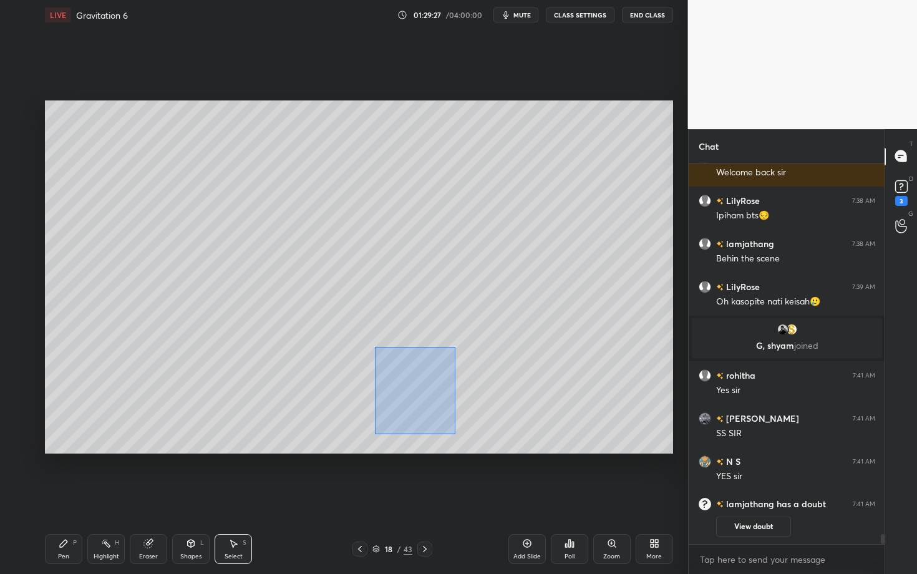
drag, startPoint x: 439, startPoint y: 421, endPoint x: 452, endPoint y: 433, distance: 17.7
click at [451, 432] on div "0 ° Undo Copy Duplicate Duplicate to new slide Delete" at bounding box center [359, 276] width 628 height 353
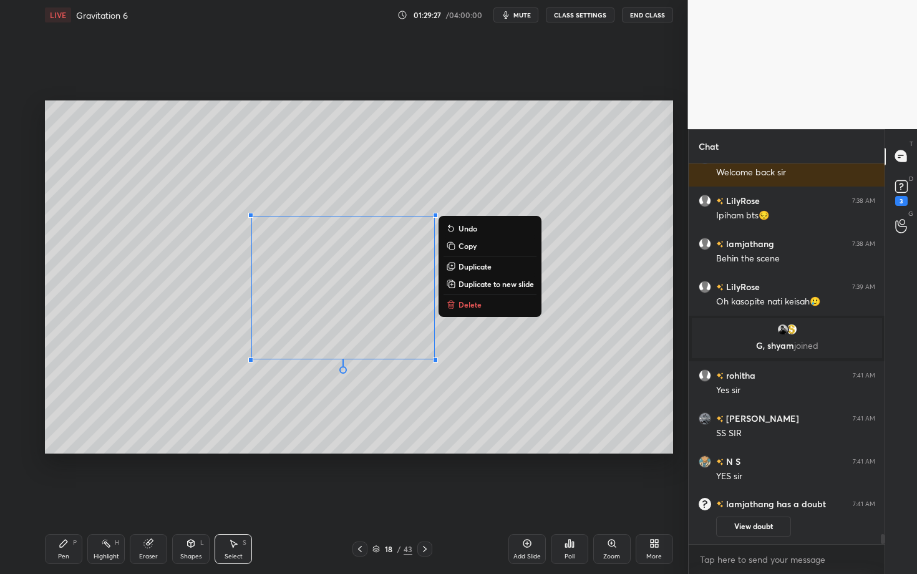
click at [485, 308] on button "Delete" at bounding box center [490, 304] width 93 height 15
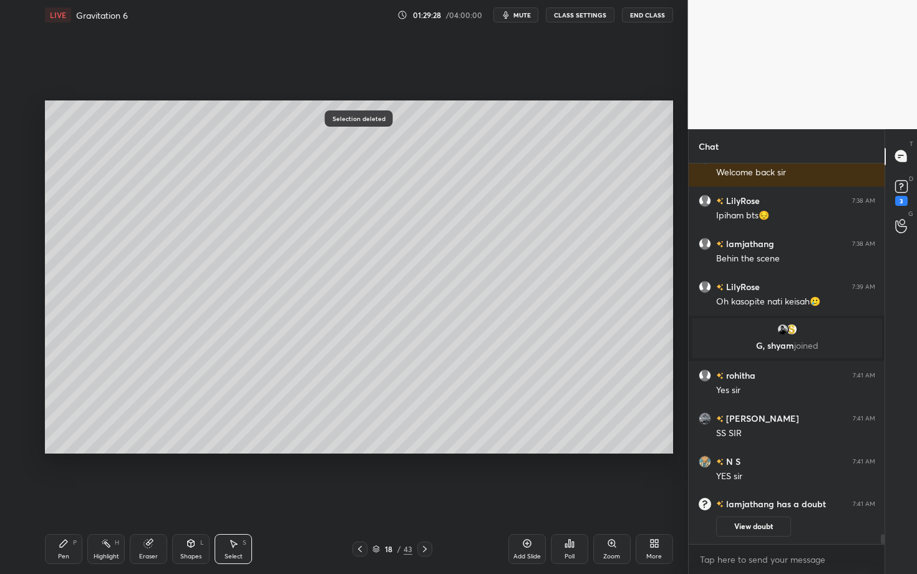
click at [195, 497] on div "Shapes" at bounding box center [190, 557] width 21 height 6
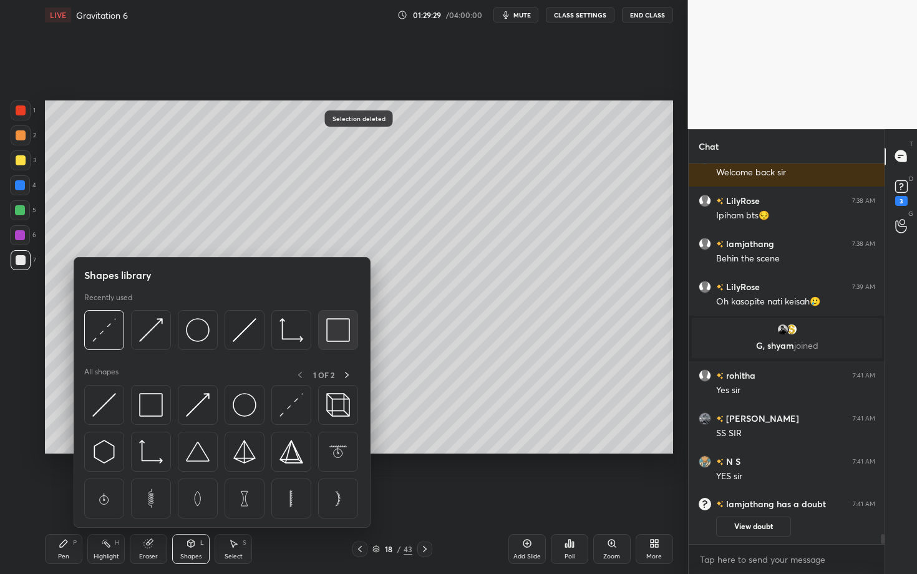
click at [332, 323] on img at bounding box center [338, 330] width 24 height 24
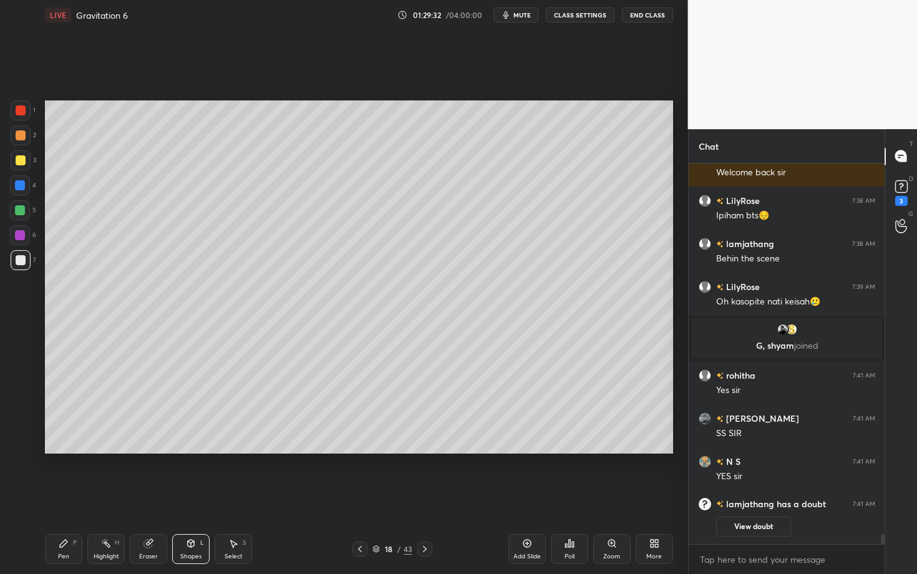
click at [62, 497] on div "Pen P" at bounding box center [63, 549] width 37 height 30
click at [61, 497] on div "Pen P" at bounding box center [63, 549] width 37 height 30
click at [26, 186] on div at bounding box center [20, 185] width 20 height 20
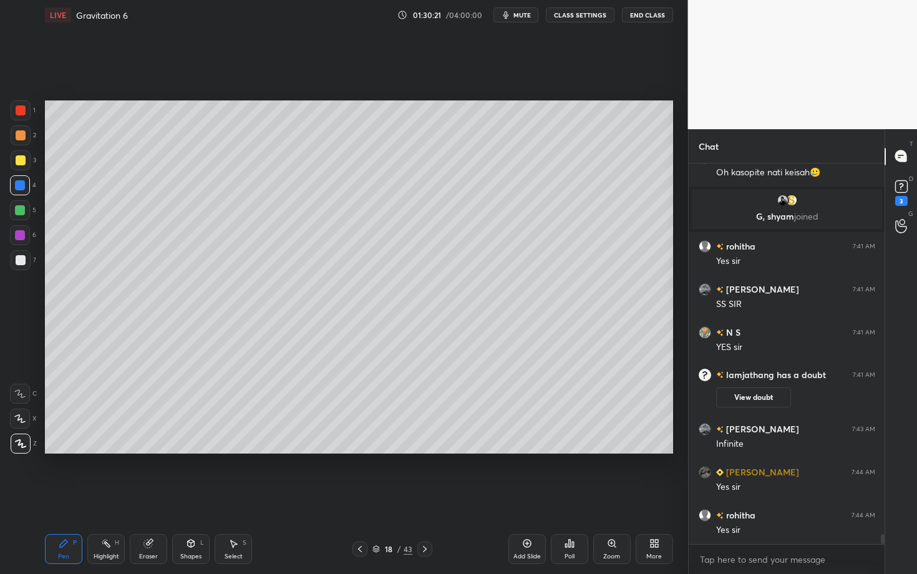
scroll to position [13850, 0]
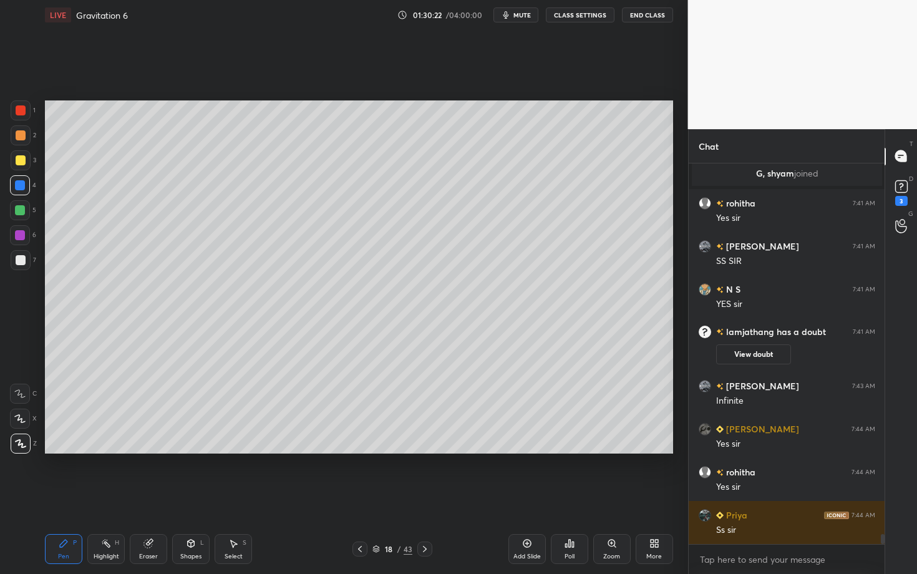
click at [426, 497] on icon at bounding box center [425, 549] width 10 height 10
click at [57, 497] on div "Pen P" at bounding box center [63, 549] width 37 height 30
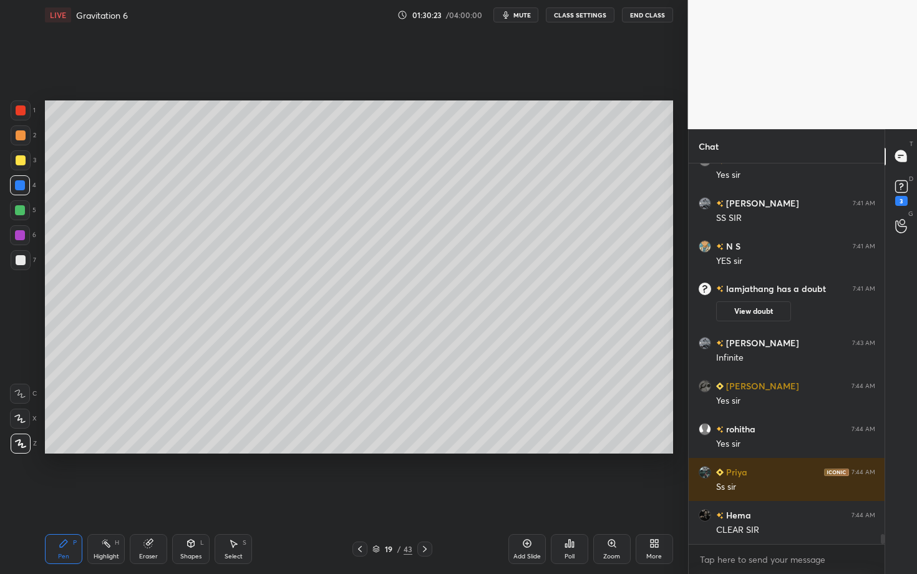
click at [17, 141] on div at bounding box center [21, 135] width 20 height 20
click at [25, 421] on div at bounding box center [20, 419] width 20 height 20
click at [520, 12] on span "mute" at bounding box center [522, 15] width 17 height 9
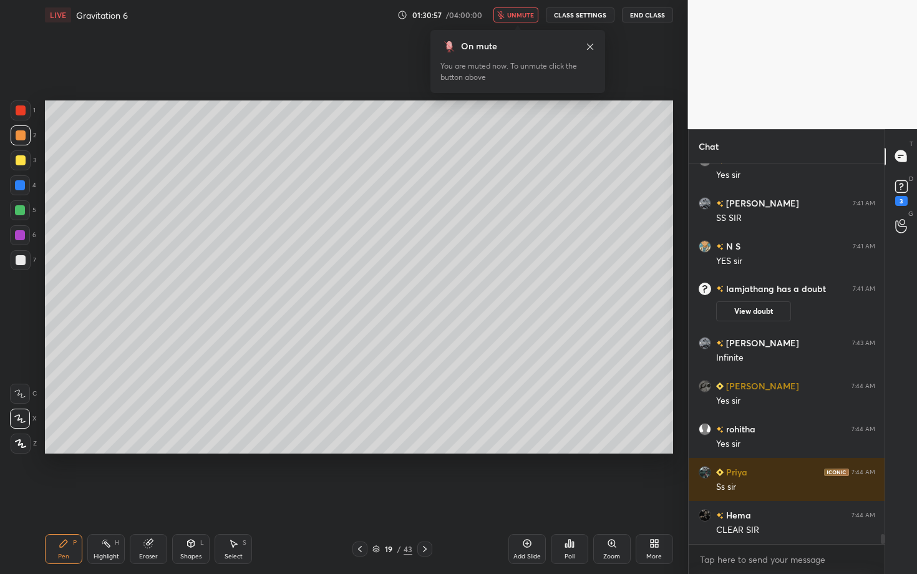
click at [369, 494] on div "Setting up your live class Poll for secs No correct answer Start poll" at bounding box center [359, 277] width 638 height 494
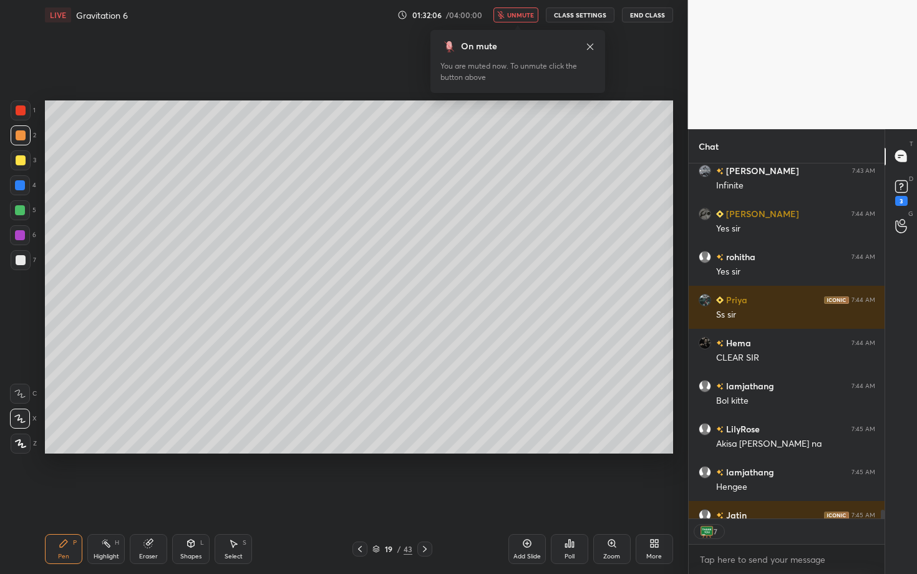
scroll to position [14134, 0]
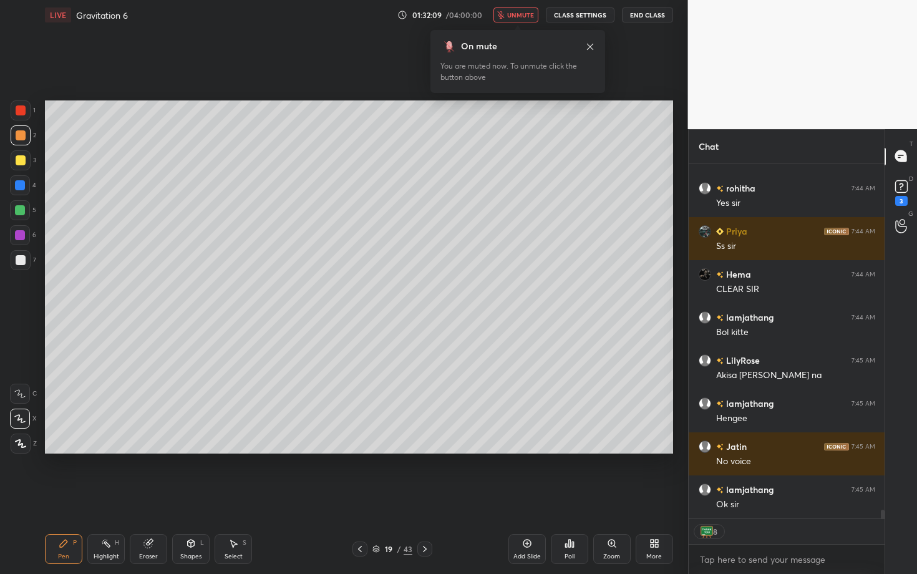
click at [519, 20] on button "unmute" at bounding box center [516, 14] width 45 height 15
click at [388, 449] on div "Setting up your live class Poll for secs No correct answer Start poll" at bounding box center [359, 277] width 638 height 494
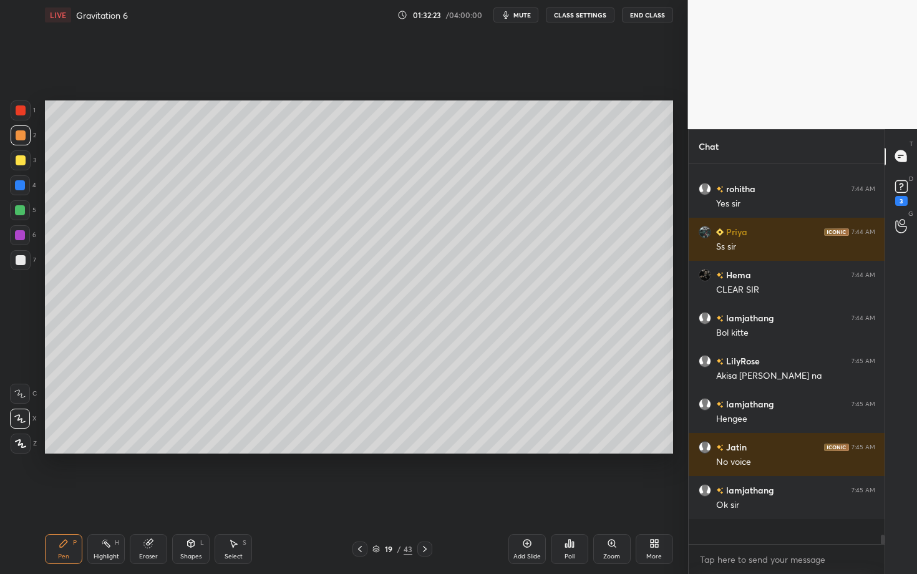
scroll to position [14108, 0]
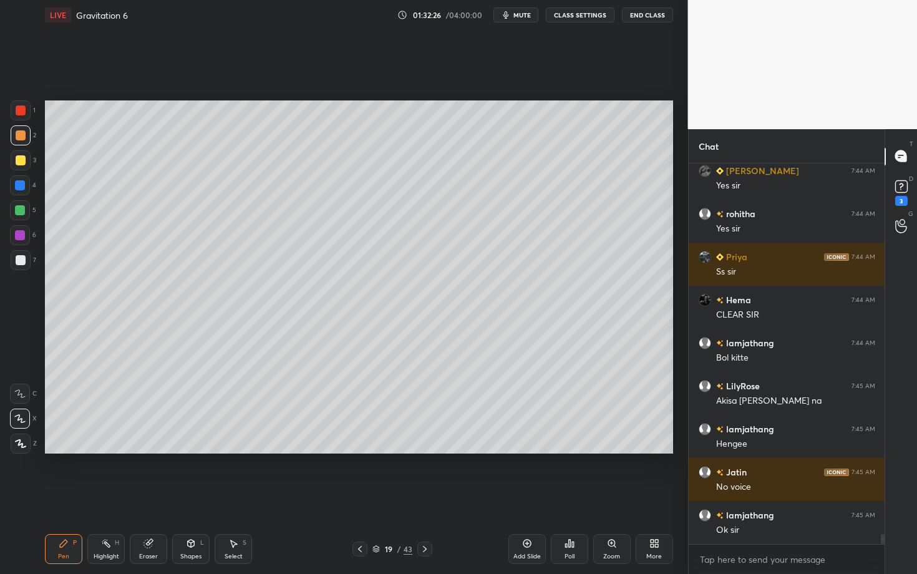
click at [21, 260] on div at bounding box center [21, 260] width 10 height 10
click at [21, 440] on icon at bounding box center [20, 443] width 11 height 9
click at [500, 497] on div "Setting up your live class Poll for secs No correct answer Start poll" at bounding box center [359, 277] width 638 height 494
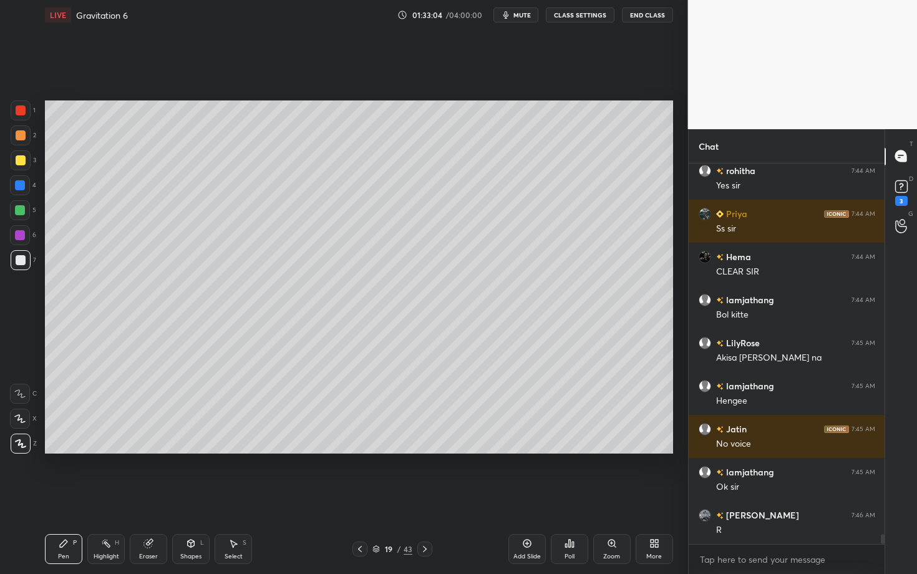
scroll to position [14151, 0]
click at [115, 497] on div "H" at bounding box center [117, 543] width 4 height 6
click at [75, 497] on div "Pen P" at bounding box center [63, 549] width 37 height 30
click at [19, 239] on div at bounding box center [20, 235] width 10 height 10
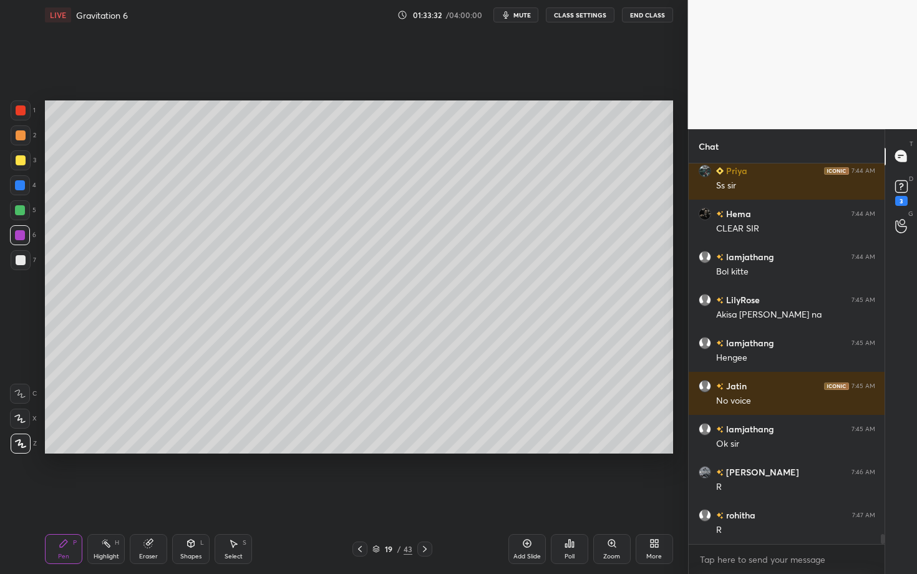
click at [422, 497] on div at bounding box center [424, 549] width 15 height 15
click at [259, 497] on div "Setting up your live class Poll for secs No correct answer Start poll" at bounding box center [359, 277] width 638 height 494
click at [22, 114] on div at bounding box center [21, 110] width 20 height 20
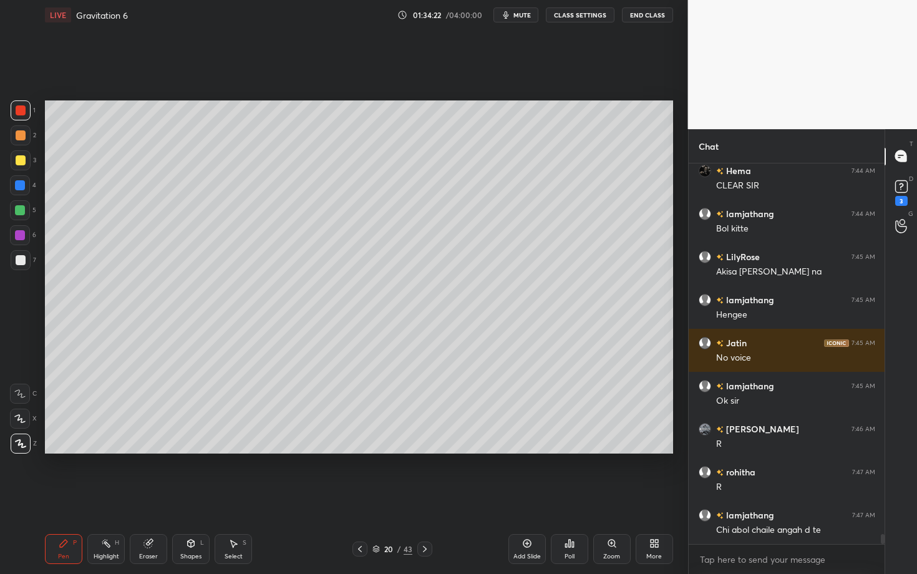
scroll to position [14280, 0]
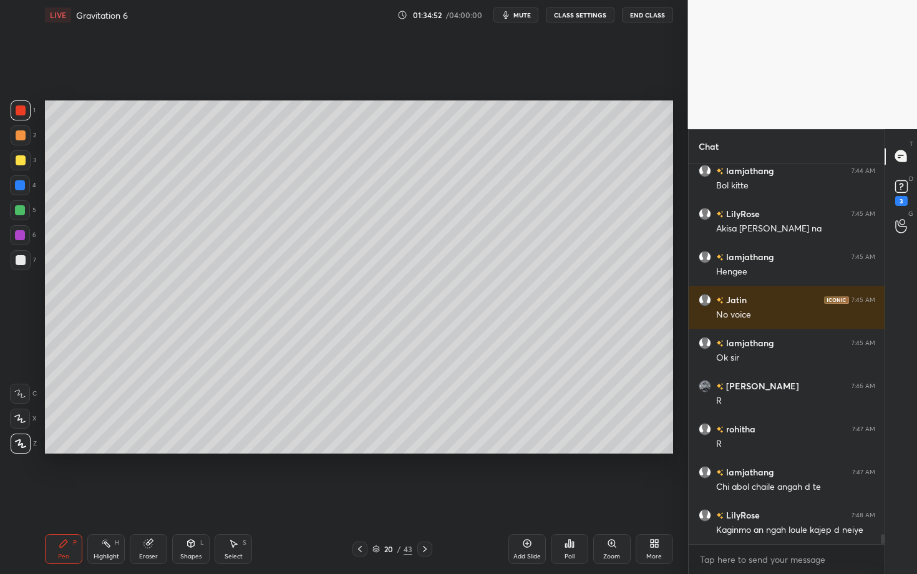
click at [62, 497] on icon at bounding box center [64, 544] width 10 height 10
click at [19, 261] on div at bounding box center [21, 260] width 10 height 10
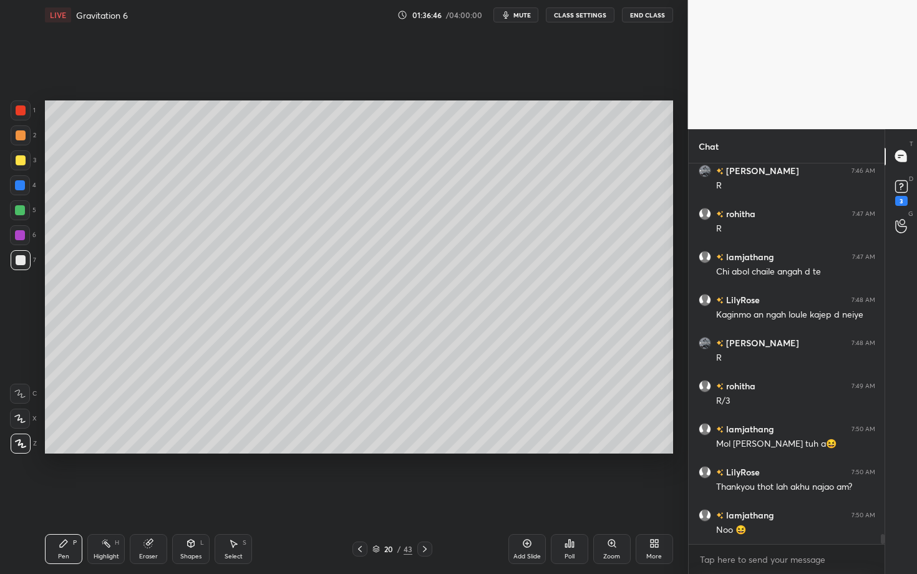
scroll to position [14539, 0]
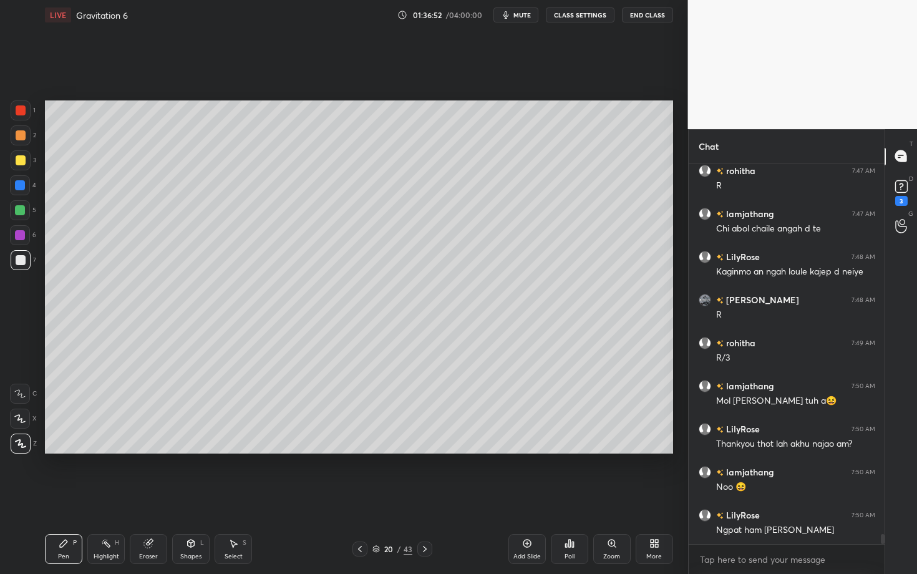
click at [522, 497] on div "Setting up your live class Poll for secs No correct answer Start poll" at bounding box center [359, 277] width 638 height 494
click at [430, 497] on div "20 / 43" at bounding box center [392, 549] width 232 height 15
click at [426, 497] on icon at bounding box center [425, 549] width 10 height 10
click at [69, 497] on div "Pen P" at bounding box center [63, 549] width 37 height 30
click at [27, 135] on div "2" at bounding box center [24, 135] width 26 height 20
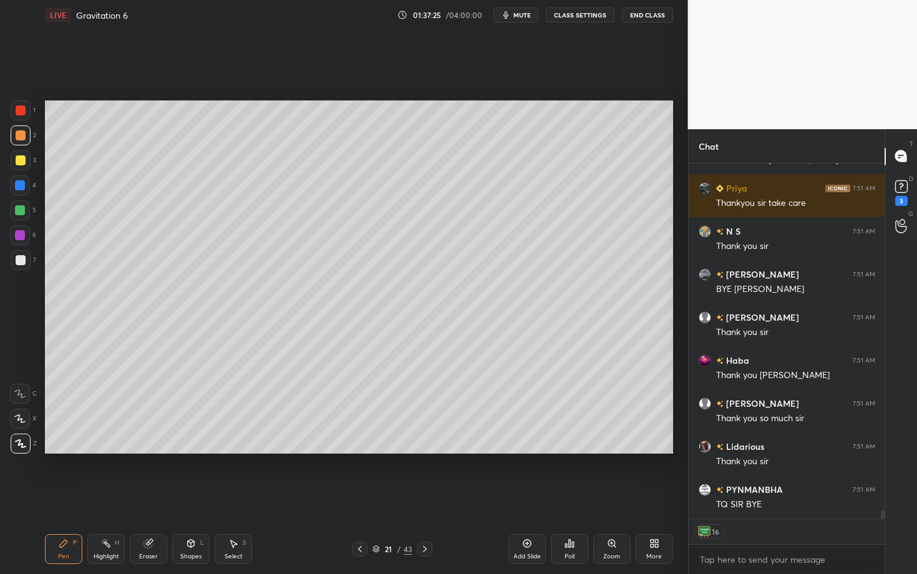
scroll to position [15653, 0]
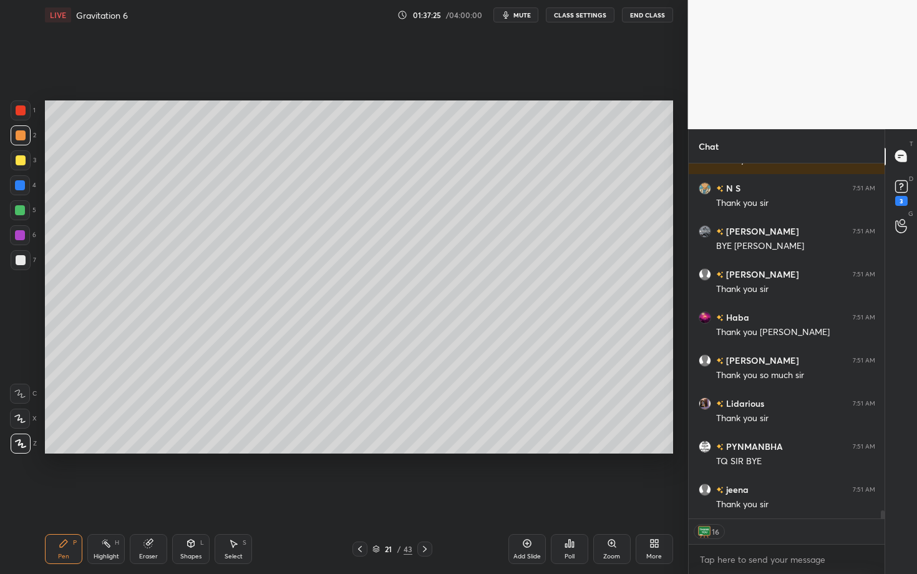
click at [648, 16] on button "End Class" at bounding box center [647, 14] width 51 height 15
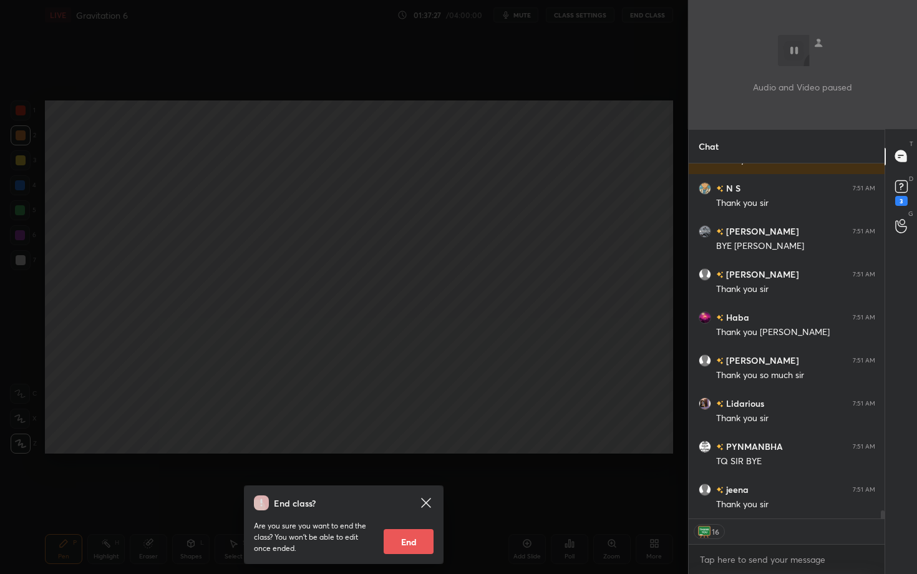
click at [406, 497] on button "End" at bounding box center [409, 541] width 50 height 25
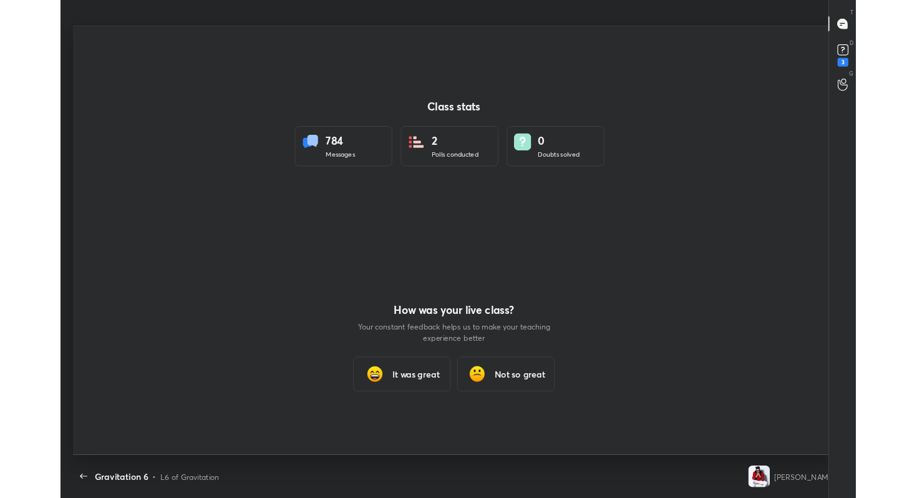
scroll to position [61988, 61499]
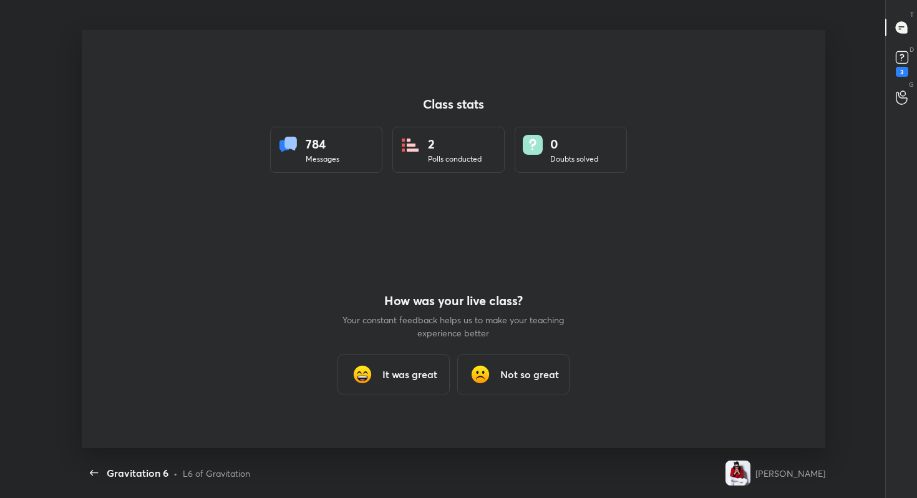
type textarea "x"
